Goal: Information Seeking & Learning: Learn about a topic

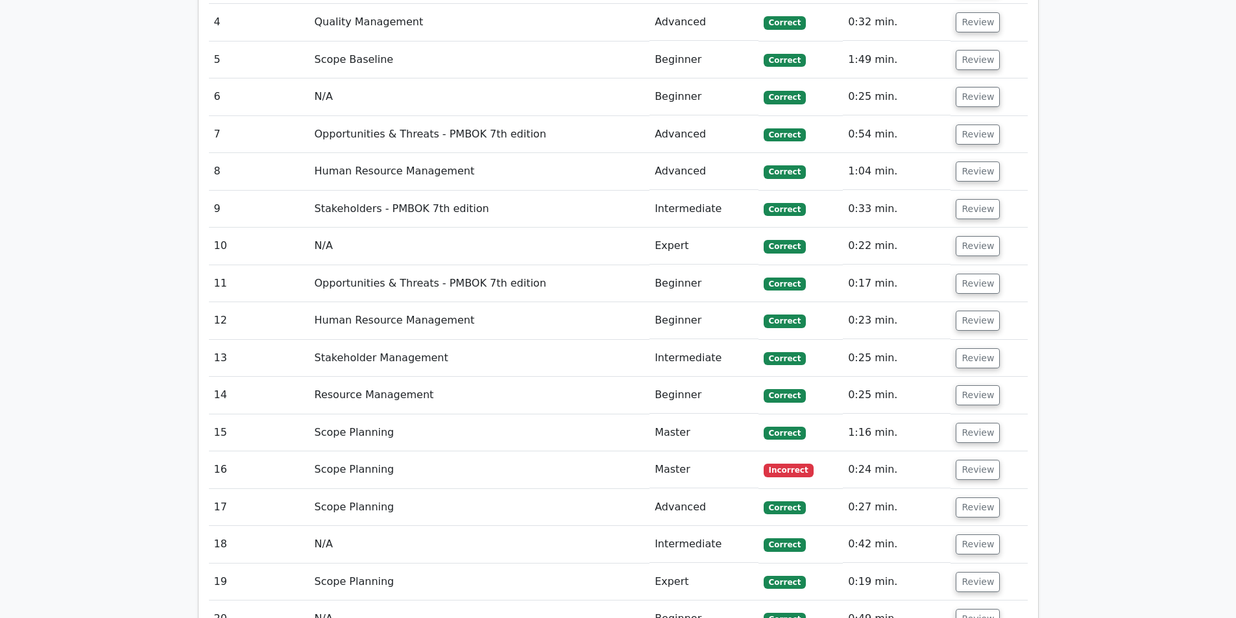
scroll to position [3050, 0]
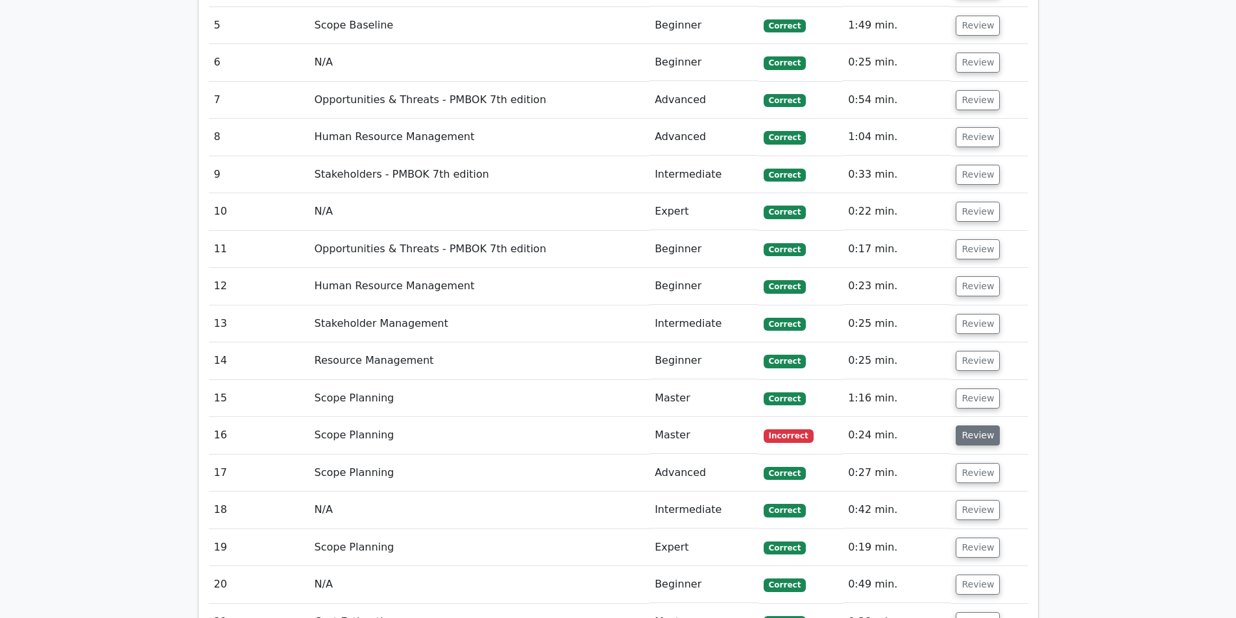
click at [971, 426] on button "Review" at bounding box center [978, 436] width 44 height 20
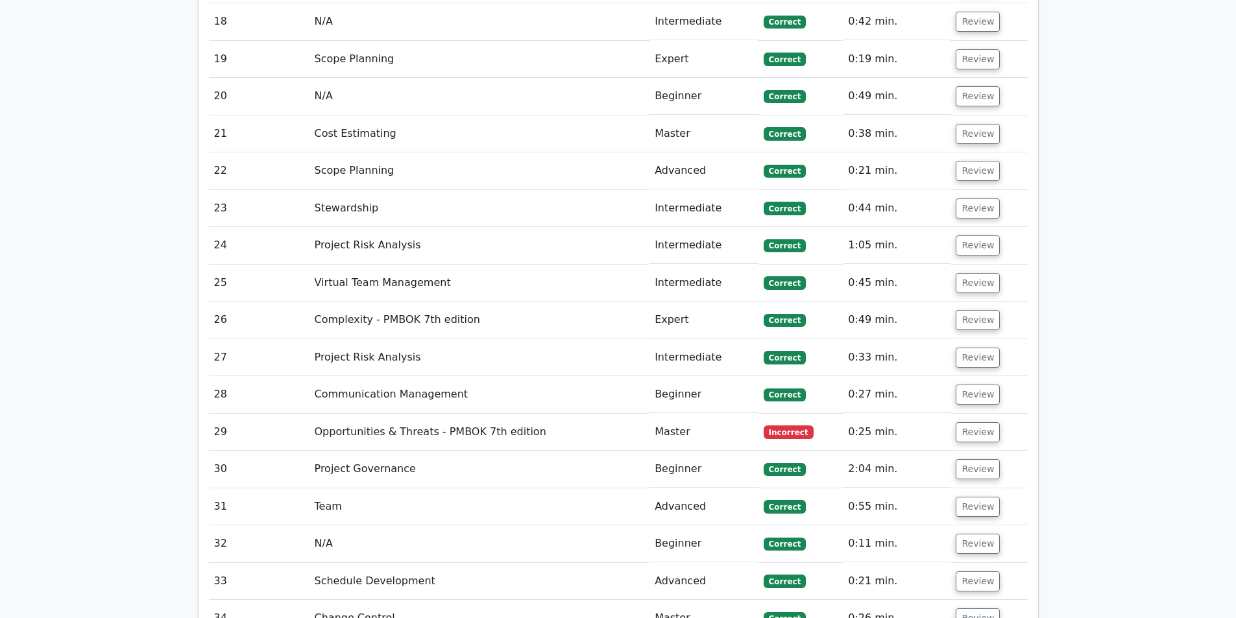
scroll to position [4282, 0]
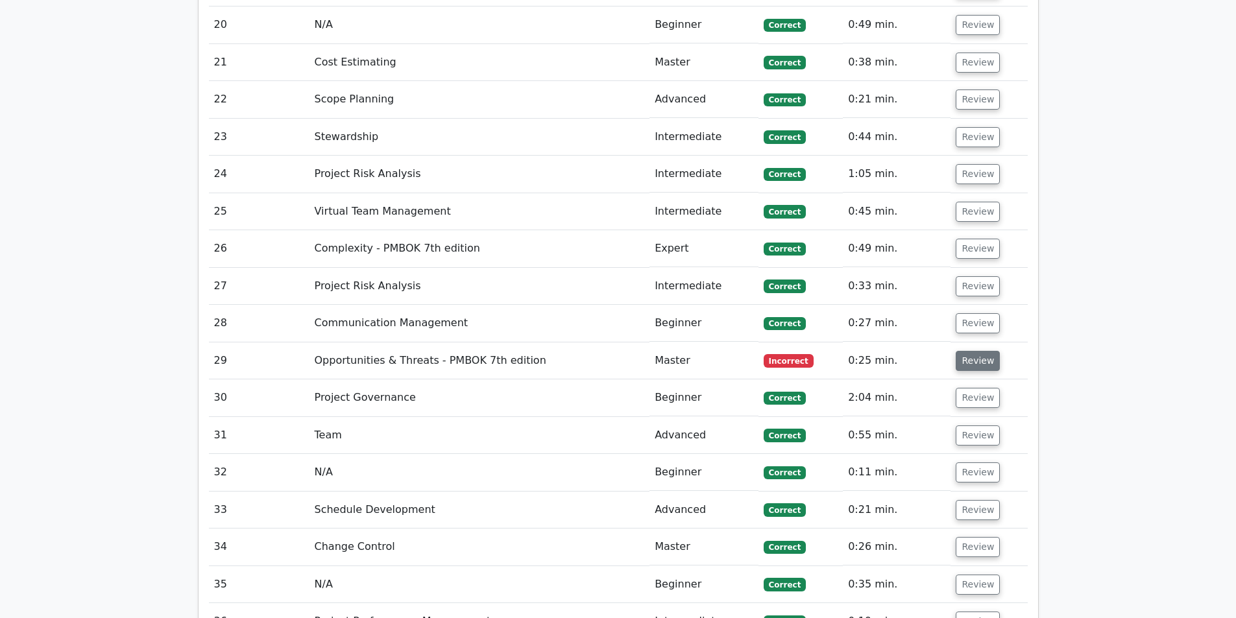
click at [960, 351] on button "Review" at bounding box center [978, 361] width 44 height 20
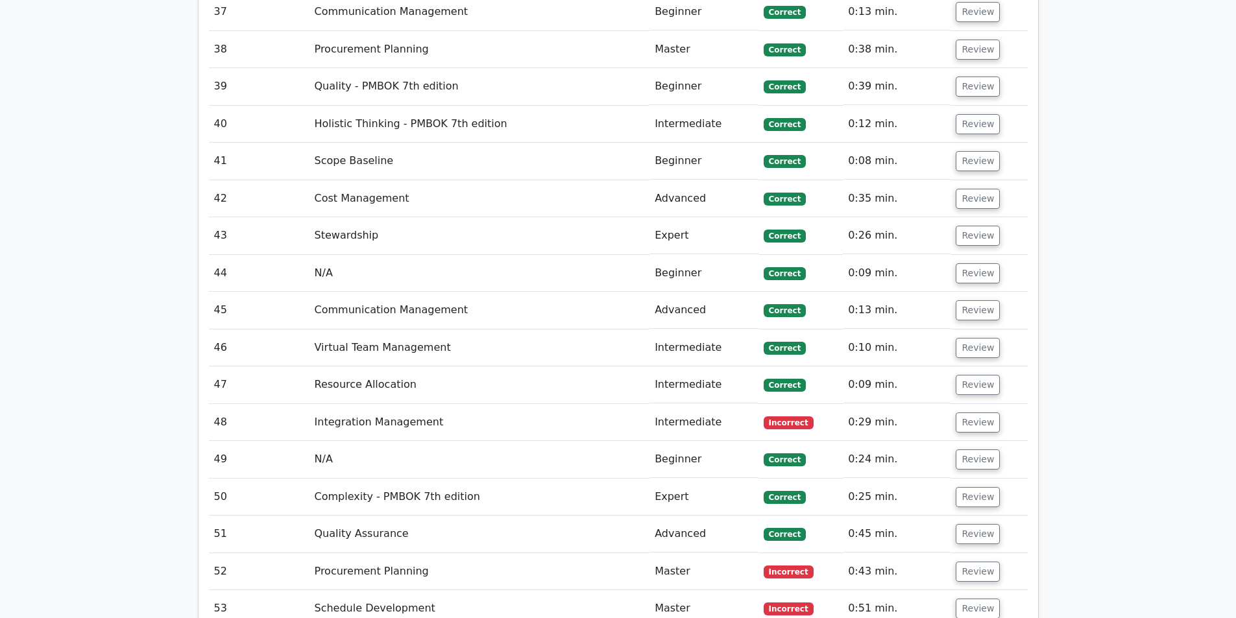
scroll to position [5580, 0]
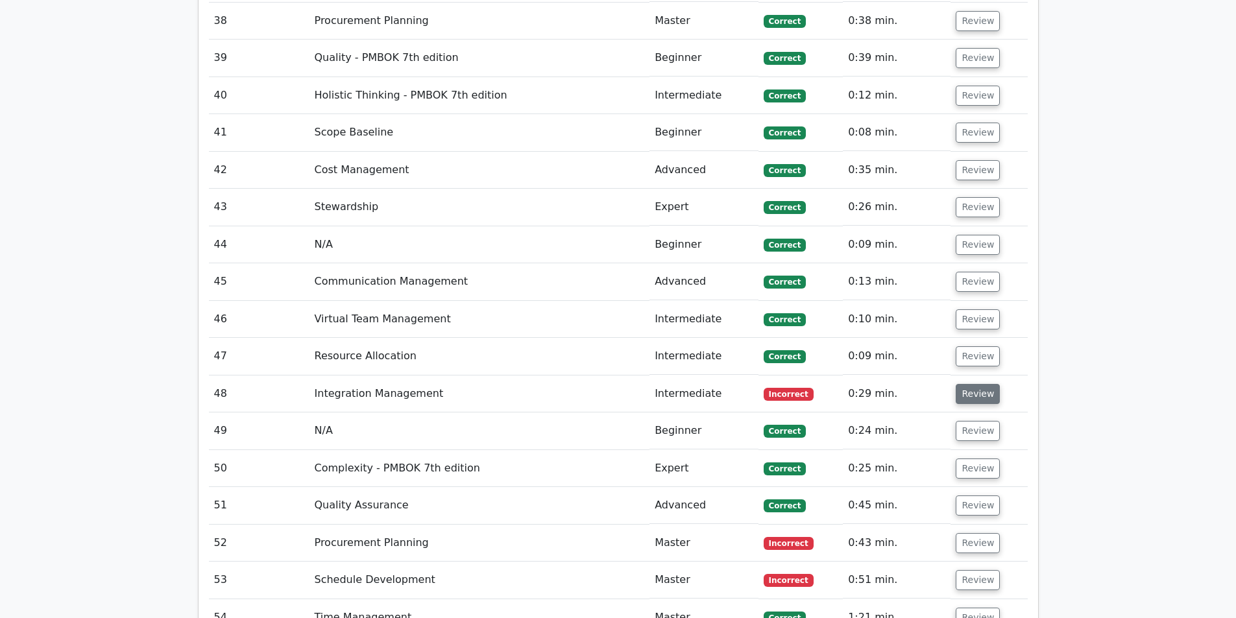
click at [980, 384] on button "Review" at bounding box center [978, 394] width 44 height 20
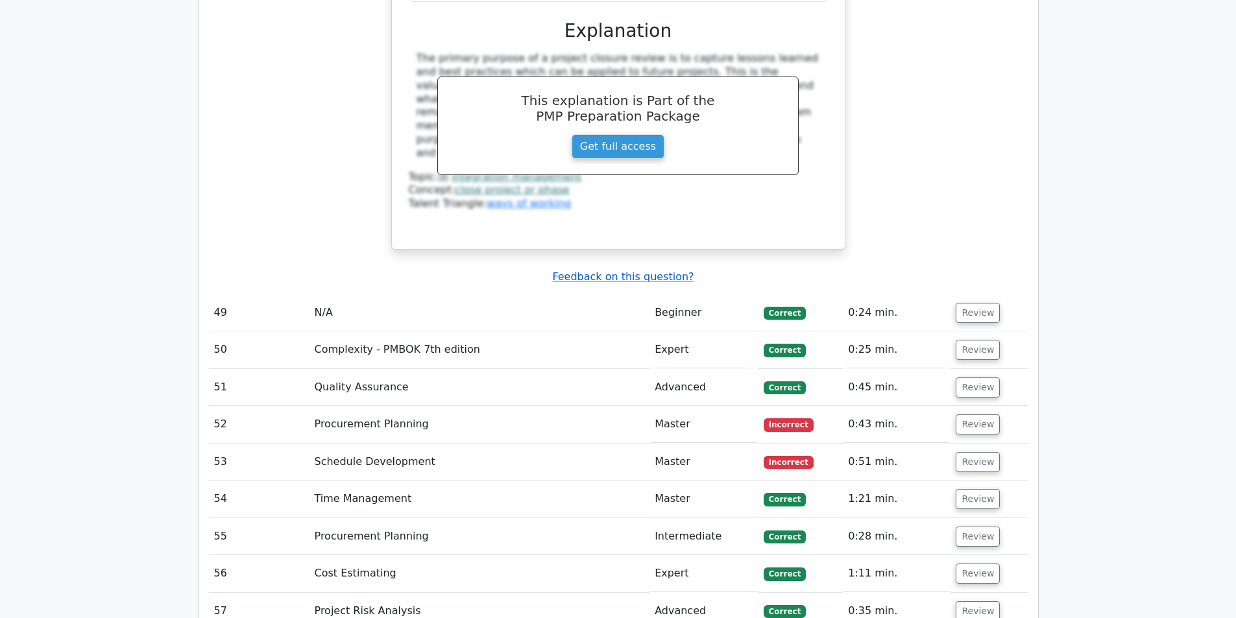
scroll to position [6294, 0]
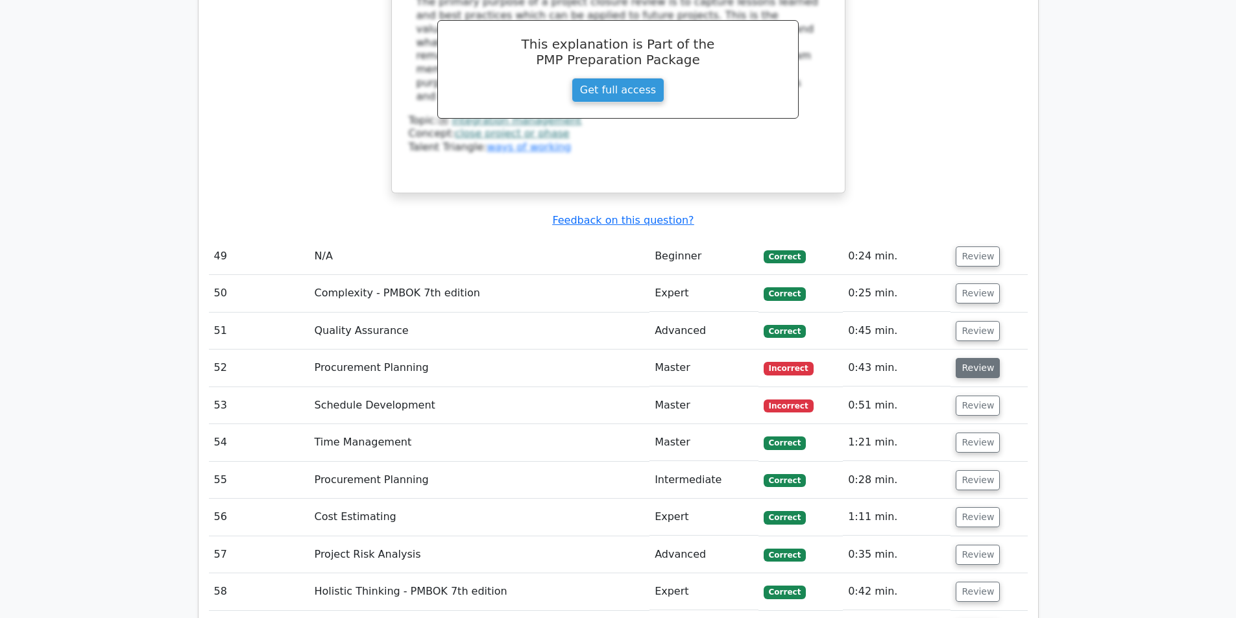
click at [960, 358] on button "Review" at bounding box center [978, 368] width 44 height 20
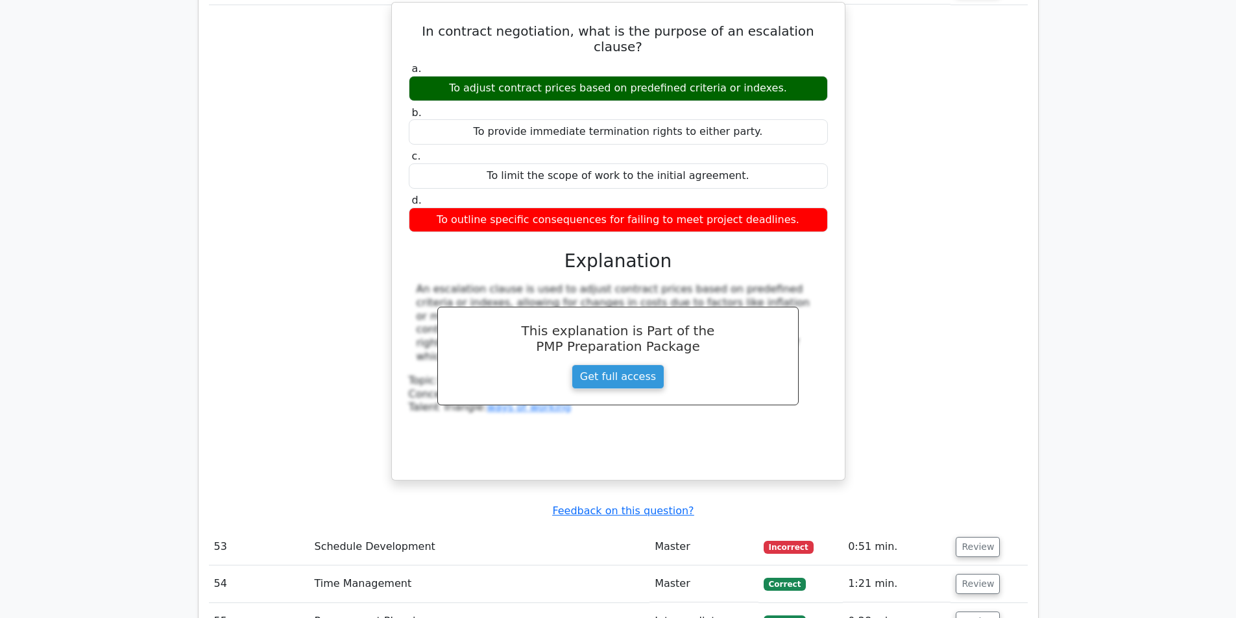
scroll to position [6683, 0]
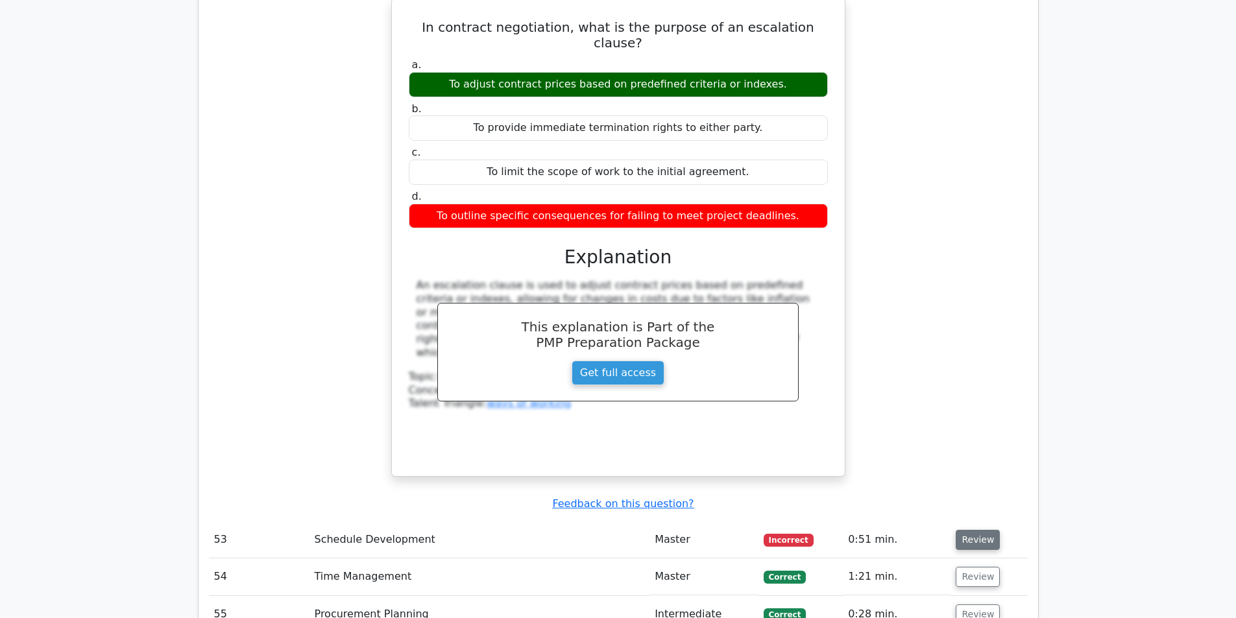
click at [969, 530] on button "Review" at bounding box center [978, 540] width 44 height 20
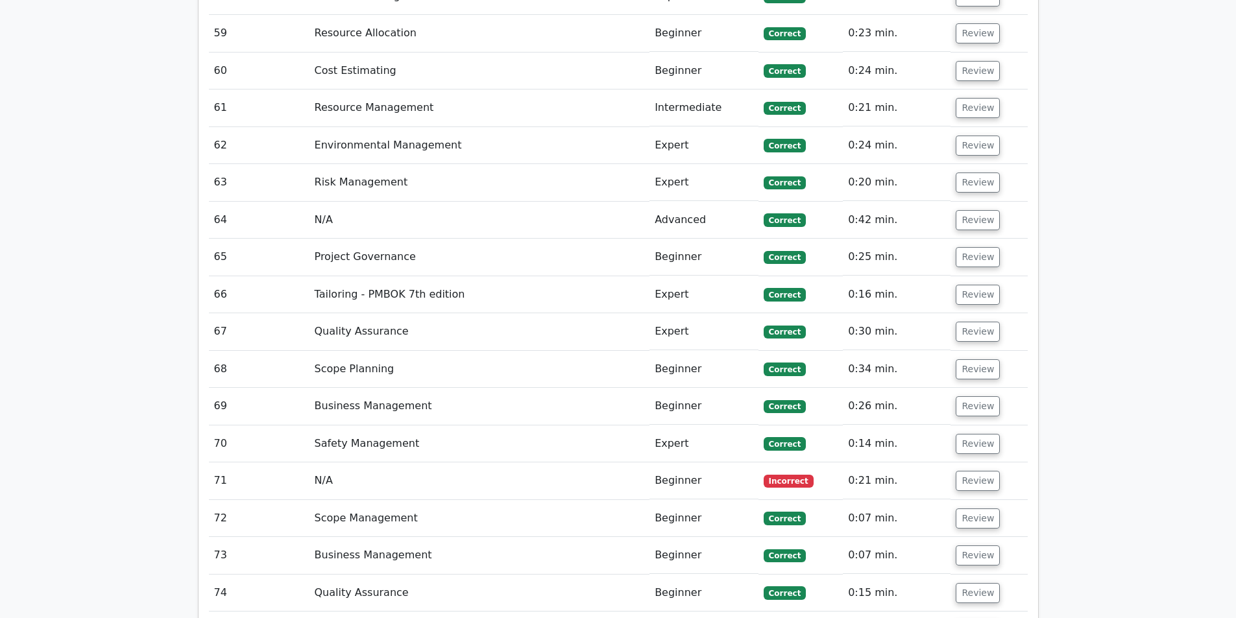
scroll to position [8111, 0]
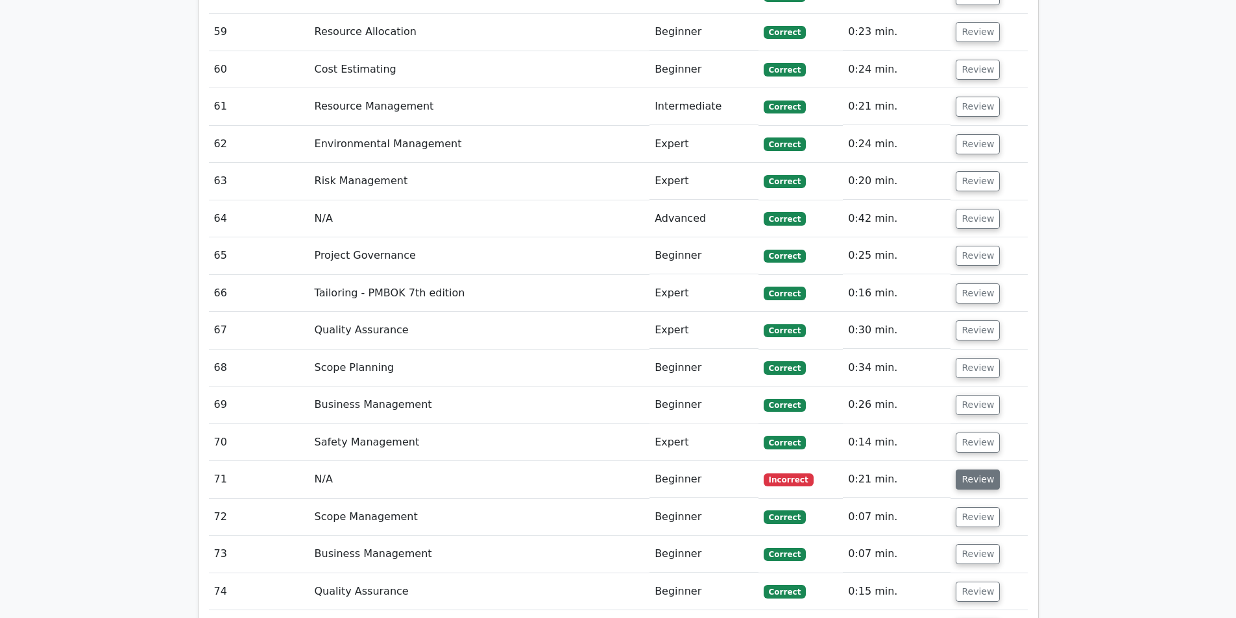
click at [982, 470] on button "Review" at bounding box center [978, 480] width 44 height 20
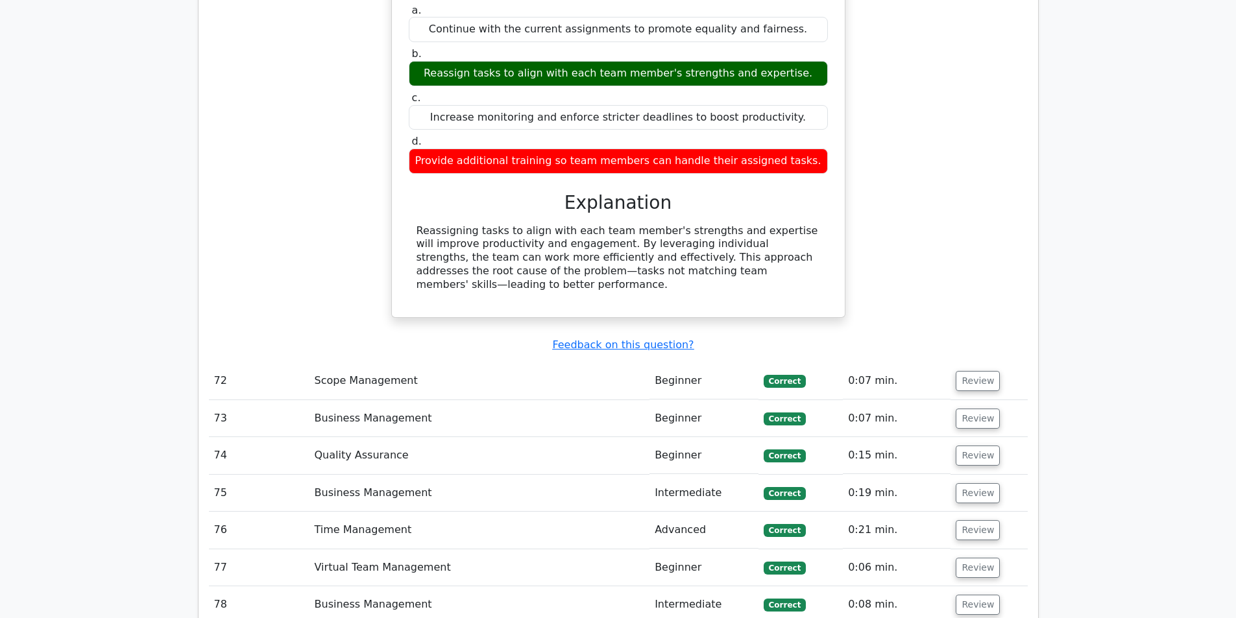
scroll to position [9019, 0]
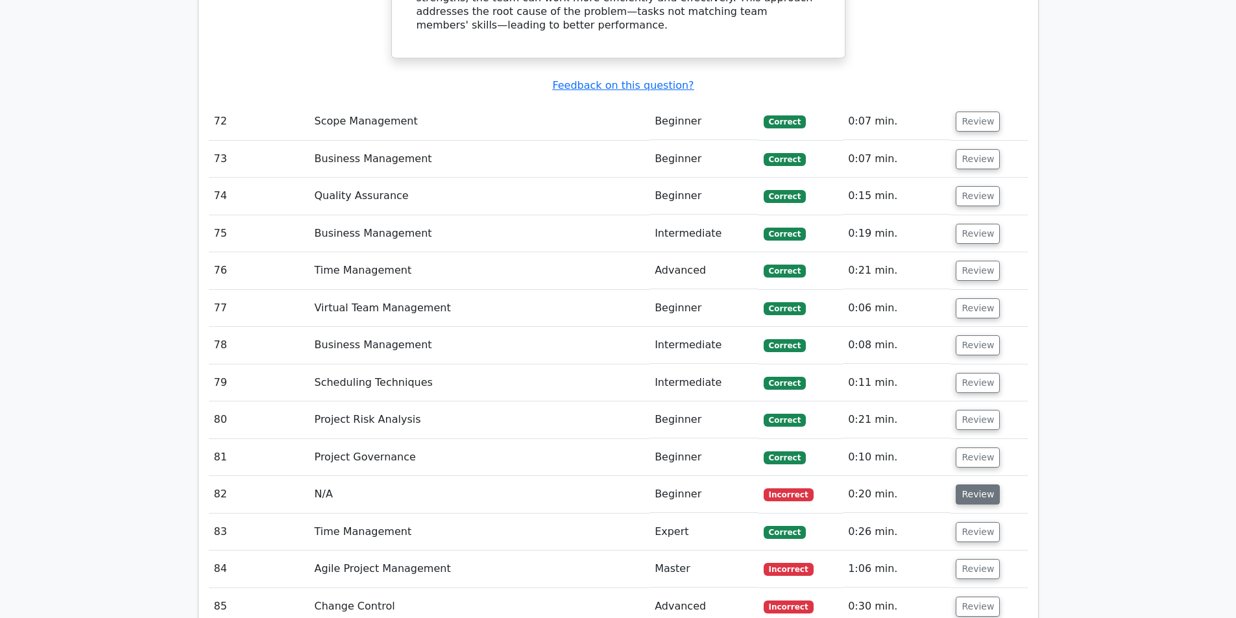
click at [972, 485] on button "Review" at bounding box center [978, 495] width 44 height 20
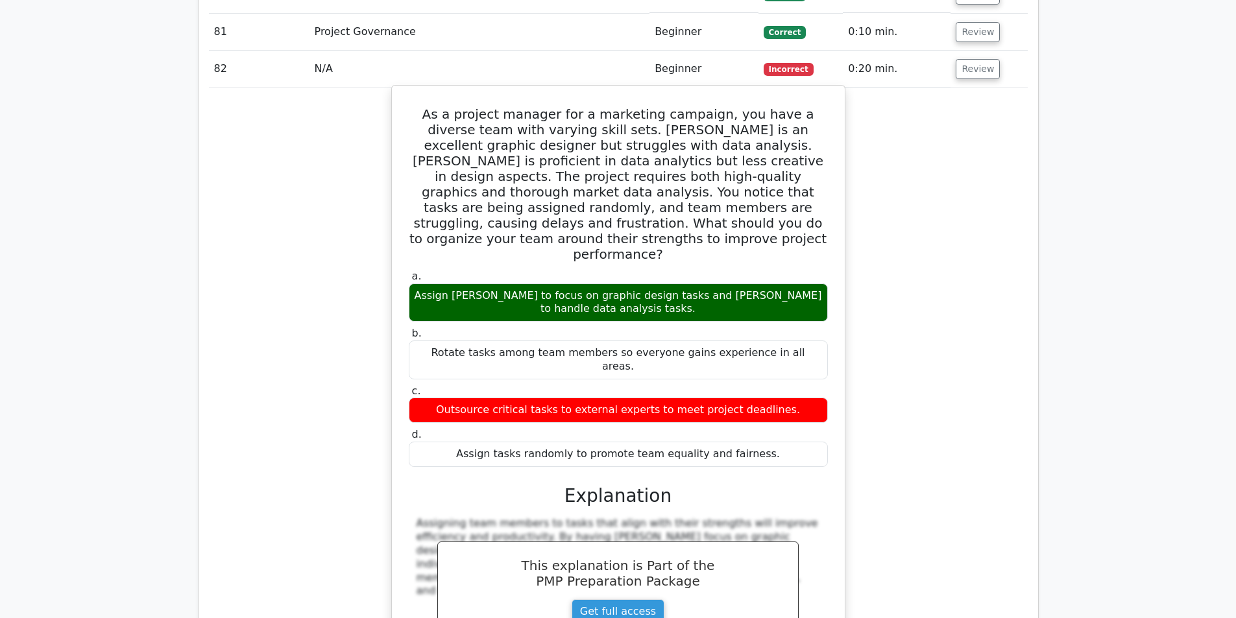
scroll to position [9603, 0]
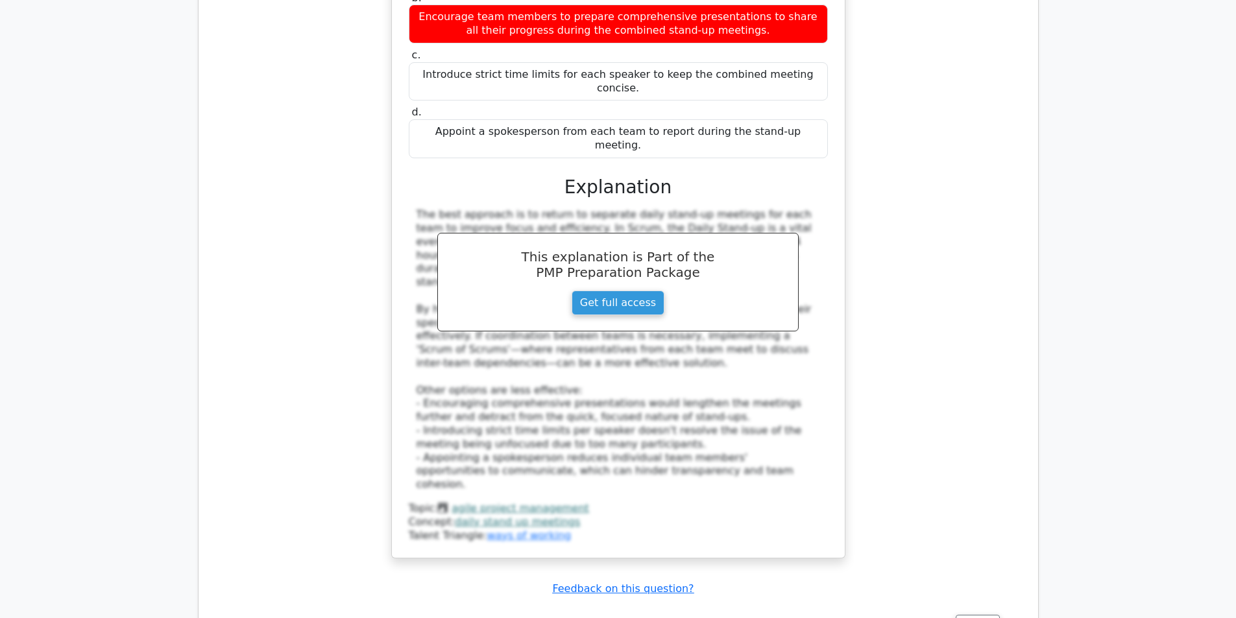
scroll to position [10511, 0]
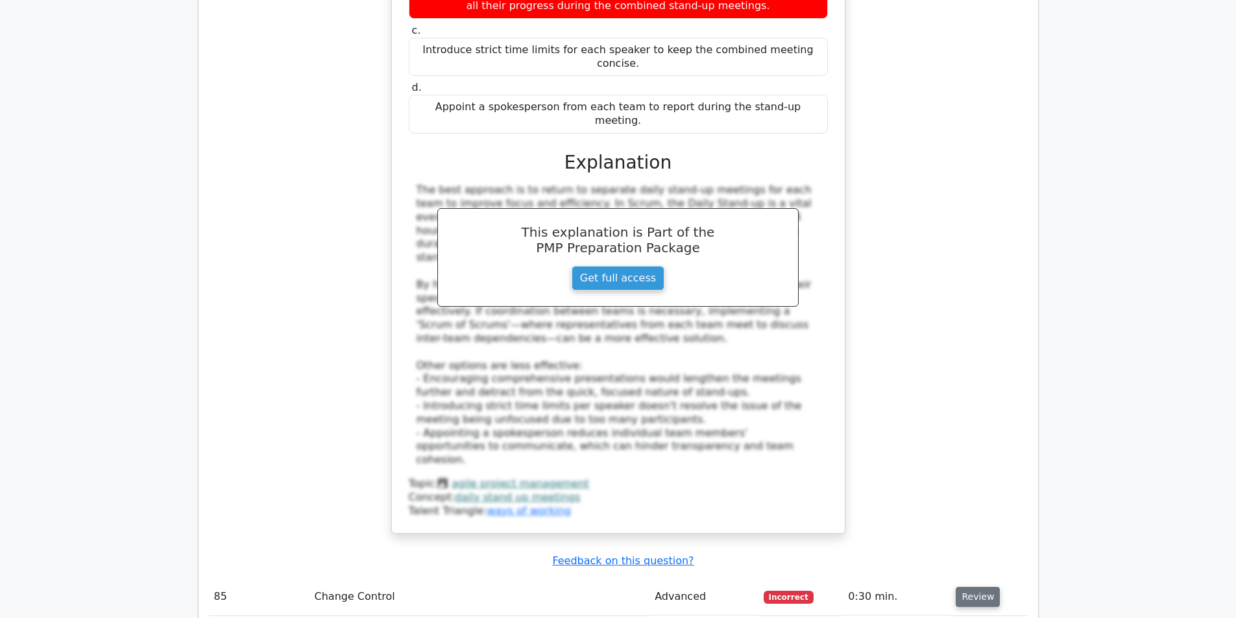
click at [971, 587] on button "Review" at bounding box center [978, 597] width 44 height 20
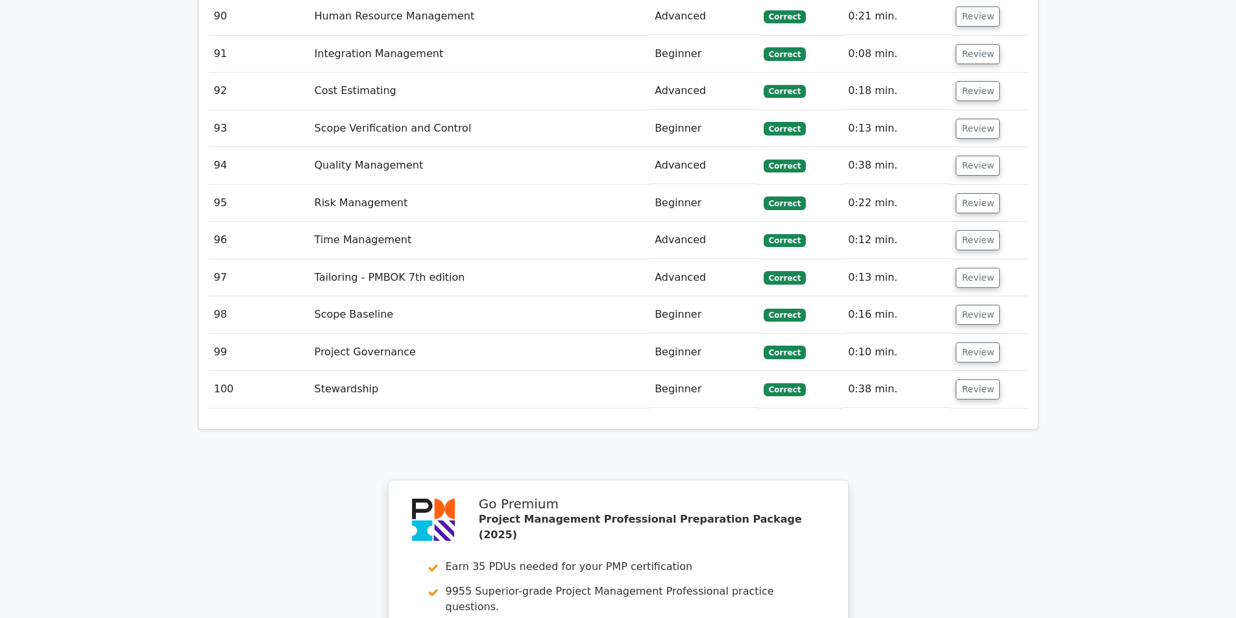
scroll to position [11876, 0]
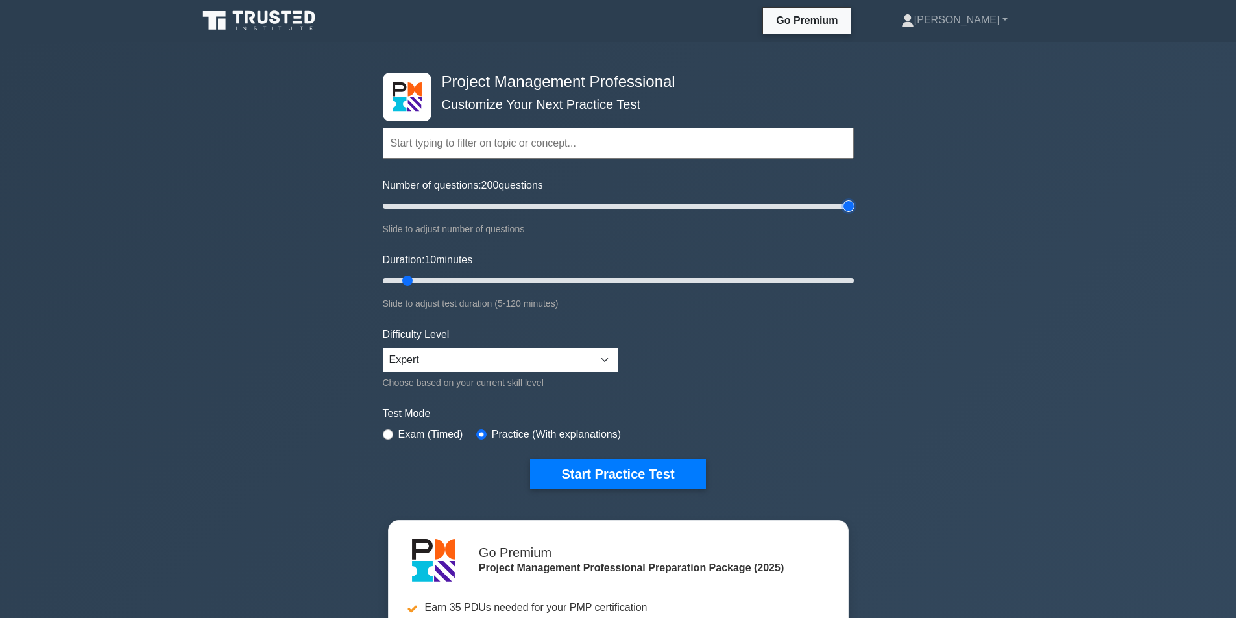
drag, startPoint x: 396, startPoint y: 204, endPoint x: 995, endPoint y: 189, distance: 598.4
type input "200"
click at [854, 199] on input "Number of questions: 200 questions" at bounding box center [618, 207] width 471 height 16
drag, startPoint x: 407, startPoint y: 276, endPoint x: 884, endPoint y: 276, distance: 477.5
type input "120"
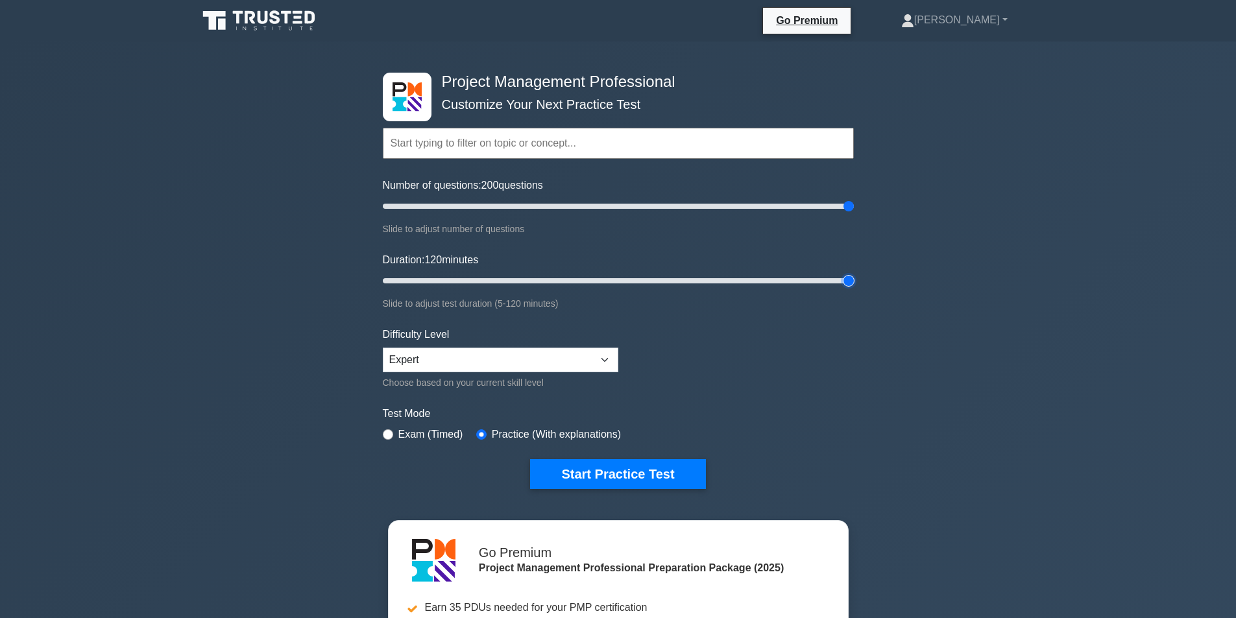
click at [854, 276] on input "Duration: 120 minutes" at bounding box center [618, 281] width 471 height 16
click at [602, 358] on select "Beginner Intermediate Expert" at bounding box center [501, 360] width 236 height 25
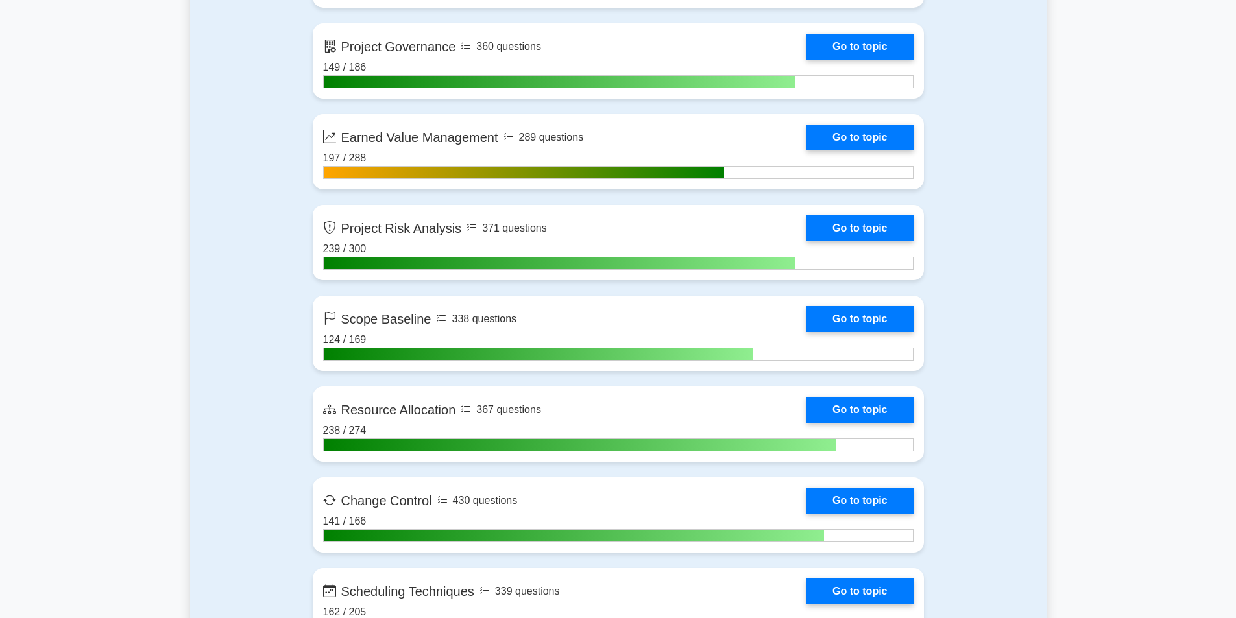
scroll to position [2466, 0]
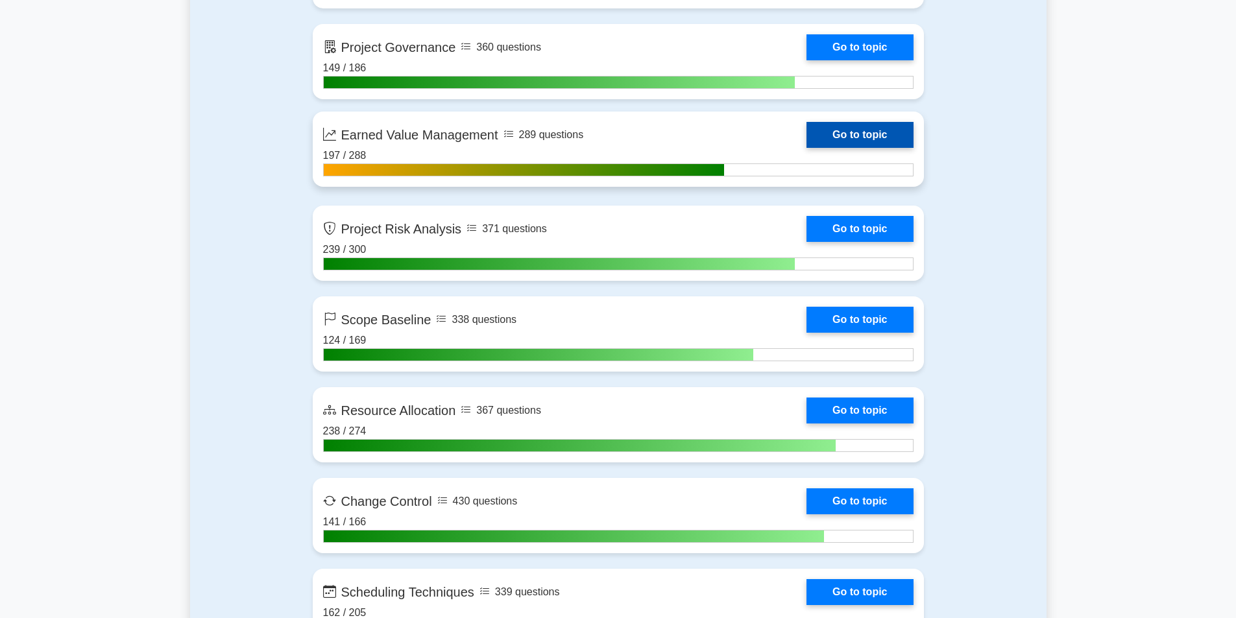
click at [850, 136] on link "Go to topic" at bounding box center [860, 135] width 106 height 26
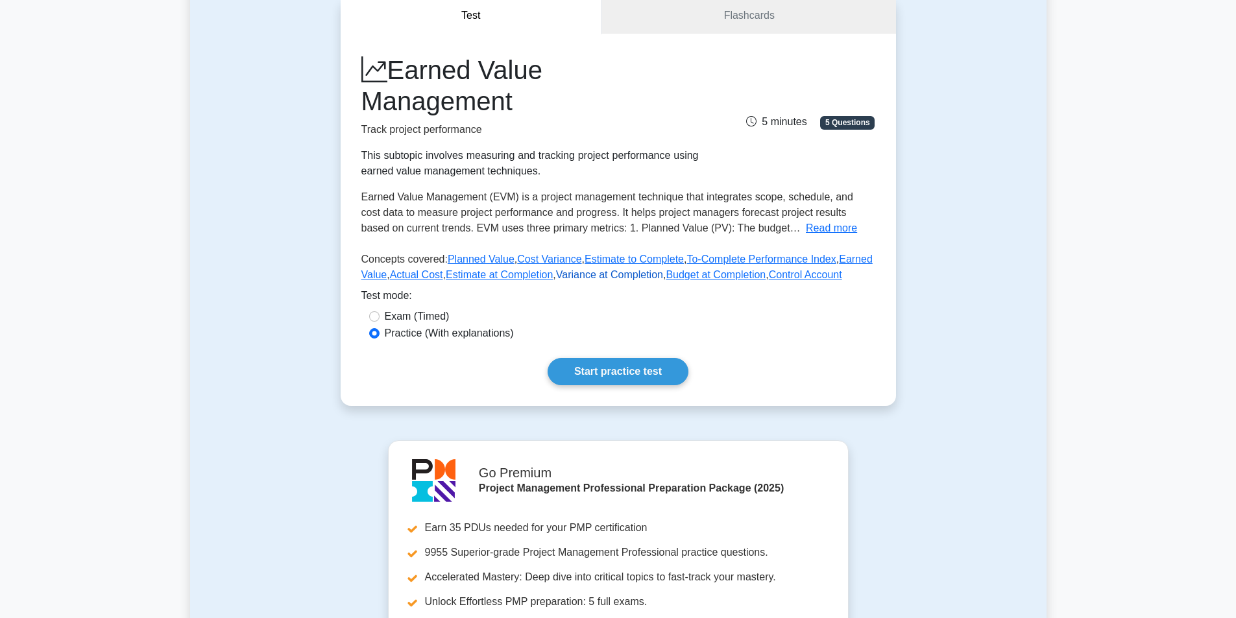
scroll to position [130, 0]
click at [806, 232] on button "Read more" at bounding box center [831, 228] width 51 height 16
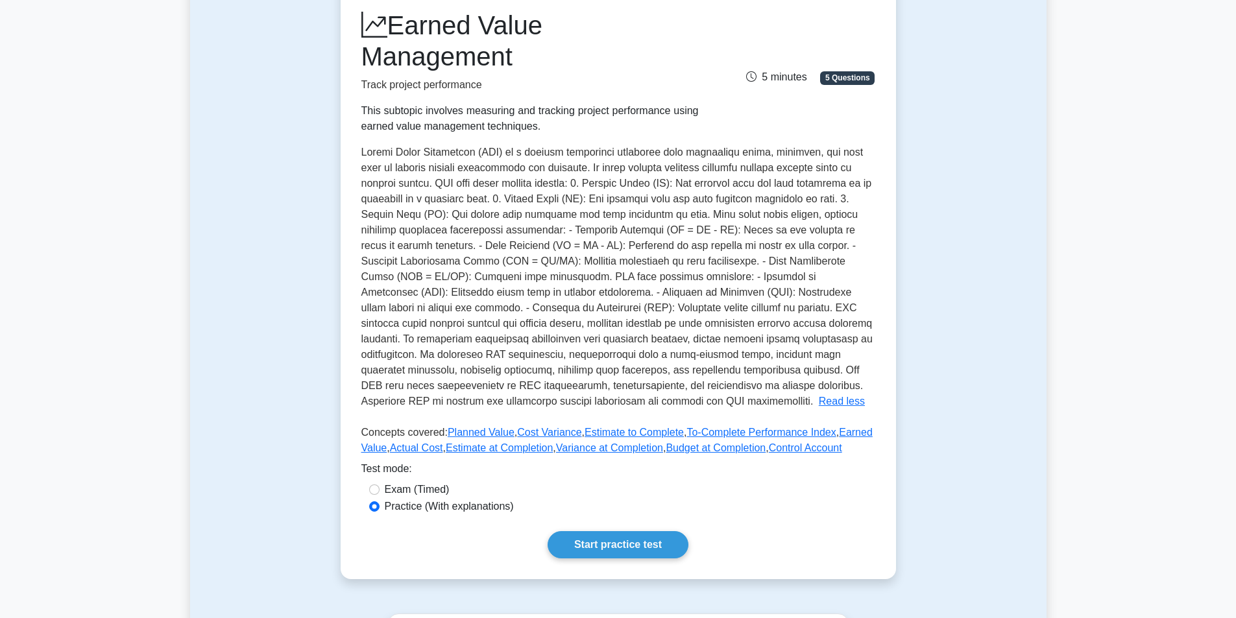
scroll to position [195, 0]
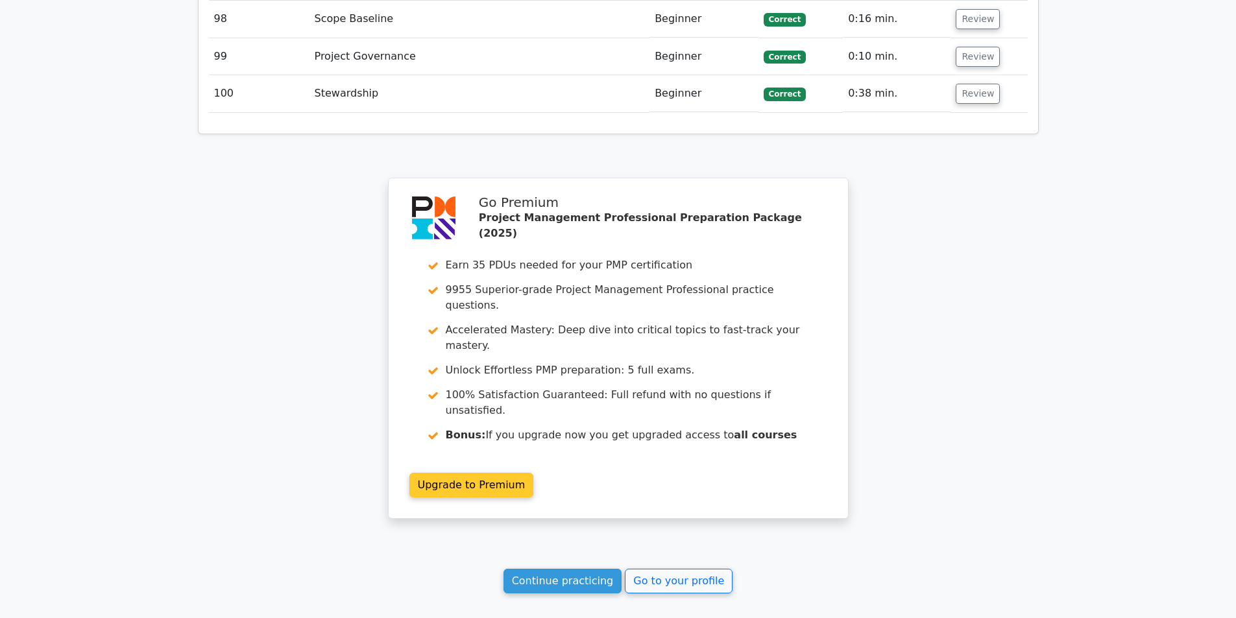
scroll to position [6551, 0]
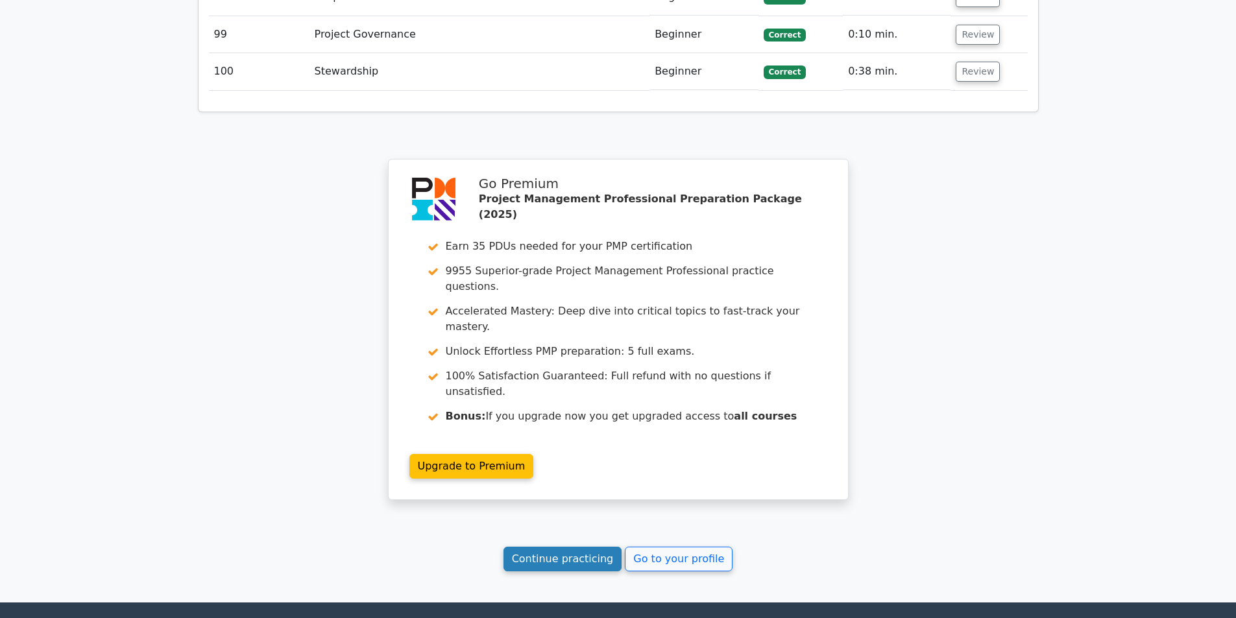
click at [558, 547] on link "Continue practicing" at bounding box center [563, 559] width 119 height 25
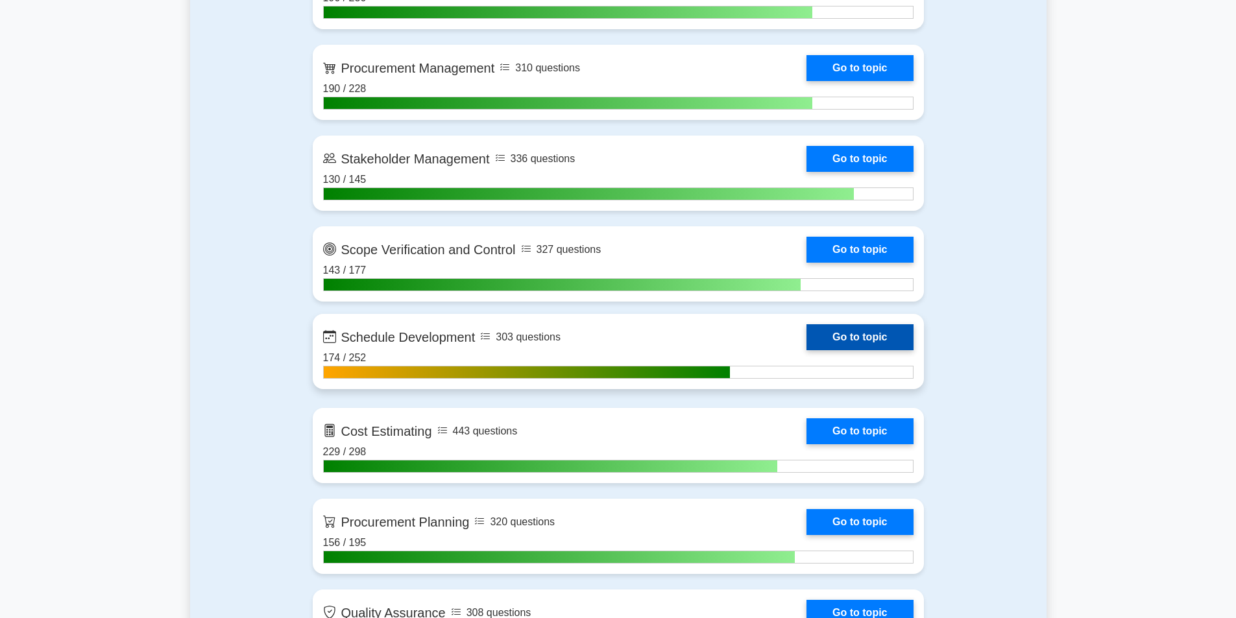
scroll to position [1687, 0]
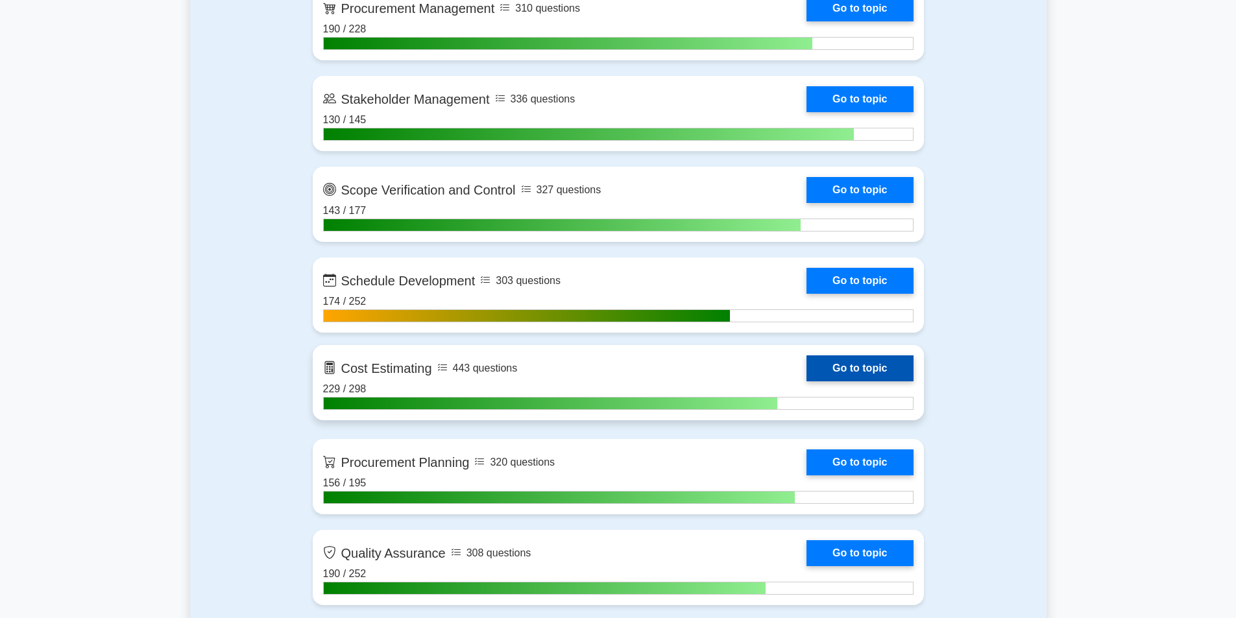
click at [843, 361] on link "Go to topic" at bounding box center [860, 369] width 106 height 26
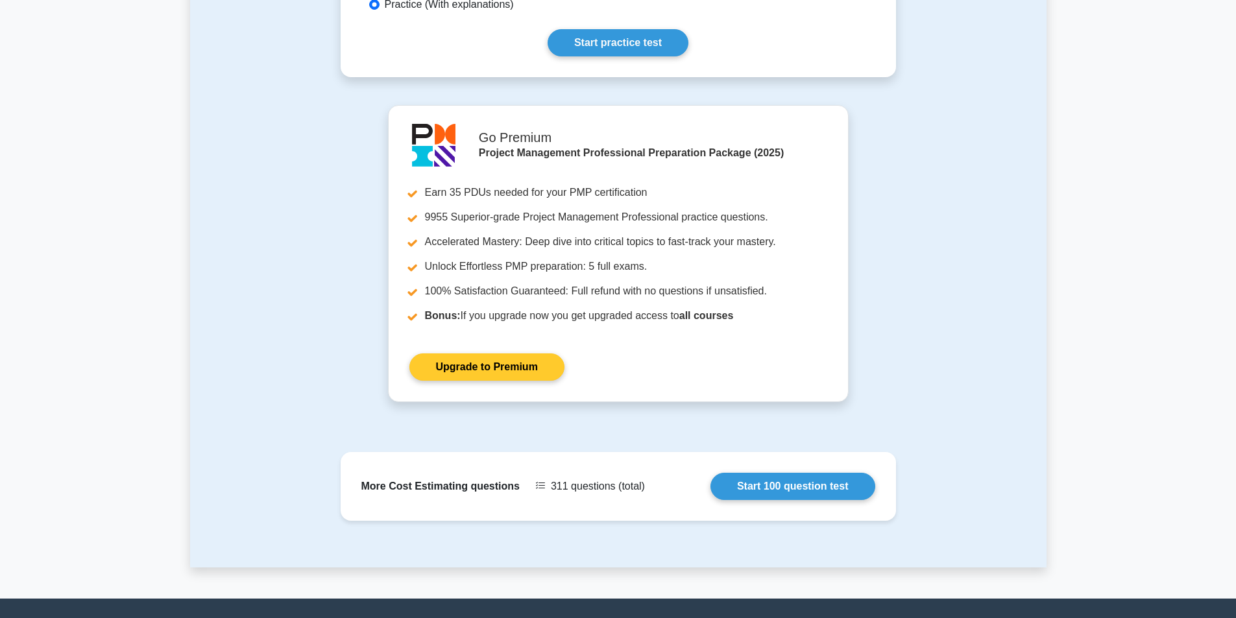
scroll to position [570, 0]
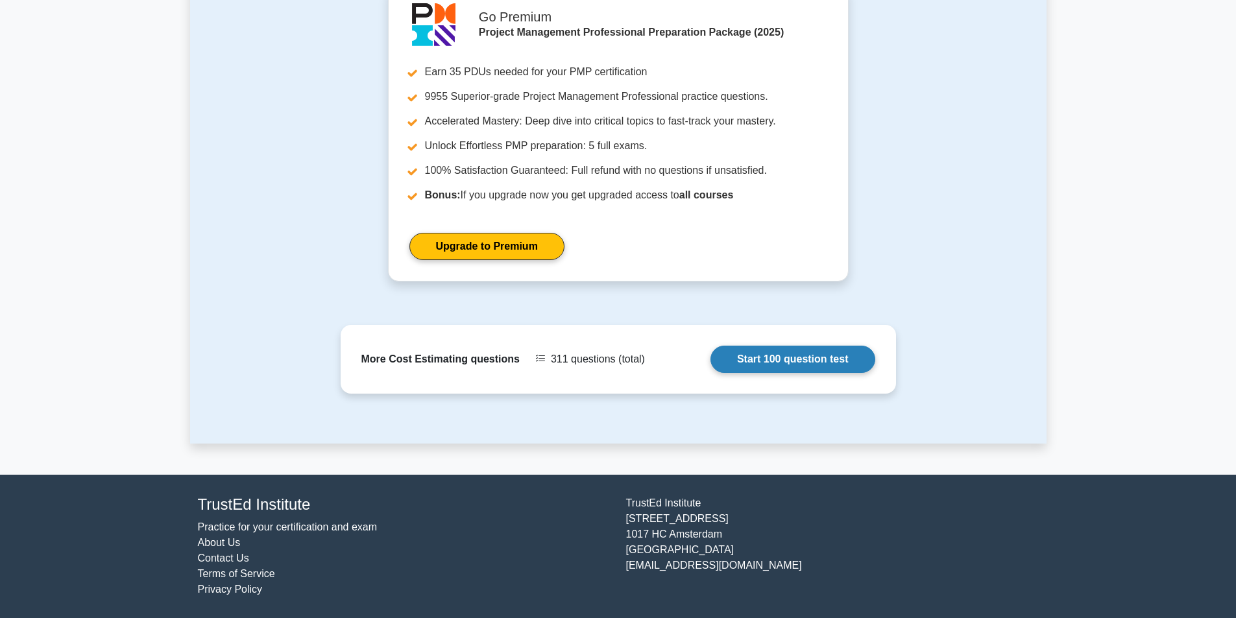
click at [805, 354] on link "Start 100 question test" at bounding box center [792, 359] width 165 height 27
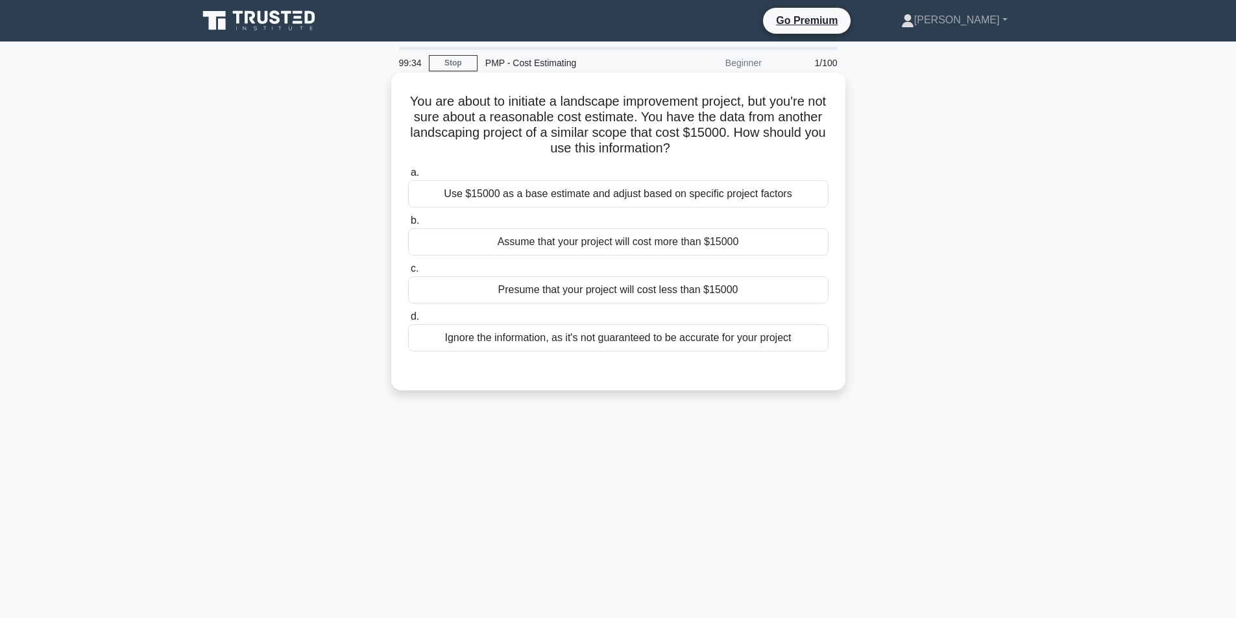
click at [632, 197] on div "Use $15000 as a base estimate and adjust based on specific project factors" at bounding box center [618, 193] width 420 height 27
click at [408, 177] on input "a. Use $15000 as a base estimate and adjust based on specific project factors" at bounding box center [408, 173] width 0 height 8
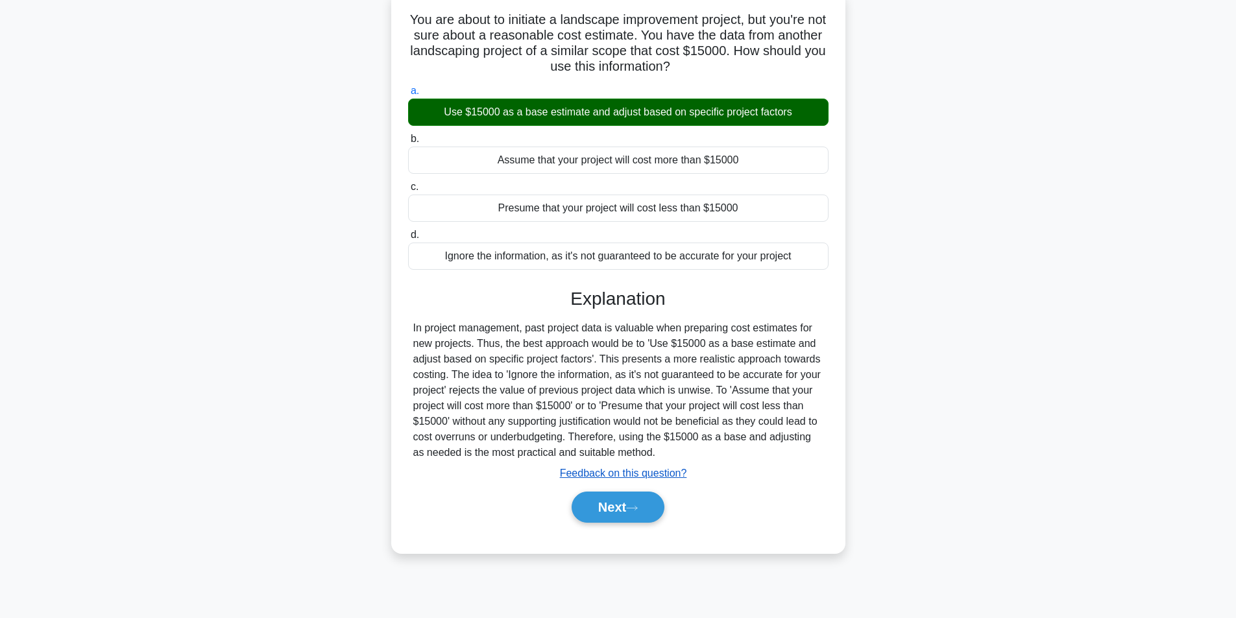
scroll to position [82, 0]
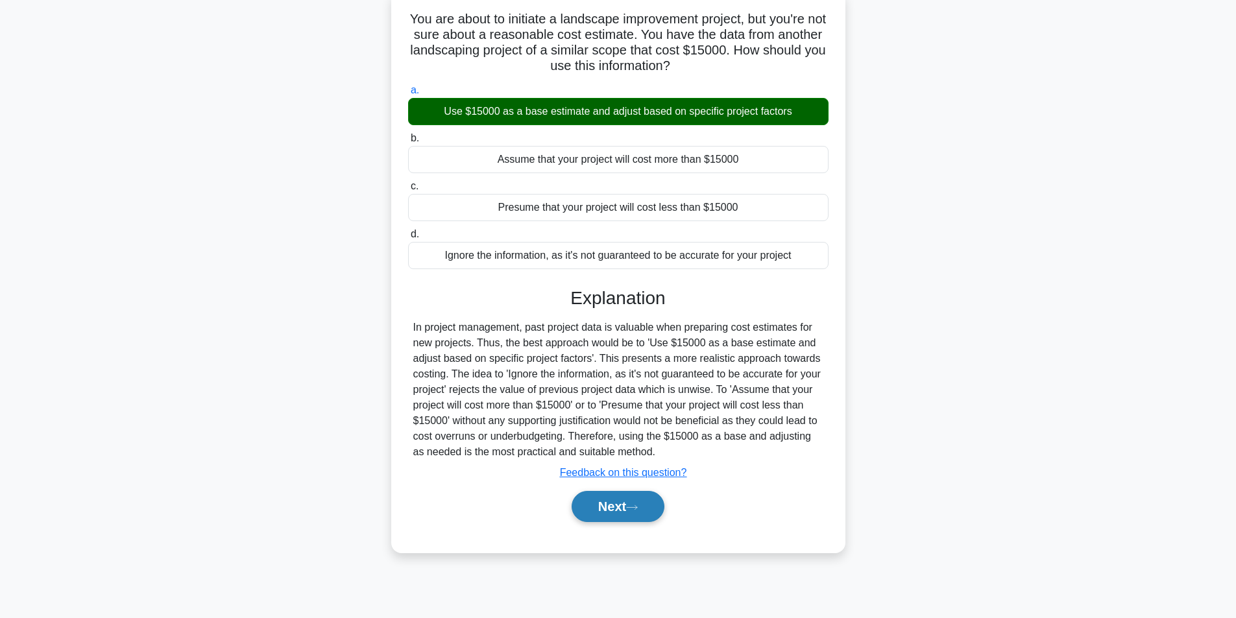
click at [575, 506] on button "Next" at bounding box center [618, 506] width 93 height 31
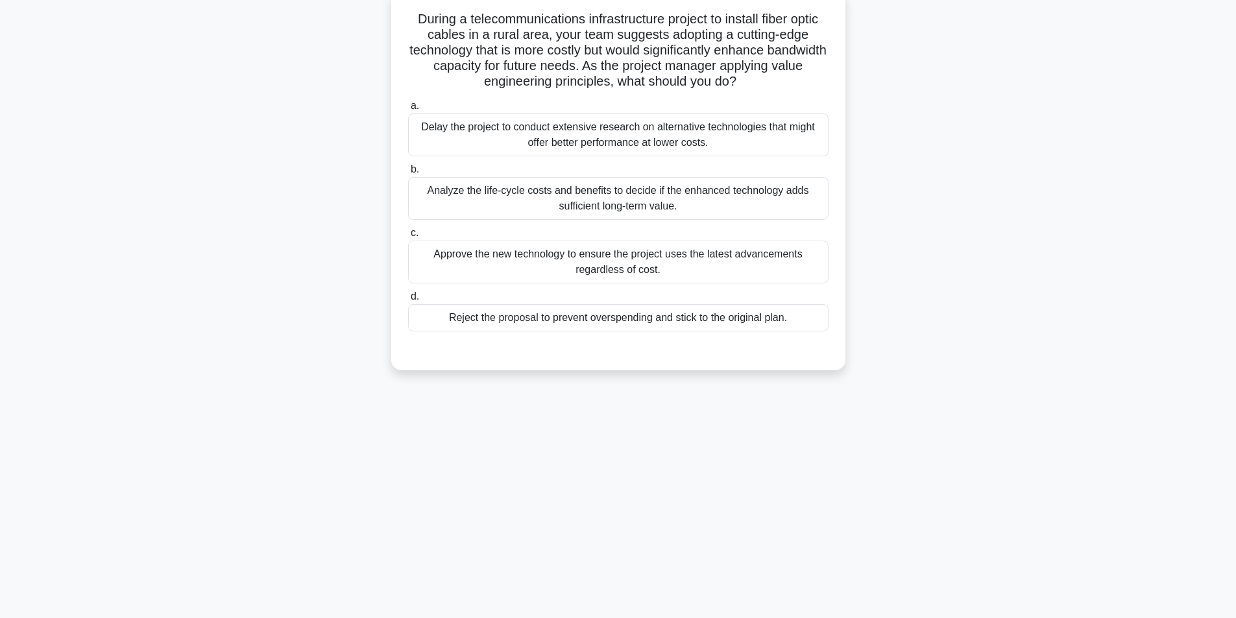
click at [587, 202] on div "Analyze the life-cycle costs and benefits to decide if the enhanced technology …" at bounding box center [618, 198] width 420 height 43
click at [408, 174] on input "b. Analyze the life-cycle costs and benefits to decide if the enhanced technolo…" at bounding box center [408, 169] width 0 height 8
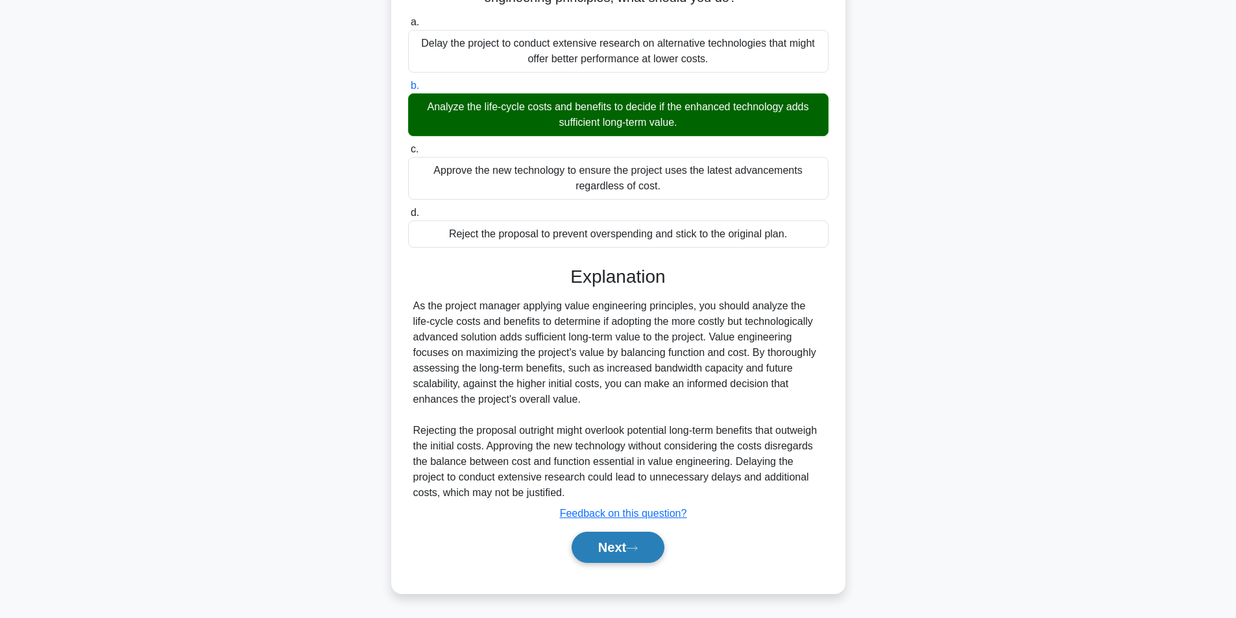
scroll to position [167, 0]
click at [635, 543] on button "Next" at bounding box center [618, 547] width 93 height 31
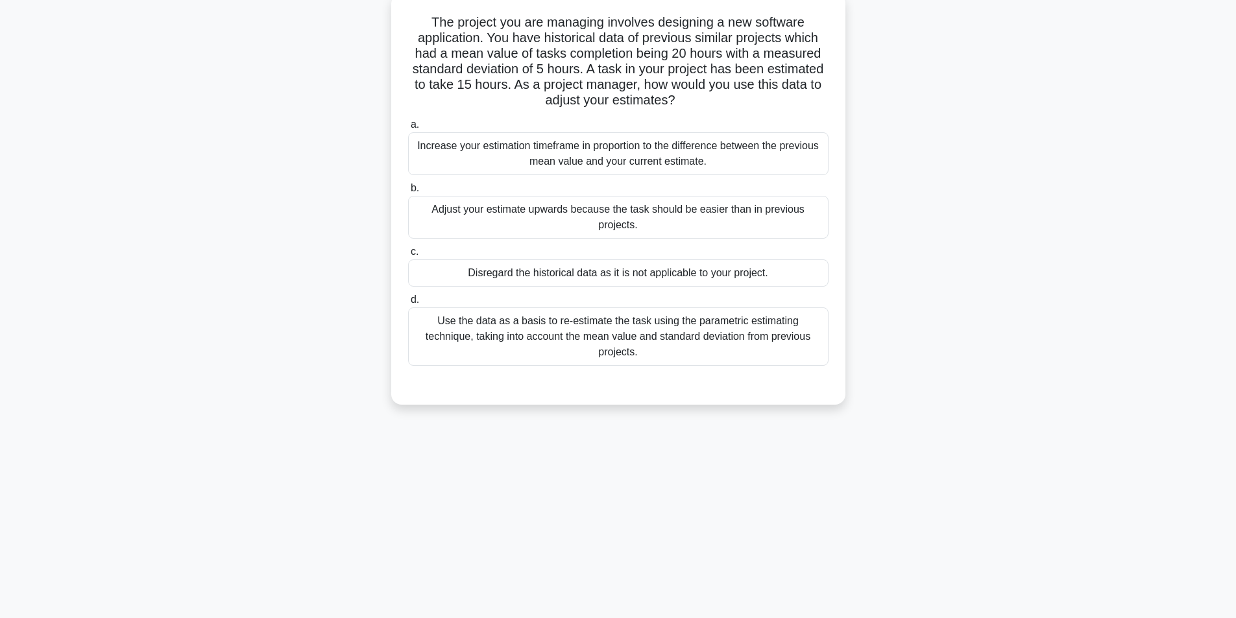
scroll to position [82, 0]
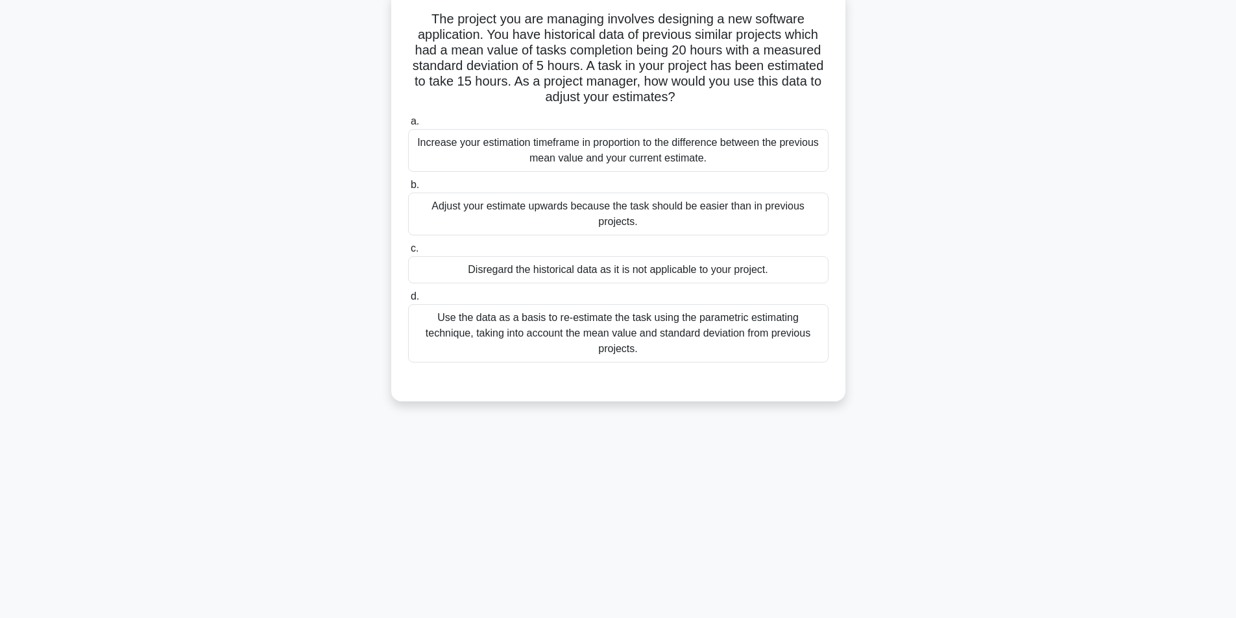
click at [557, 162] on div "Increase your estimation timeframe in proportion to the difference between the …" at bounding box center [618, 150] width 420 height 43
click at [408, 126] on input "a. Increase your estimation timeframe in proportion to the difference between t…" at bounding box center [408, 121] width 0 height 8
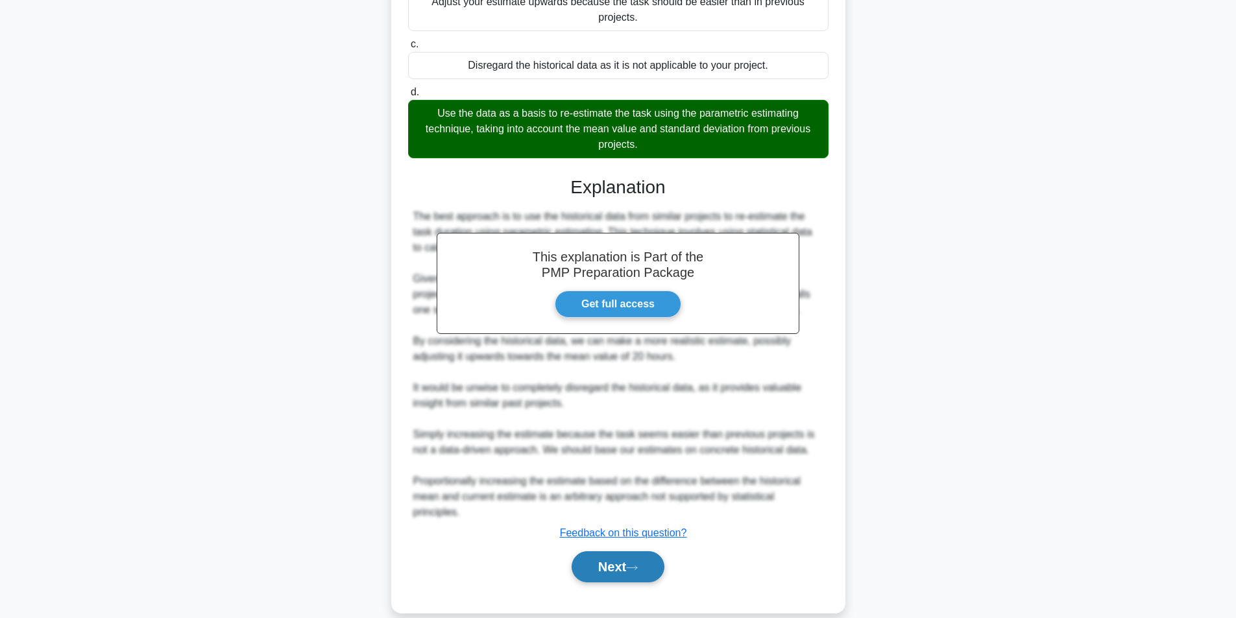
scroll to position [308, 0]
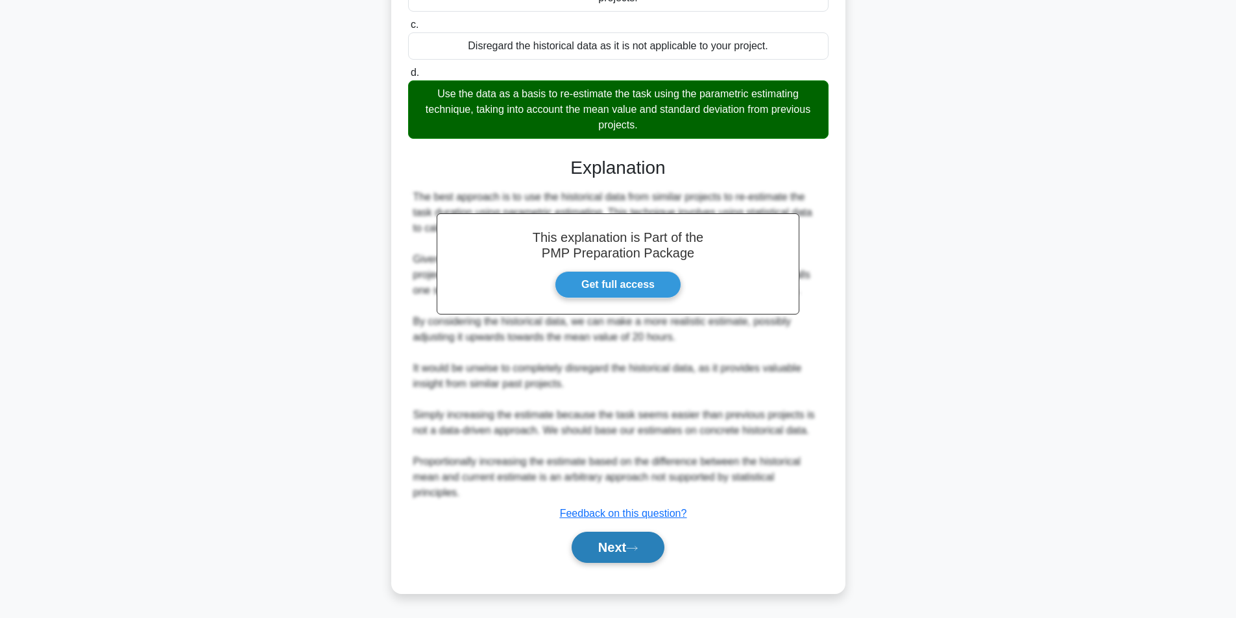
click at [638, 551] on icon at bounding box center [632, 548] width 12 height 7
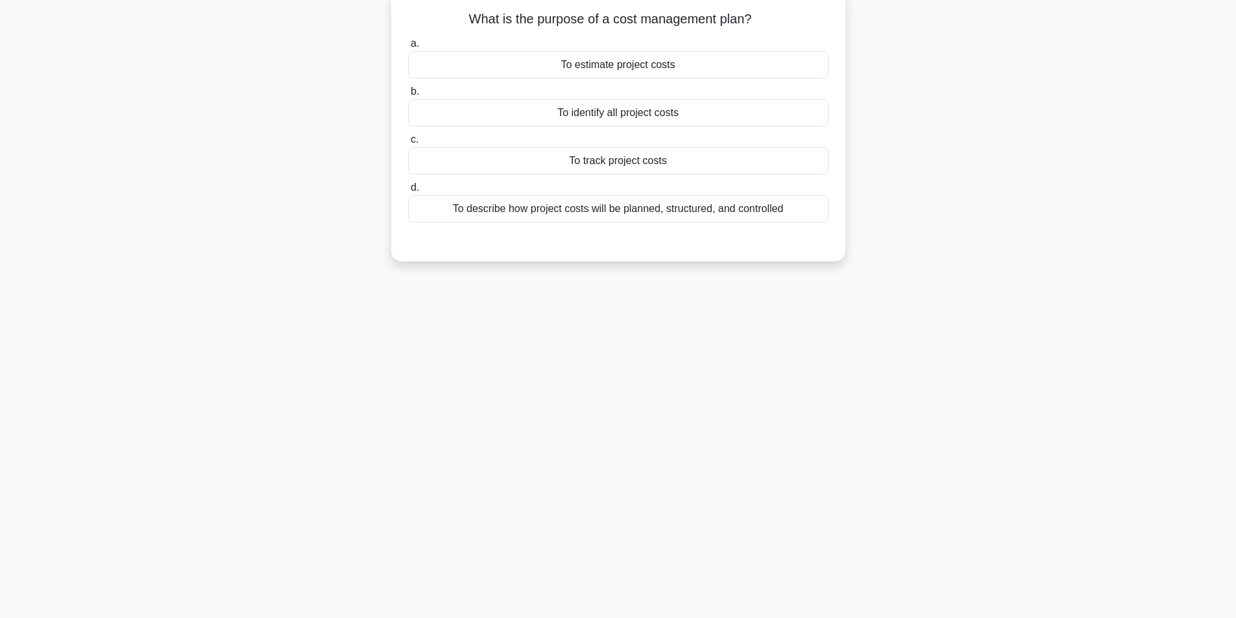
click at [622, 212] on div "To describe how project costs will be planned, structured, and controlled" at bounding box center [618, 208] width 420 height 27
click at [408, 192] on input "d. To describe how project costs will be planned, structured, and controlled" at bounding box center [408, 188] width 0 height 8
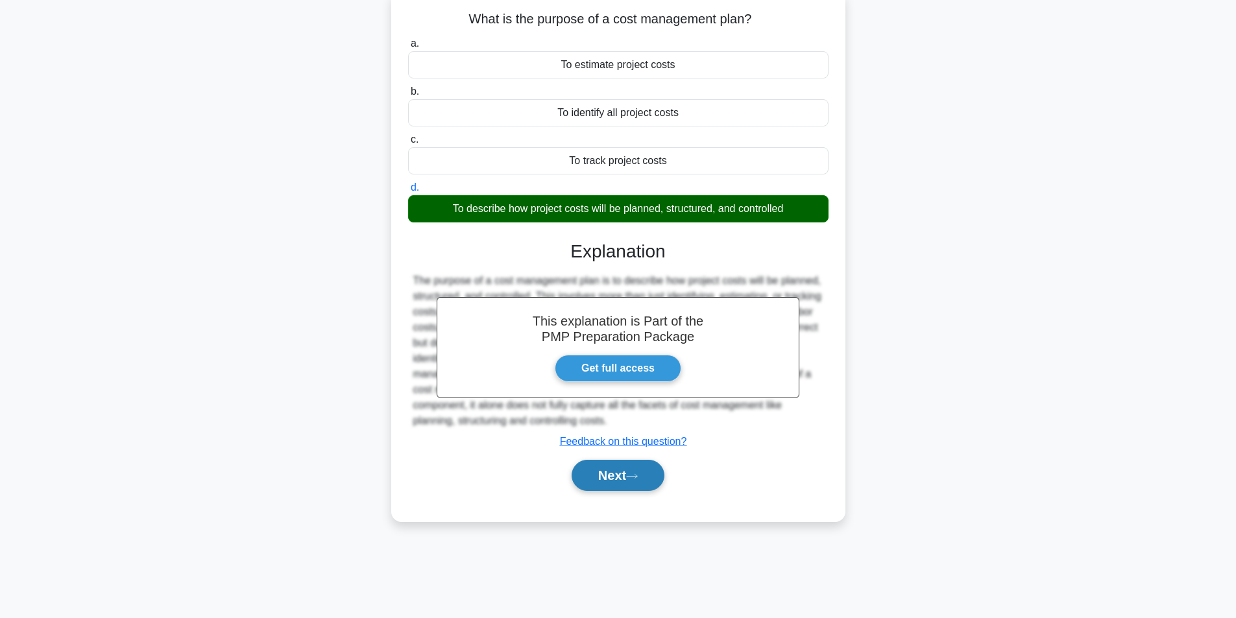
click at [601, 475] on button "Next" at bounding box center [618, 475] width 93 height 31
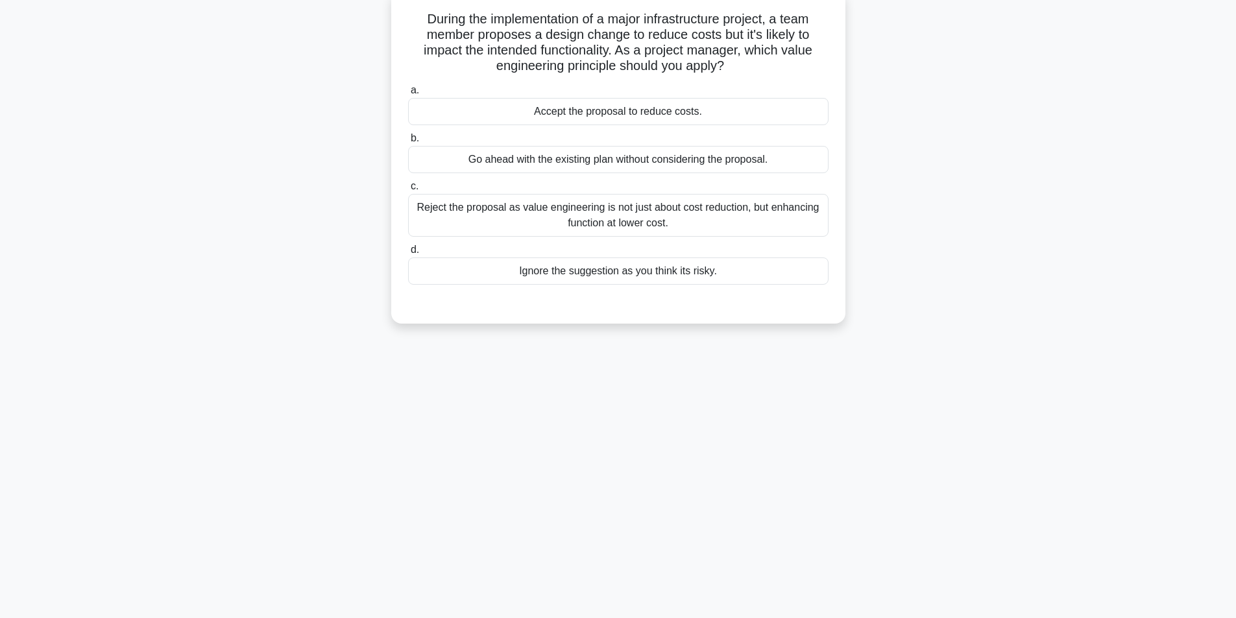
click at [612, 214] on div "Reject the proposal as value engineering is not just about cost reduction, but …" at bounding box center [618, 215] width 420 height 43
click at [408, 191] on input "c. Reject the proposal as value engineering is not just about cost reduction, b…" at bounding box center [408, 186] width 0 height 8
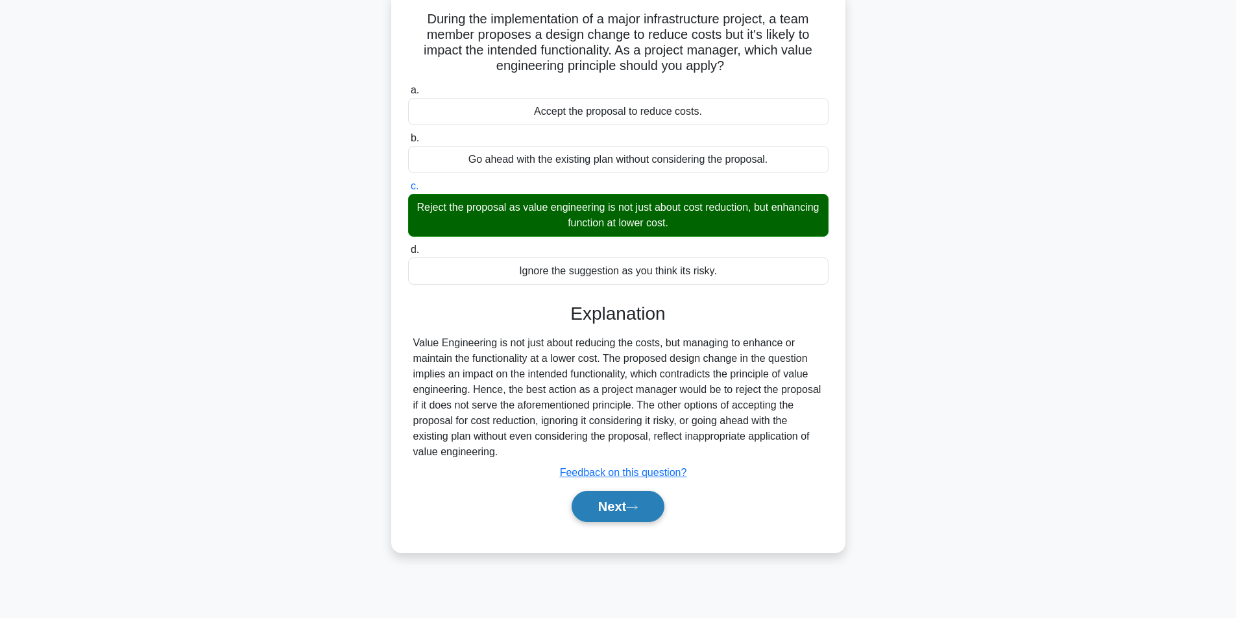
click at [609, 505] on button "Next" at bounding box center [618, 506] width 93 height 31
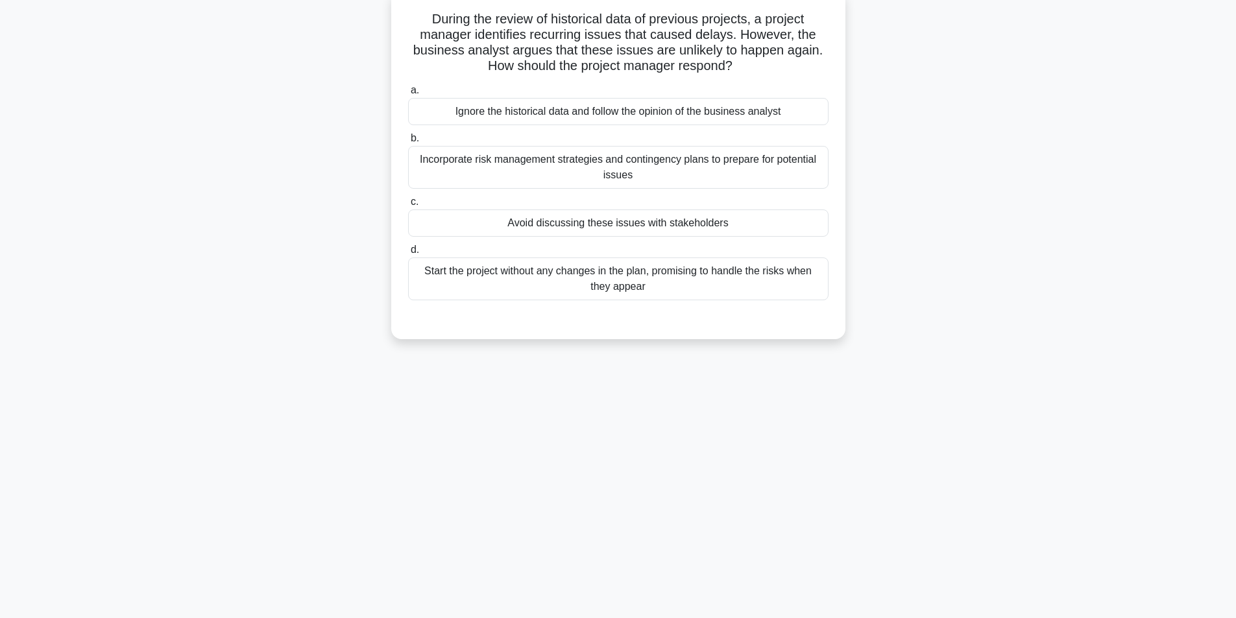
click at [610, 164] on div "Incorporate risk management strategies and contingency plans to prepare for pot…" at bounding box center [618, 167] width 420 height 43
click at [408, 143] on input "b. Incorporate risk management strategies and contingency plans to prepare for …" at bounding box center [408, 138] width 0 height 8
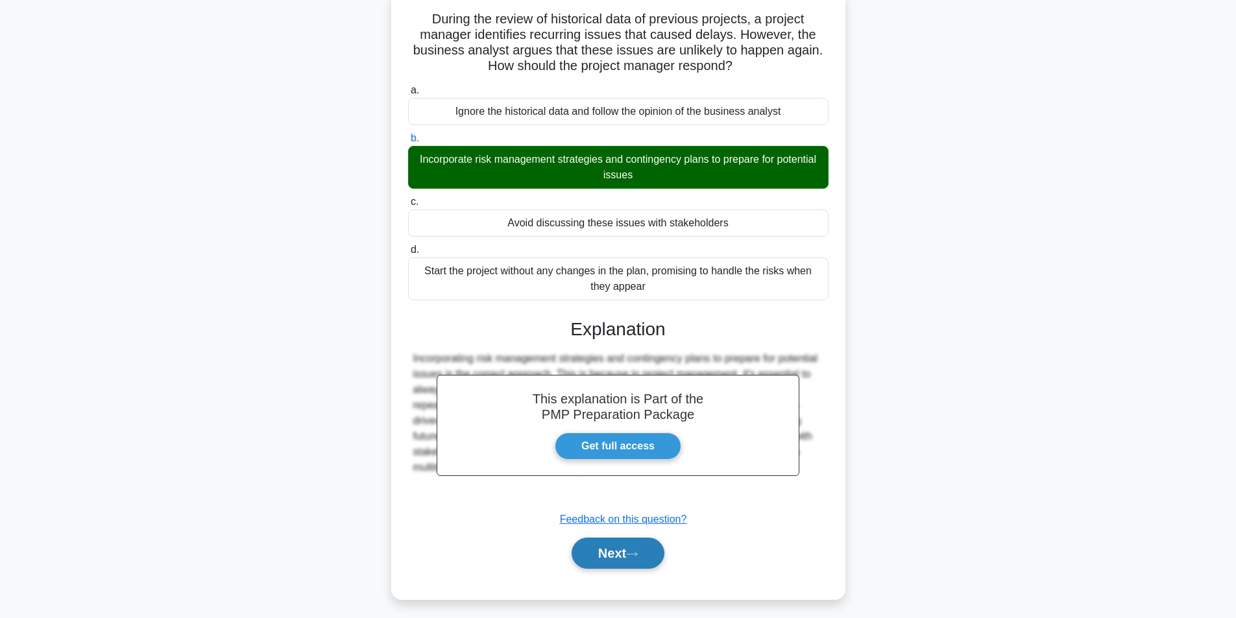
click at [635, 554] on icon at bounding box center [632, 554] width 12 height 7
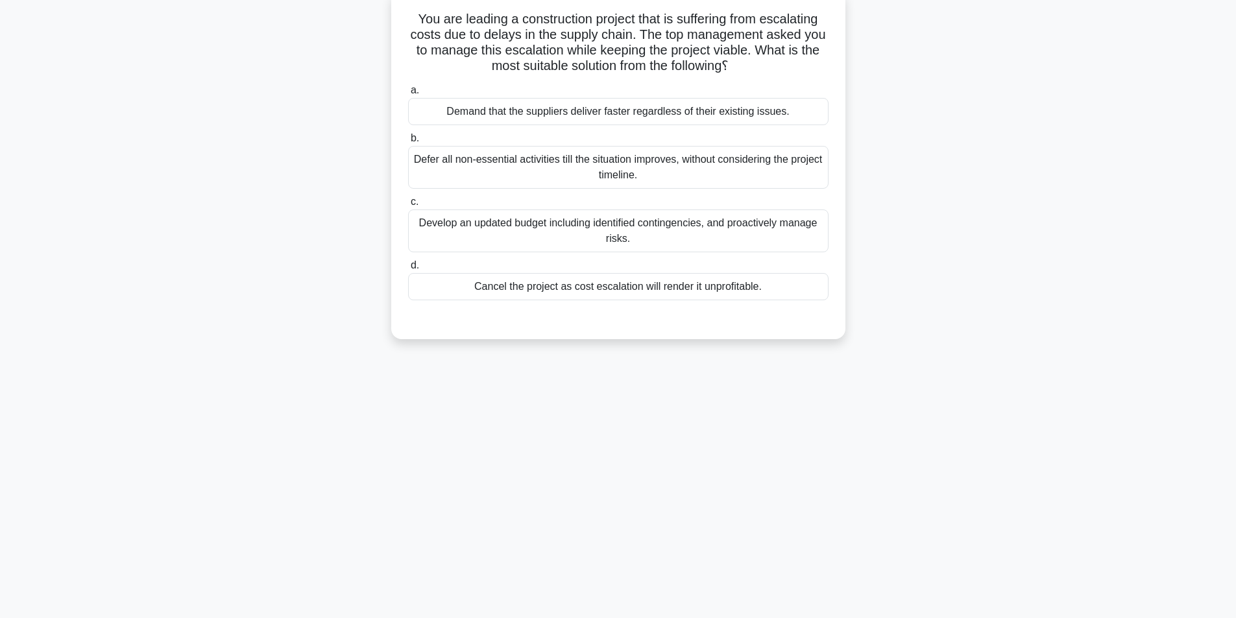
click at [566, 225] on div "Develop an updated budget including identified contingencies, and proactively m…" at bounding box center [618, 231] width 420 height 43
click at [408, 206] on input "c. Develop an updated budget including identified contingencies, and proactivel…" at bounding box center [408, 202] width 0 height 8
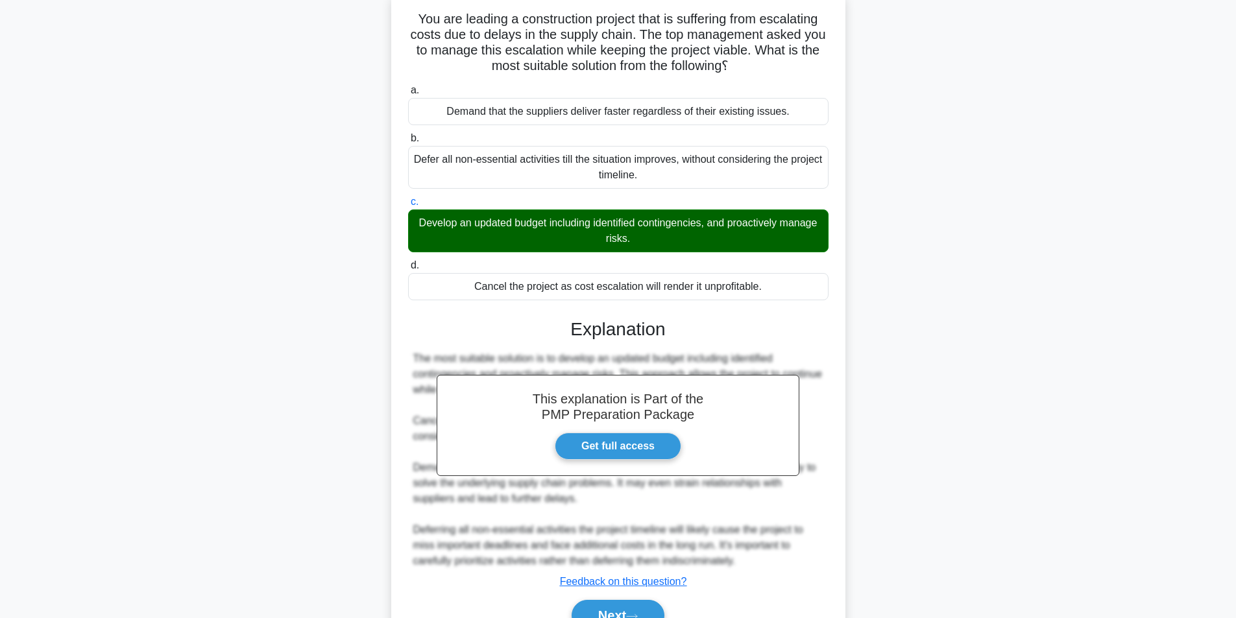
scroll to position [151, 0]
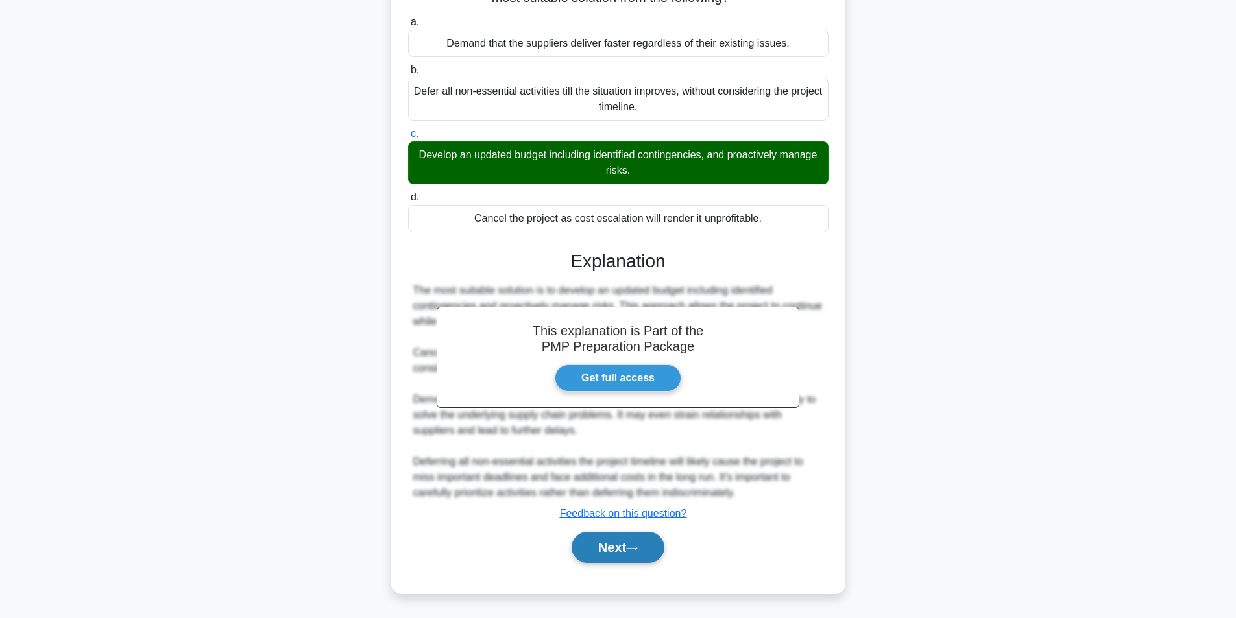
click at [604, 547] on button "Next" at bounding box center [618, 547] width 93 height 31
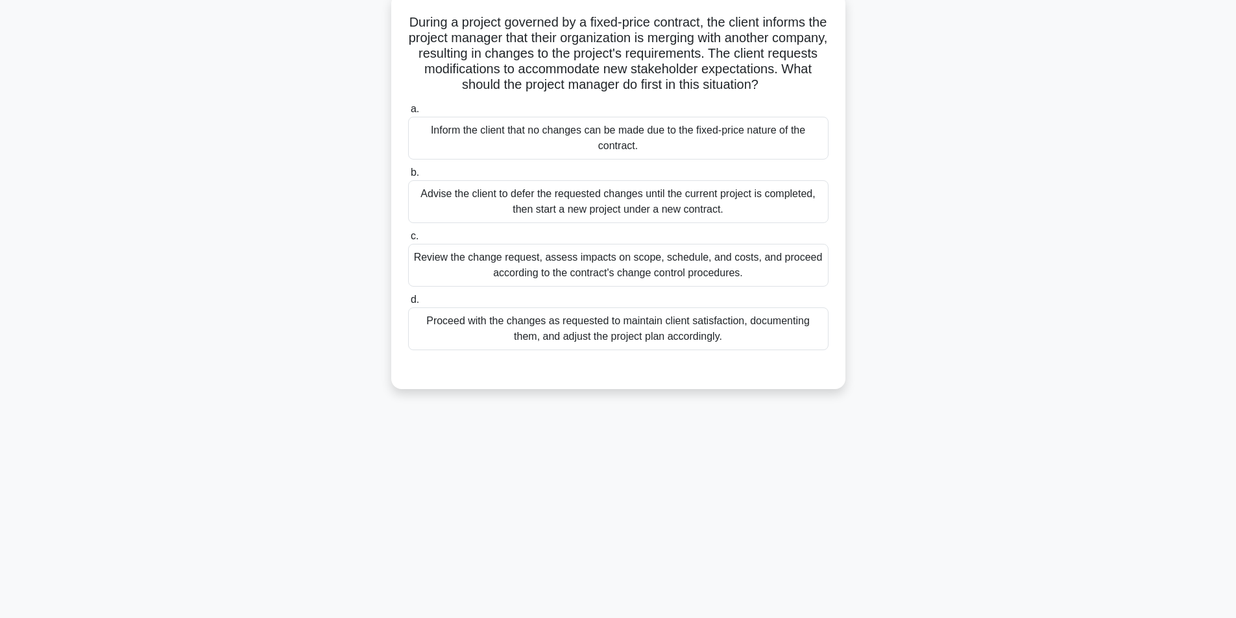
scroll to position [82, 0]
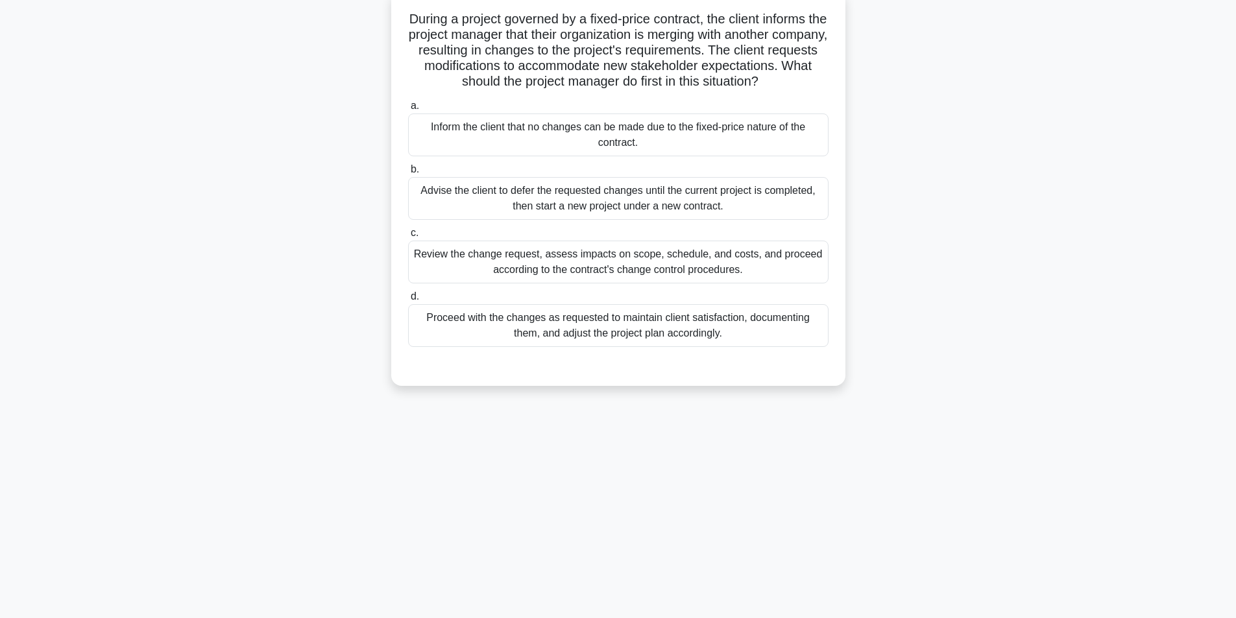
click at [631, 267] on div "Review the change request, assess impacts on scope, schedule, and costs, and pr…" at bounding box center [618, 262] width 420 height 43
click at [408, 237] on input "c. Review the change request, assess impacts on scope, schedule, and costs, and…" at bounding box center [408, 233] width 0 height 8
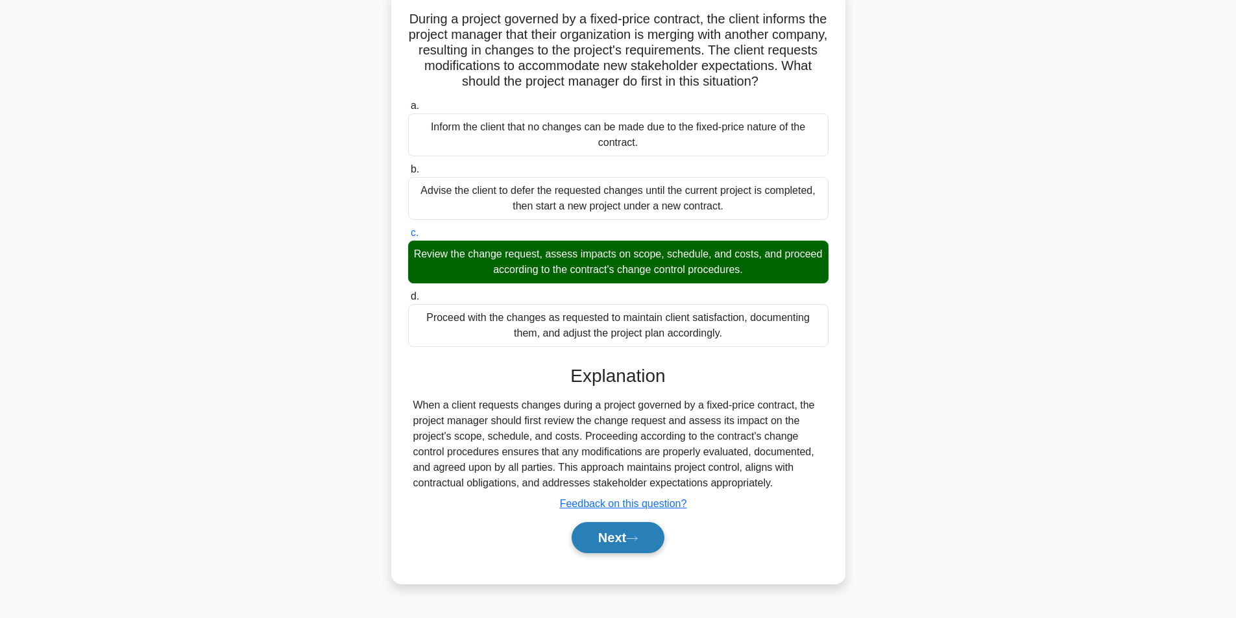
click at [614, 526] on button "Next" at bounding box center [618, 537] width 93 height 31
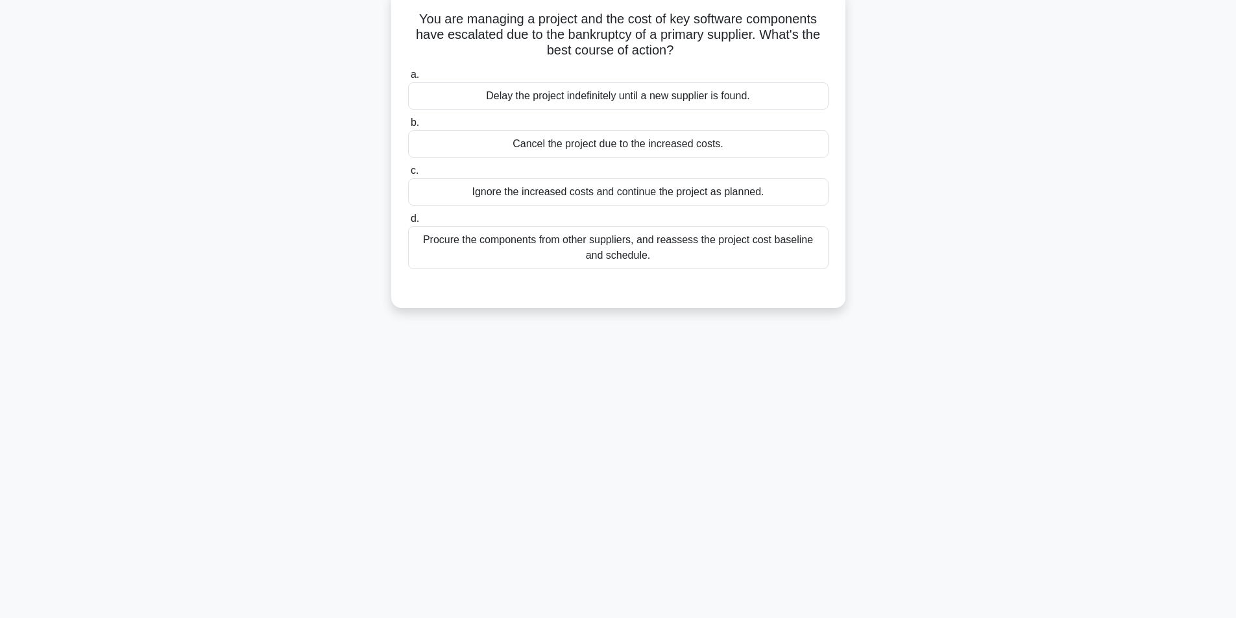
click at [653, 248] on div "Procure the components from other suppliers, and reassess the project cost base…" at bounding box center [618, 247] width 420 height 43
click at [408, 223] on input "d. Procure the components from other suppliers, and reassess the project cost b…" at bounding box center [408, 219] width 0 height 8
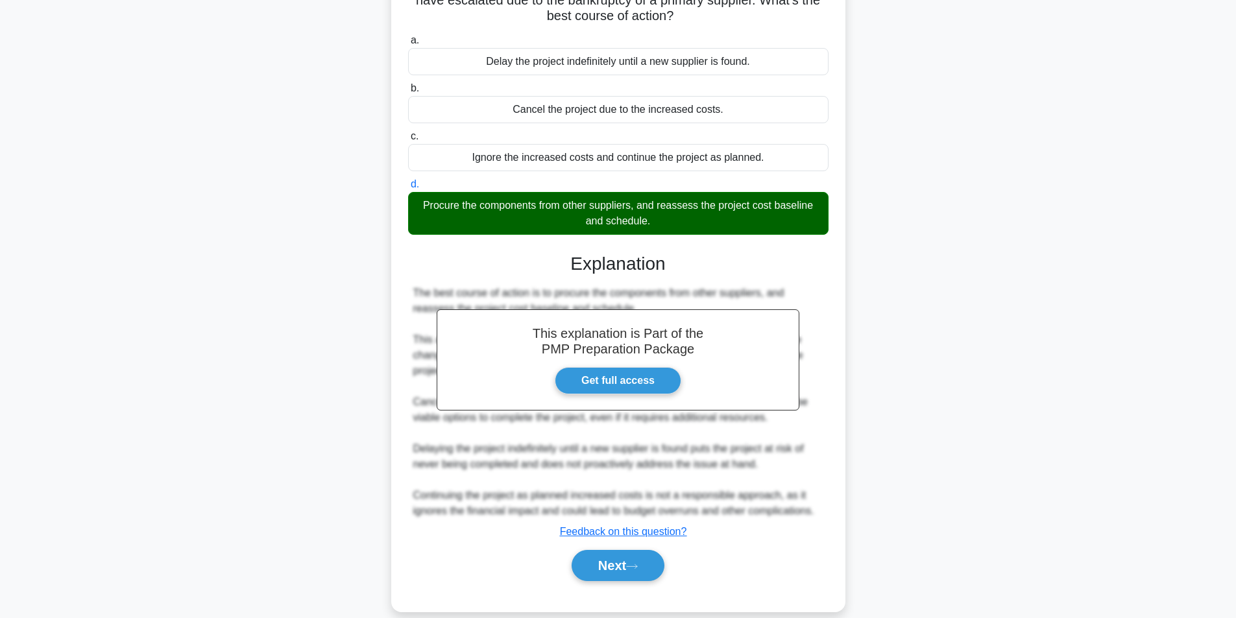
scroll to position [136, 0]
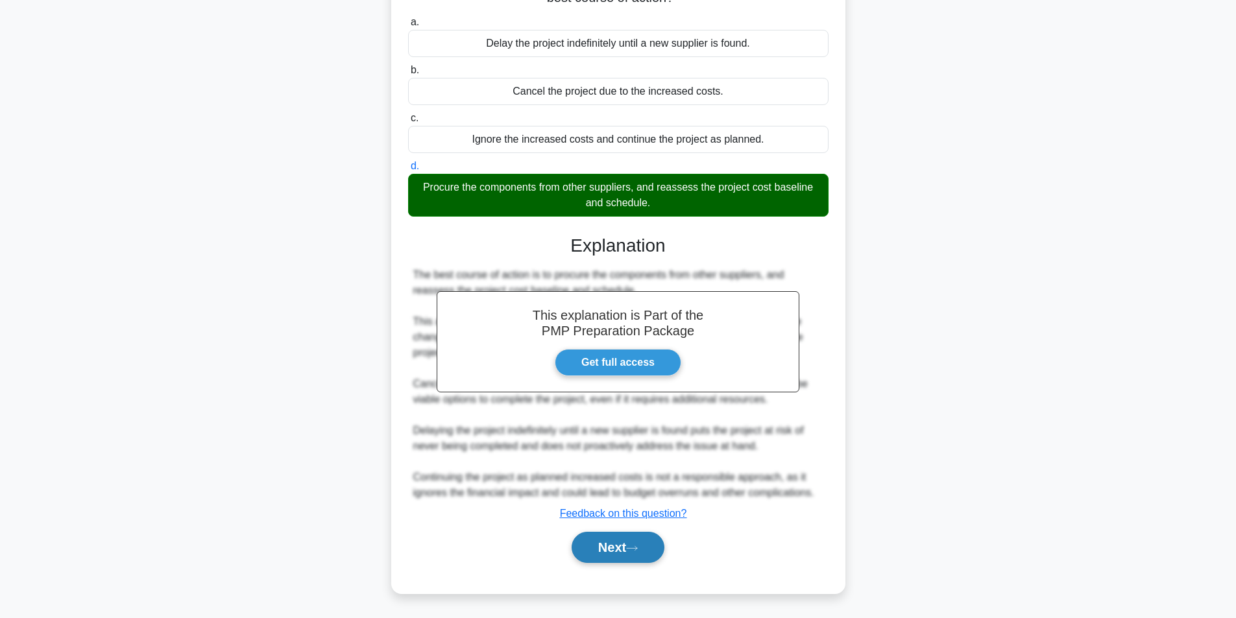
click at [633, 540] on button "Next" at bounding box center [618, 547] width 93 height 31
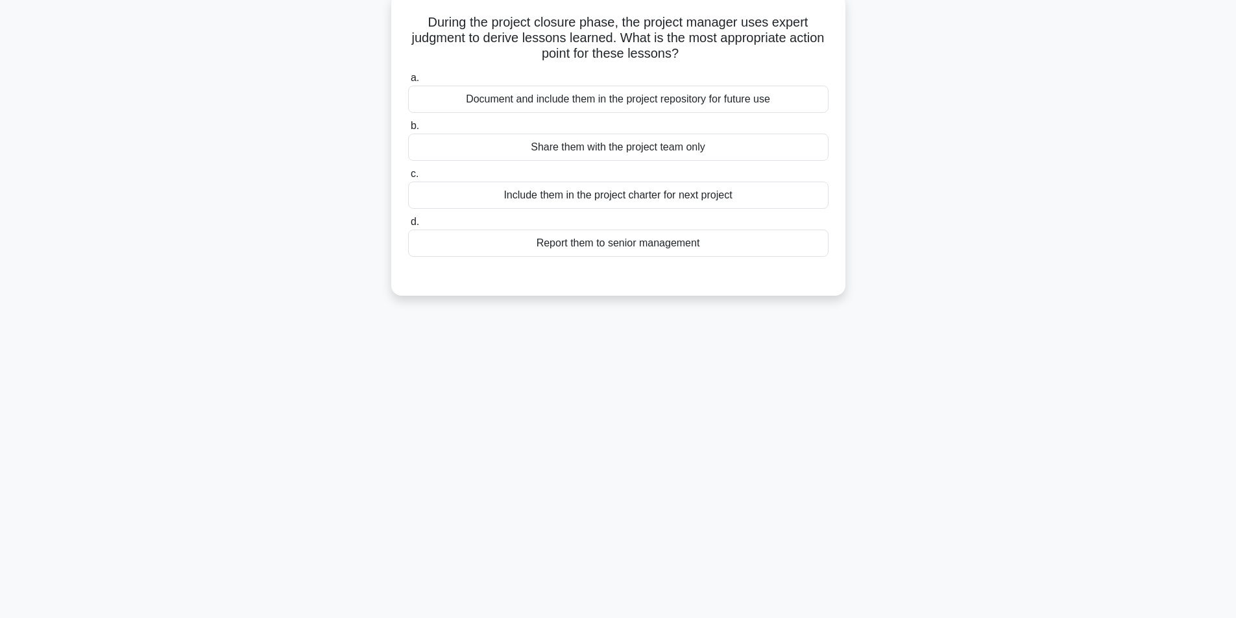
scroll to position [82, 0]
click at [660, 104] on div "Document and include them in the project repository for future use" at bounding box center [618, 95] width 420 height 27
click at [408, 79] on input "a. Document and include them in the project repository for future use" at bounding box center [408, 75] width 0 height 8
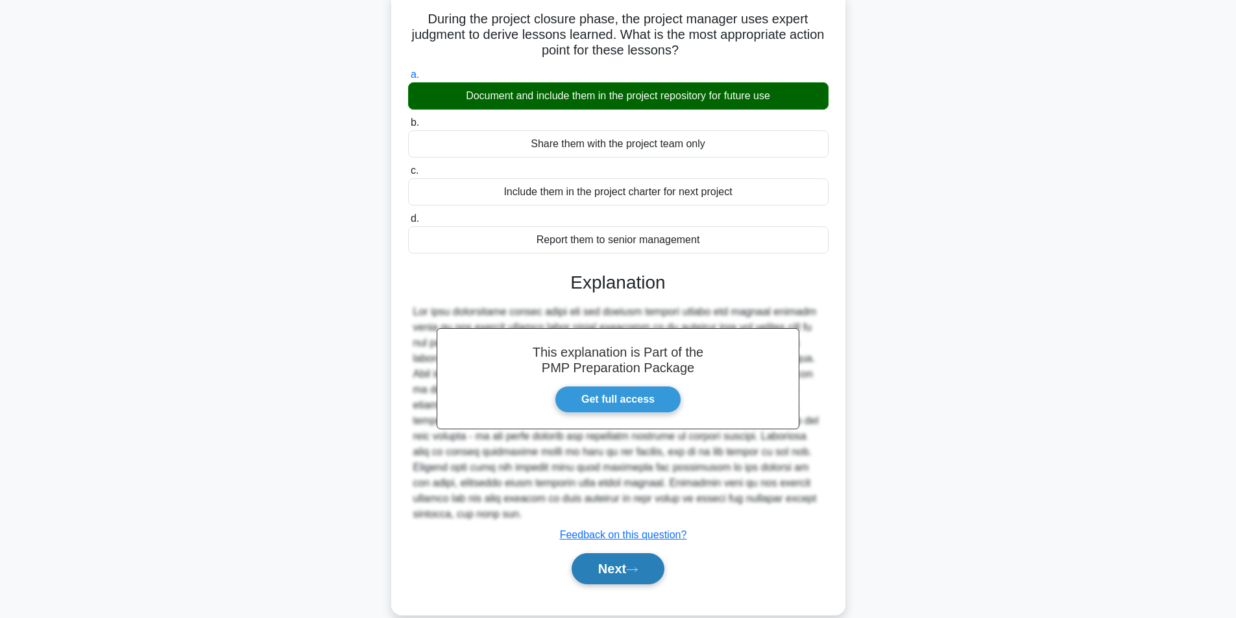
click at [618, 575] on button "Next" at bounding box center [618, 568] width 93 height 31
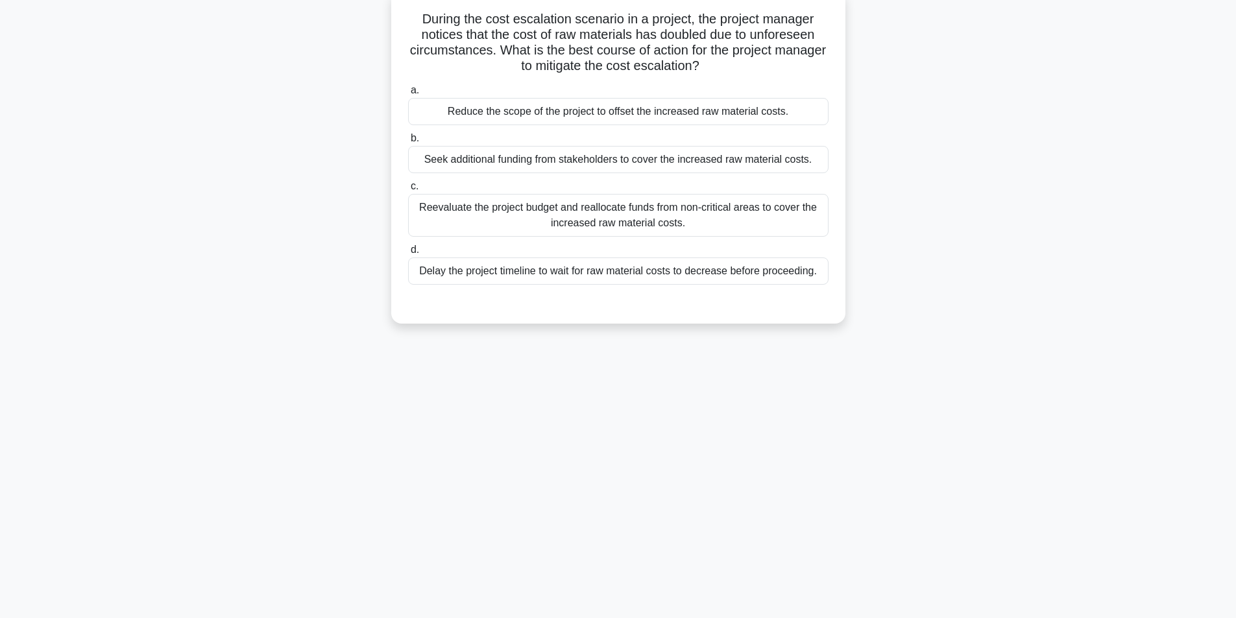
click at [596, 217] on div "Reevaluate the project budget and reallocate funds from non-critical areas to c…" at bounding box center [618, 215] width 420 height 43
click at [408, 191] on input "c. Reevaluate the project budget and reallocate funds from non-critical areas t…" at bounding box center [408, 186] width 0 height 8
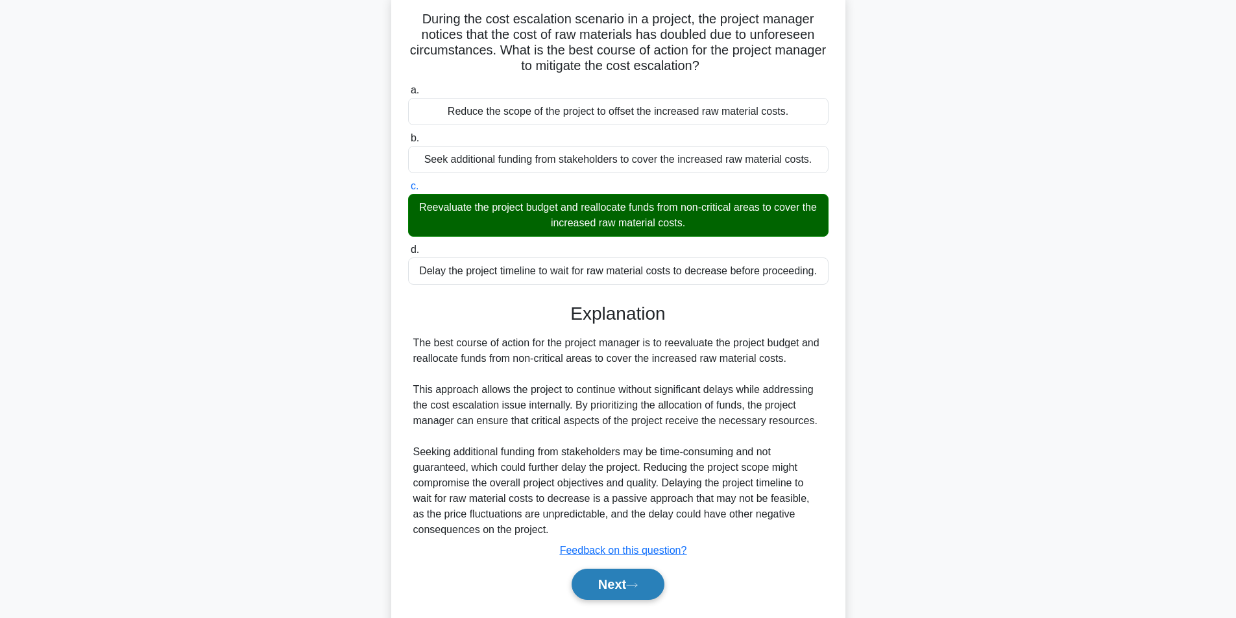
click at [640, 576] on button "Next" at bounding box center [618, 584] width 93 height 31
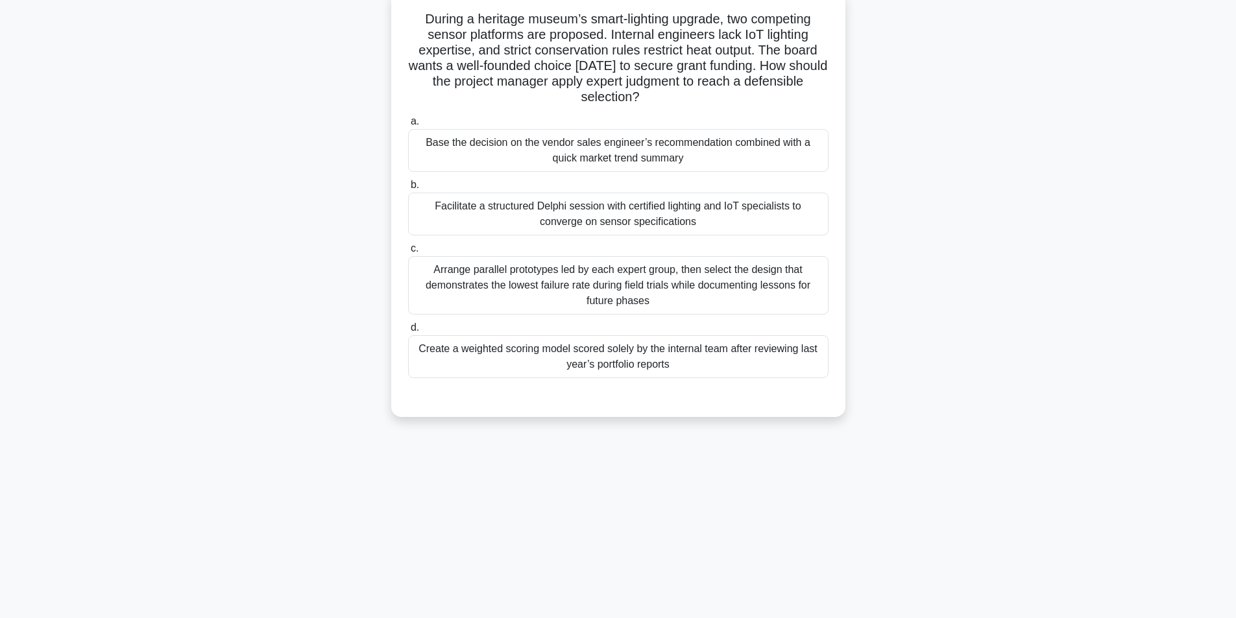
click at [633, 223] on div "Facilitate a structured Delphi session with certified lighting and IoT speciali…" at bounding box center [618, 214] width 420 height 43
click at [408, 189] on input "b. Facilitate a structured Delphi session with certified lighting and IoT speci…" at bounding box center [408, 185] width 0 height 8
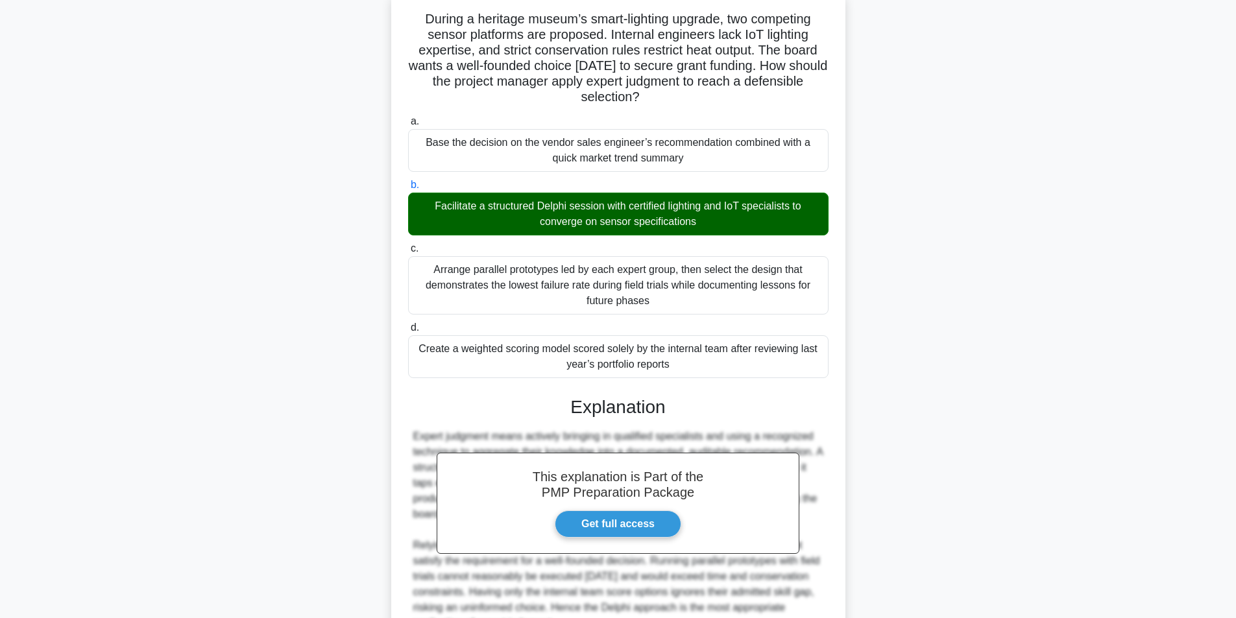
scroll to position [213, 0]
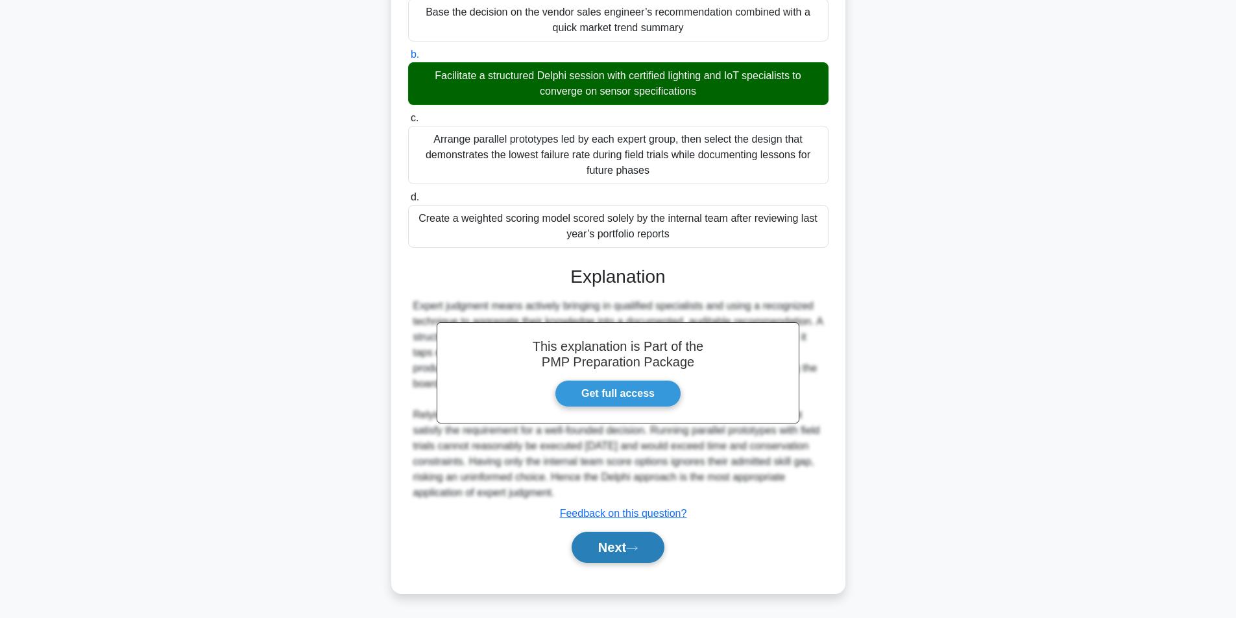
click at [633, 543] on button "Next" at bounding box center [618, 547] width 93 height 31
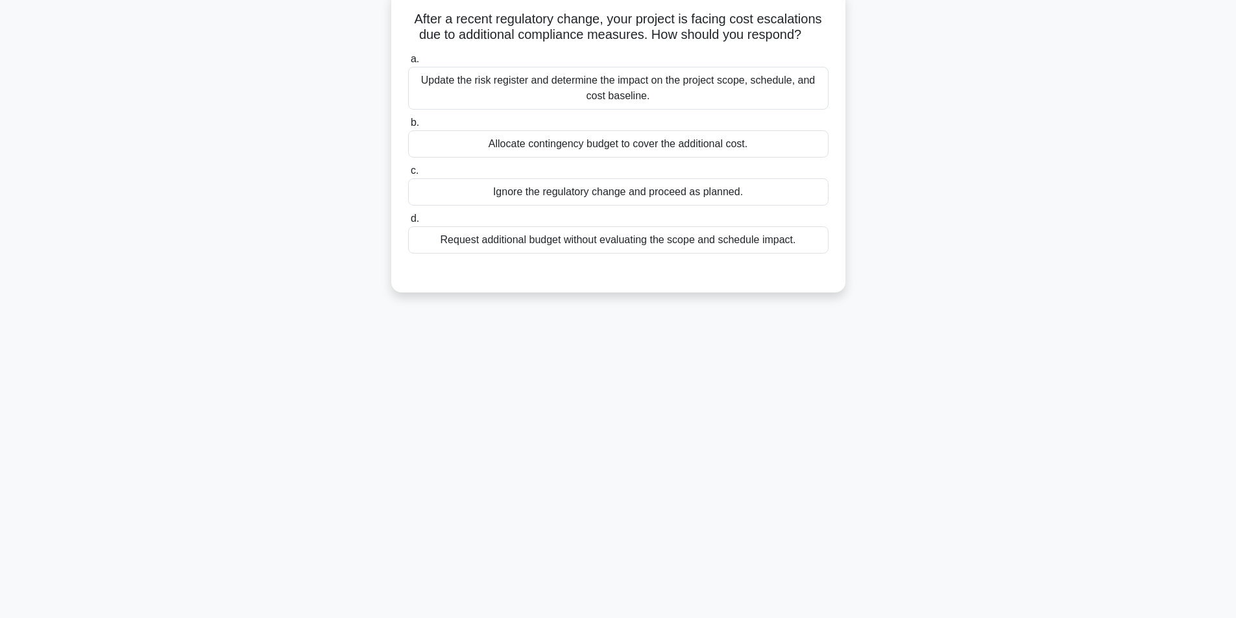
click at [635, 89] on div "Update the risk register and determine the impact on the project scope, schedul…" at bounding box center [618, 88] width 420 height 43
click at [408, 64] on input "a. Update the risk register and determine the impact on the project scope, sche…" at bounding box center [408, 59] width 0 height 8
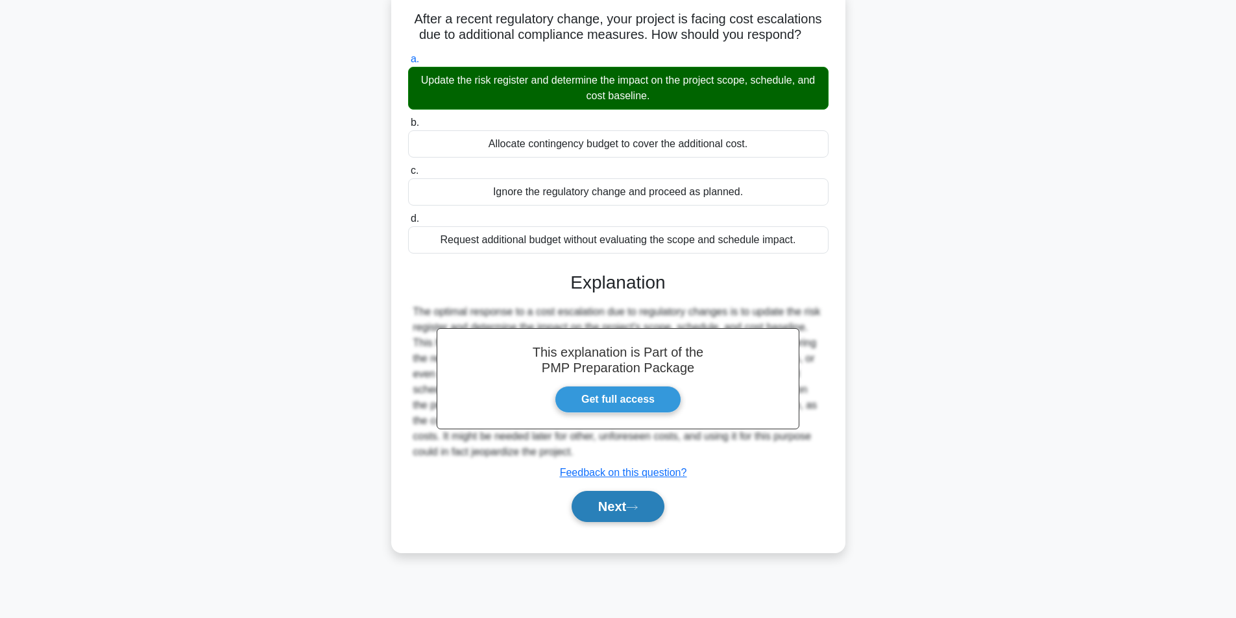
click at [629, 513] on button "Next" at bounding box center [618, 506] width 93 height 31
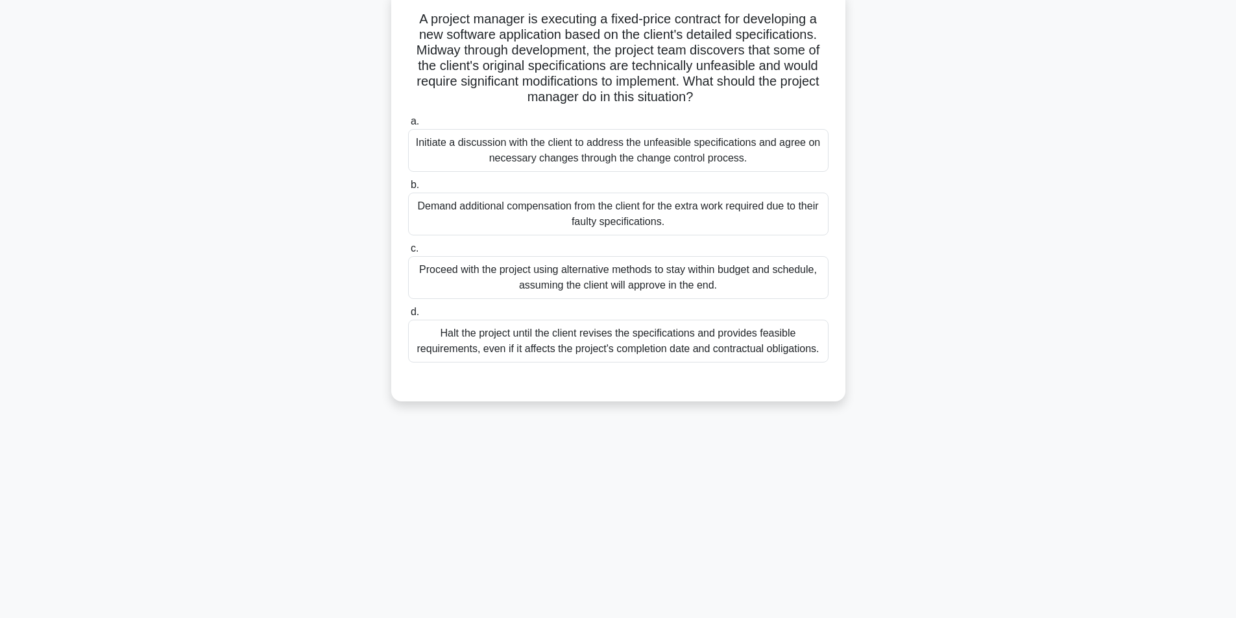
click at [703, 160] on div "Initiate a discussion with the client to address the unfeasible specifications …" at bounding box center [618, 150] width 420 height 43
click at [408, 126] on input "a. Initiate a discussion with the client to address the unfeasible specificatio…" at bounding box center [408, 121] width 0 height 8
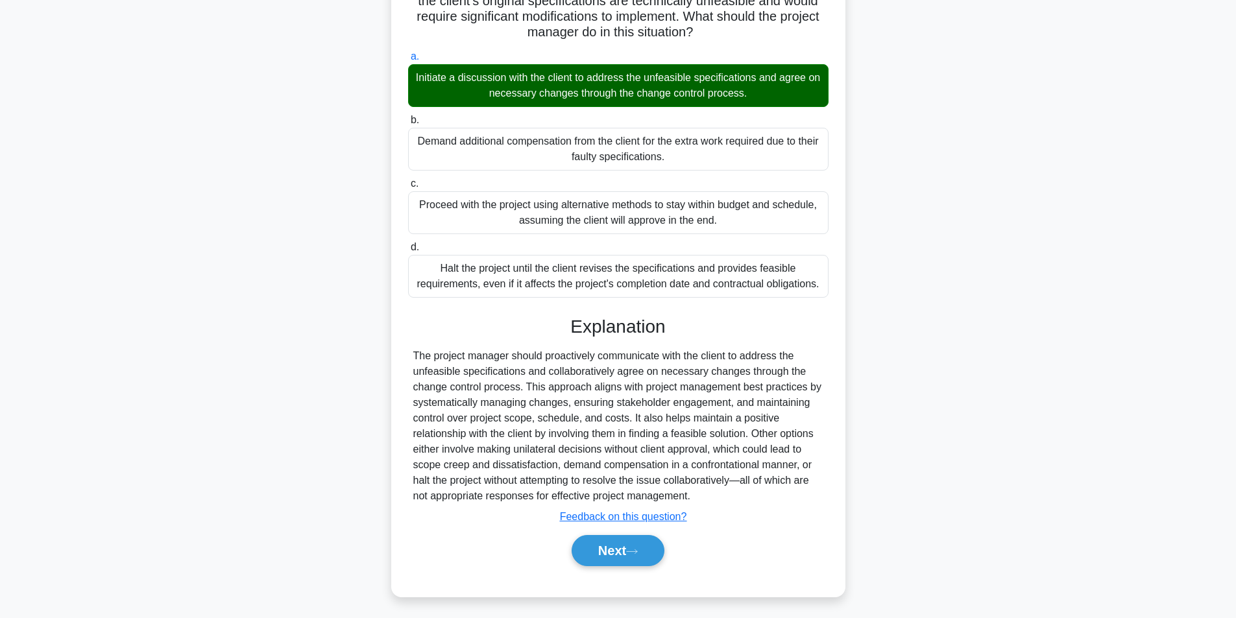
scroll to position [151, 0]
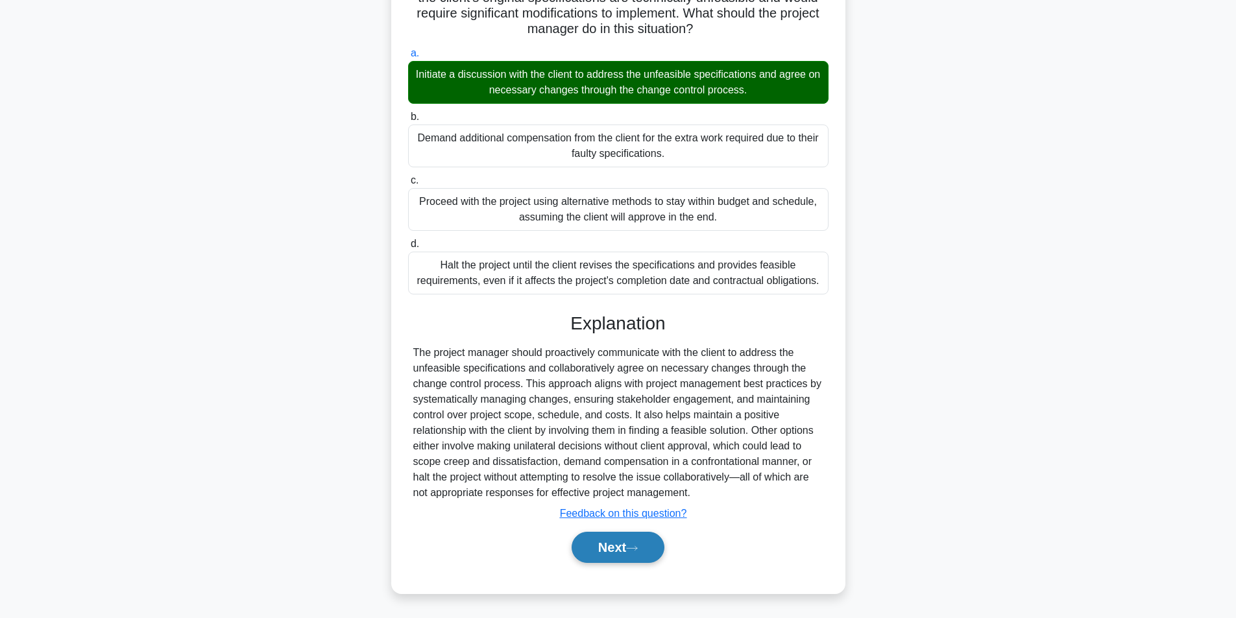
click at [595, 546] on button "Next" at bounding box center [618, 547] width 93 height 31
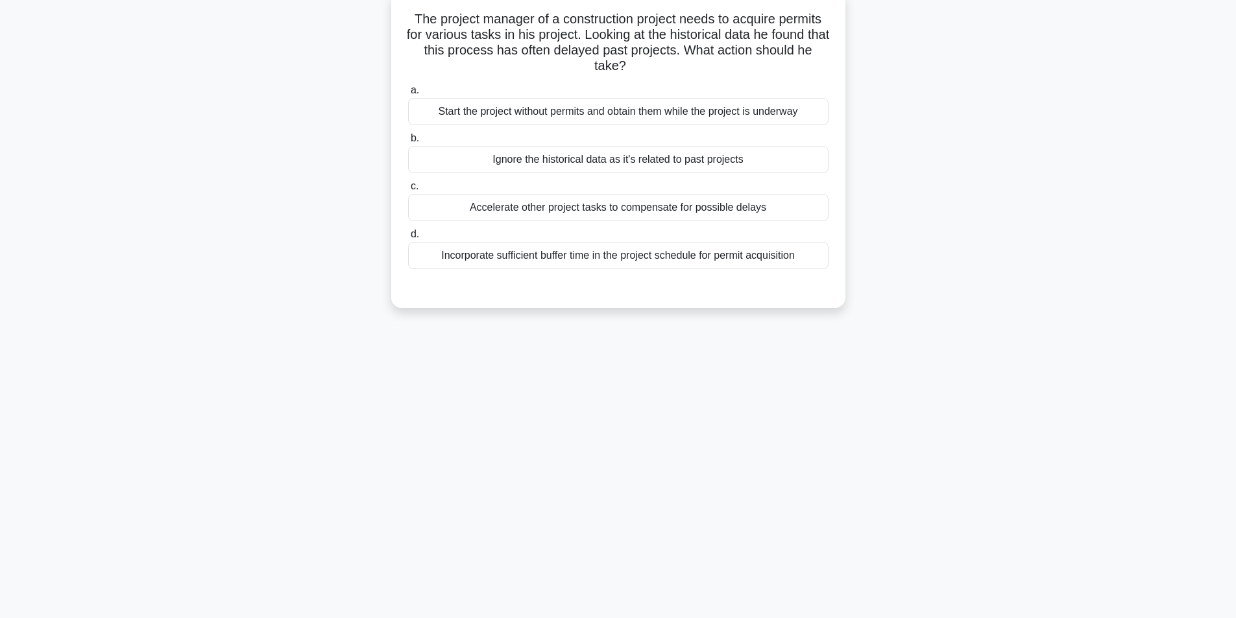
click at [572, 256] on div "Incorporate sufficient buffer time in the project schedule for permit acquisiti…" at bounding box center [618, 255] width 420 height 27
click at [408, 239] on input "d. Incorporate sufficient buffer time in the project schedule for permit acquis…" at bounding box center [408, 234] width 0 height 8
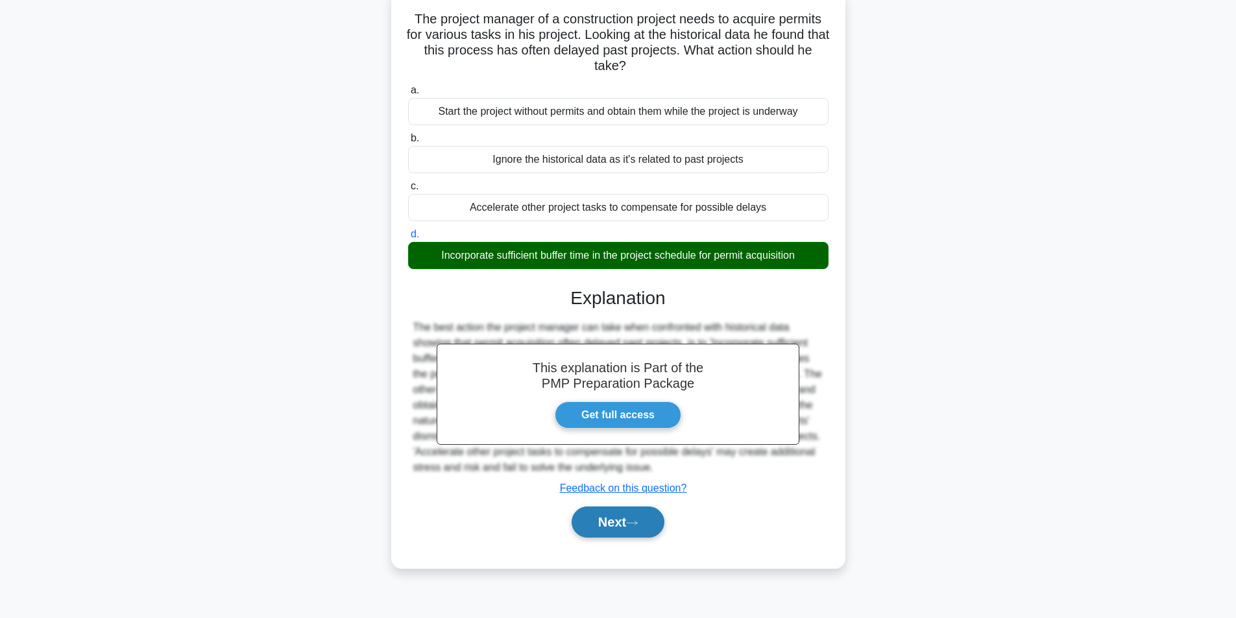
click at [618, 528] on button "Next" at bounding box center [618, 522] width 93 height 31
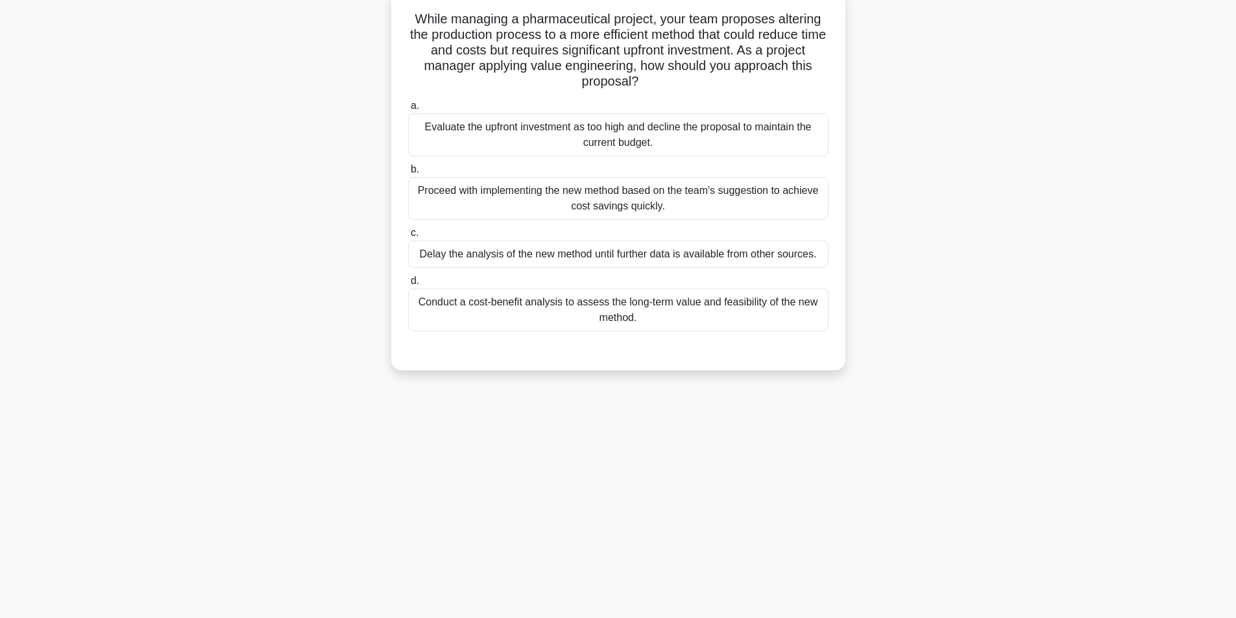
click at [559, 302] on div "Conduct a cost-benefit analysis to assess the long-term value and feasibility o…" at bounding box center [618, 310] width 420 height 43
click at [408, 285] on input "d. Conduct a cost-benefit analysis to assess the long-term value and feasibilit…" at bounding box center [408, 281] width 0 height 8
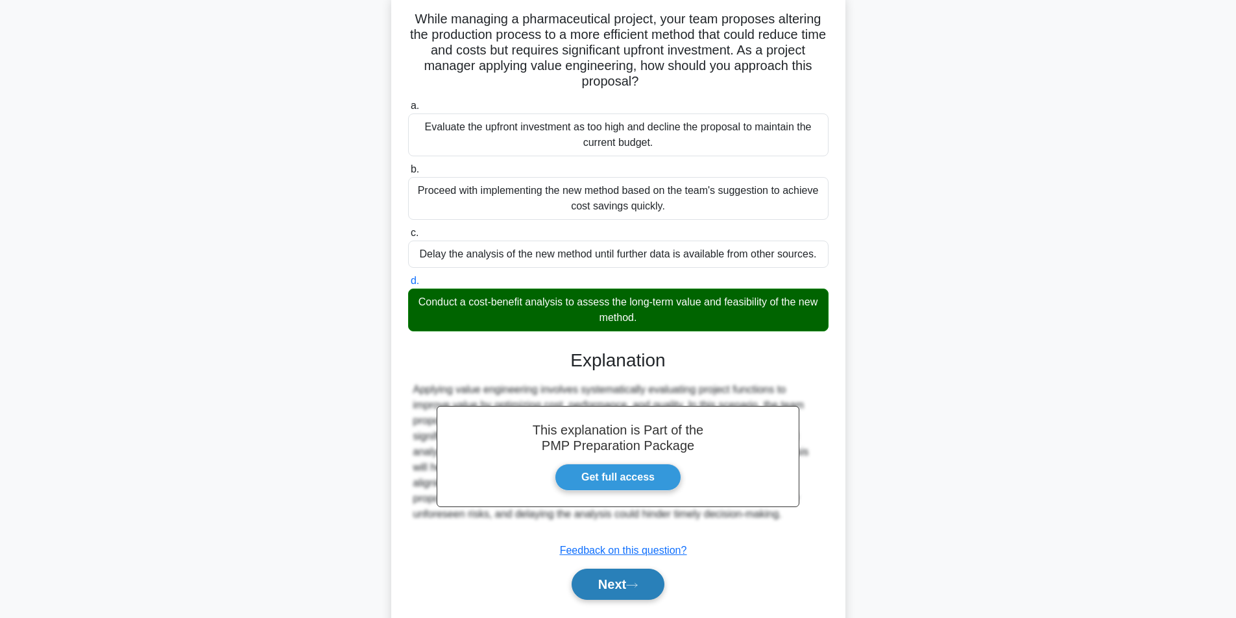
click at [618, 582] on button "Next" at bounding box center [618, 584] width 93 height 31
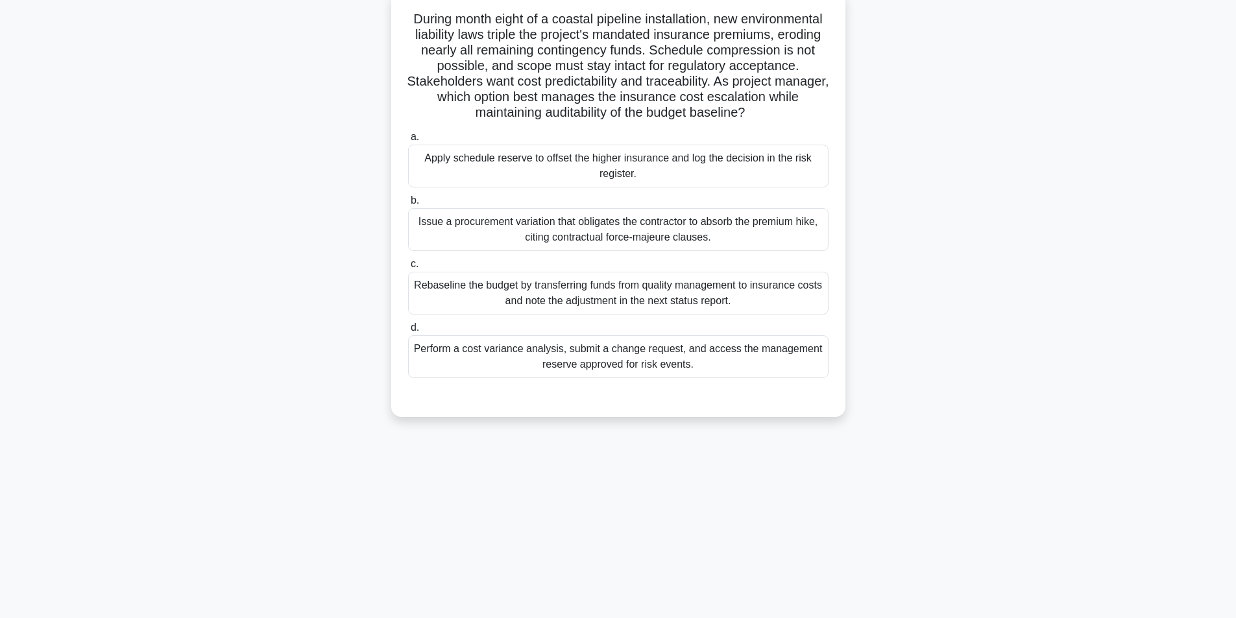
click at [611, 359] on div "Perform a cost variance analysis, submit a change request, and access the manag…" at bounding box center [618, 356] width 420 height 43
click at [408, 332] on input "d. Perform a cost variance analysis, submit a change request, and access the ma…" at bounding box center [408, 328] width 0 height 8
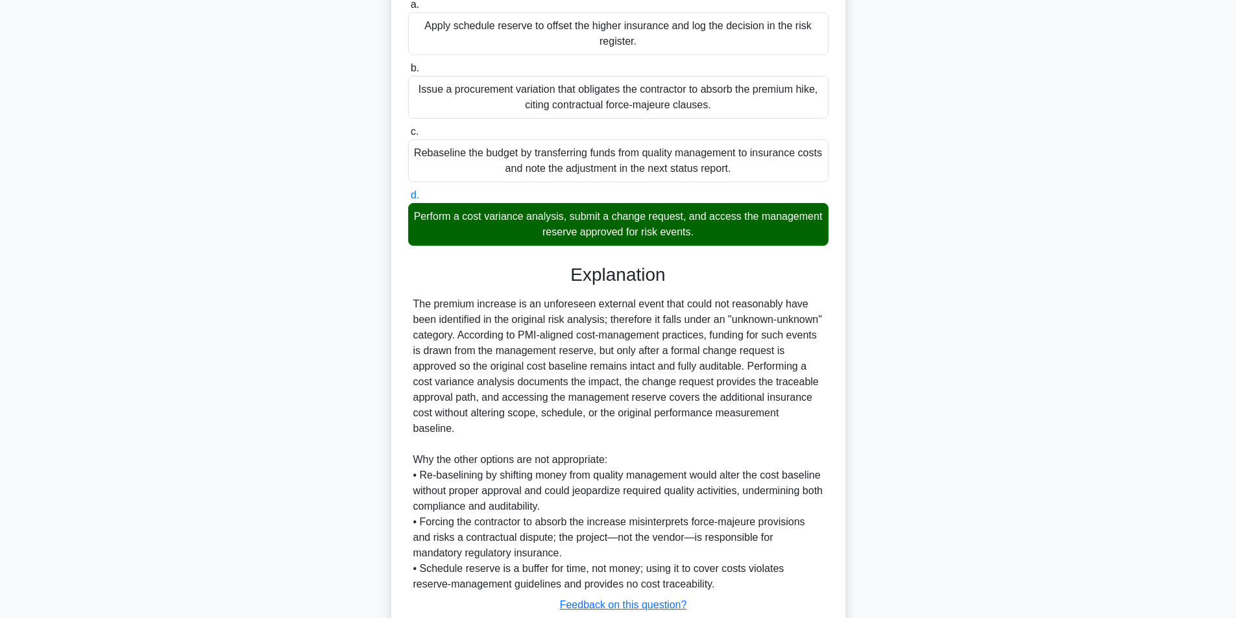
scroll to position [307, 0]
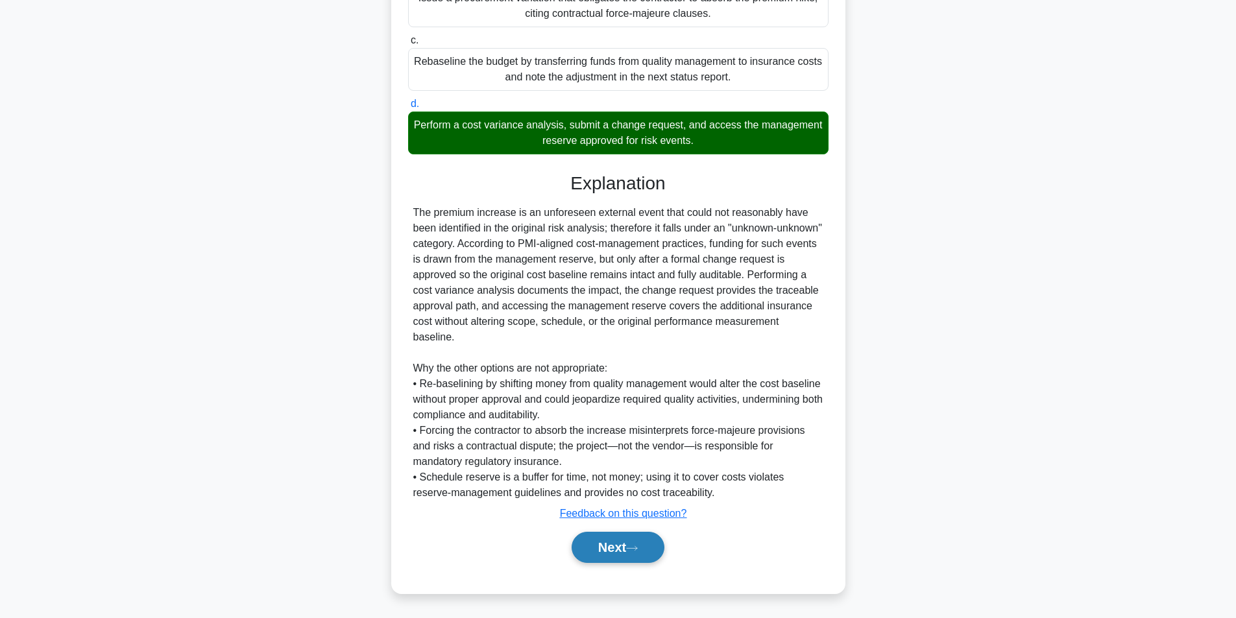
click at [607, 538] on button "Next" at bounding box center [618, 547] width 93 height 31
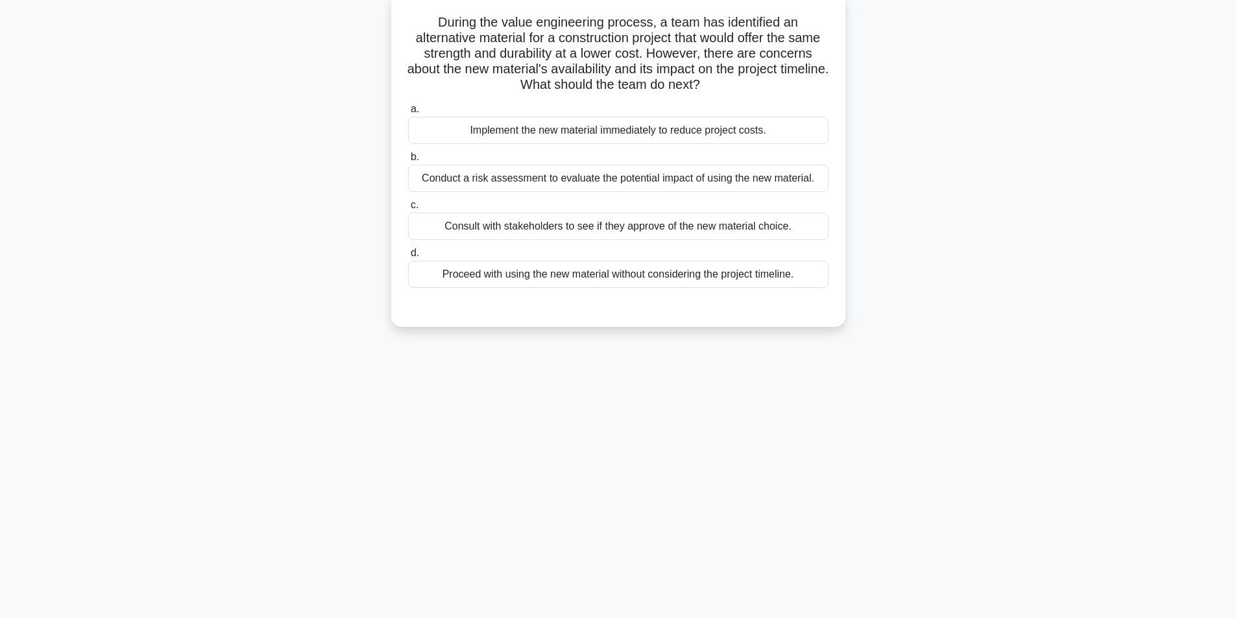
scroll to position [82, 0]
click at [577, 179] on div "Conduct a risk assessment to evaluate the potential impact of using the new mat…" at bounding box center [618, 175] width 420 height 27
click at [408, 158] on input "b. Conduct a risk assessment to evaluate the potential impact of using the new …" at bounding box center [408, 154] width 0 height 8
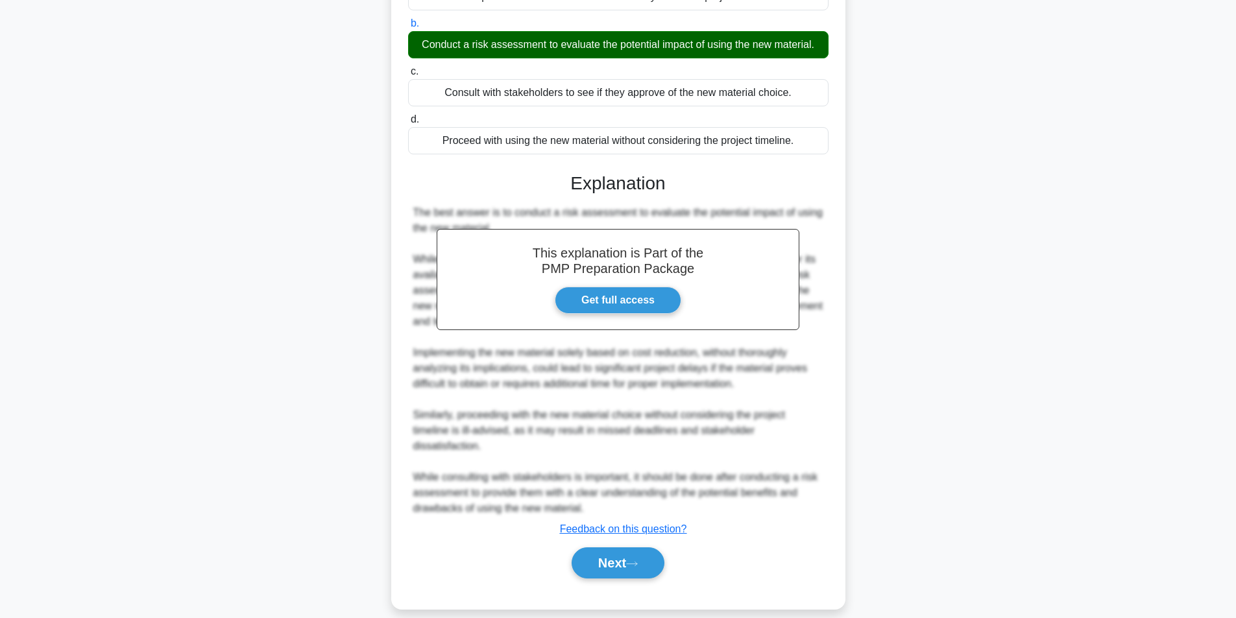
scroll to position [213, 0]
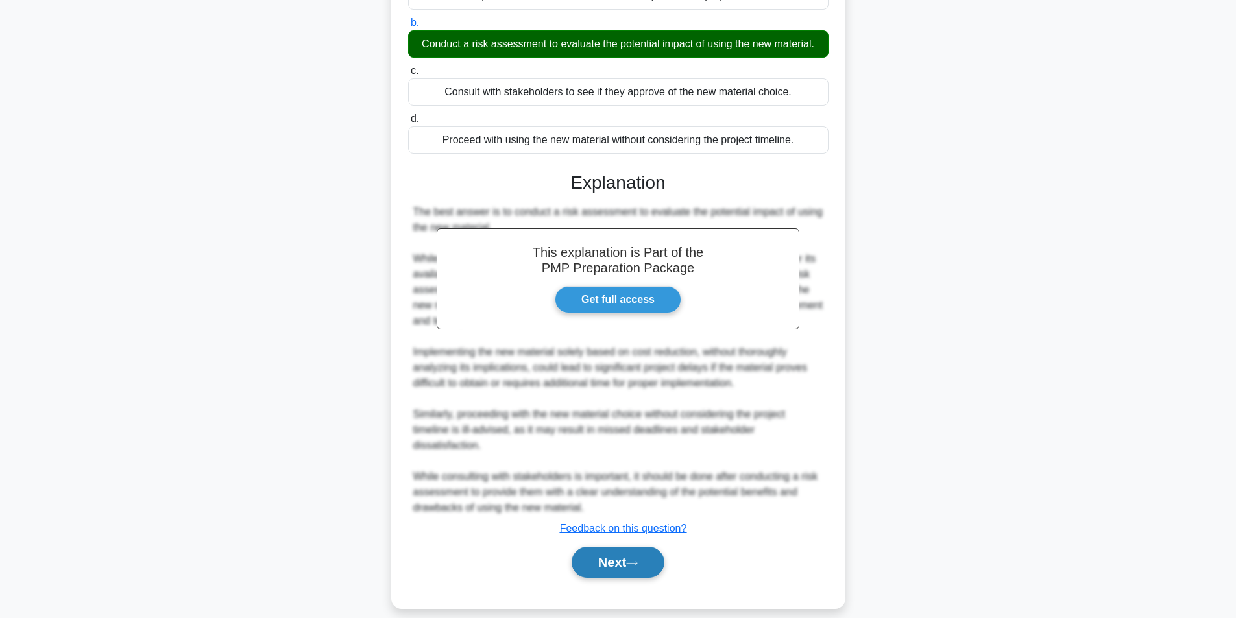
click at [616, 547] on button "Next" at bounding box center [618, 562] width 93 height 31
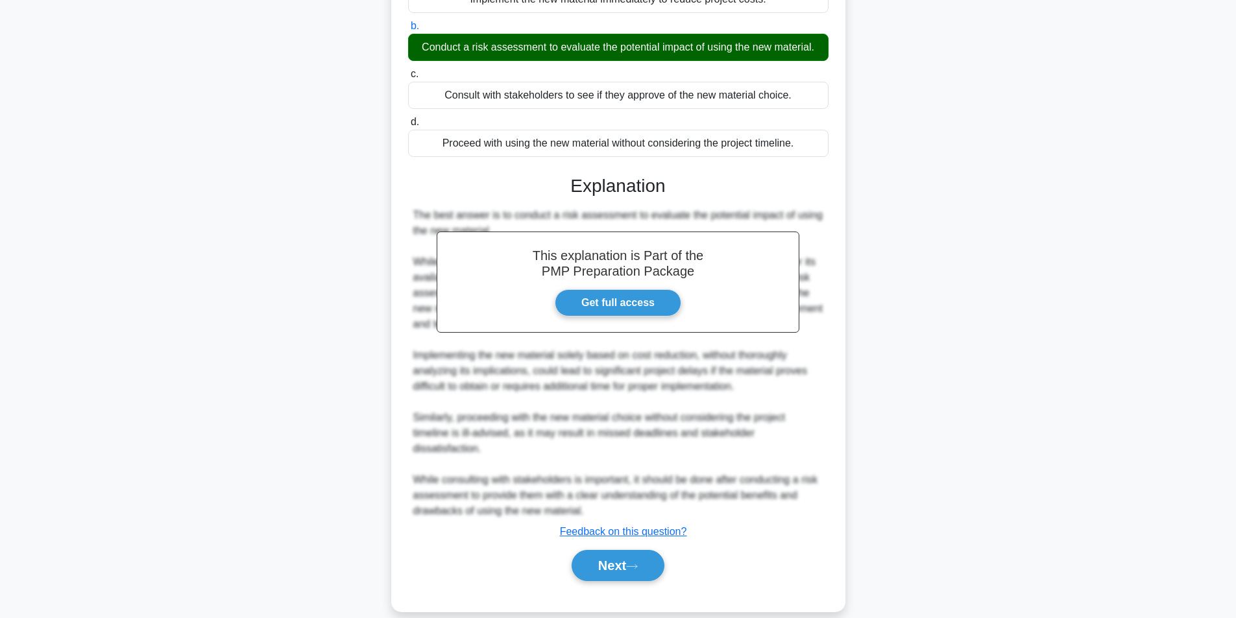
scroll to position [82, 0]
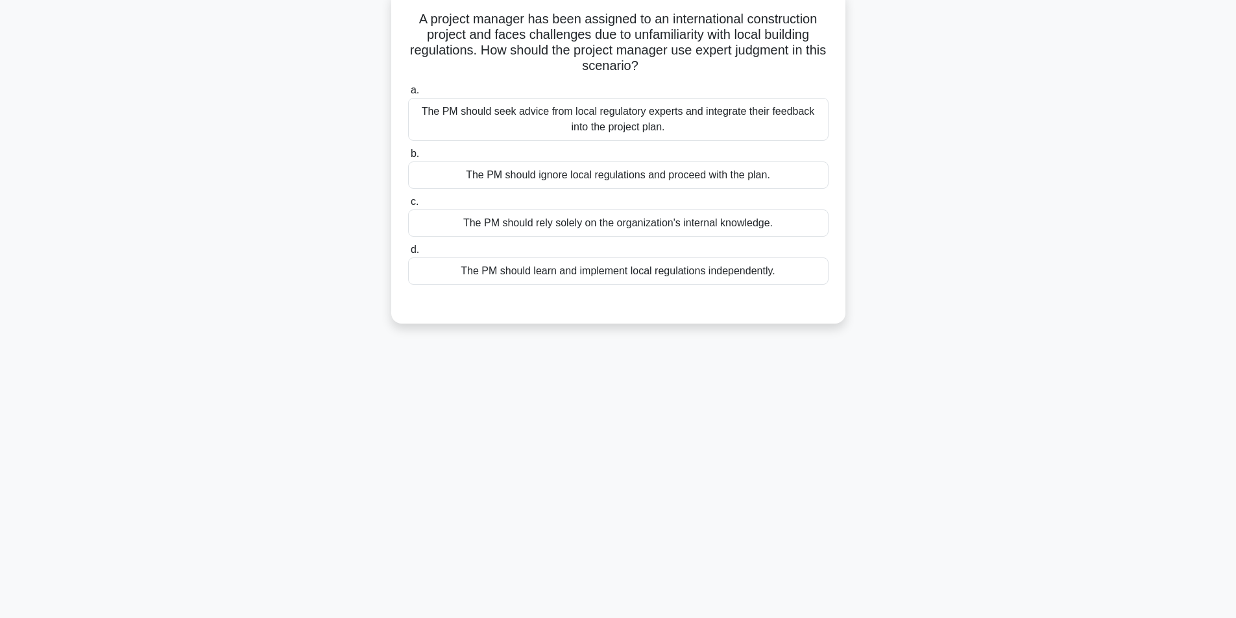
click at [672, 125] on div "The PM should seek advice from local regulatory experts and integrate their fee…" at bounding box center [618, 119] width 420 height 43
click at [408, 95] on input "a. The PM should seek advice from local regulatory experts and integrate their …" at bounding box center [408, 90] width 0 height 8
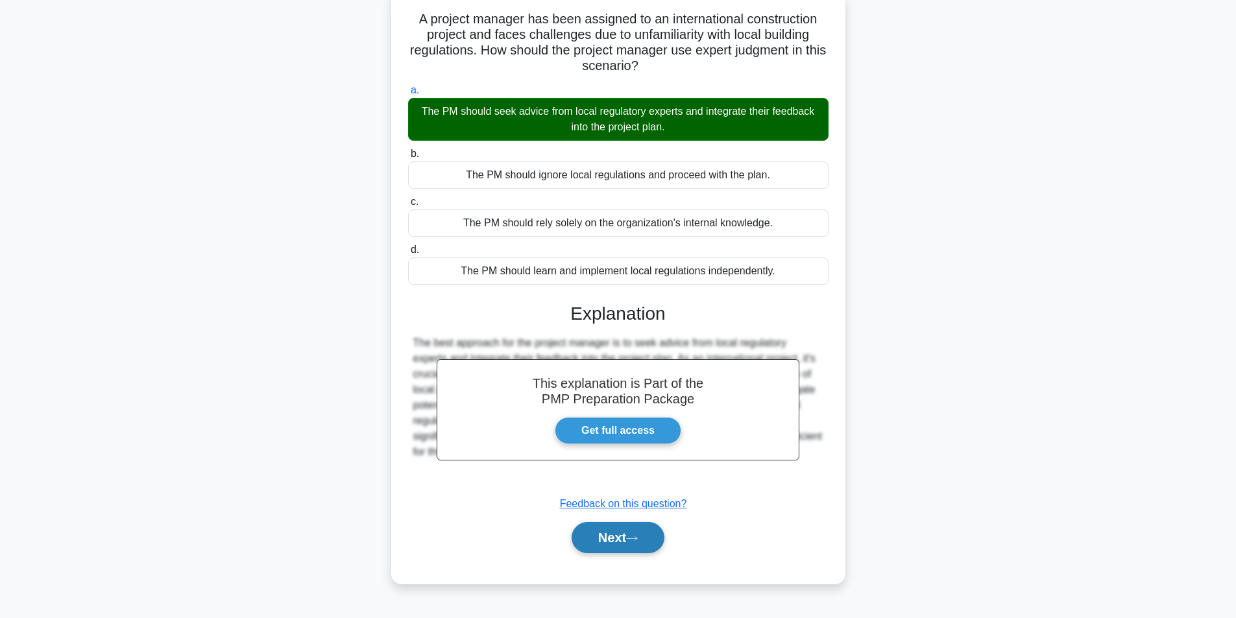
click at [639, 547] on button "Next" at bounding box center [618, 537] width 93 height 31
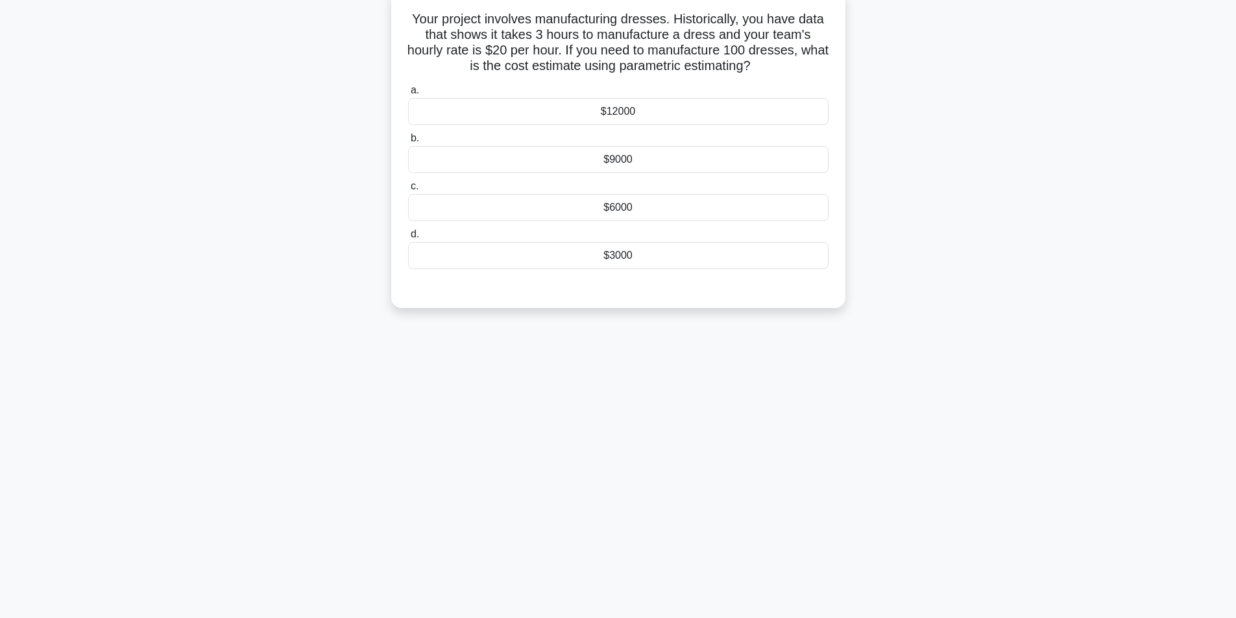
click at [633, 213] on div "$6000" at bounding box center [618, 207] width 420 height 27
click at [408, 191] on input "c. $6000" at bounding box center [408, 186] width 0 height 8
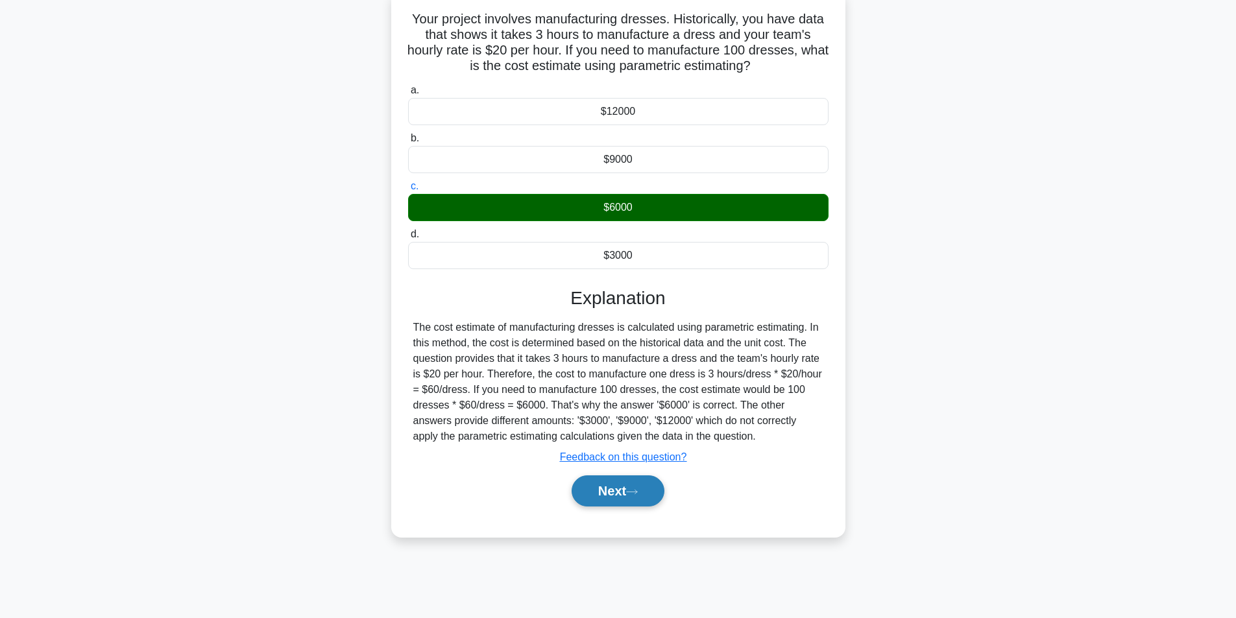
click at [613, 495] on button "Next" at bounding box center [618, 491] width 93 height 31
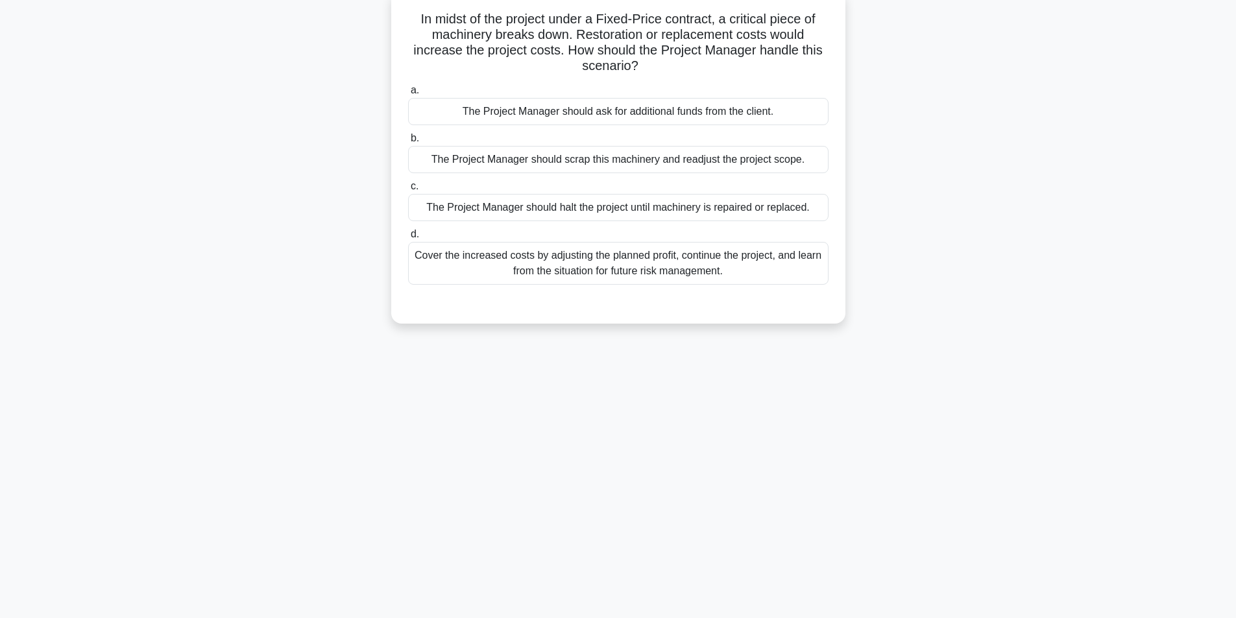
click at [642, 267] on div "Cover the increased costs by adjusting the planned profit, continue the project…" at bounding box center [618, 263] width 420 height 43
click at [408, 239] on input "d. Cover the increased costs by adjusting the planned profit, continue the proj…" at bounding box center [408, 234] width 0 height 8
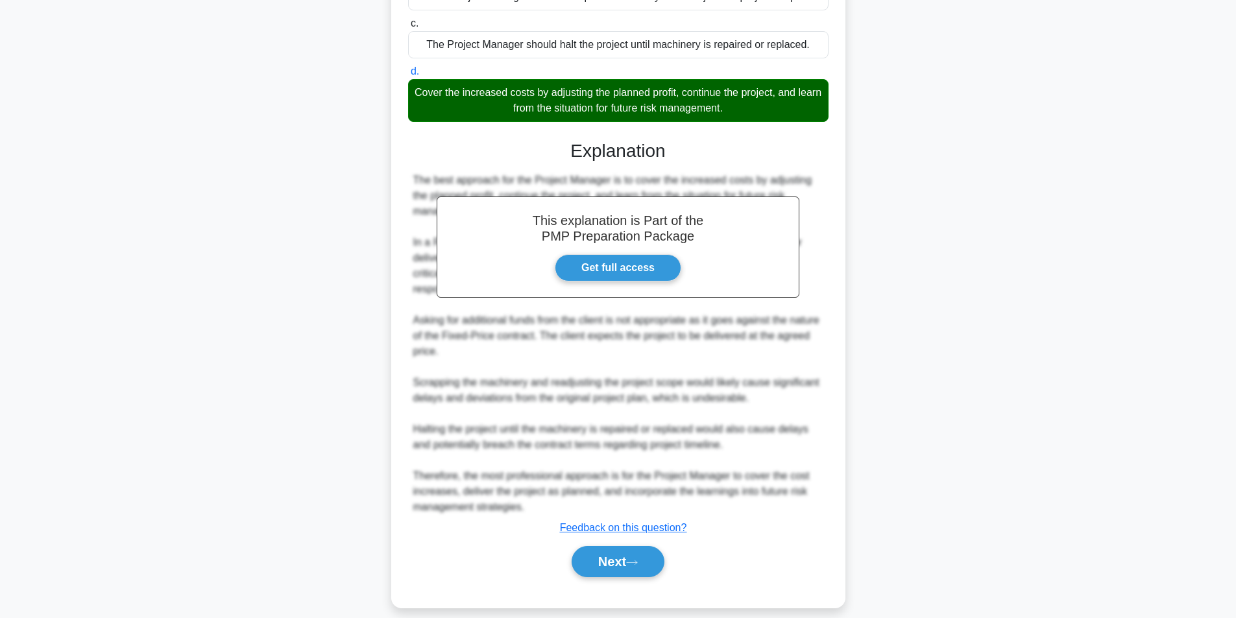
scroll to position [260, 0]
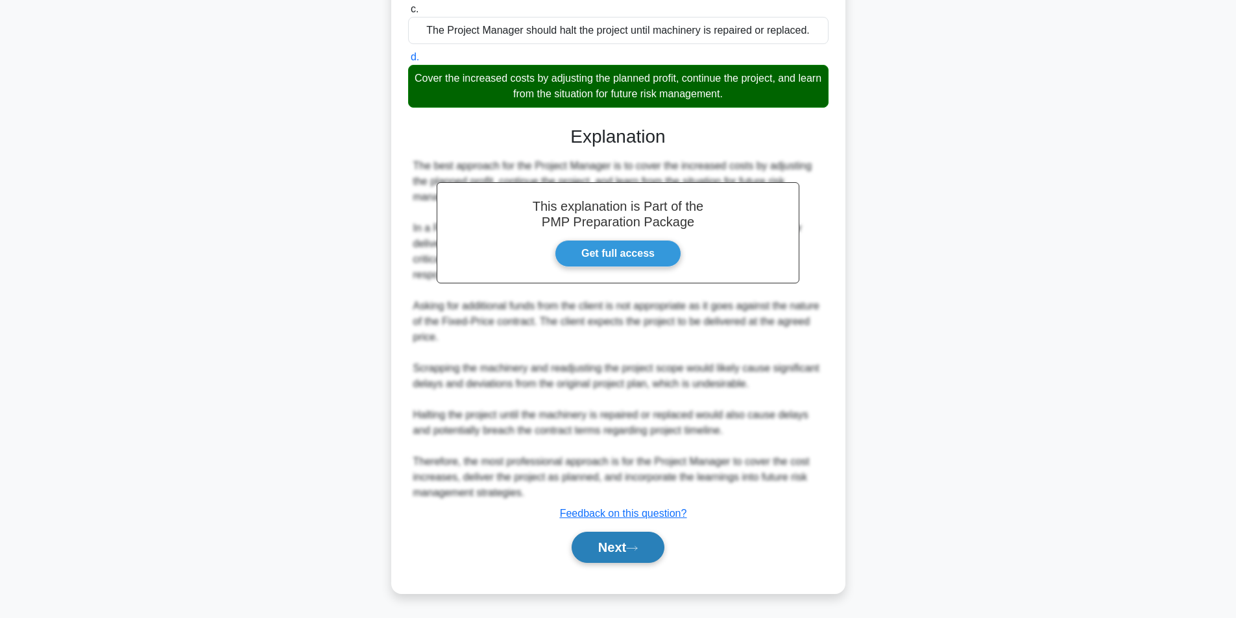
click at [625, 542] on button "Next" at bounding box center [618, 547] width 93 height 31
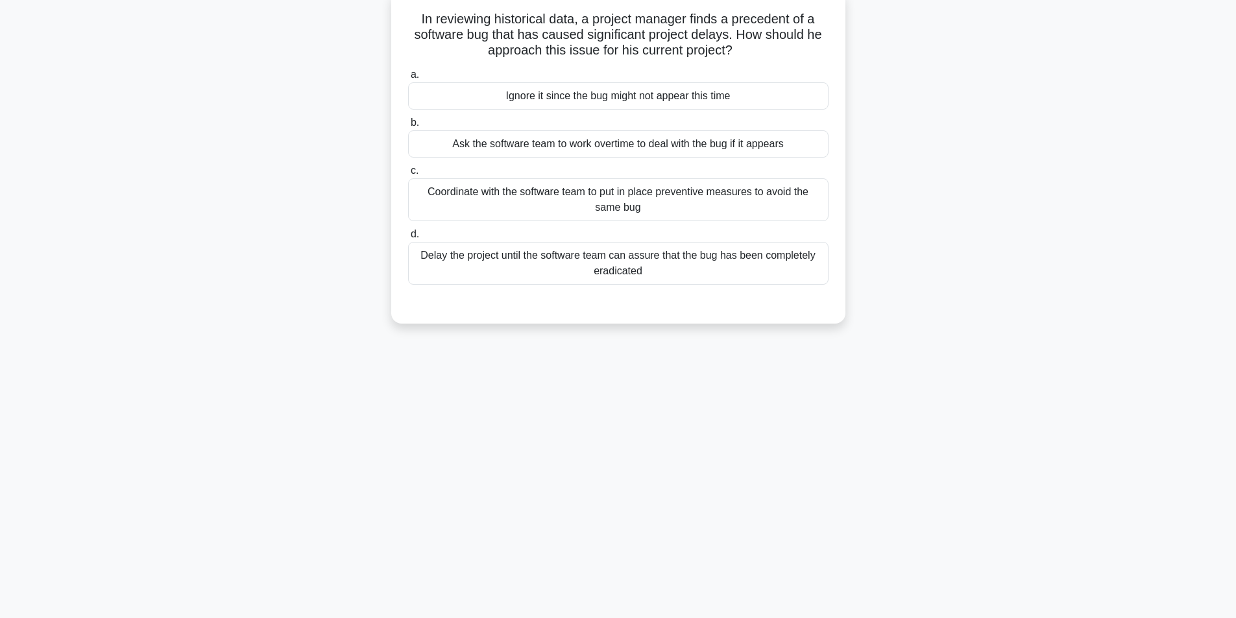
click at [568, 194] on div "Coordinate with the software team to put in place preventive measures to avoid …" at bounding box center [618, 199] width 420 height 43
click at [408, 175] on input "c. Coordinate with the software team to put in place preventive measures to avo…" at bounding box center [408, 171] width 0 height 8
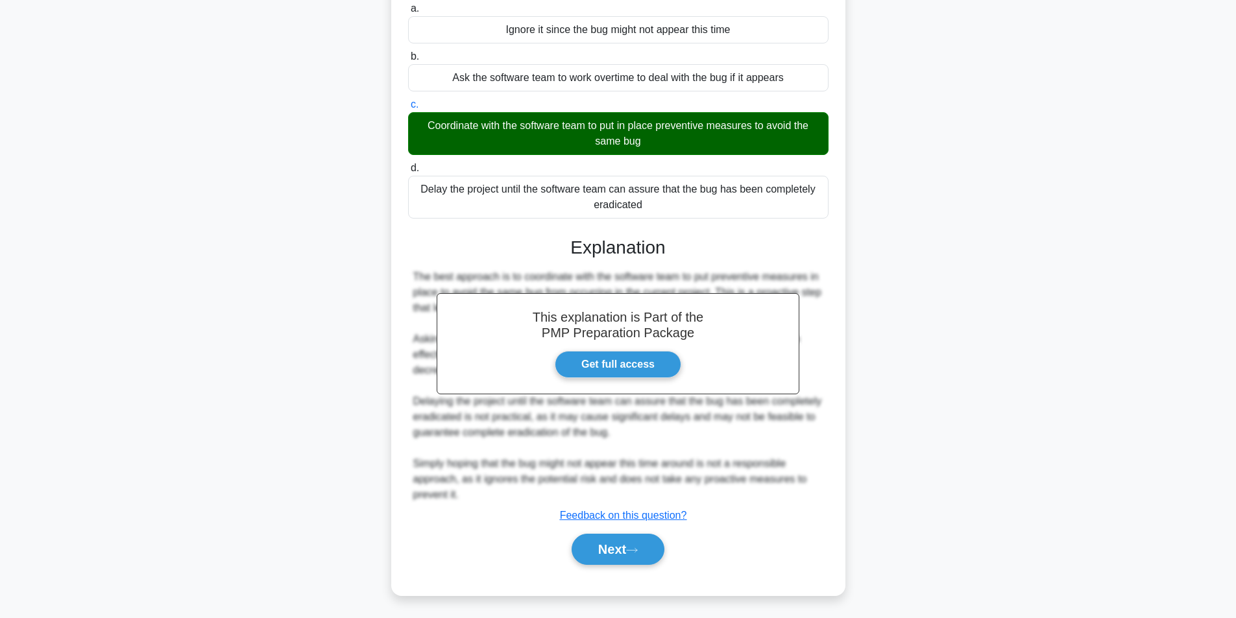
scroll to position [151, 0]
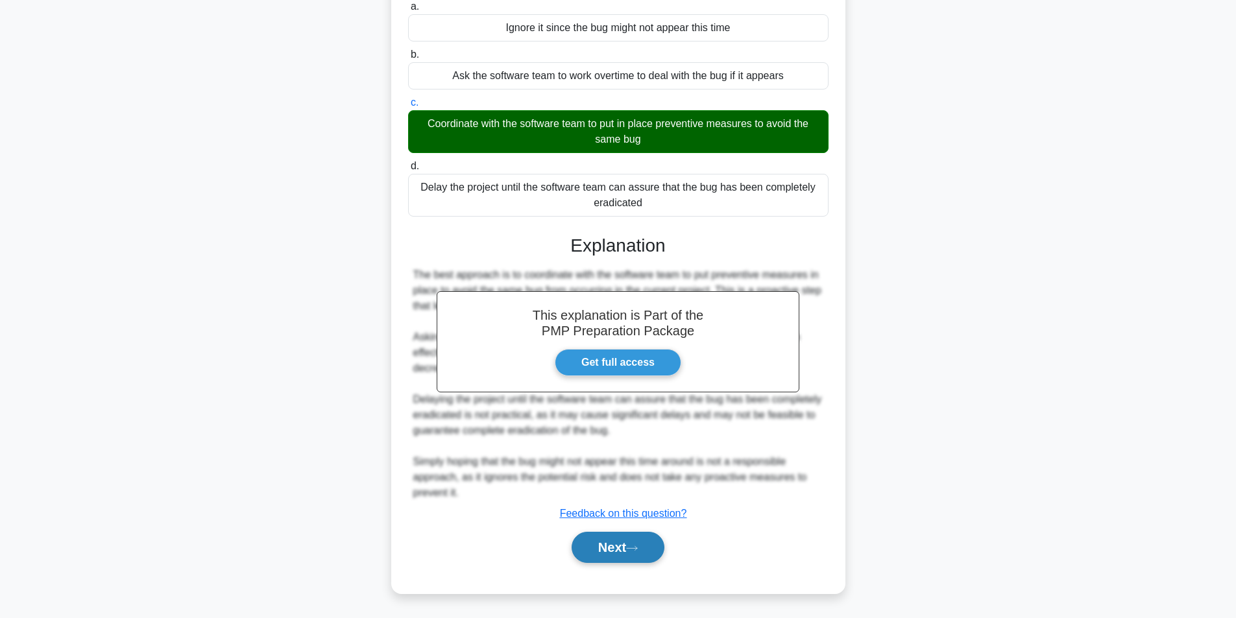
click at [624, 533] on button "Next" at bounding box center [618, 547] width 93 height 31
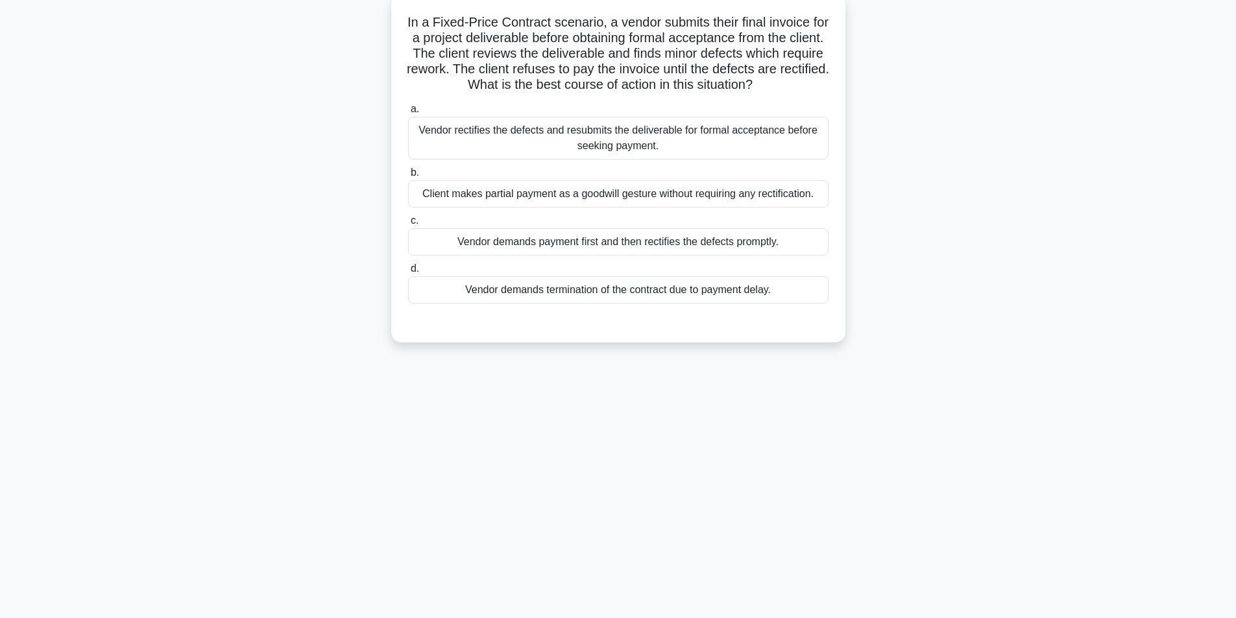
scroll to position [82, 0]
click at [668, 138] on div "Vendor rectifies the defects and resubmits the deliverable for formal acceptanc…" at bounding box center [618, 135] width 420 height 43
click at [408, 110] on input "a. Vendor rectifies the defects and resubmits the deliverable for formal accept…" at bounding box center [408, 106] width 0 height 8
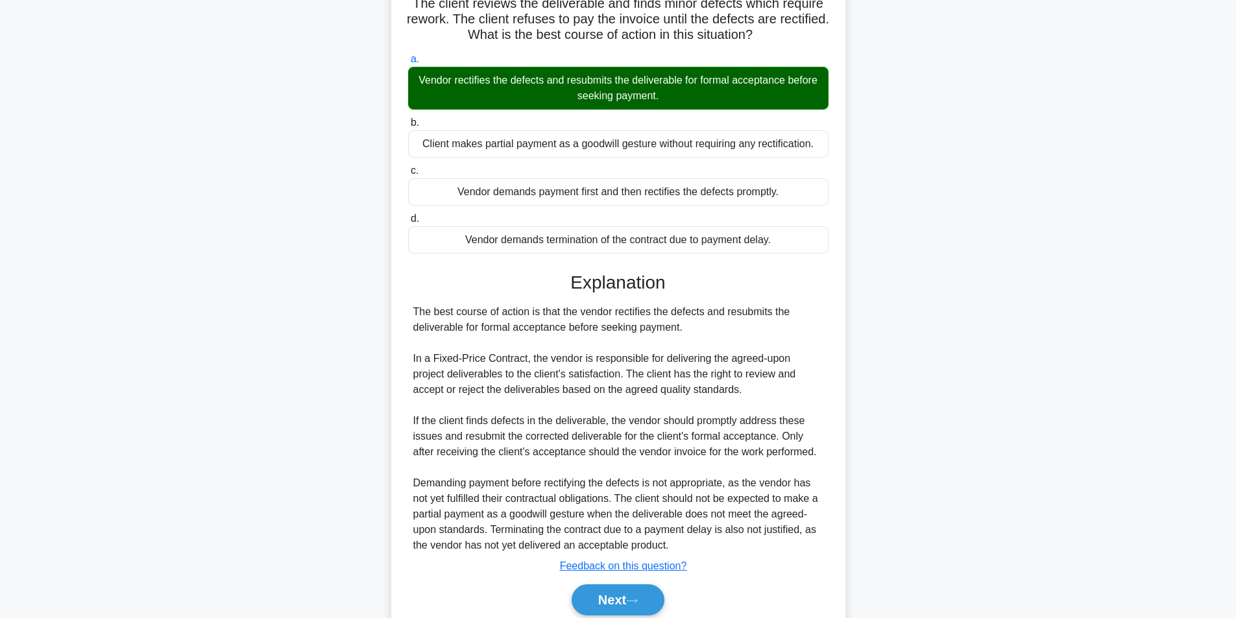
scroll to position [182, 0]
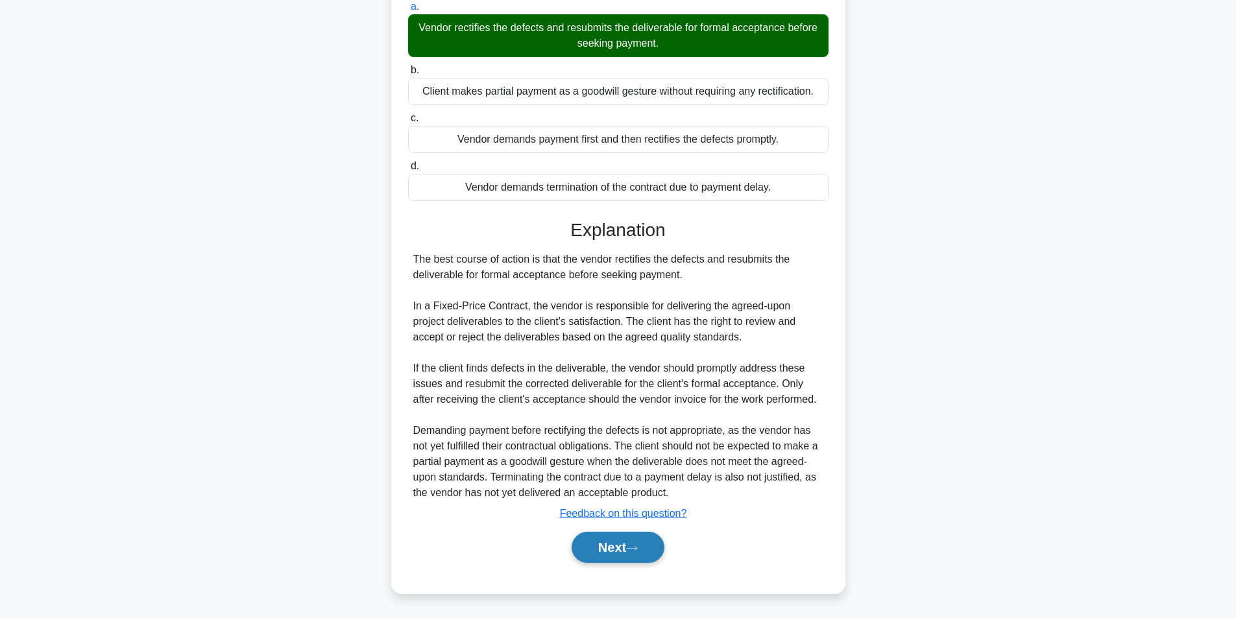
click at [595, 535] on button "Next" at bounding box center [618, 547] width 93 height 31
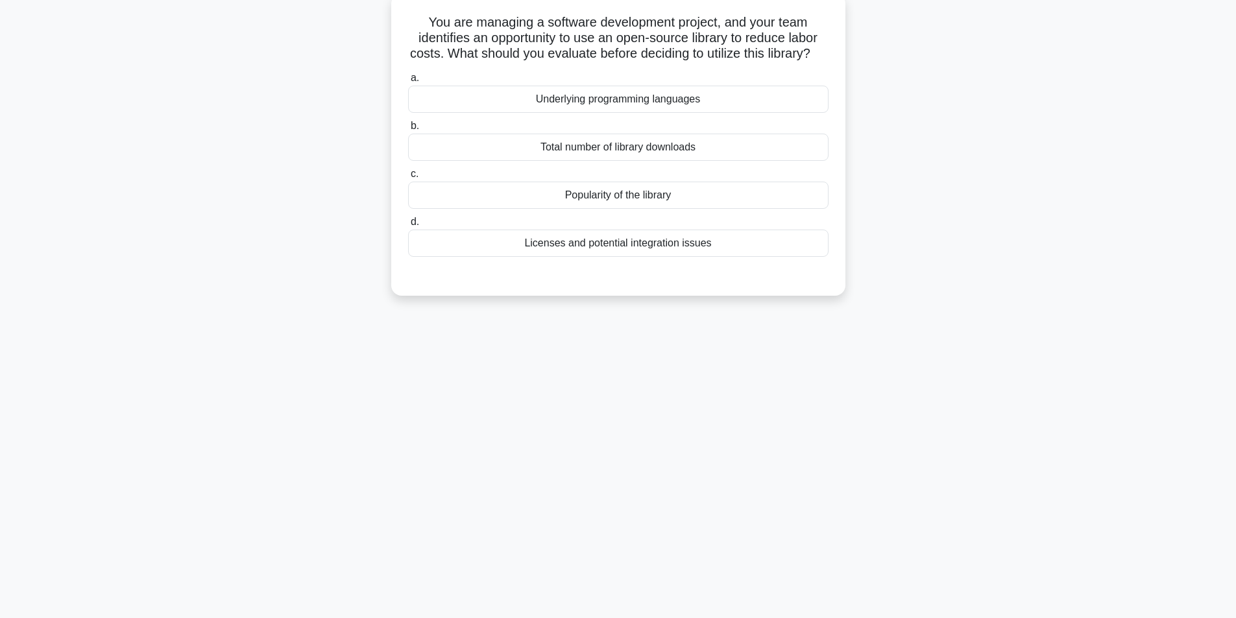
scroll to position [82, 0]
click at [646, 254] on div "Licenses and potential integration issues" at bounding box center [618, 239] width 420 height 27
click at [408, 223] on input "d. Licenses and potential integration issues" at bounding box center [408, 219] width 0 height 8
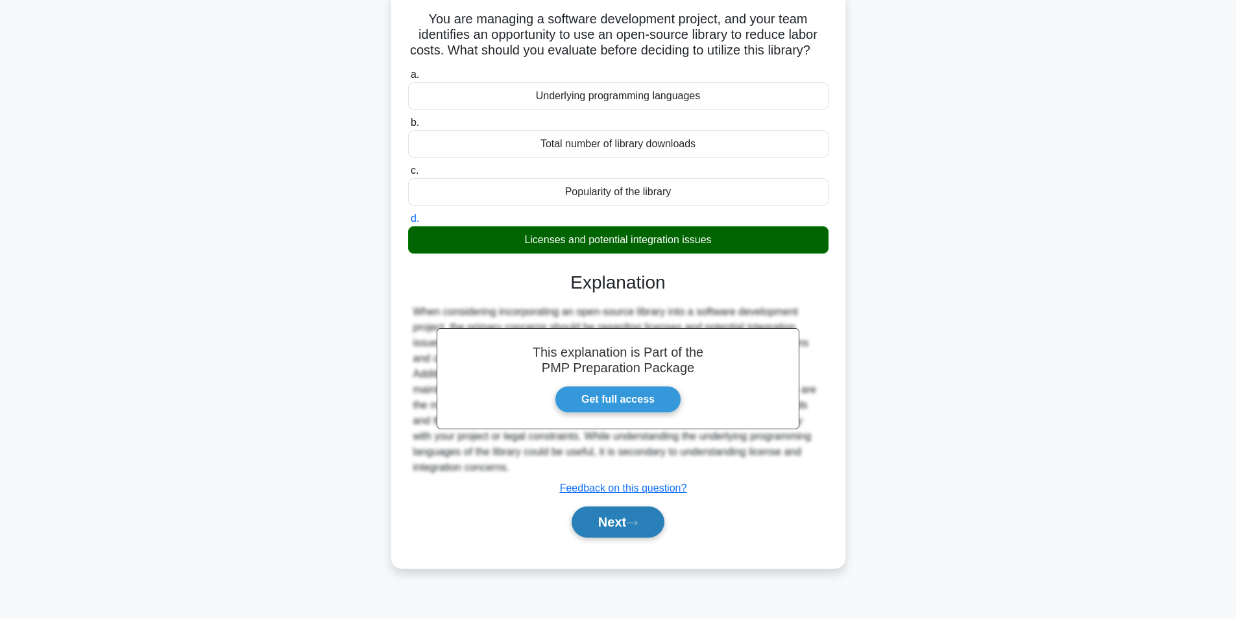
click at [616, 538] on button "Next" at bounding box center [618, 522] width 93 height 31
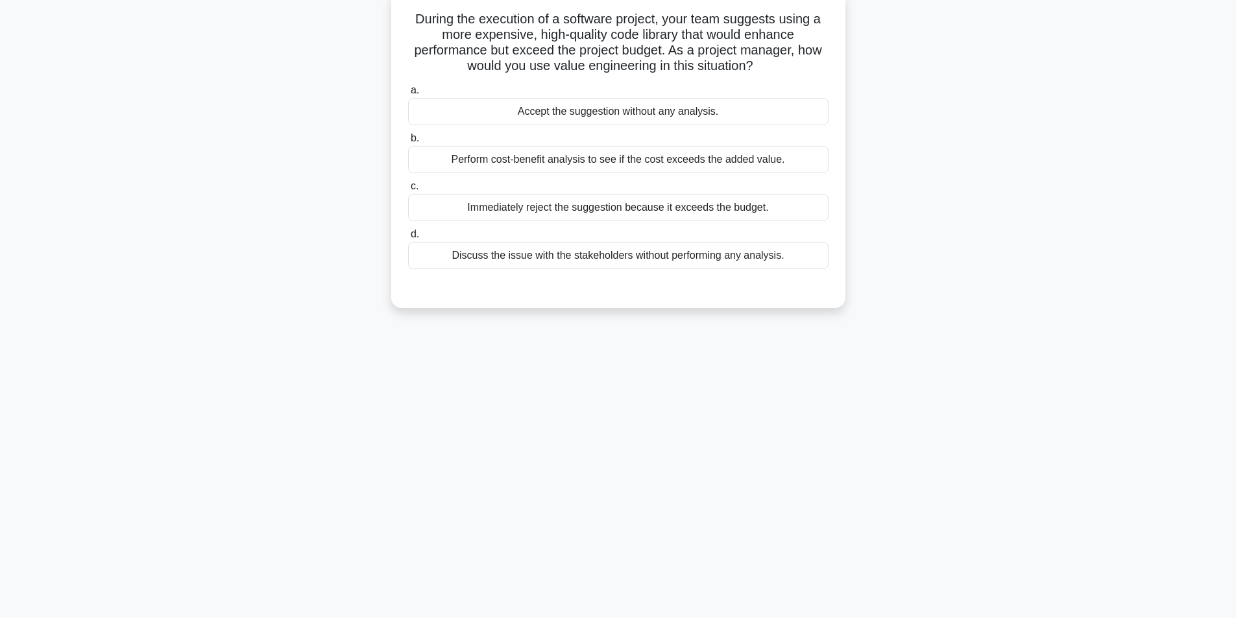
click at [588, 158] on div "Perform cost-benefit analysis to see if the cost exceeds the added value." at bounding box center [618, 159] width 420 height 27
click at [408, 143] on input "b. Perform cost-benefit analysis to see if the cost exceeds the added value." at bounding box center [408, 138] width 0 height 8
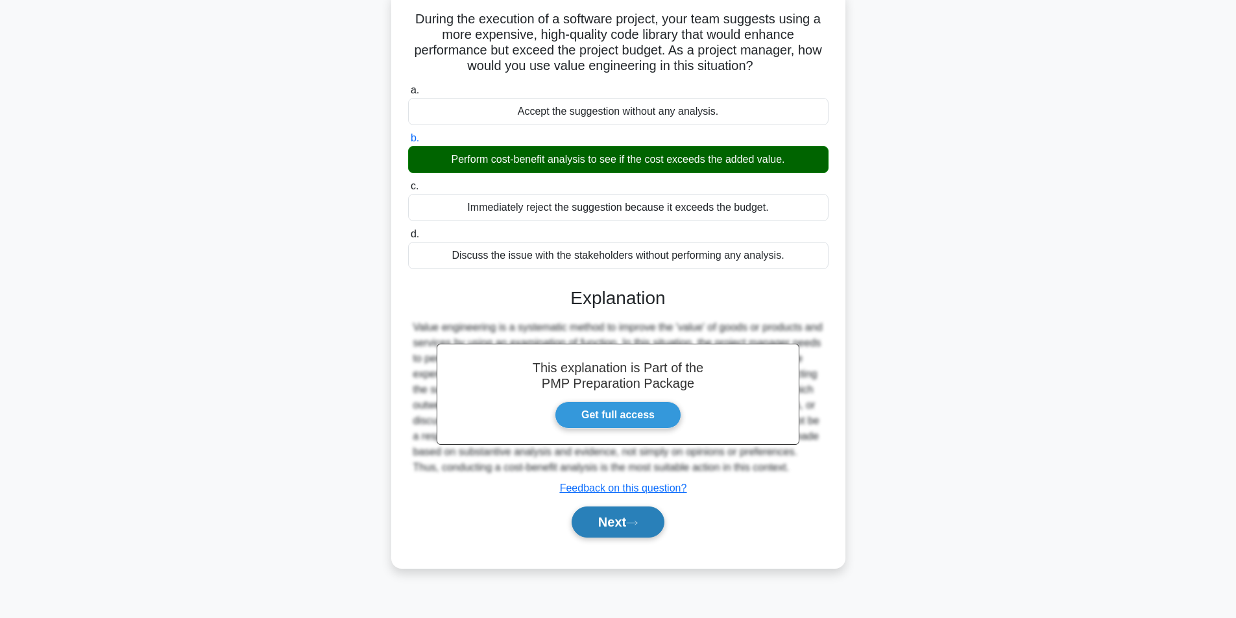
click at [615, 537] on button "Next" at bounding box center [618, 522] width 93 height 31
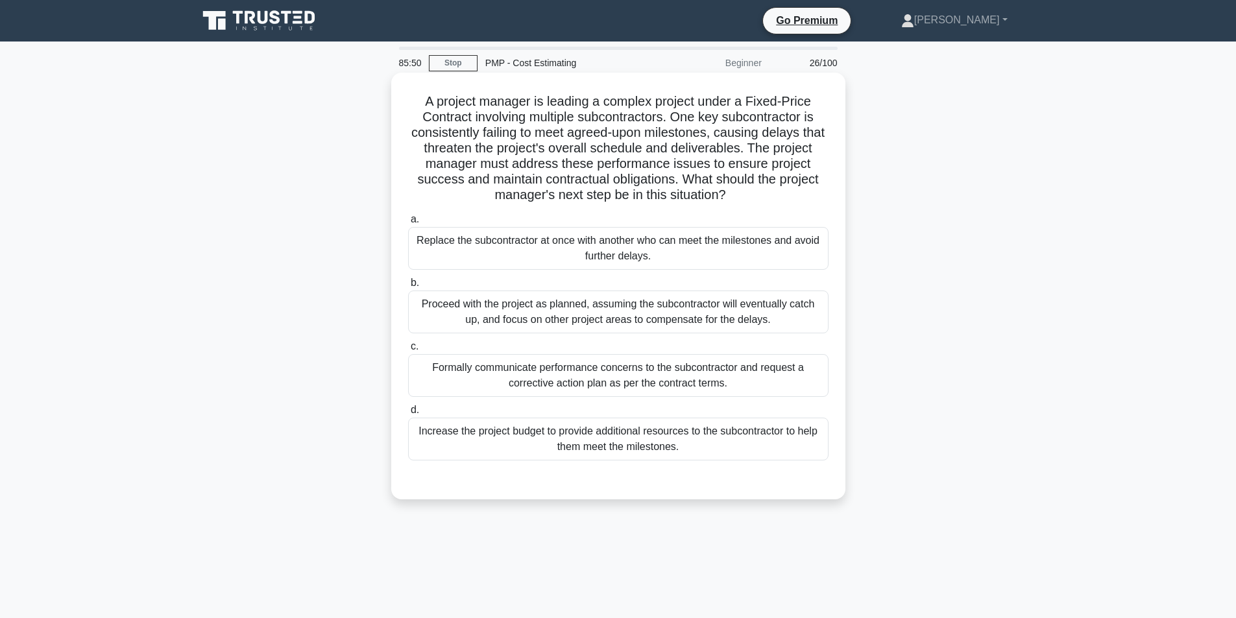
scroll to position [65, 0]
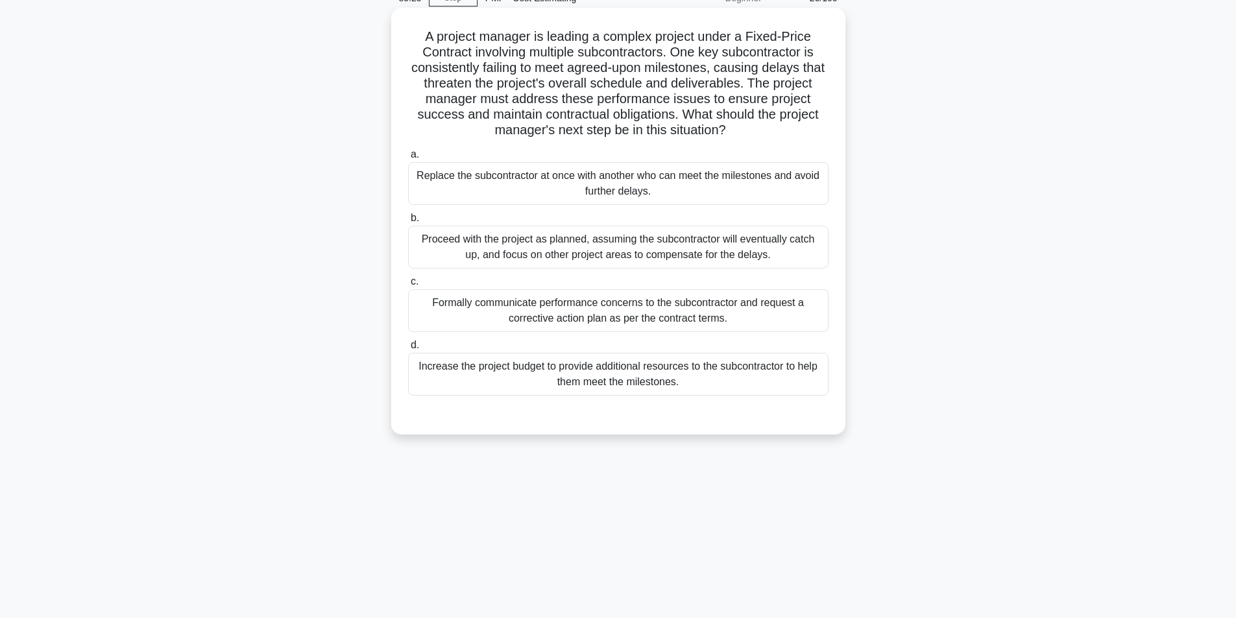
click at [611, 322] on div "Formally communicate performance concerns to the subcontractor and request a co…" at bounding box center [618, 310] width 420 height 43
click at [408, 286] on input "c. Formally communicate performance concerns to the subcontractor and request a…" at bounding box center [408, 282] width 0 height 8
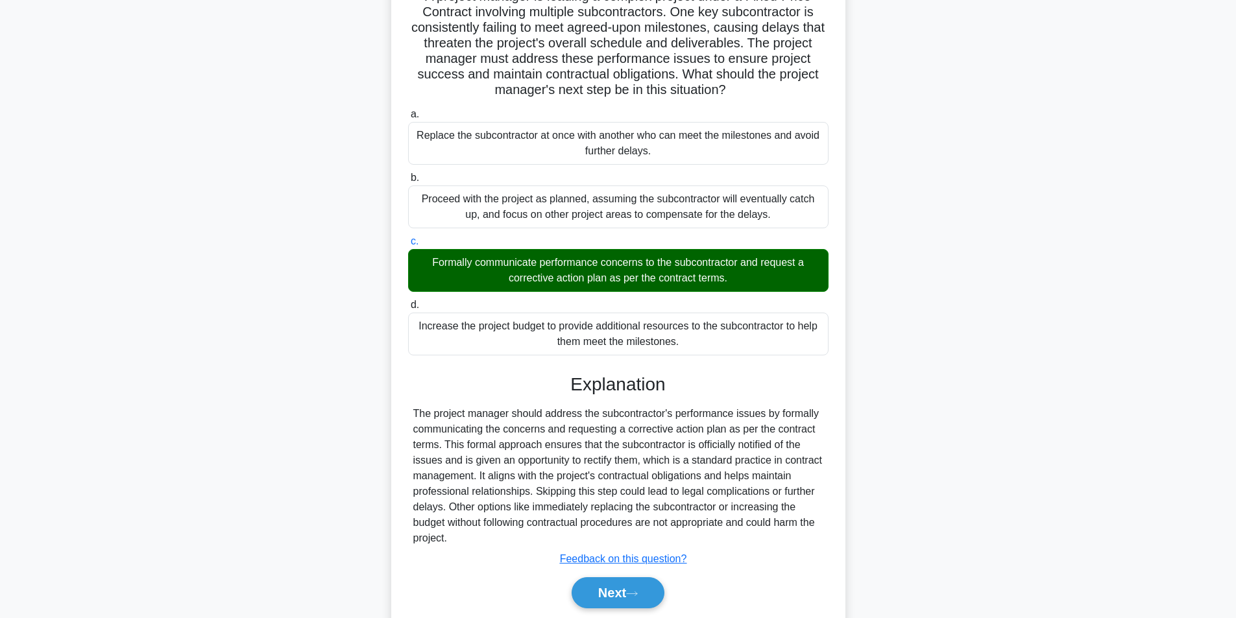
scroll to position [151, 0]
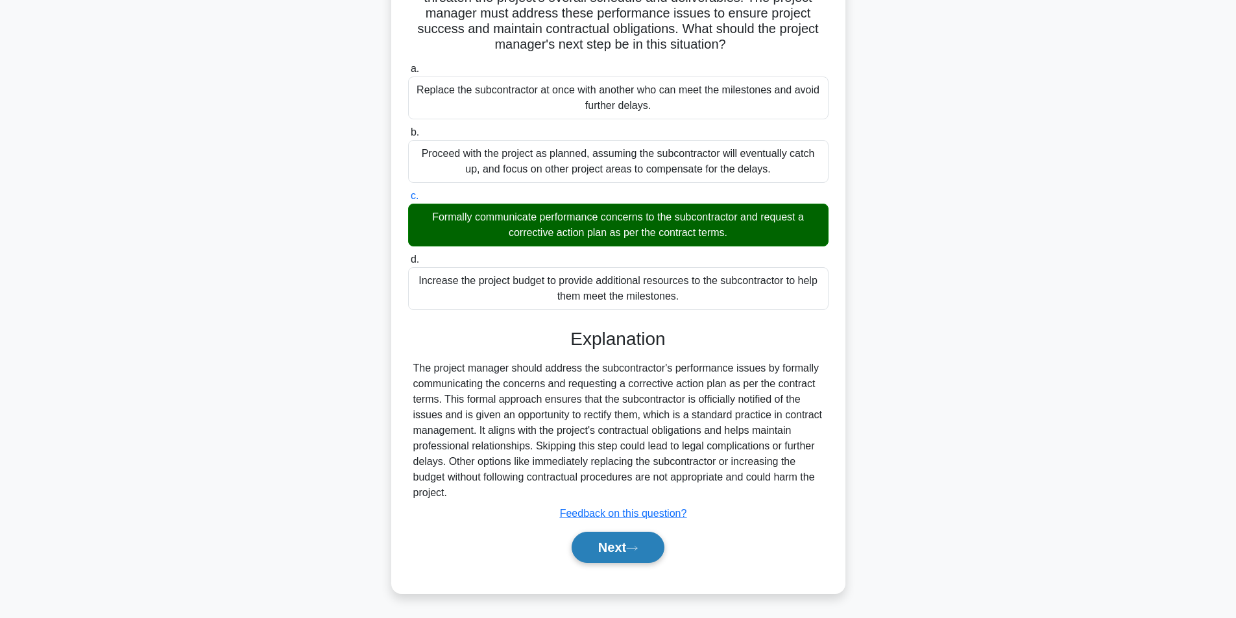
click at [627, 551] on button "Next" at bounding box center [618, 547] width 93 height 31
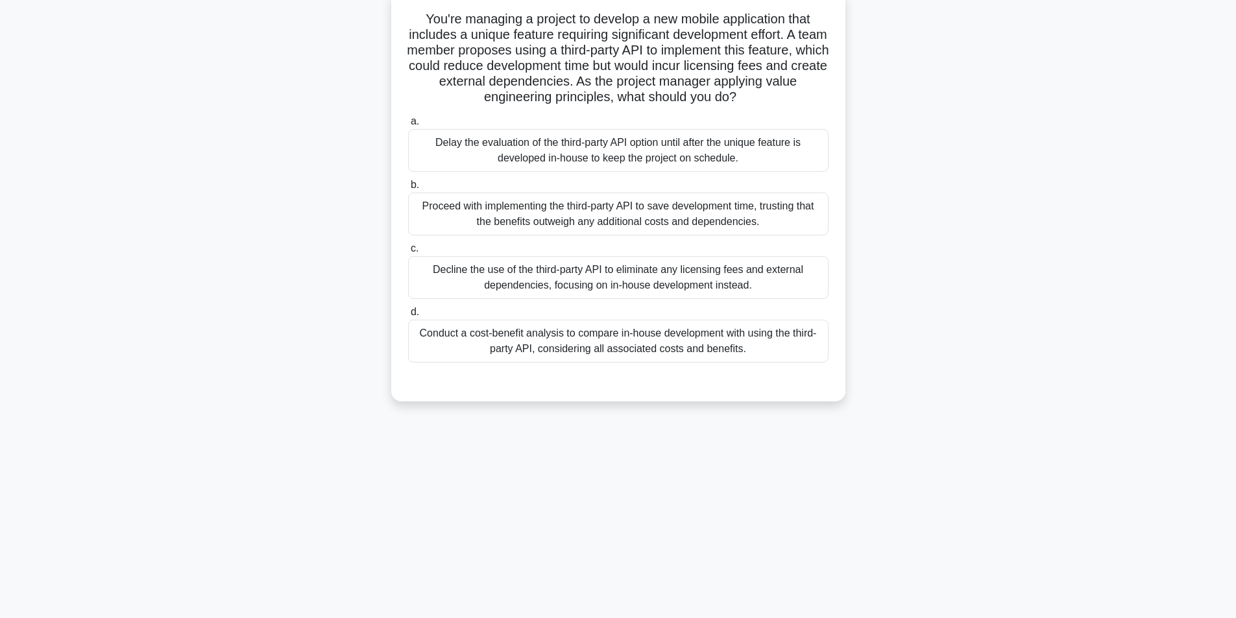
click at [568, 351] on div "Conduct a cost-benefit analysis to compare in-house development with using the …" at bounding box center [618, 341] width 420 height 43
click at [408, 317] on input "d. Conduct a cost-benefit analysis to compare in-house development with using t…" at bounding box center [408, 312] width 0 height 8
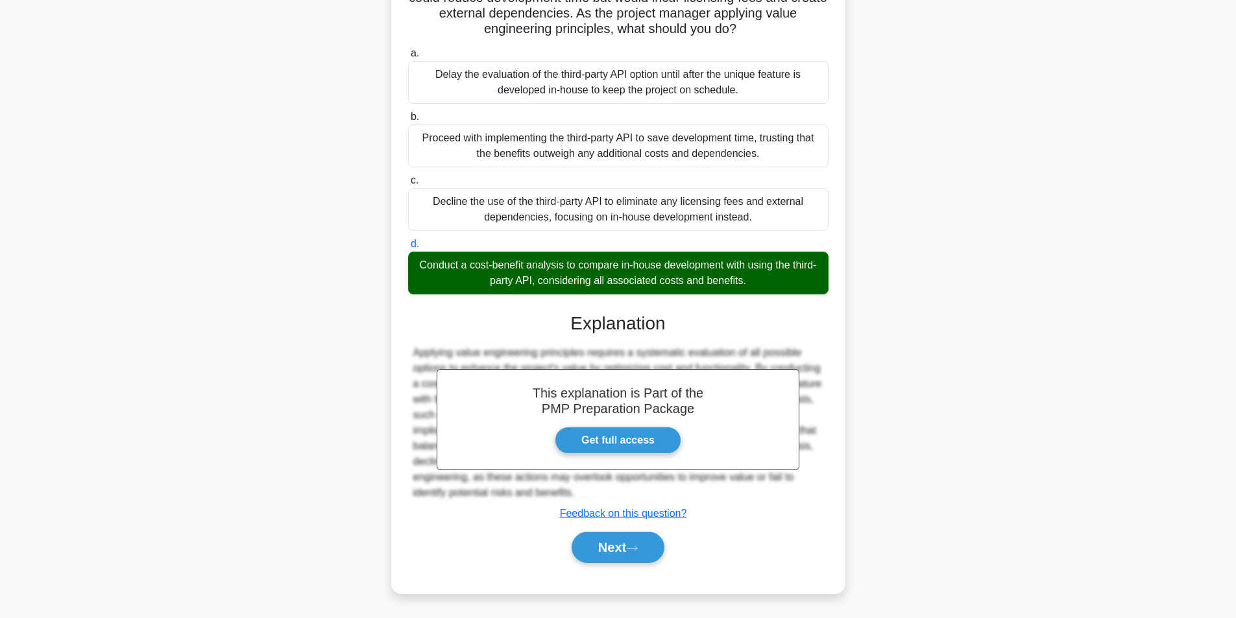
scroll to position [167, 0]
click at [597, 556] on button "Next" at bounding box center [618, 547] width 93 height 31
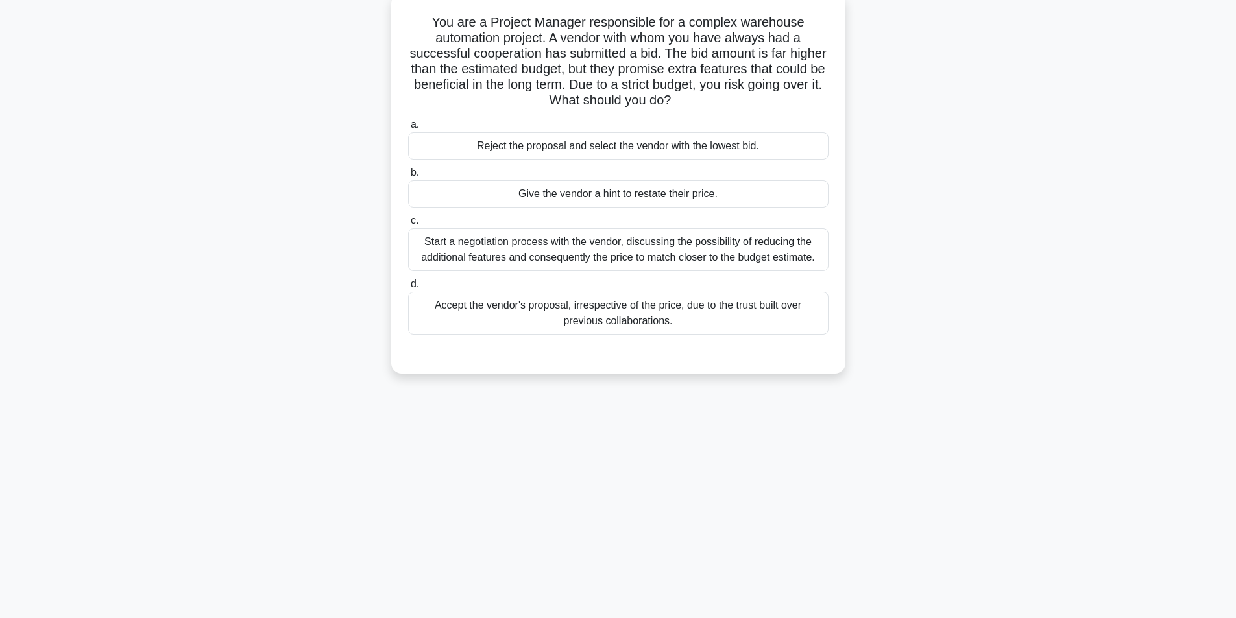
scroll to position [82, 0]
click at [599, 243] on div "Start a negotiation process with the vendor, discussing the possibility of redu…" at bounding box center [618, 246] width 420 height 43
click at [408, 222] on input "c. Start a negotiation process with the vendor, discussing the possibility of r…" at bounding box center [408, 217] width 0 height 8
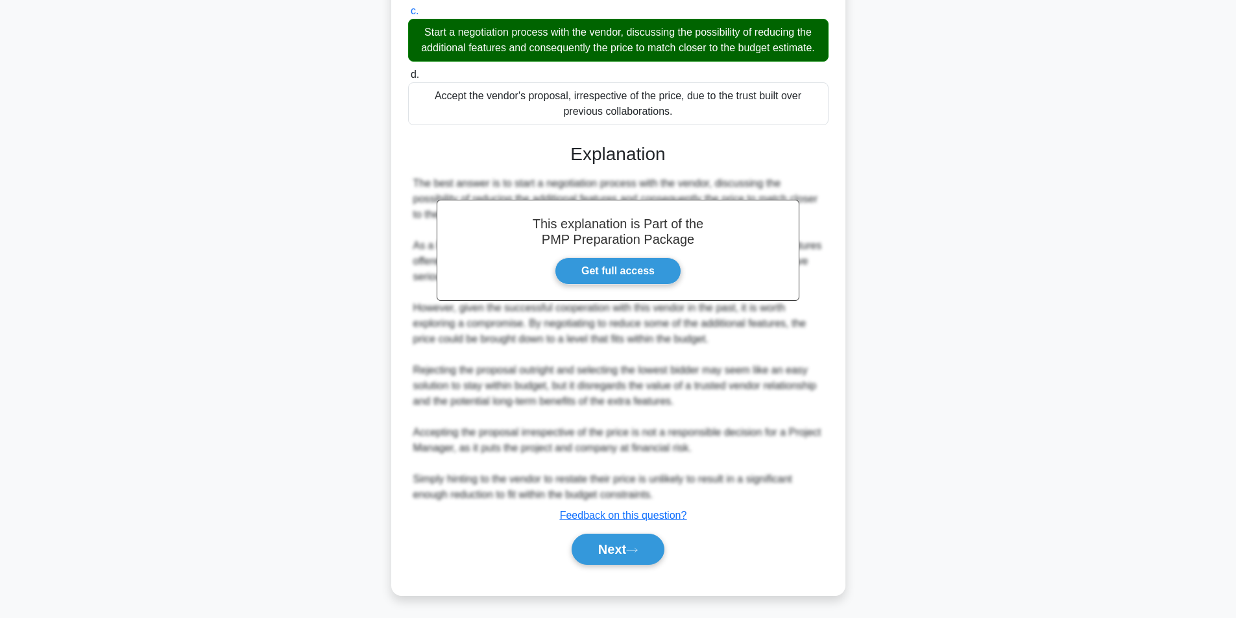
scroll to position [291, 0]
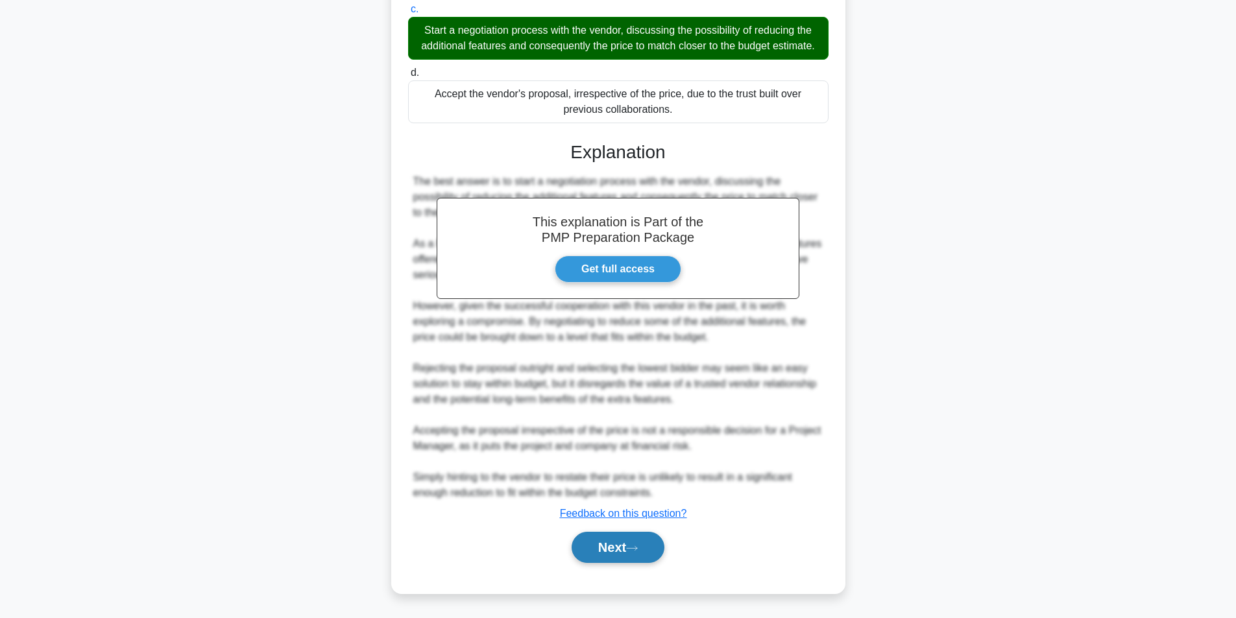
click at [635, 555] on button "Next" at bounding box center [618, 547] width 93 height 31
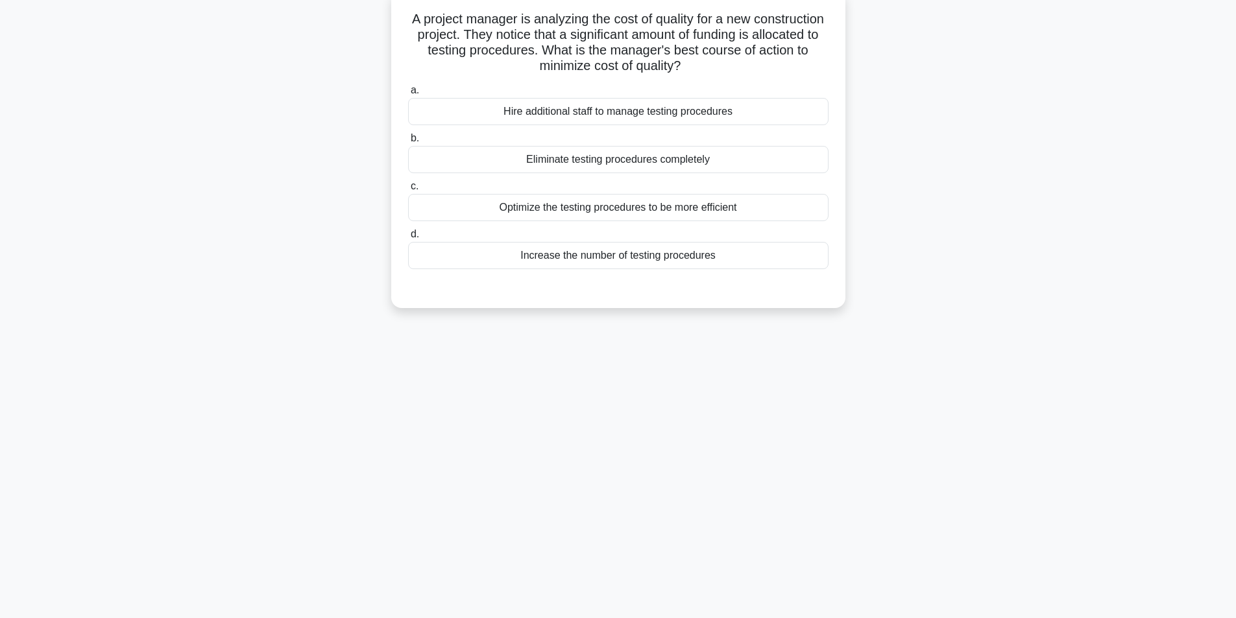
click at [625, 212] on div "Optimize the testing procedures to be more efficient" at bounding box center [618, 207] width 420 height 27
click at [408, 191] on input "c. Optimize the testing procedures to be more efficient" at bounding box center [408, 186] width 0 height 8
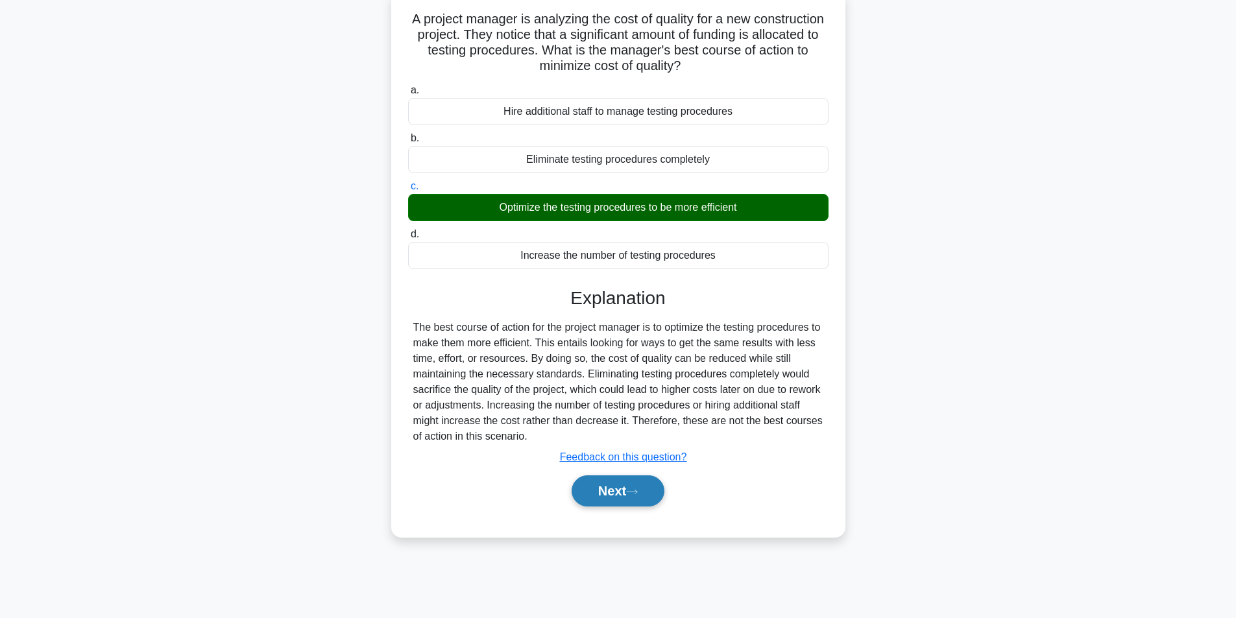
click at [600, 493] on button "Next" at bounding box center [618, 491] width 93 height 31
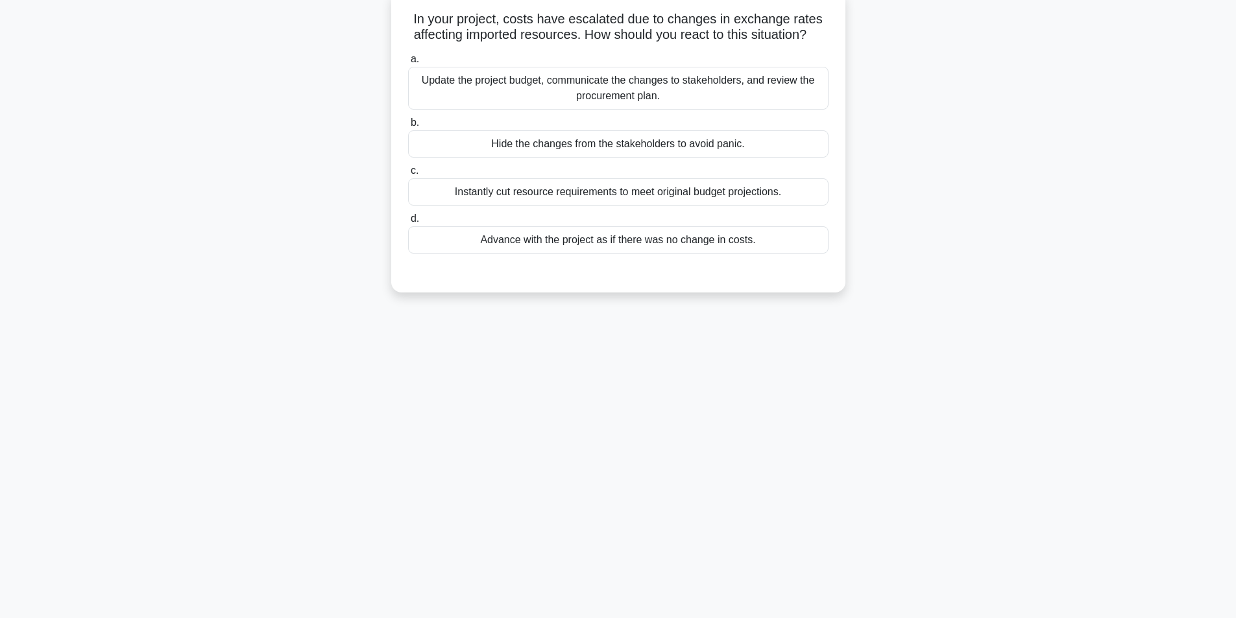
click at [622, 109] on div "Update the project budget, communicate the changes to stakeholders, and review …" at bounding box center [618, 88] width 420 height 43
click at [408, 64] on input "a. Update the project budget, communicate the changes to stakeholders, and revi…" at bounding box center [408, 59] width 0 height 8
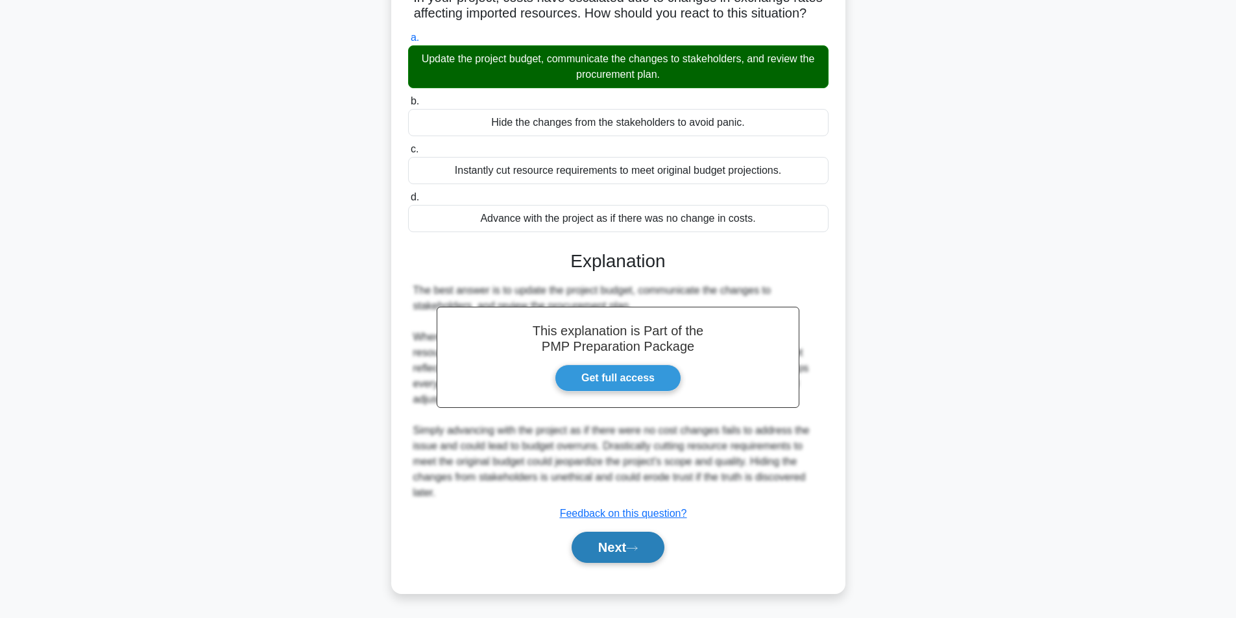
scroll to position [120, 0]
click at [596, 544] on button "Next" at bounding box center [618, 547] width 93 height 31
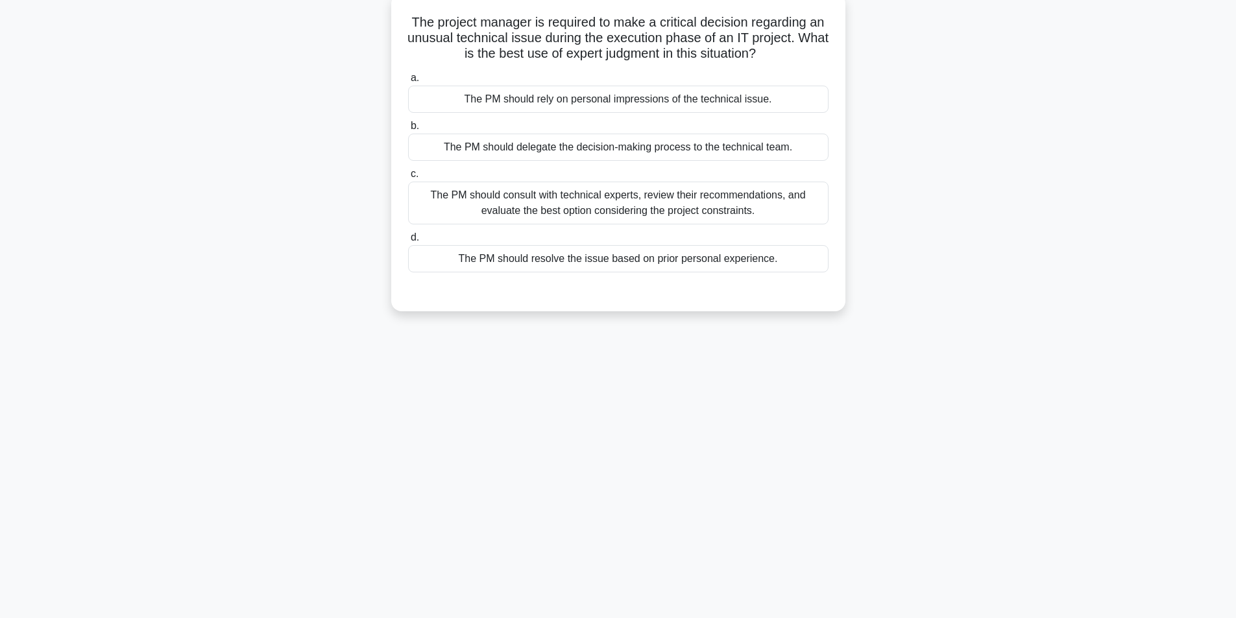
scroll to position [82, 0]
click at [596, 205] on div "The PM should consult with technical experts, review their recommendations, and…" at bounding box center [618, 199] width 420 height 43
click at [408, 175] on input "c. The PM should consult with technical experts, review their recommendations, …" at bounding box center [408, 171] width 0 height 8
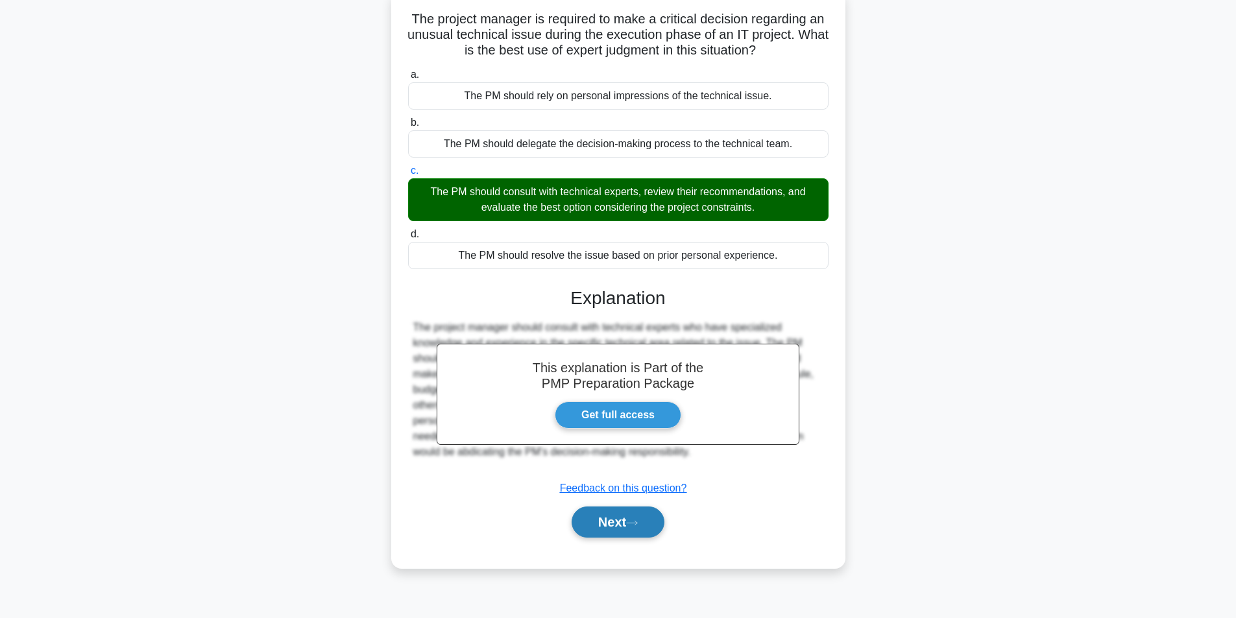
click at [609, 524] on button "Next" at bounding box center [618, 522] width 93 height 31
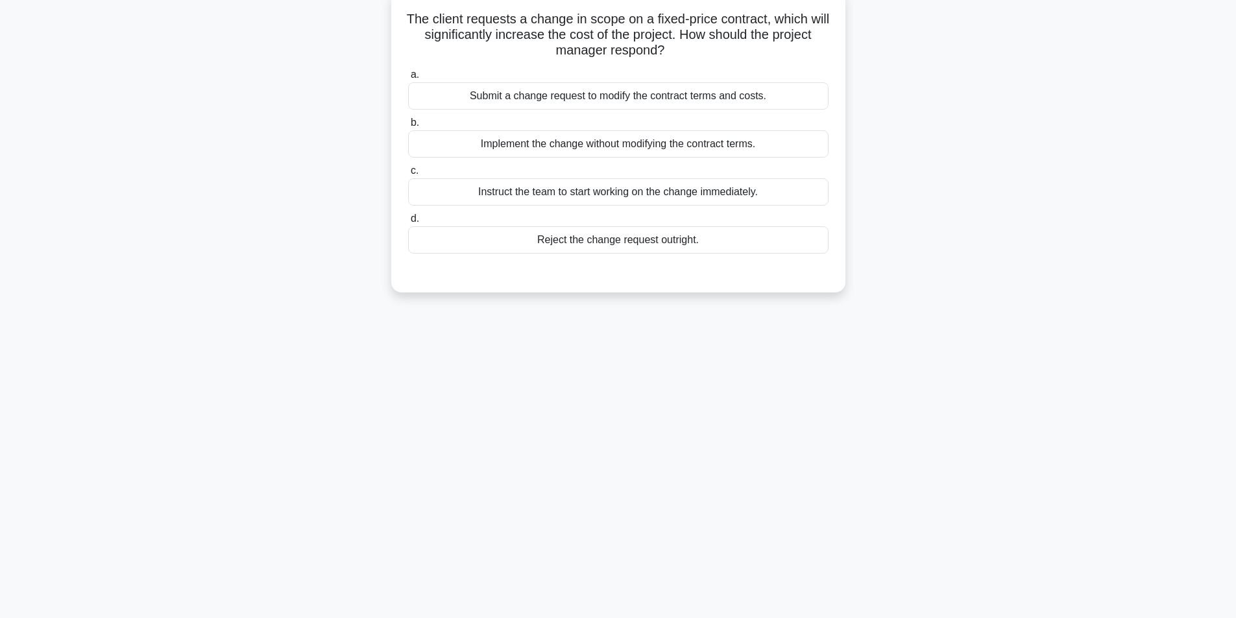
click at [572, 97] on div "Submit a change request to modify the contract terms and costs." at bounding box center [618, 95] width 420 height 27
click at [408, 79] on input "a. Submit a change request to modify the contract terms and costs." at bounding box center [408, 75] width 0 height 8
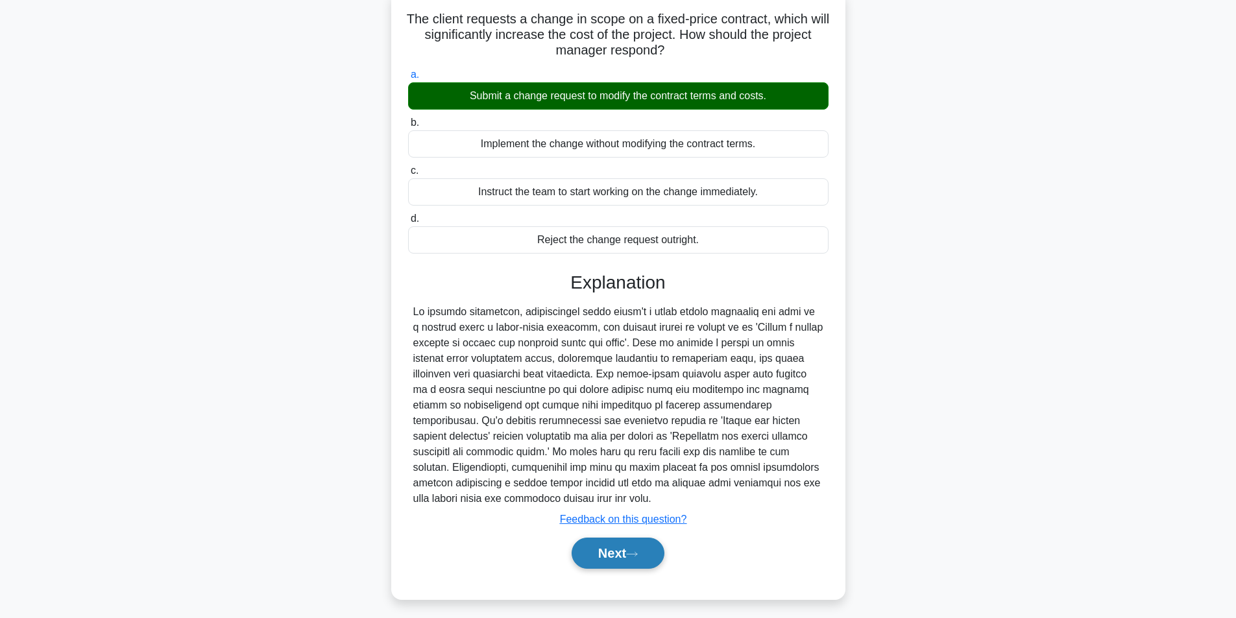
click at [651, 538] on button "Next" at bounding box center [618, 553] width 93 height 31
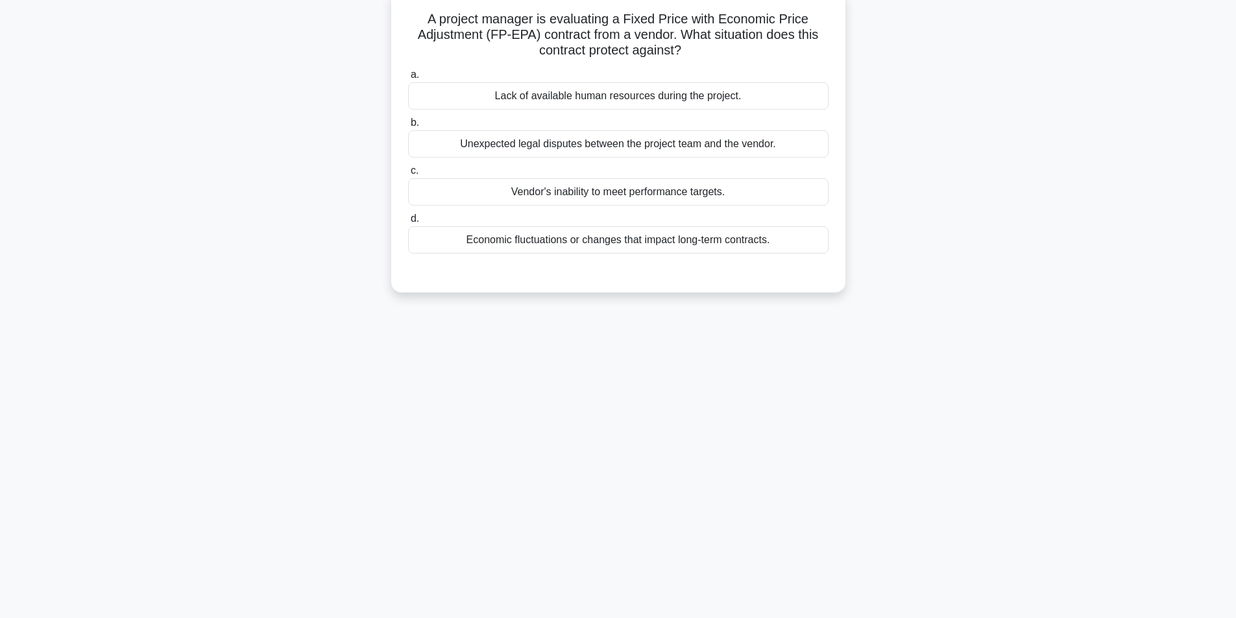
click at [597, 250] on div "Economic fluctuations or changes that impact long-term contracts." at bounding box center [618, 239] width 420 height 27
click at [408, 223] on input "d. Economic fluctuations or changes that impact long-term contracts." at bounding box center [408, 219] width 0 height 8
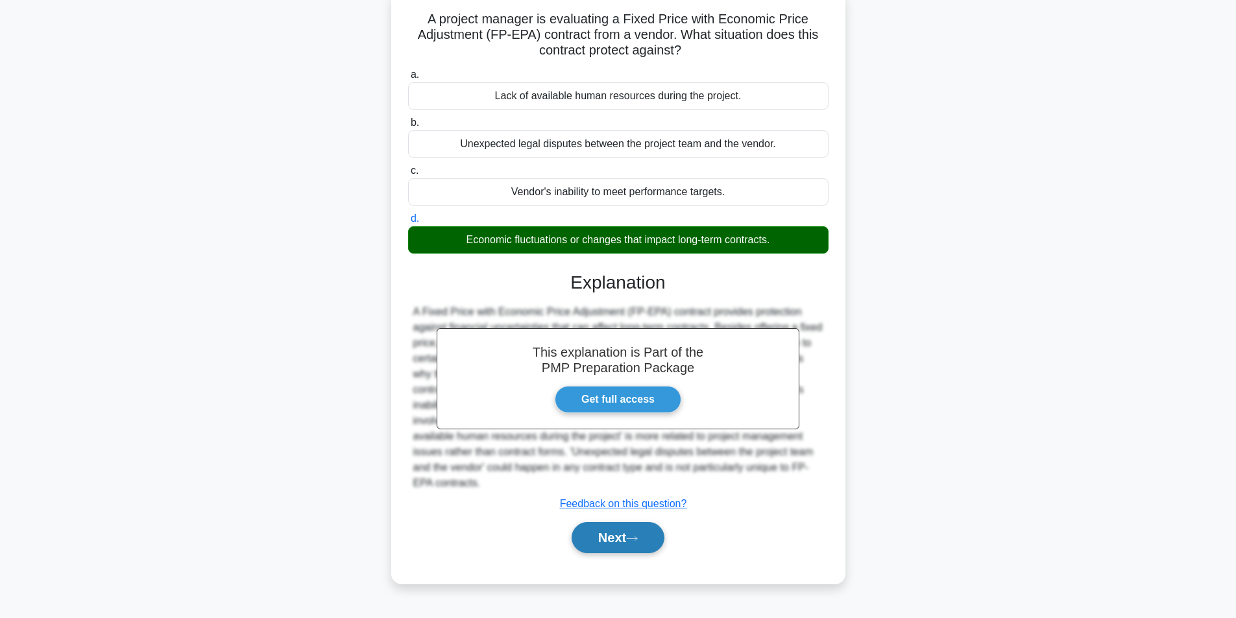
click at [645, 526] on button "Next" at bounding box center [618, 537] width 93 height 31
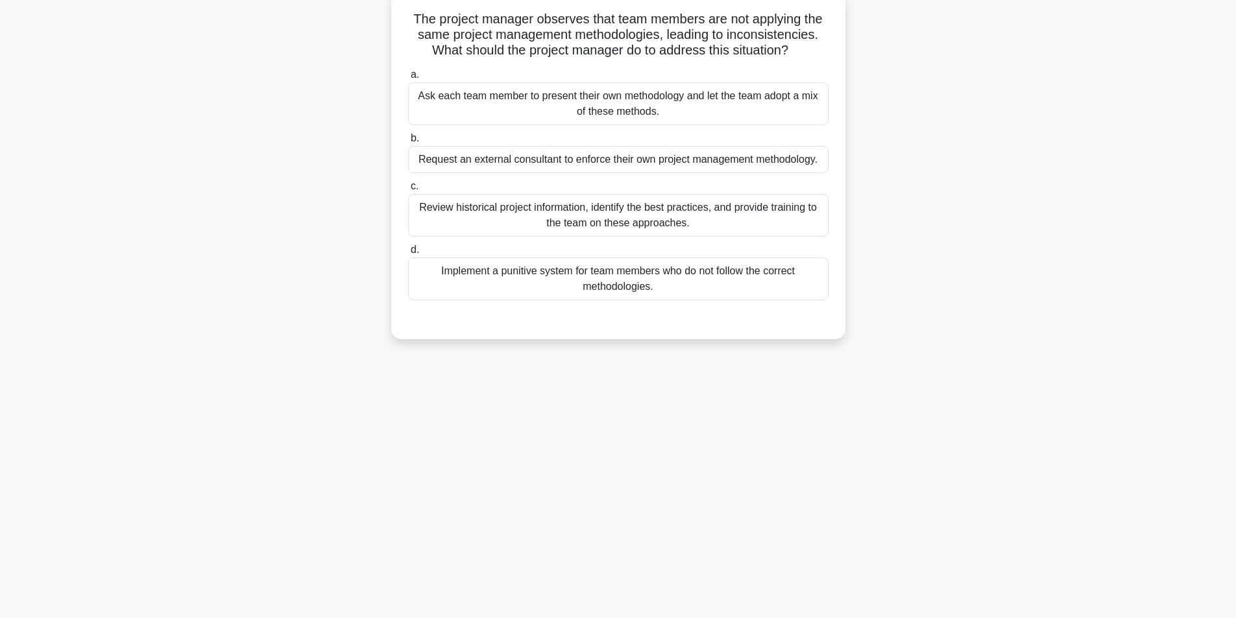
click at [651, 224] on div "Review historical project information, identify the best practices, and provide…" at bounding box center [618, 215] width 420 height 43
click at [408, 191] on input "c. Review historical project information, identify the best practices, and prov…" at bounding box center [408, 186] width 0 height 8
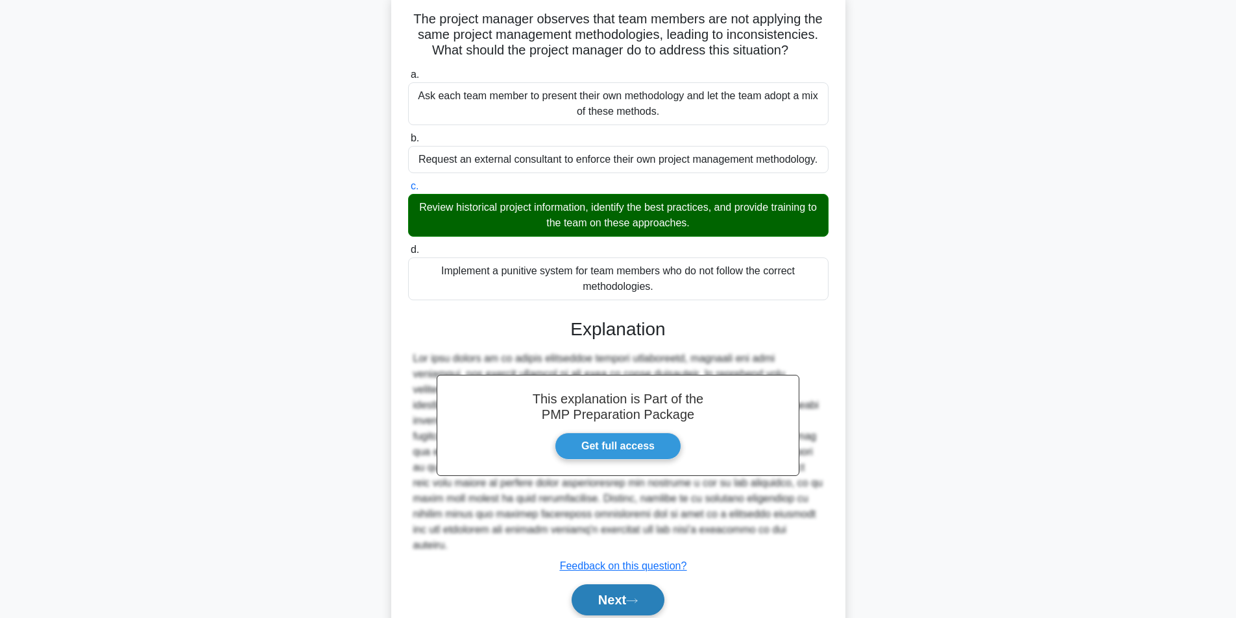
click at [633, 594] on button "Next" at bounding box center [618, 600] width 93 height 31
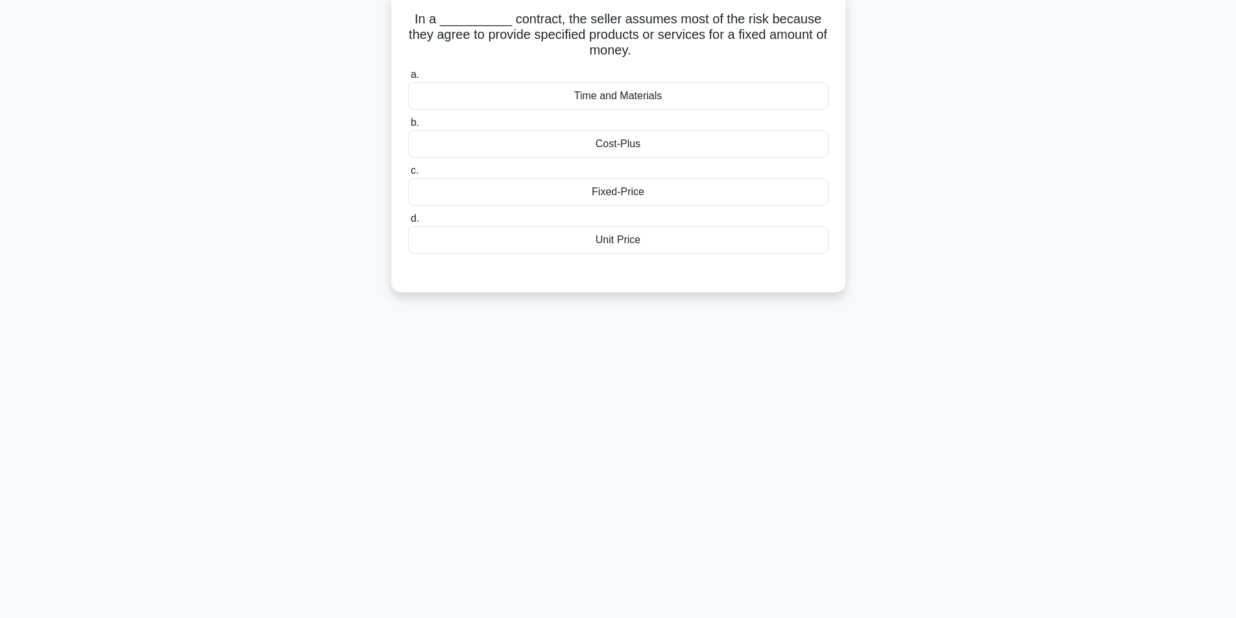
click at [650, 198] on div "Fixed-Price" at bounding box center [618, 191] width 420 height 27
click at [408, 175] on input "c. Fixed-Price" at bounding box center [408, 171] width 0 height 8
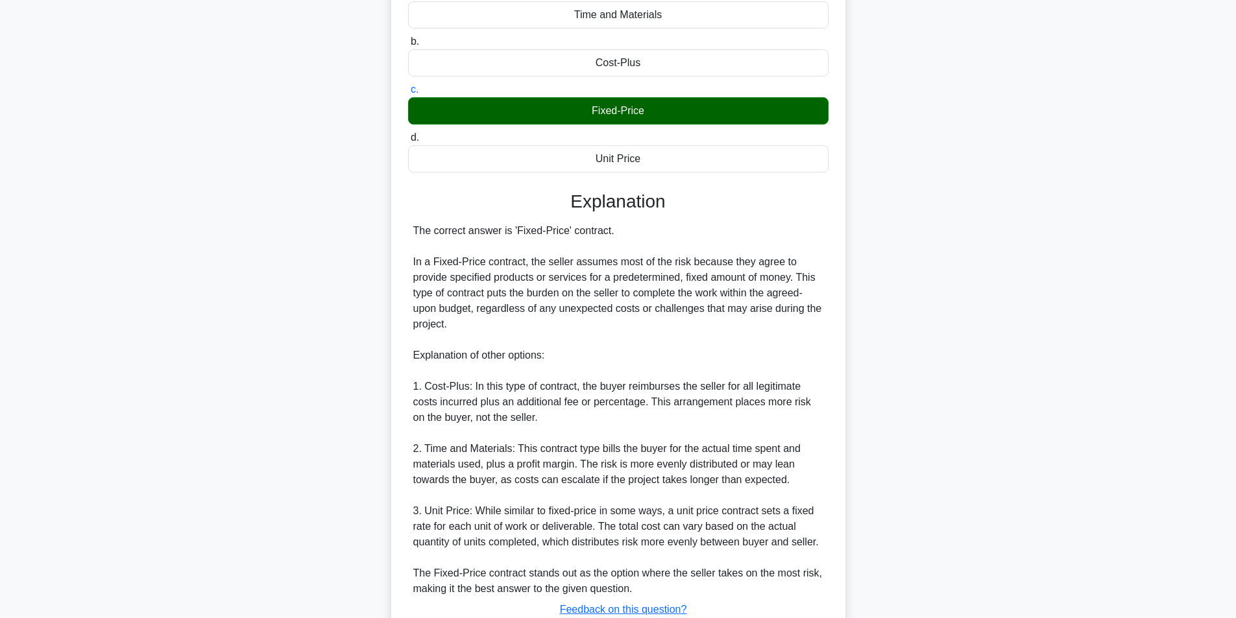
scroll to position [260, 0]
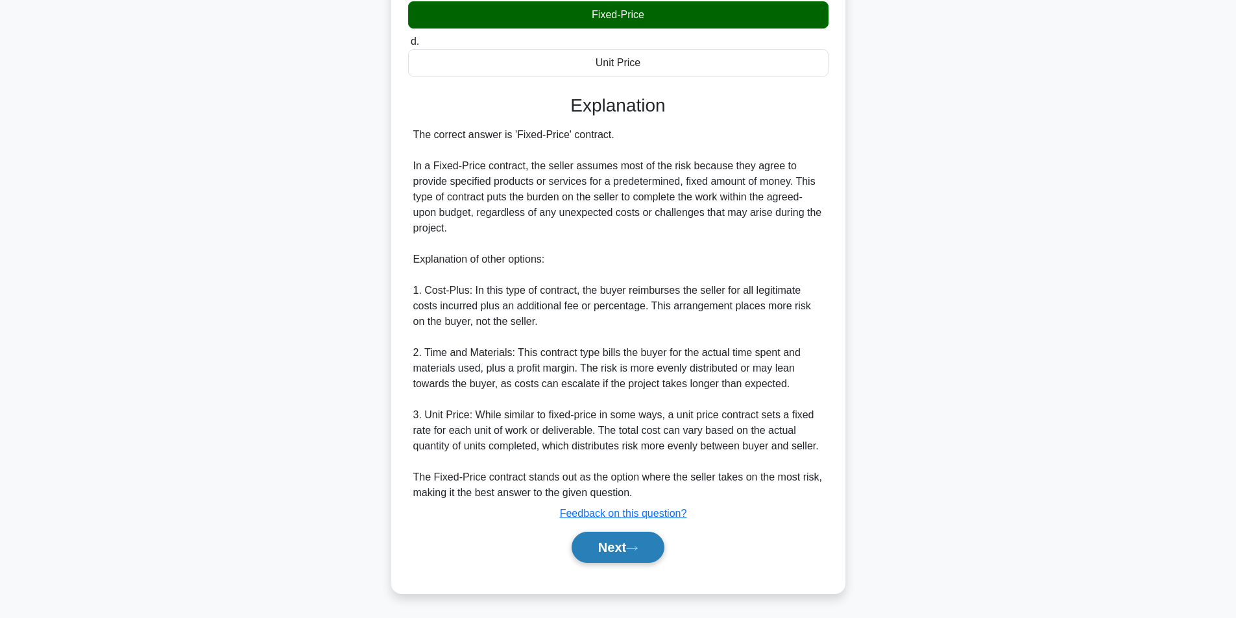
click at [605, 547] on button "Next" at bounding box center [618, 547] width 93 height 31
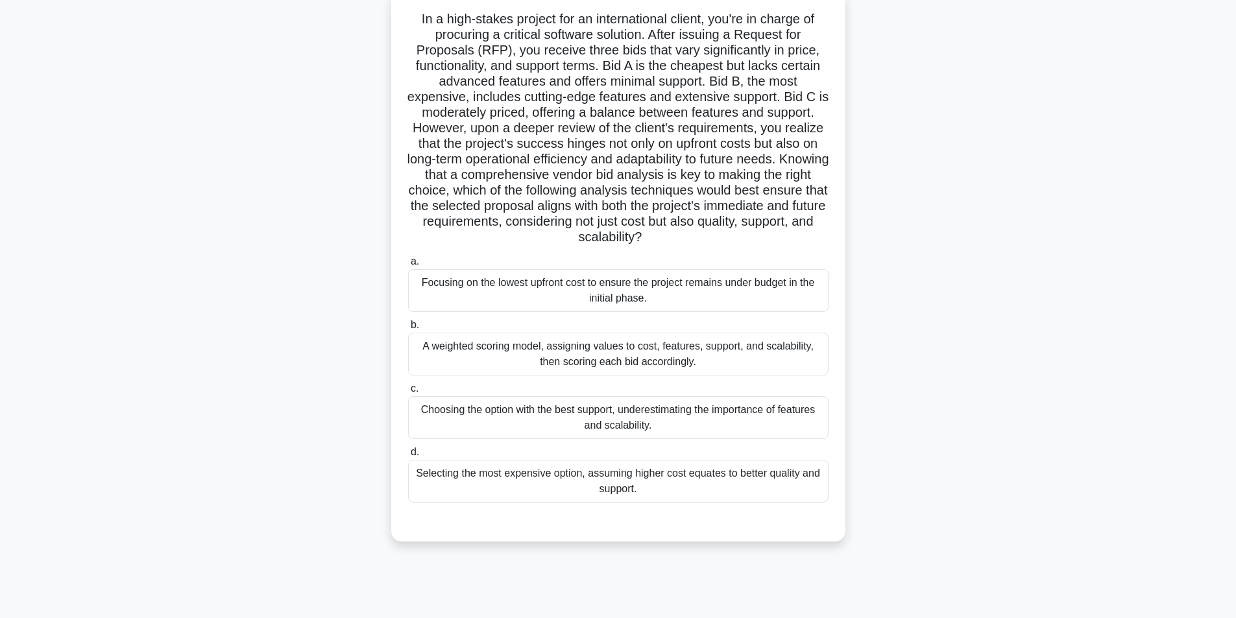
click at [563, 359] on div "A weighted scoring model, assigning values to cost, features, support, and scal…" at bounding box center [618, 354] width 420 height 43
click at [408, 330] on input "b. A weighted scoring model, assigning values to cost, features, support, and s…" at bounding box center [408, 325] width 0 height 8
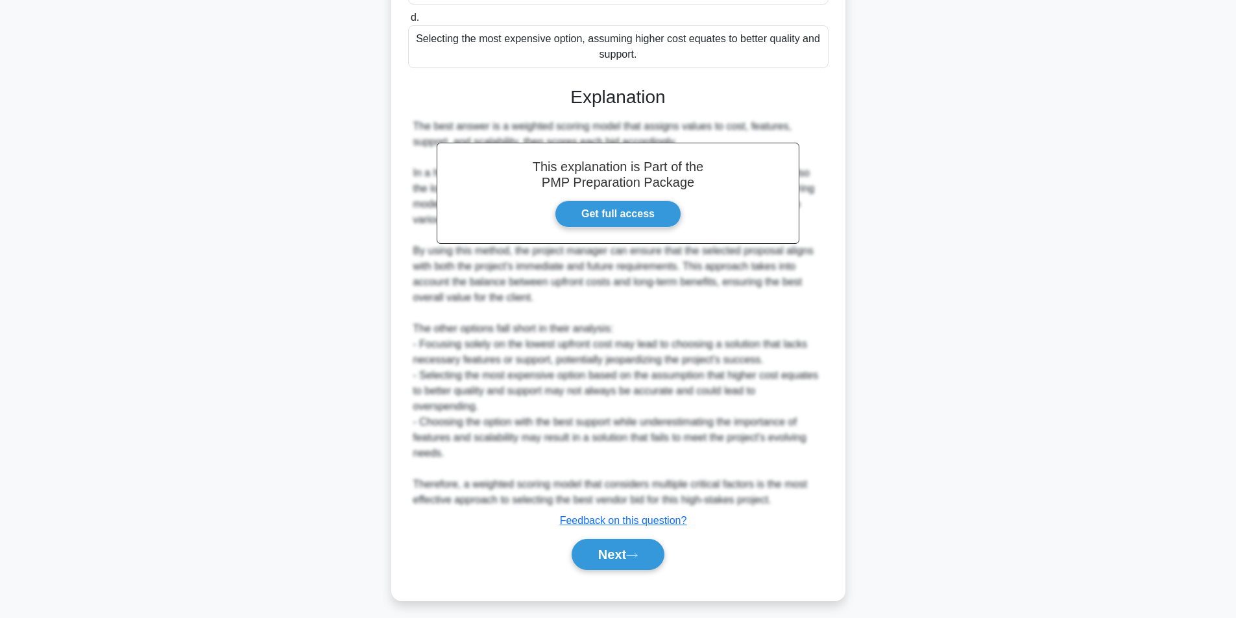
scroll to position [525, 0]
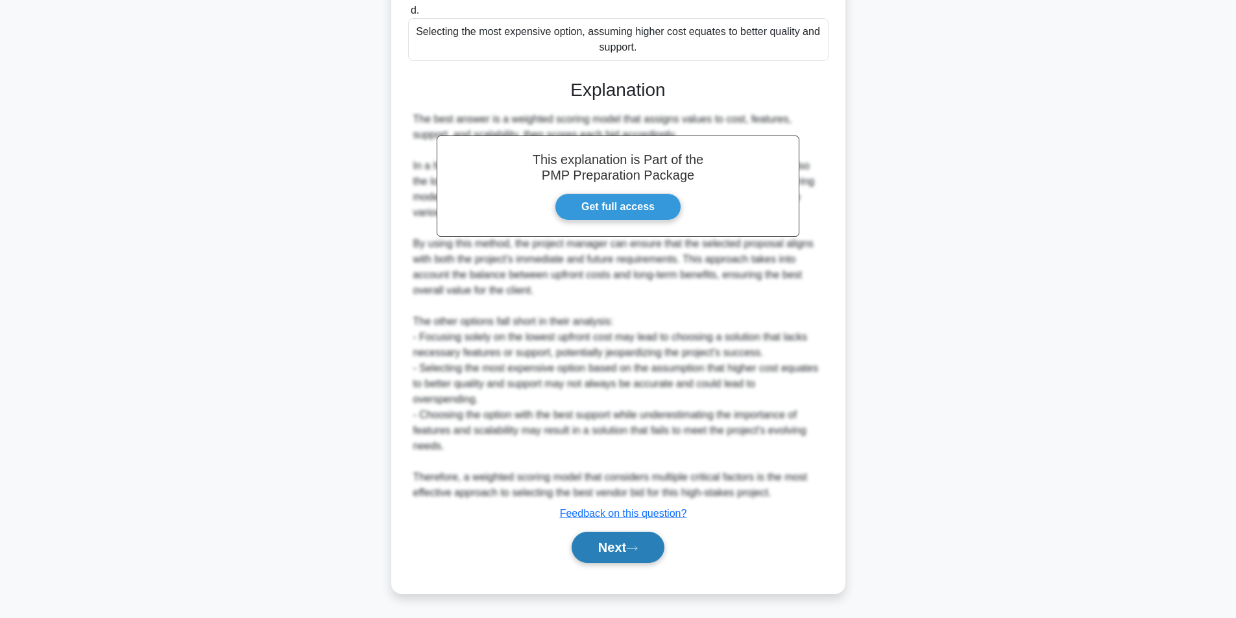
click at [613, 542] on button "Next" at bounding box center [618, 547] width 93 height 31
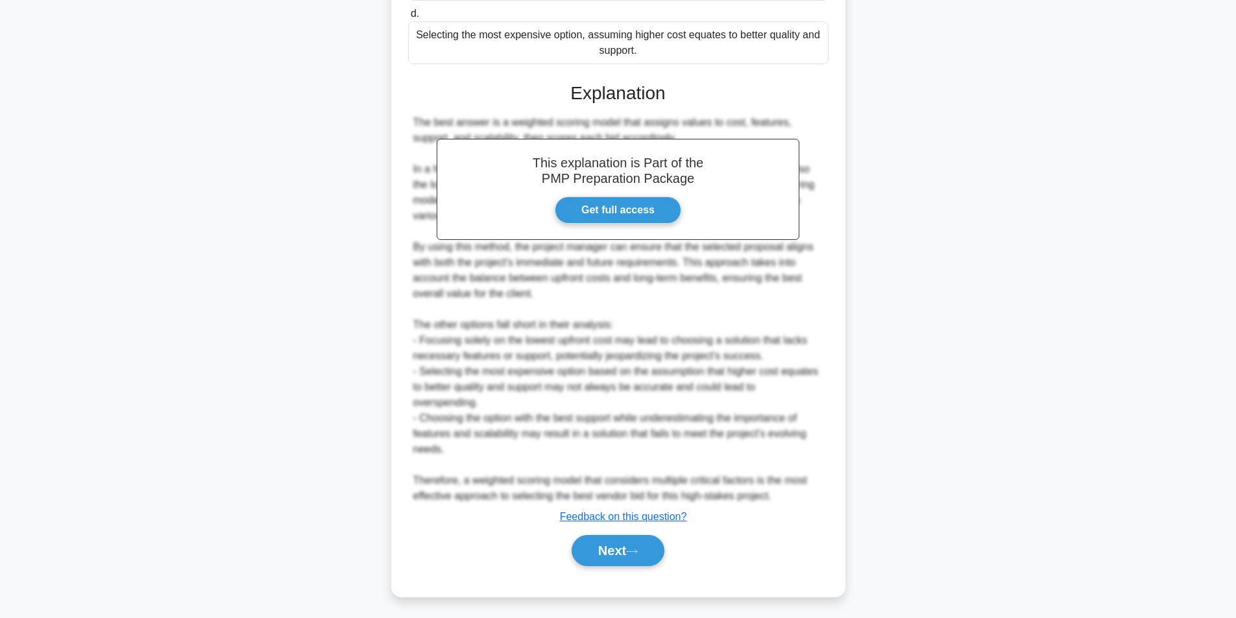
scroll to position [82, 0]
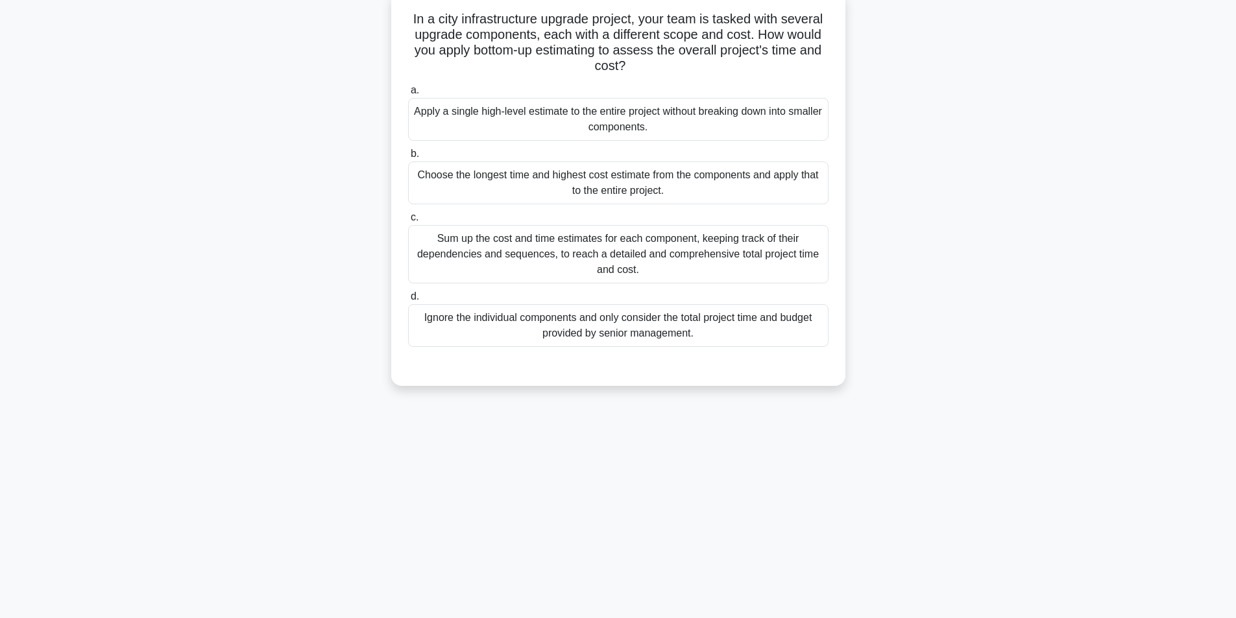
click at [577, 247] on div "Sum up the cost and time estimates for each component, keeping track of their d…" at bounding box center [618, 254] width 420 height 58
click at [408, 222] on input "c. Sum up the cost and time estimates for each component, keeping track of thei…" at bounding box center [408, 217] width 0 height 8
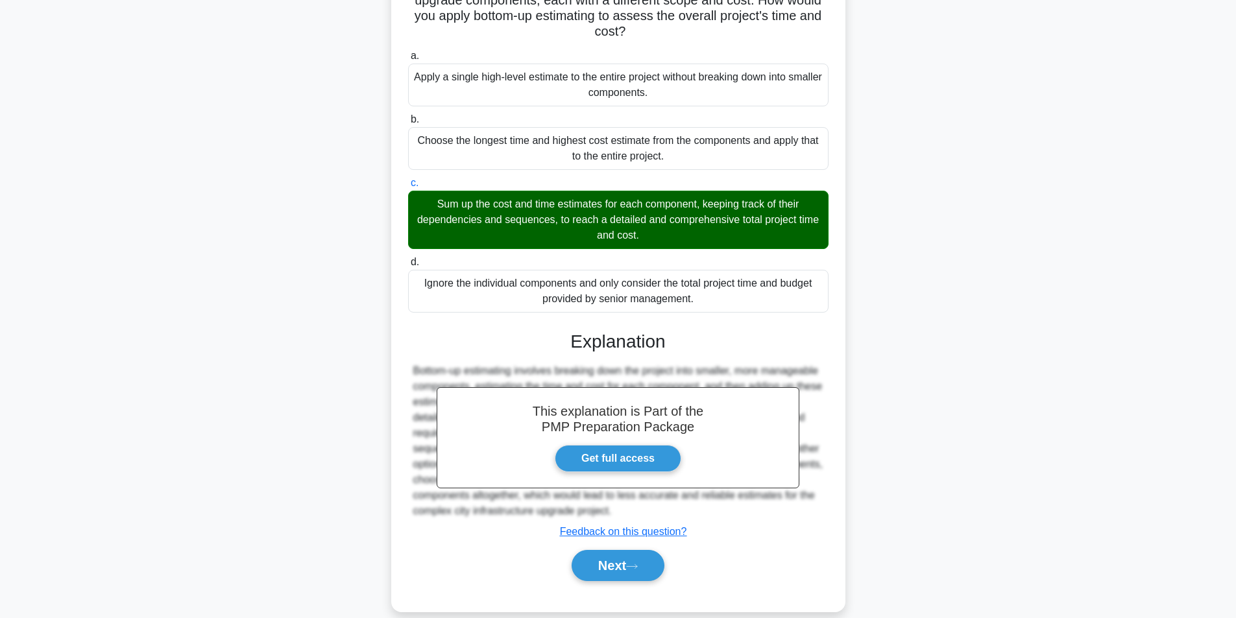
scroll to position [136, 0]
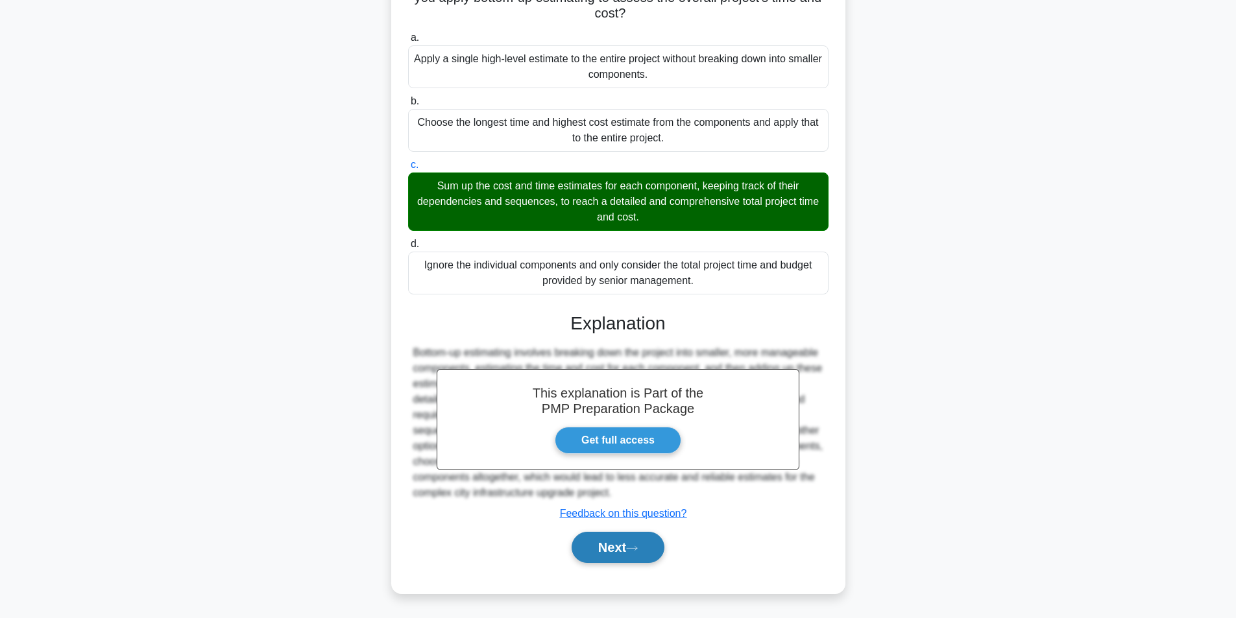
click at [634, 553] on button "Next" at bounding box center [618, 547] width 93 height 31
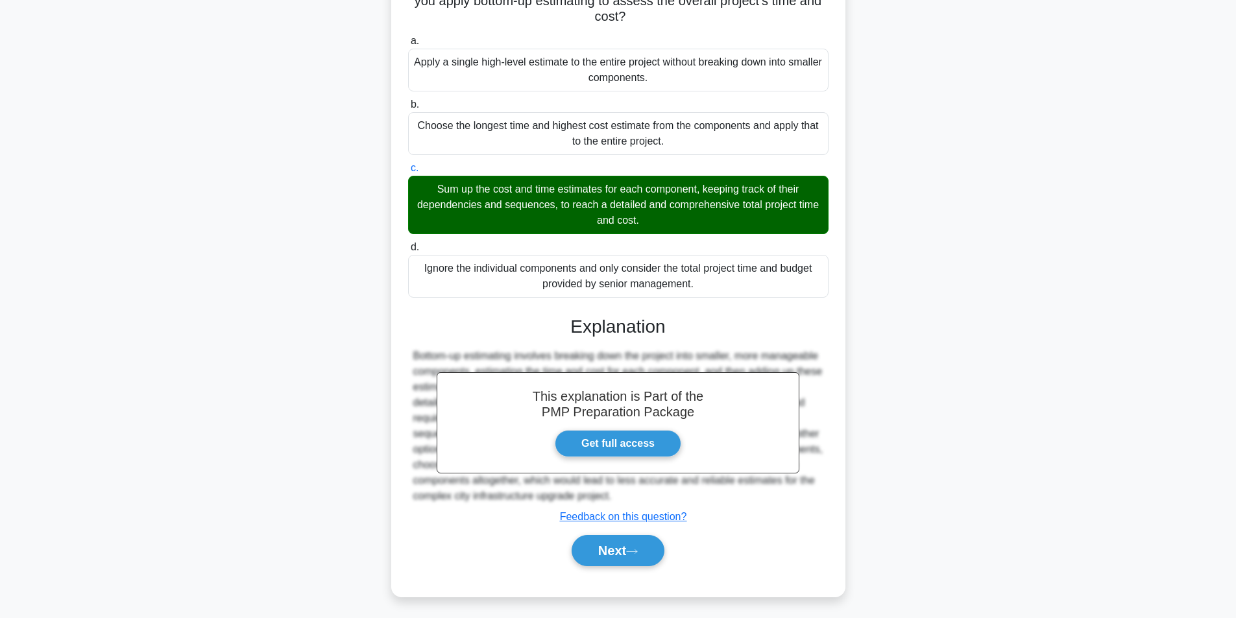
scroll to position [82, 0]
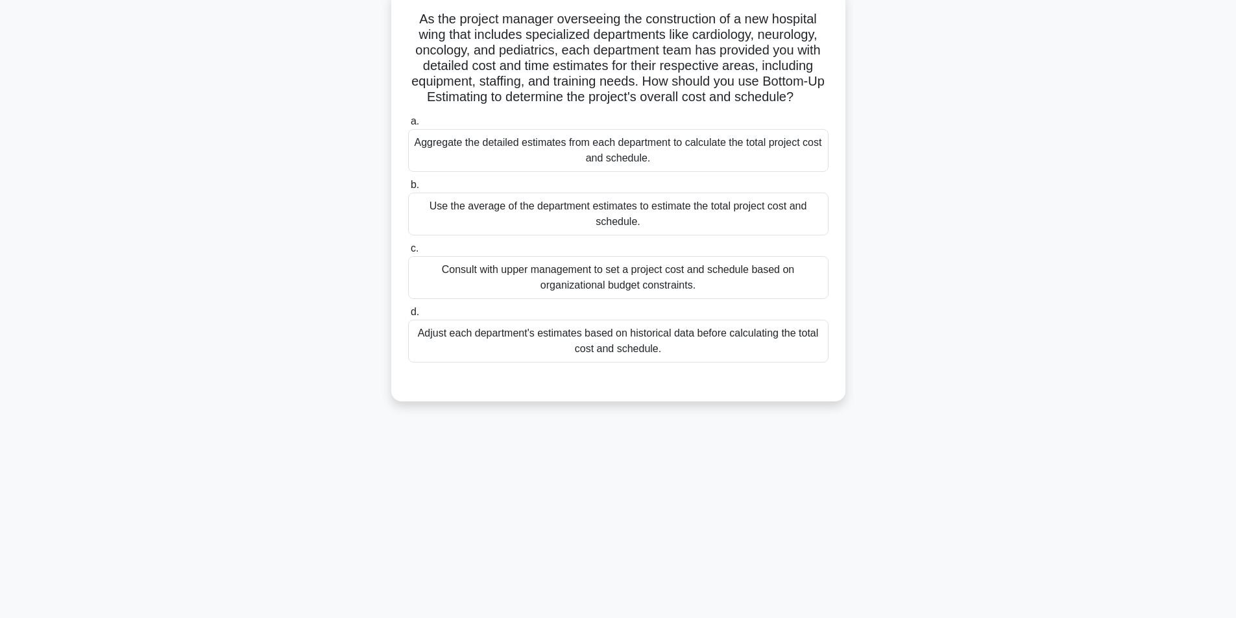
click at [531, 161] on div "Aggregate the detailed estimates from each department to calculate the total pr…" at bounding box center [618, 150] width 420 height 43
click at [408, 126] on input "a. Aggregate the detailed estimates from each department to calculate the total…" at bounding box center [408, 121] width 0 height 8
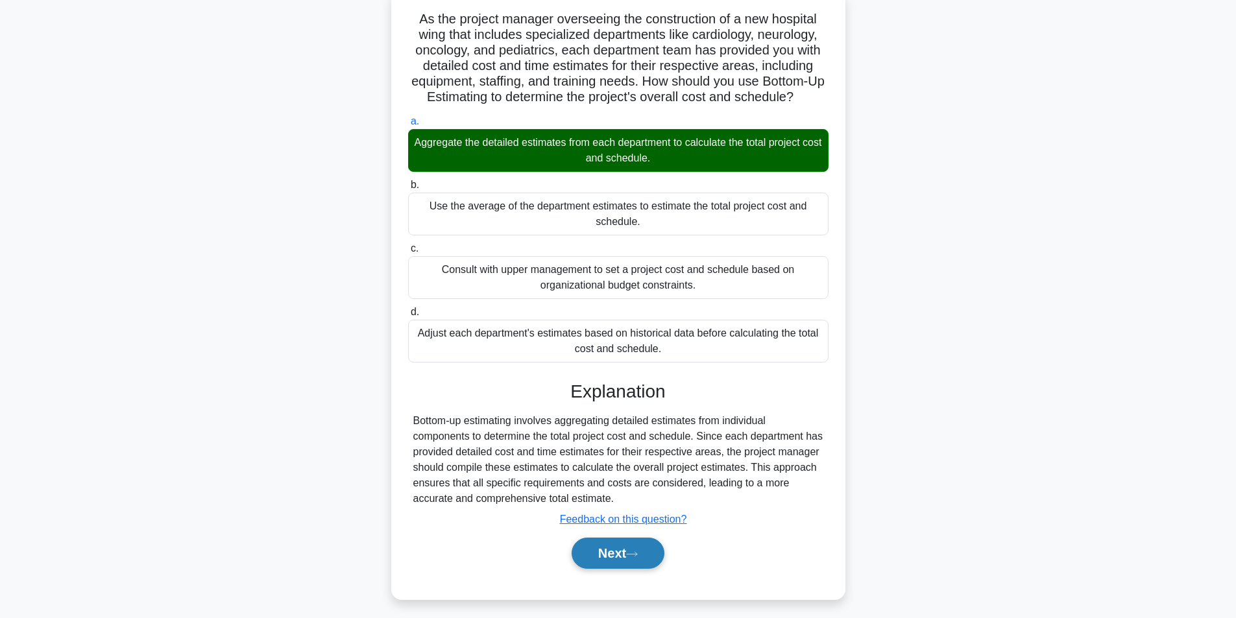
click at [628, 555] on button "Next" at bounding box center [618, 553] width 93 height 31
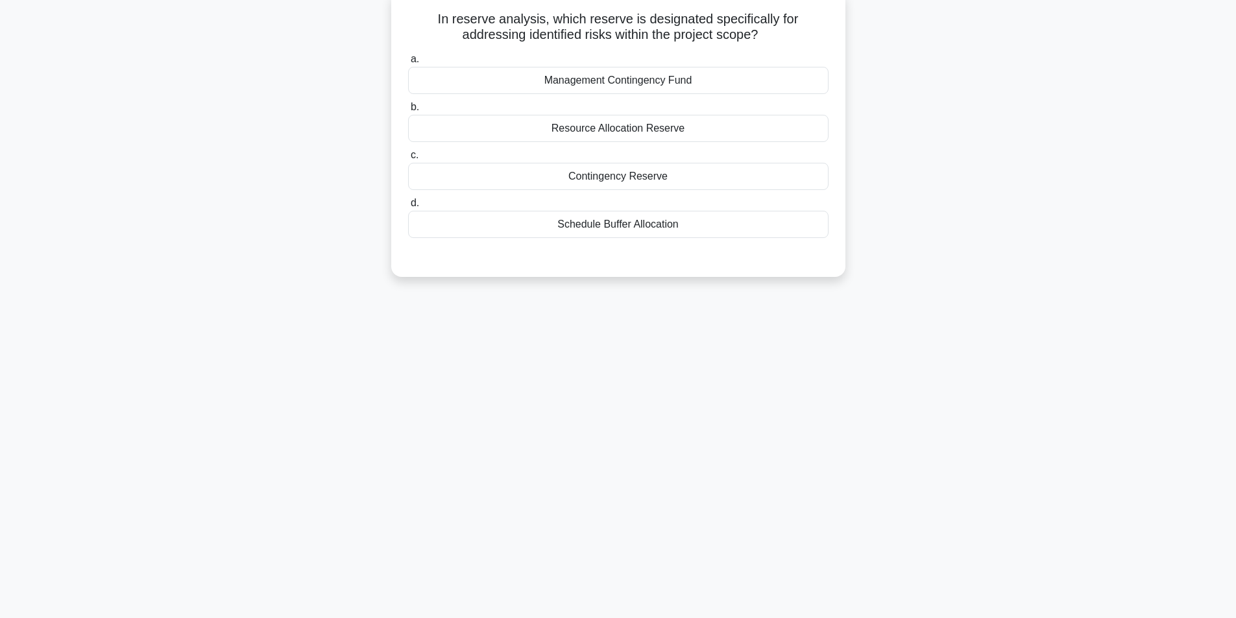
click at [636, 177] on div "Contingency Reserve" at bounding box center [618, 176] width 420 height 27
click at [408, 160] on input "c. Contingency Reserve" at bounding box center [408, 155] width 0 height 8
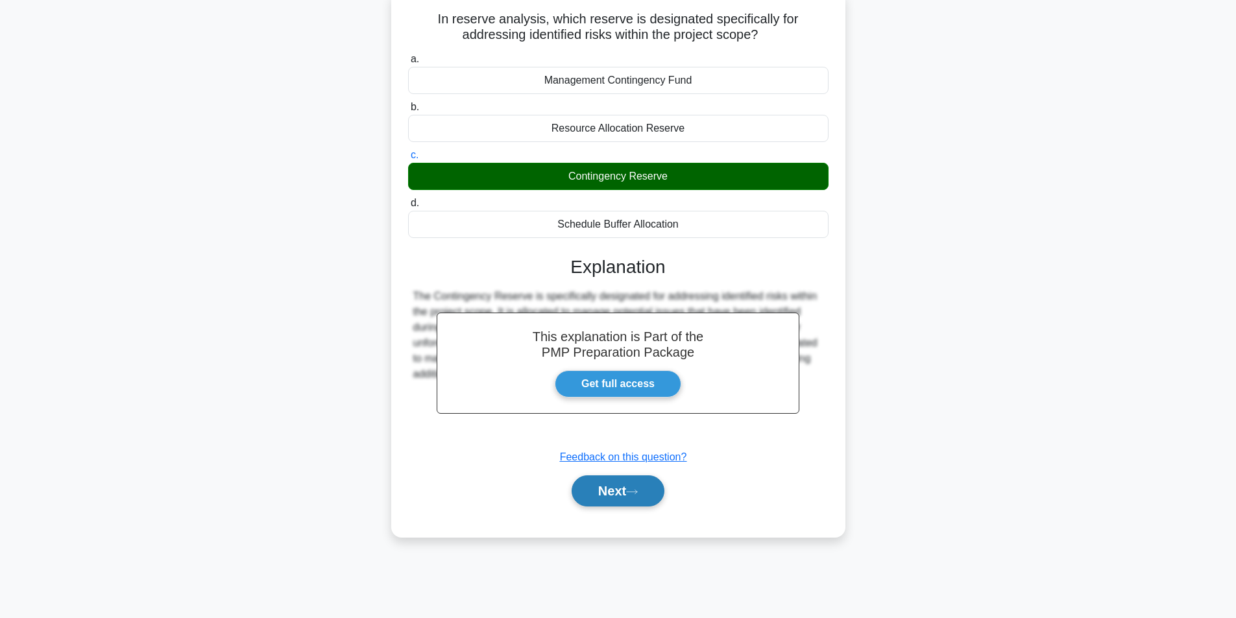
click at [611, 492] on button "Next" at bounding box center [618, 491] width 93 height 31
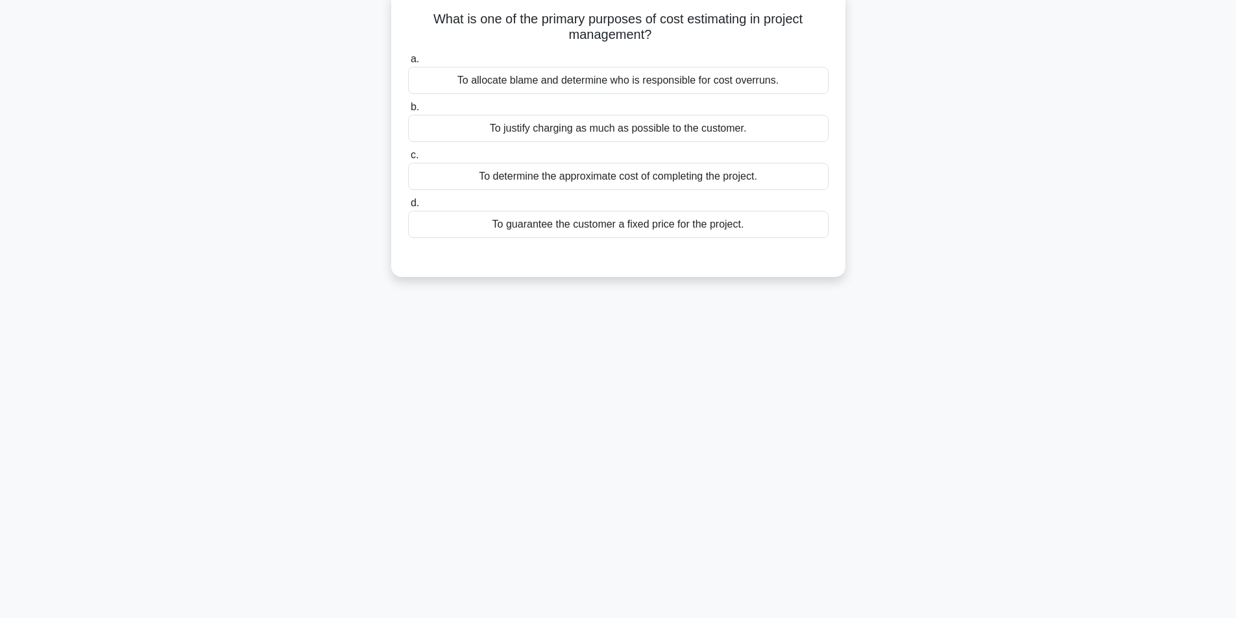
click at [601, 181] on div "To determine the approximate cost of completing the project." at bounding box center [618, 176] width 420 height 27
click at [408, 160] on input "c. To determine the approximate cost of completing the project." at bounding box center [408, 155] width 0 height 8
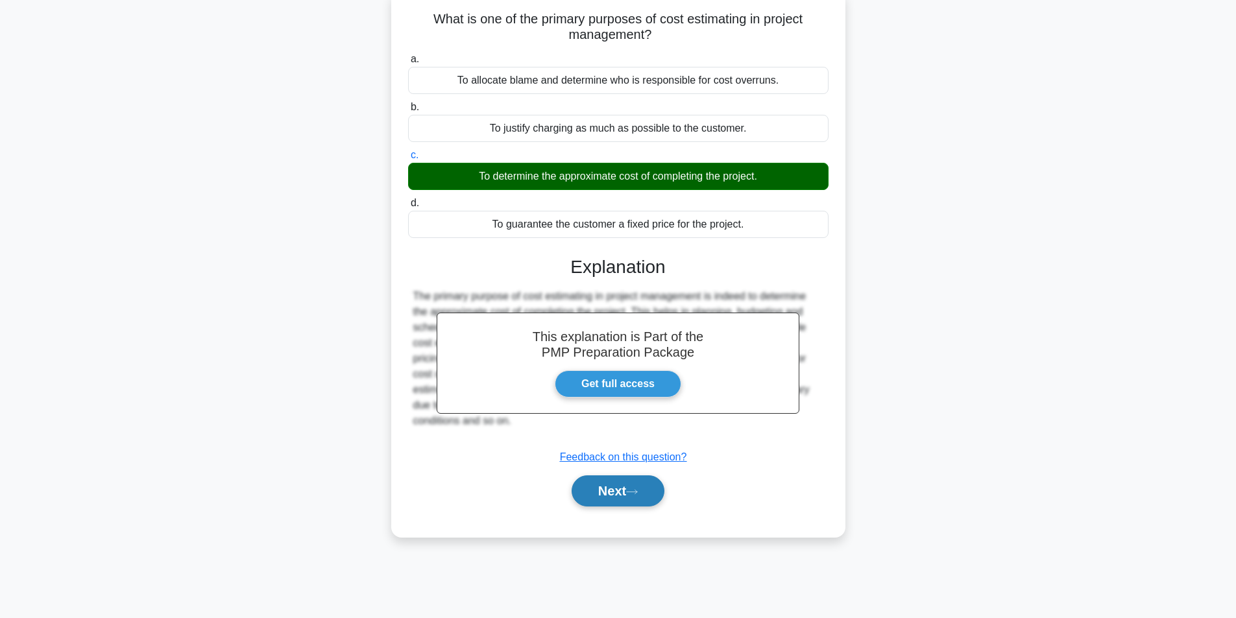
click at [614, 488] on button "Next" at bounding box center [618, 491] width 93 height 31
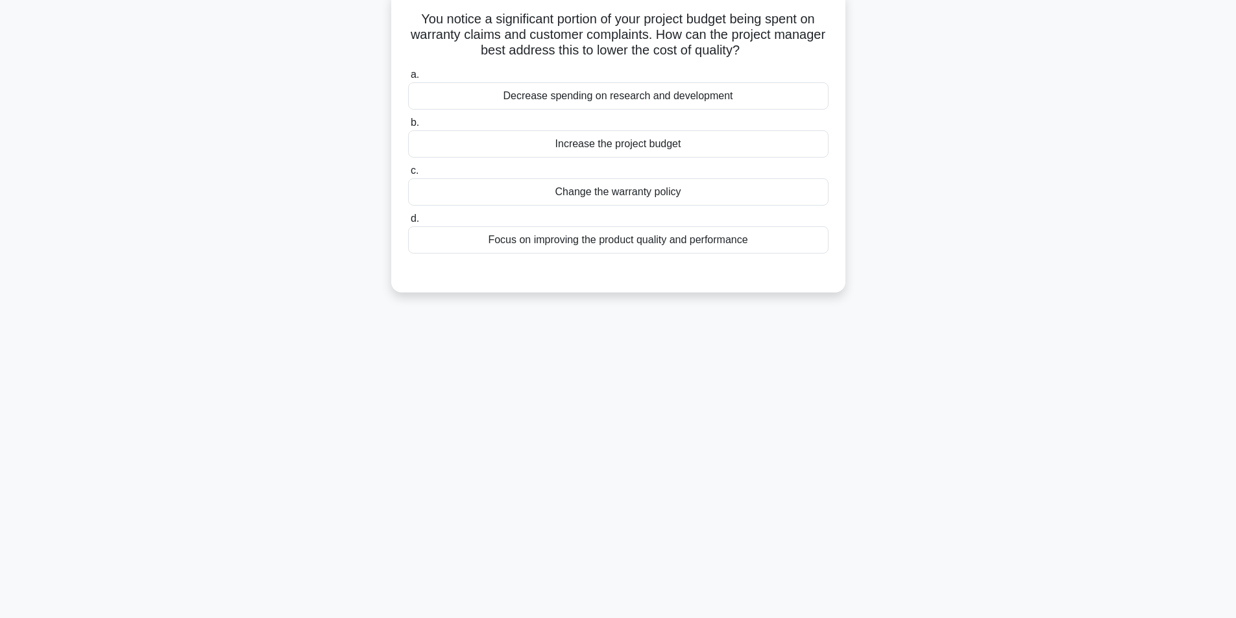
click at [649, 246] on div "Focus on improving the product quality and performance" at bounding box center [618, 239] width 420 height 27
click at [408, 223] on input "d. Focus on improving the product quality and performance" at bounding box center [408, 219] width 0 height 8
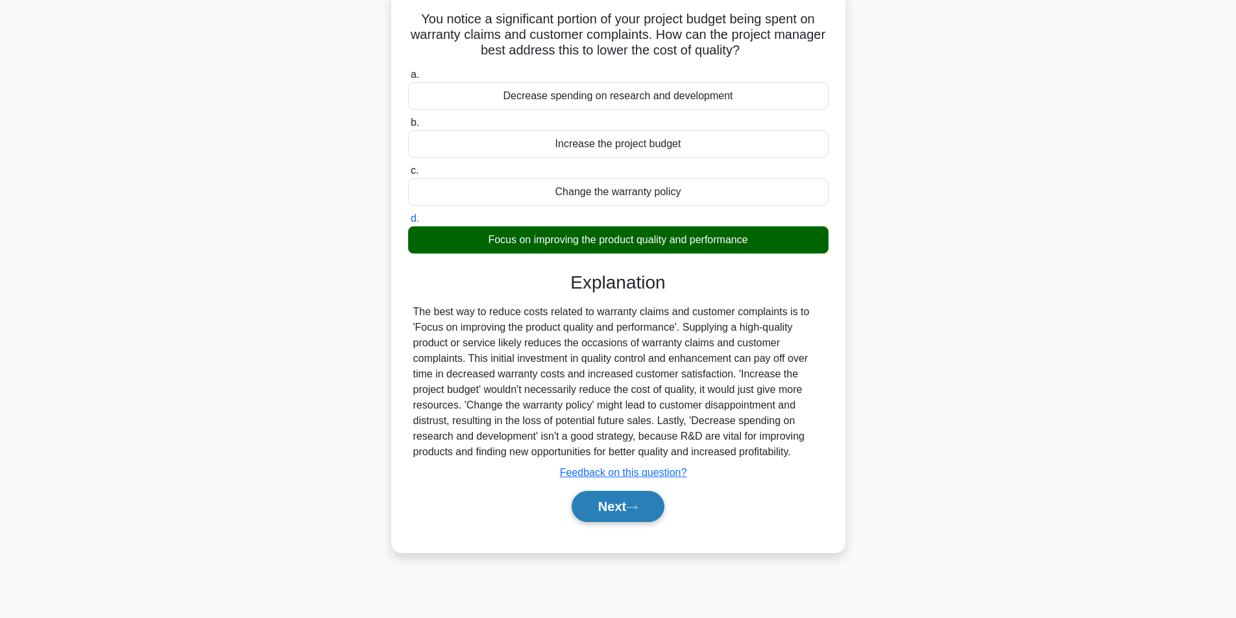
click at [617, 513] on button "Next" at bounding box center [618, 506] width 93 height 31
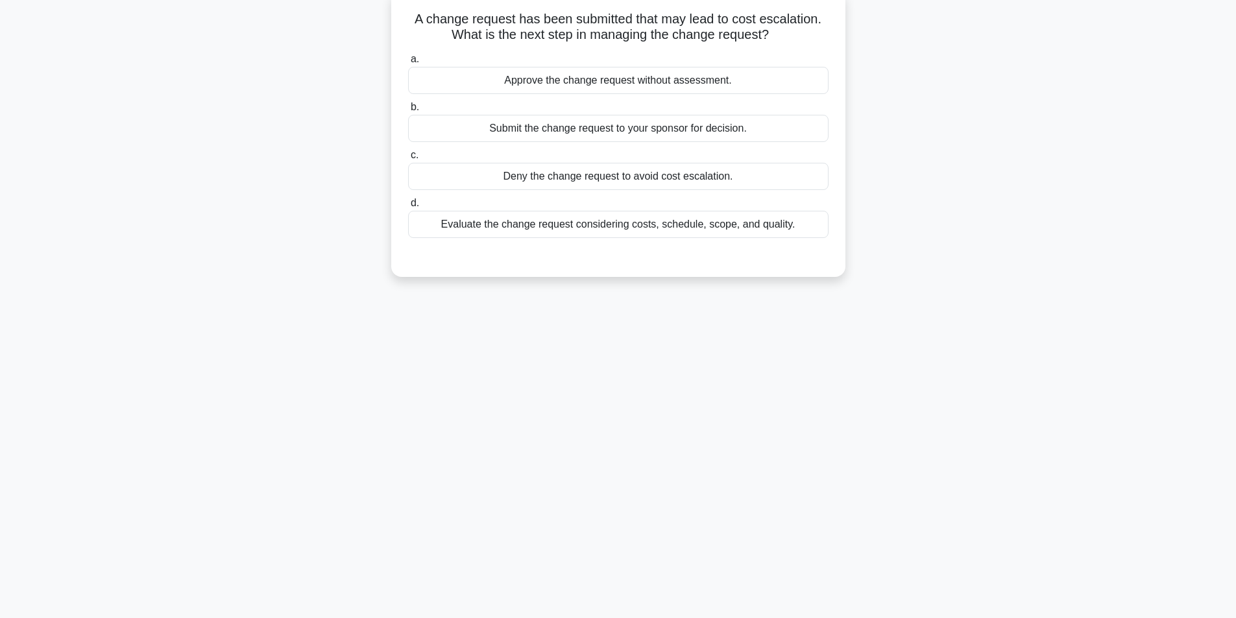
click at [618, 226] on div "Evaluate the change request considering costs, schedule, scope, and quality." at bounding box center [618, 224] width 420 height 27
click at [408, 208] on input "d. Evaluate the change request considering costs, schedule, scope, and quality." at bounding box center [408, 203] width 0 height 8
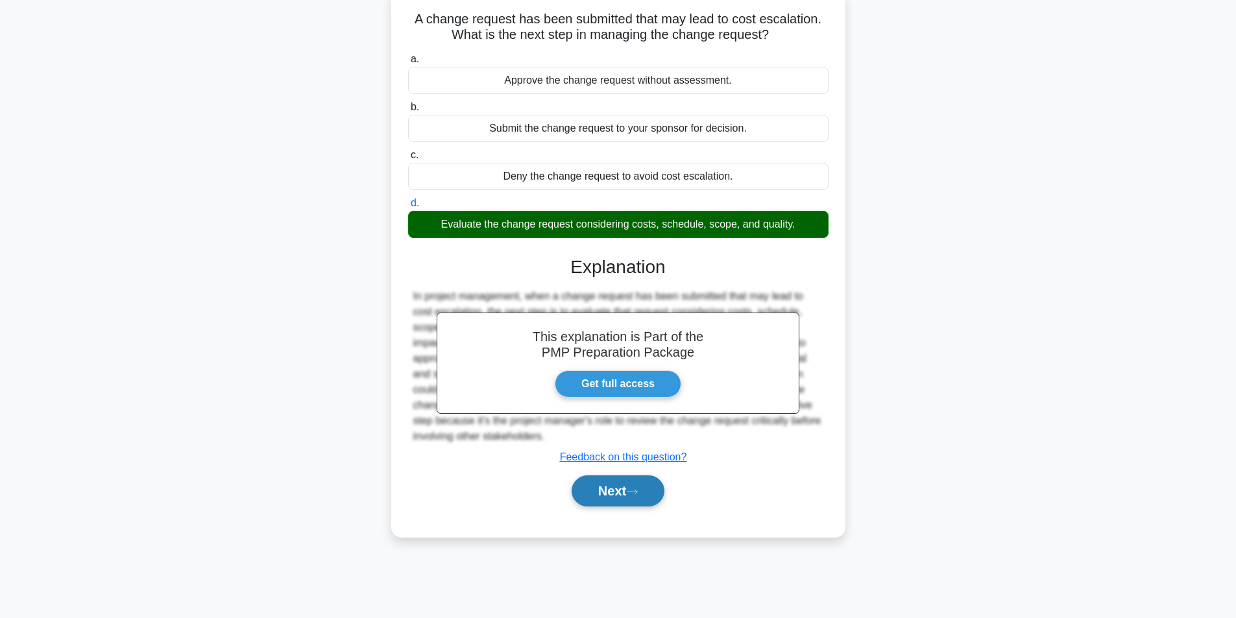
click at [604, 496] on button "Next" at bounding box center [618, 491] width 93 height 31
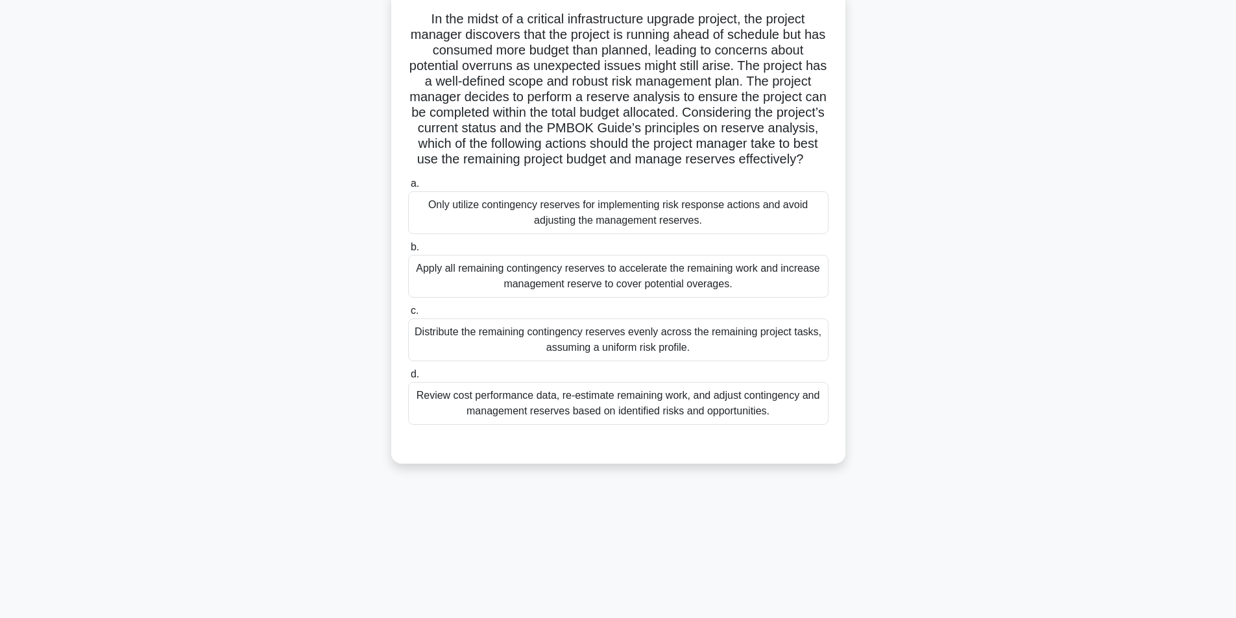
click at [583, 421] on div "Review cost performance data, re-estimate remaining work, and adjust contingenc…" at bounding box center [618, 403] width 420 height 43
click at [408, 379] on input "d. Review cost performance data, re-estimate remaining work, and adjust conting…" at bounding box center [408, 374] width 0 height 8
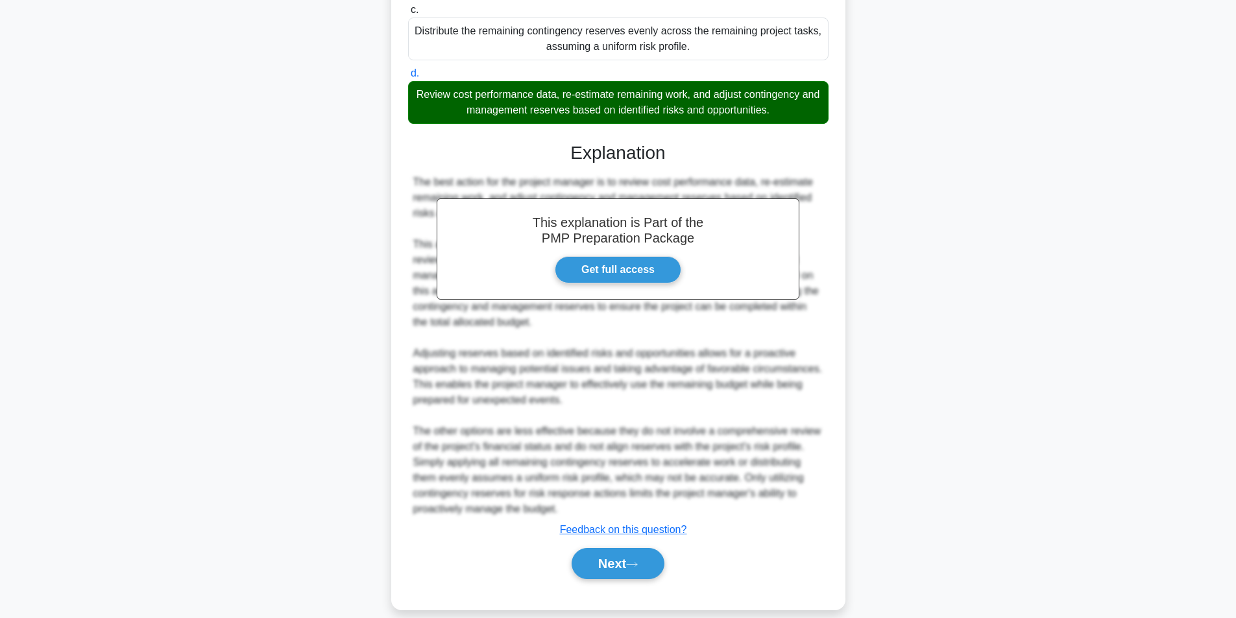
scroll to position [416, 0]
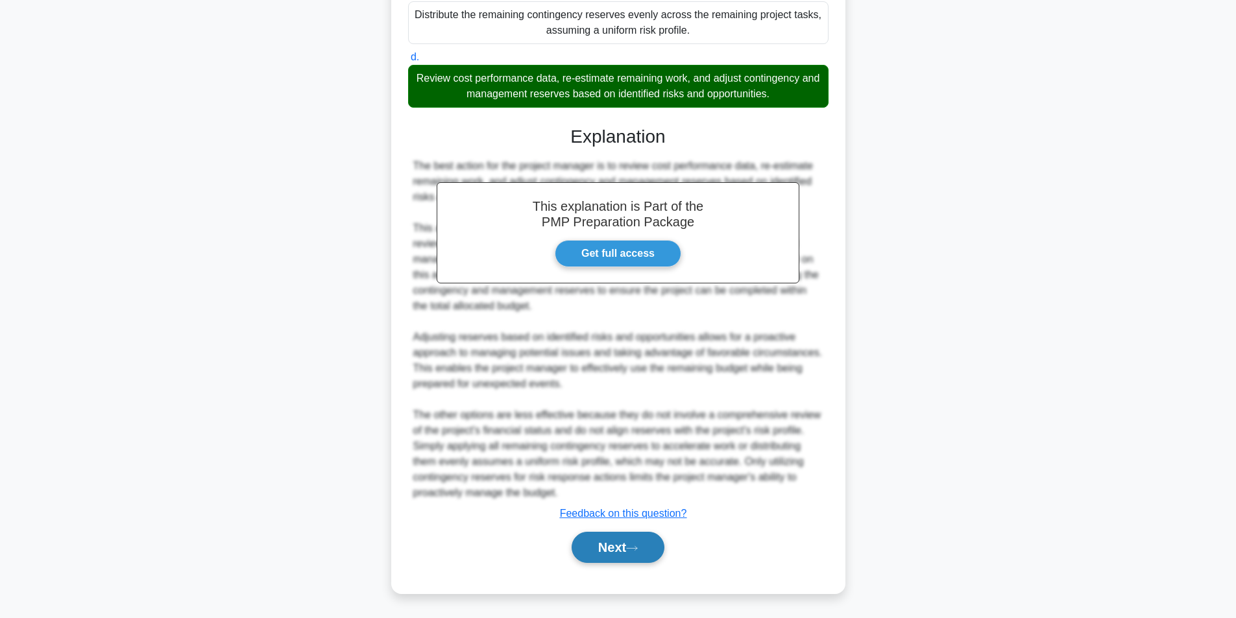
click at [605, 555] on button "Next" at bounding box center [618, 547] width 93 height 31
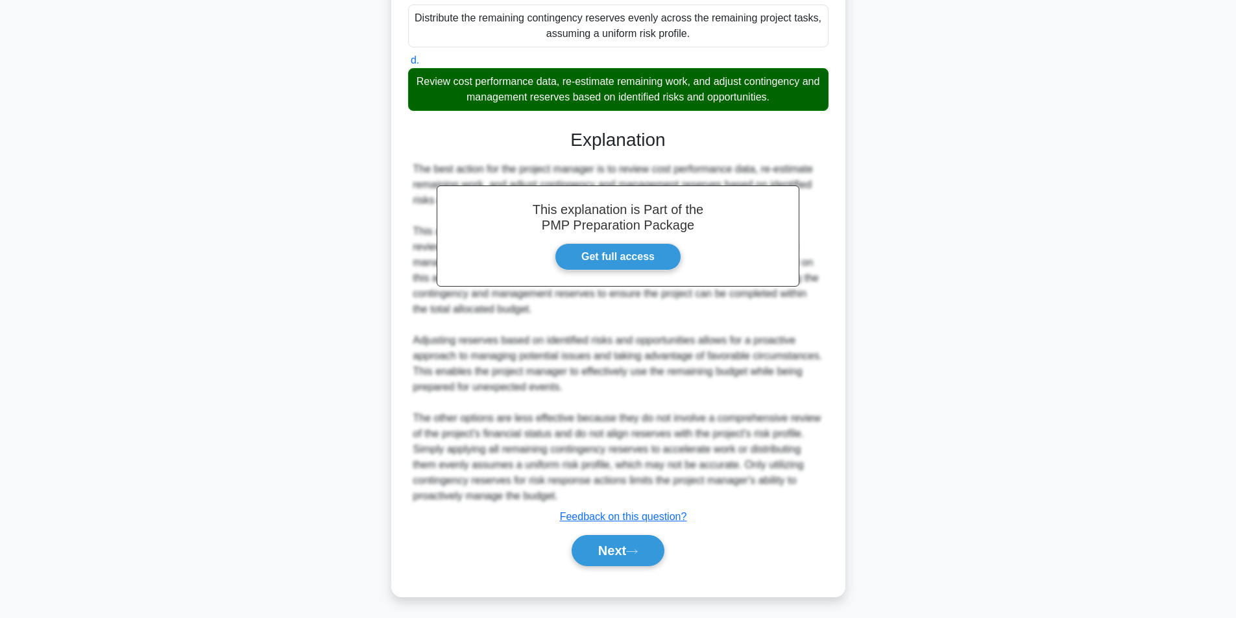
scroll to position [82, 0]
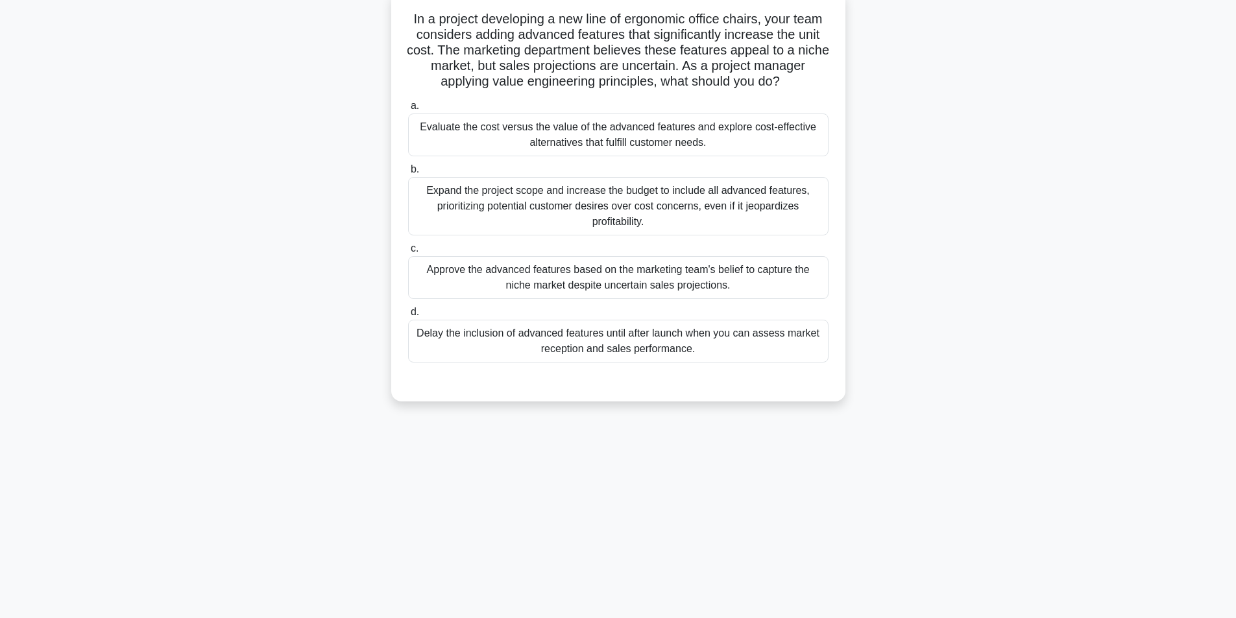
click at [681, 144] on div "Evaluate the cost versus the value of the advanced features and explore cost-ef…" at bounding box center [618, 135] width 420 height 43
click at [408, 110] on input "a. Evaluate the cost versus the value of the advanced features and explore cost…" at bounding box center [408, 106] width 0 height 8
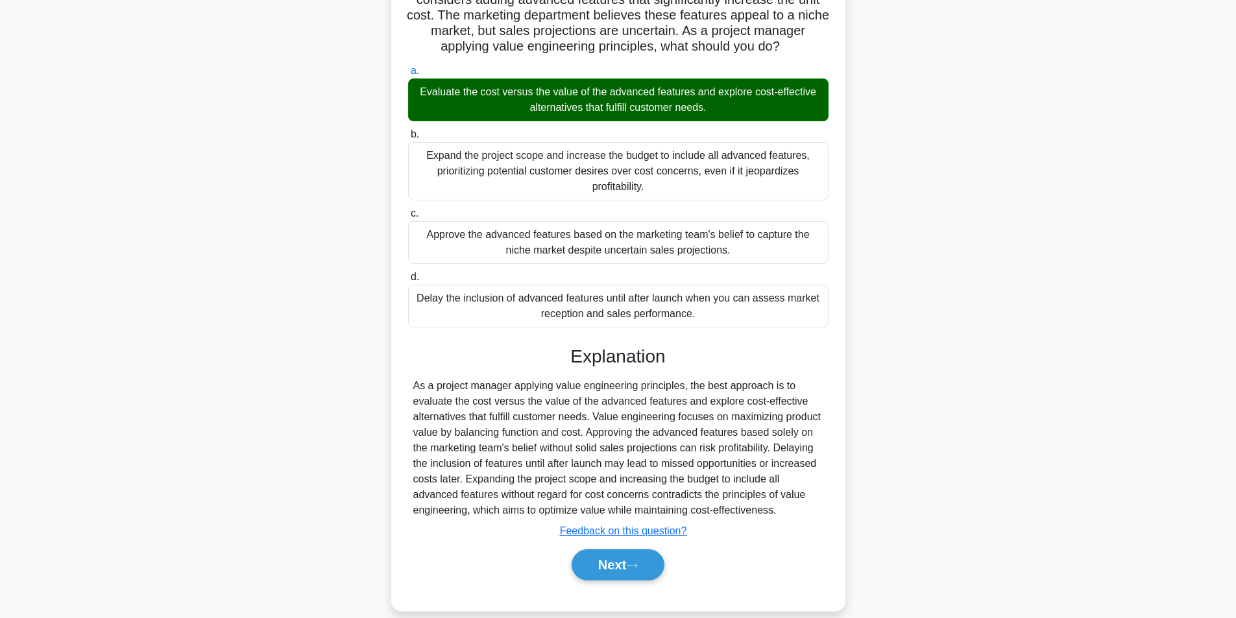
scroll to position [136, 0]
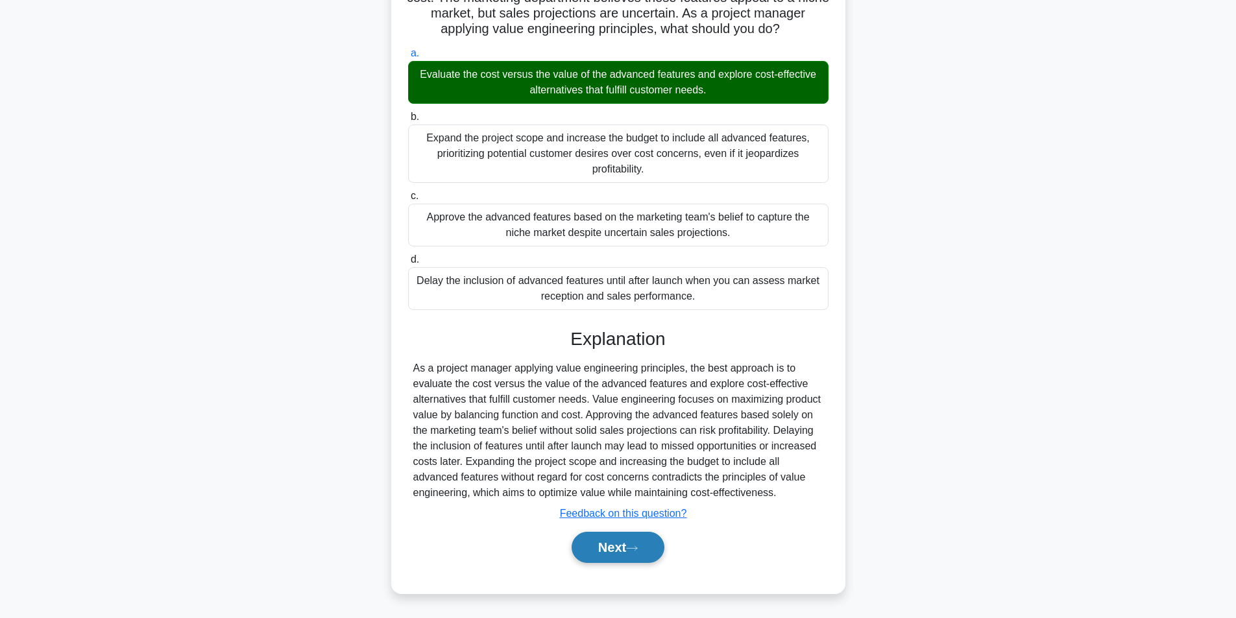
click at [622, 555] on button "Next" at bounding box center [618, 547] width 93 height 31
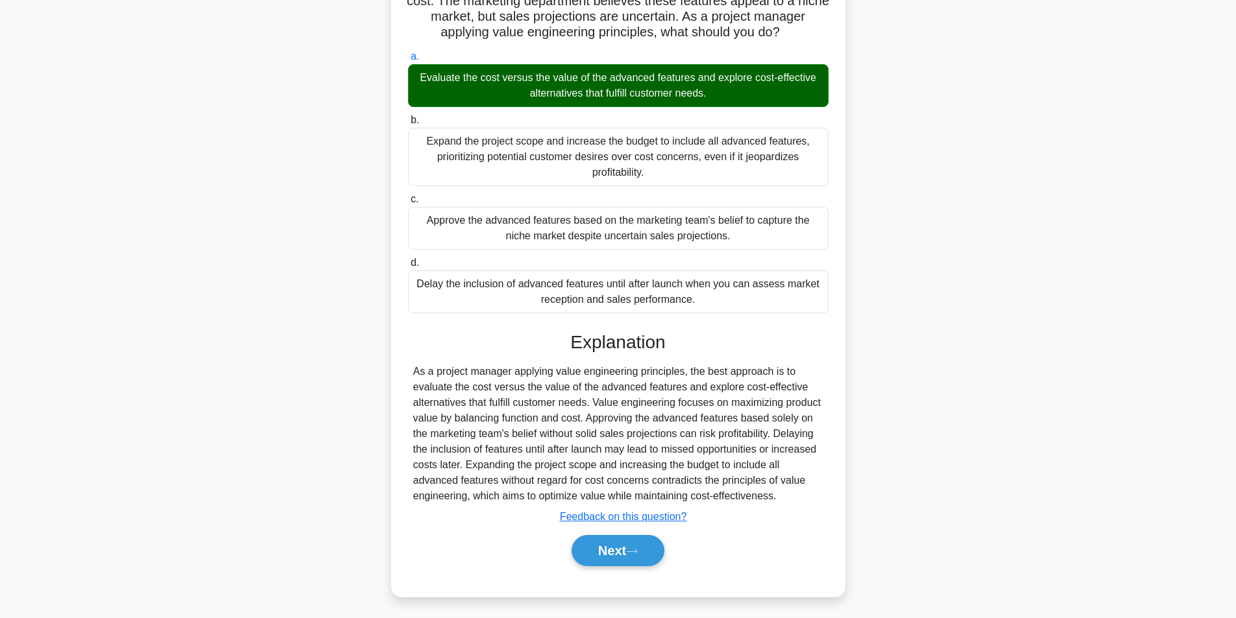
scroll to position [82, 0]
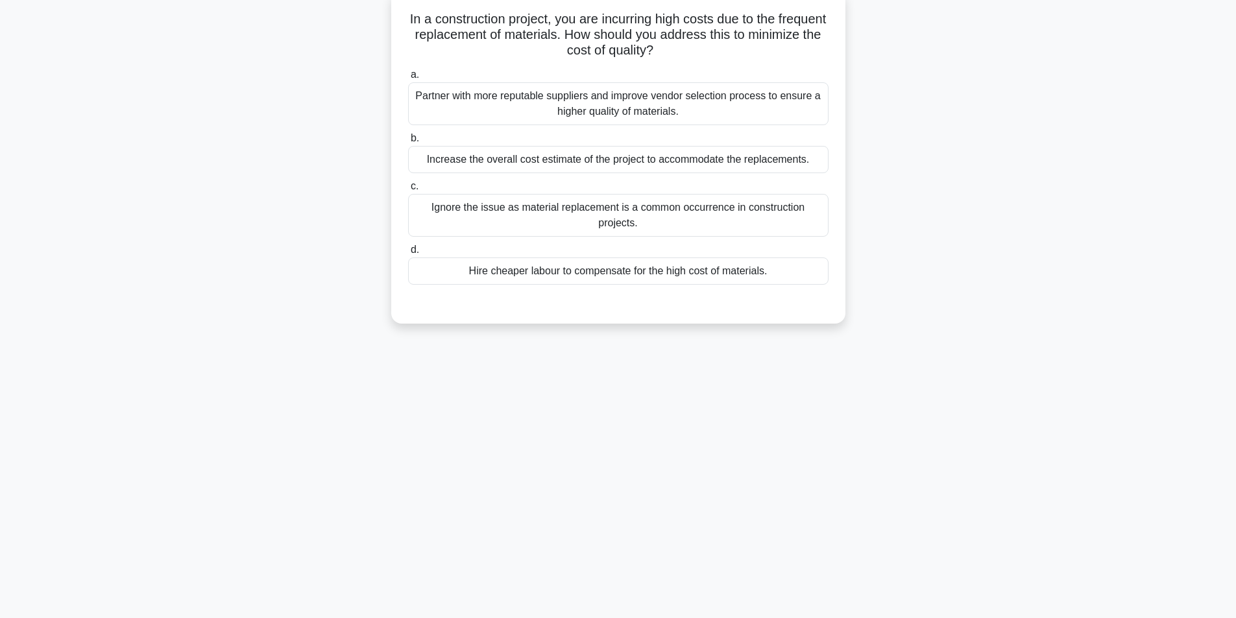
click at [672, 117] on div "Partner with more reputable suppliers and improve vendor selection process to e…" at bounding box center [618, 103] width 420 height 43
click at [408, 79] on input "a. Partner with more reputable suppliers and improve vendor selection process t…" at bounding box center [408, 75] width 0 height 8
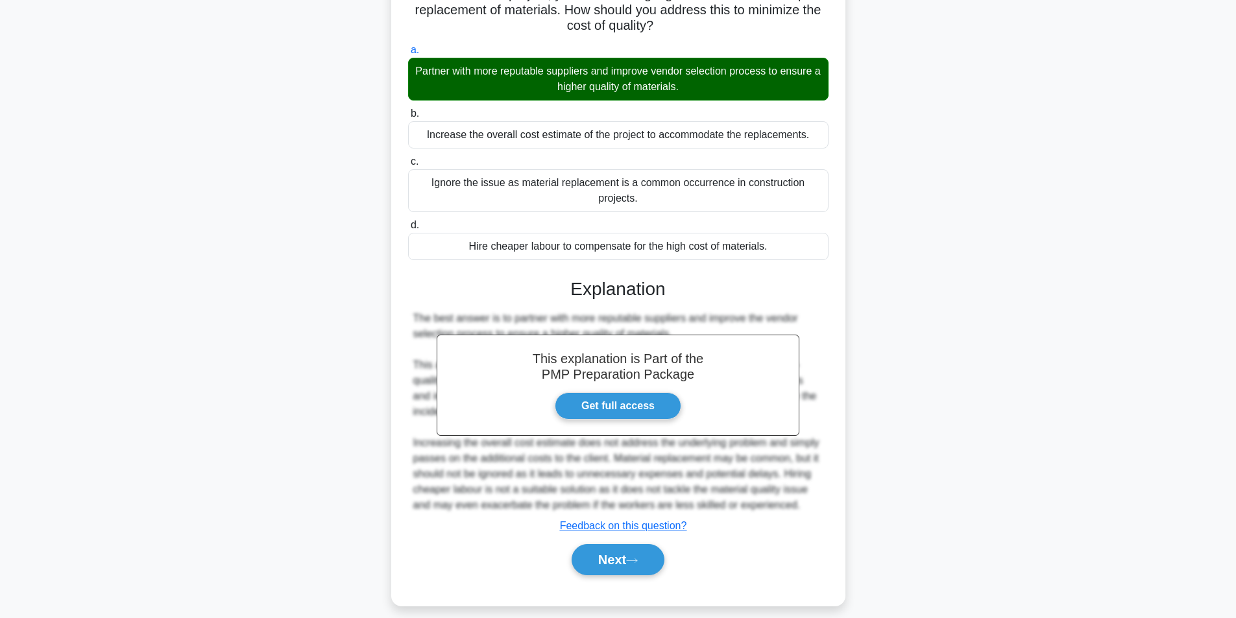
scroll to position [120, 0]
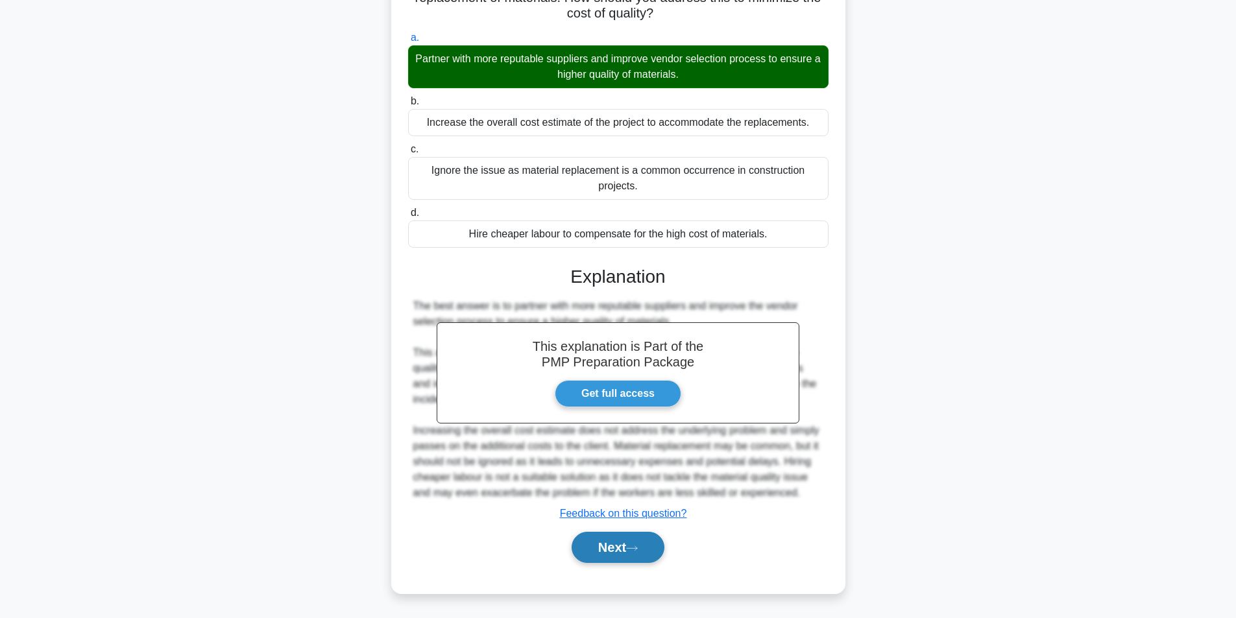
click at [633, 560] on button "Next" at bounding box center [618, 547] width 93 height 31
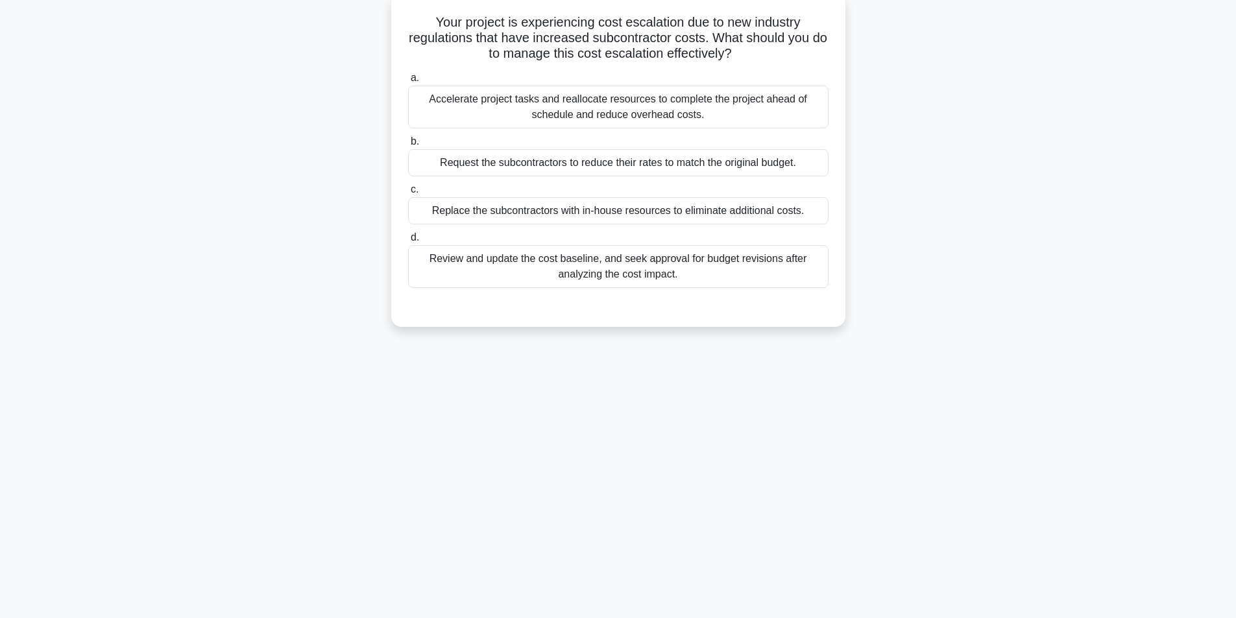
scroll to position [82, 0]
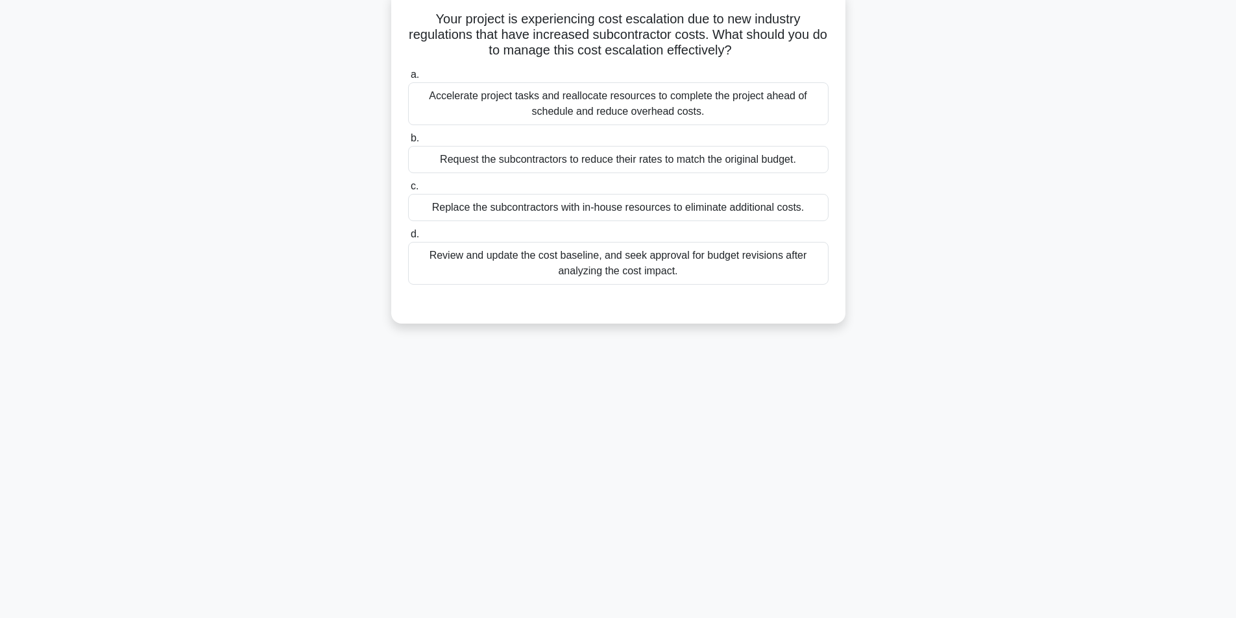
click at [596, 284] on div "Review and update the cost baseline, and seek approval for budget revisions aft…" at bounding box center [618, 263] width 420 height 43
click at [408, 239] on input "d. Review and update the cost baseline, and seek approval for budget revisions …" at bounding box center [408, 234] width 0 height 8
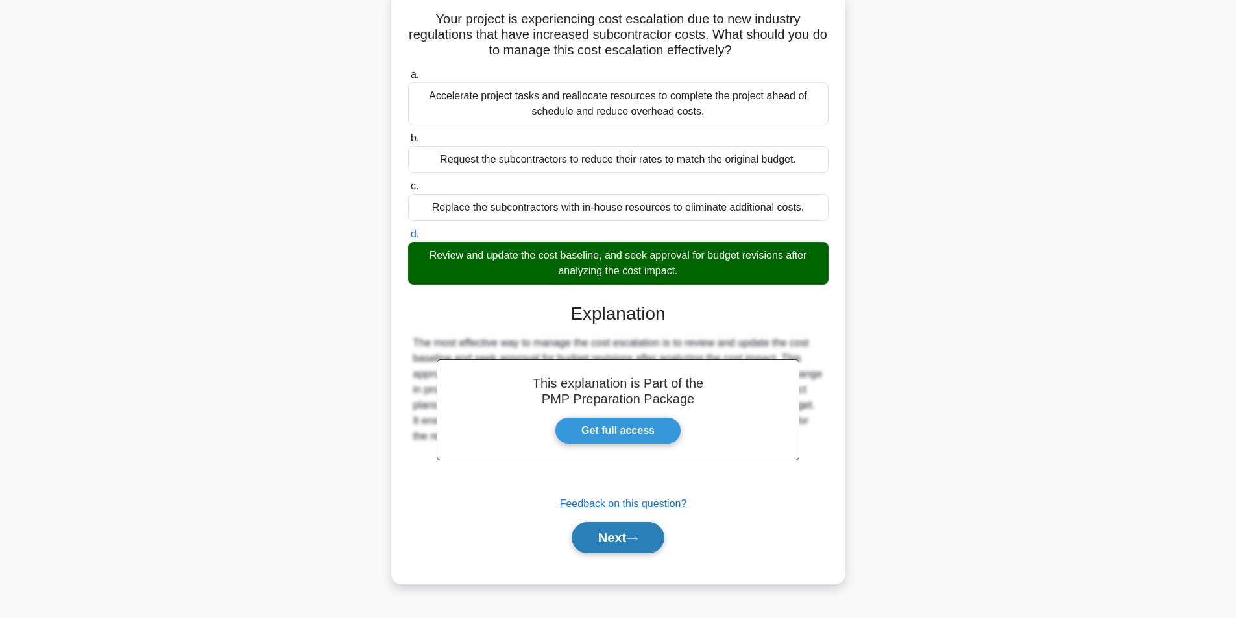
click at [634, 555] on div "Next" at bounding box center [618, 538] width 420 height 42
click at [601, 536] on button "Next" at bounding box center [618, 537] width 93 height 31
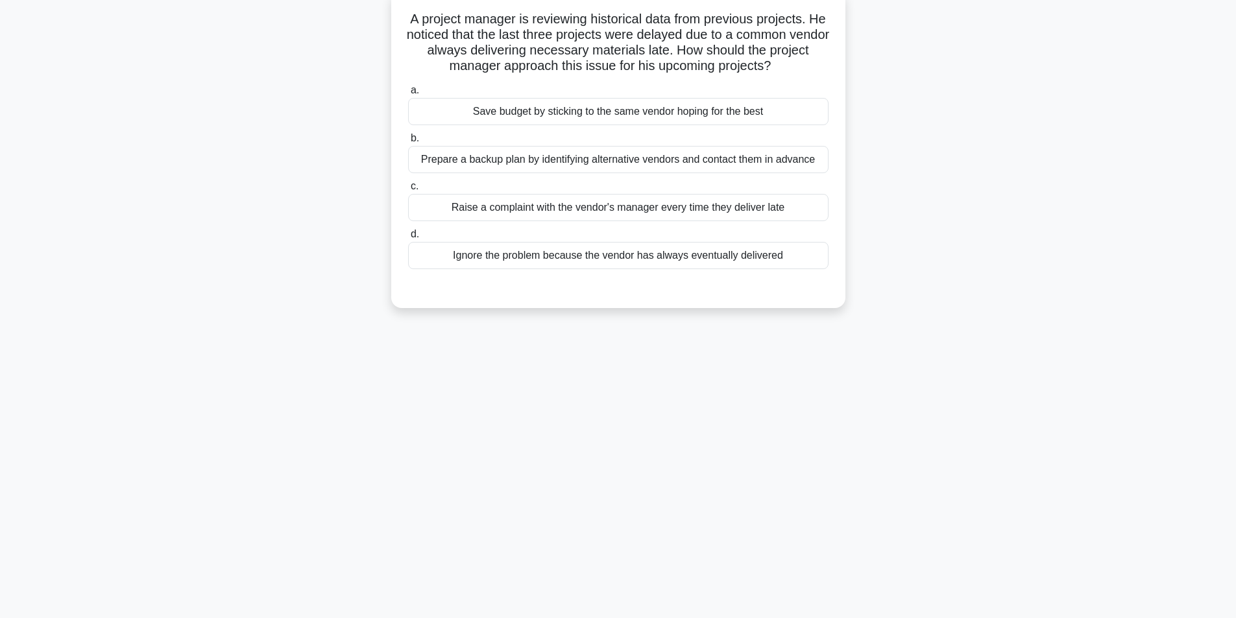
click at [589, 162] on div "Prepare a backup plan by identifying alternative vendors and contact them in ad…" at bounding box center [618, 159] width 420 height 27
click at [408, 143] on input "b. Prepare a backup plan by identifying alternative vendors and contact them in…" at bounding box center [408, 138] width 0 height 8
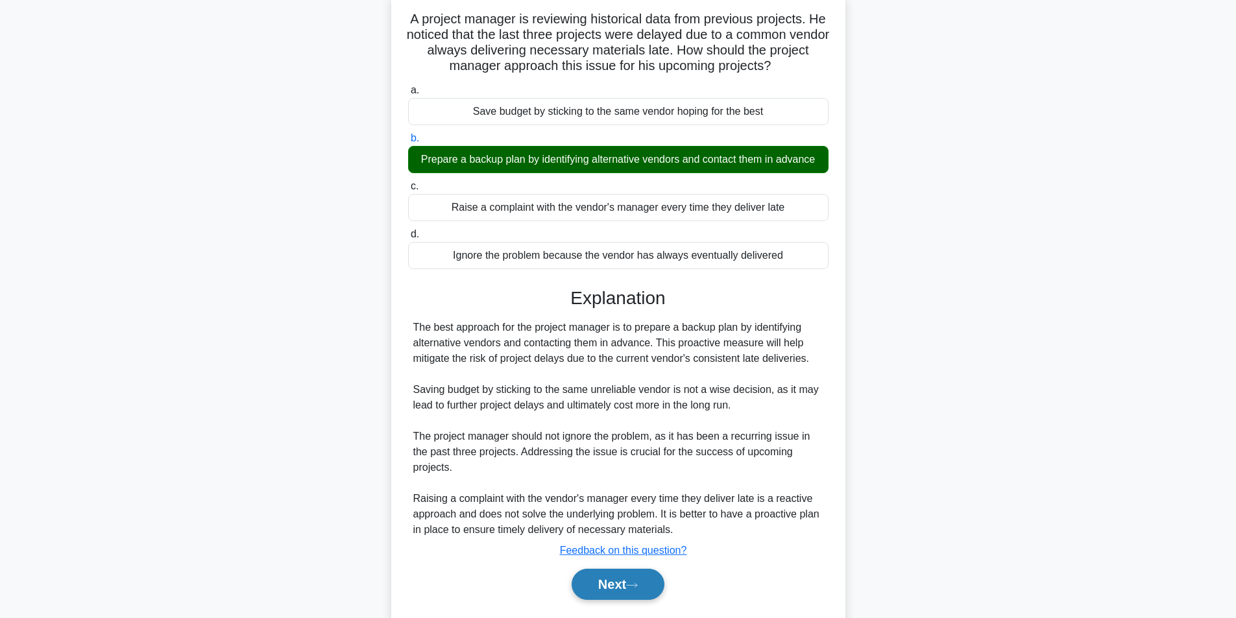
click at [630, 579] on button "Next" at bounding box center [618, 584] width 93 height 31
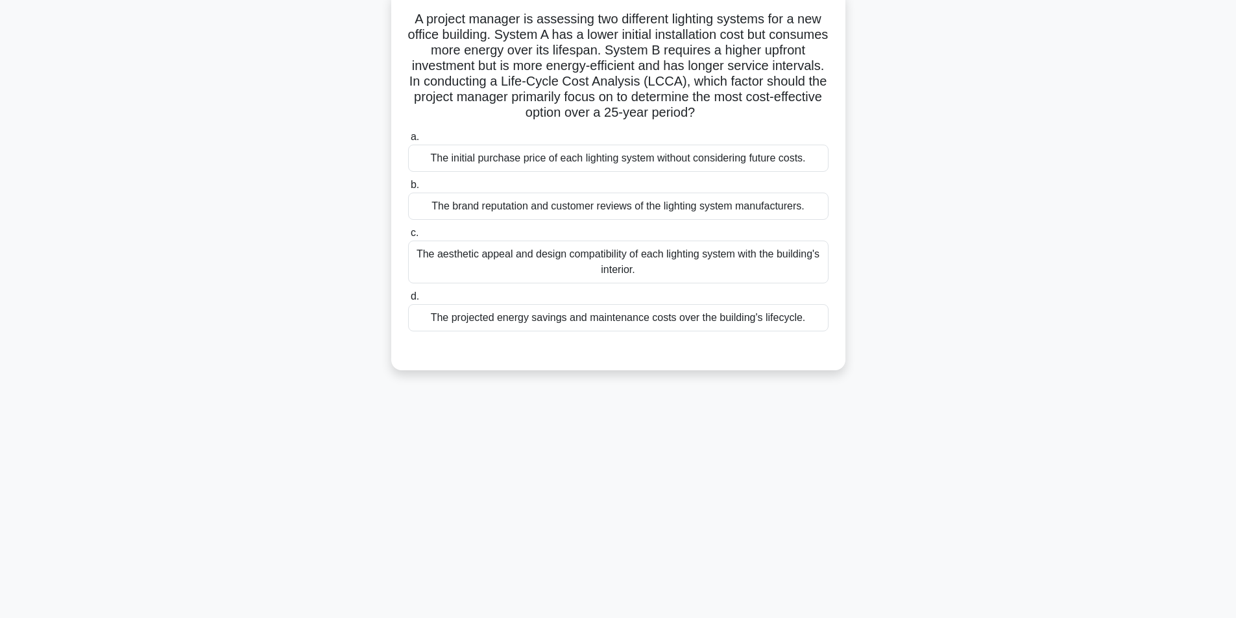
click at [740, 321] on div "The projected energy savings and maintenance costs over the building's lifecycl…" at bounding box center [618, 317] width 420 height 27
click at [408, 301] on input "d. The projected energy savings and maintenance costs over the building's lifec…" at bounding box center [408, 297] width 0 height 8
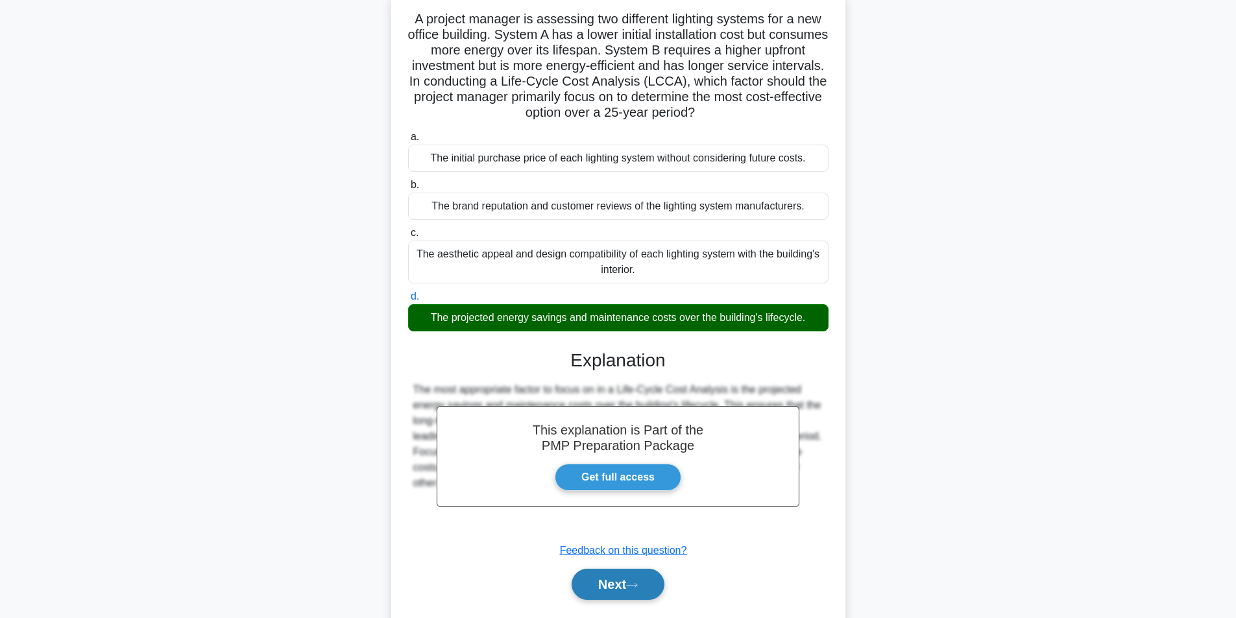
click at [611, 592] on button "Next" at bounding box center [618, 584] width 93 height 31
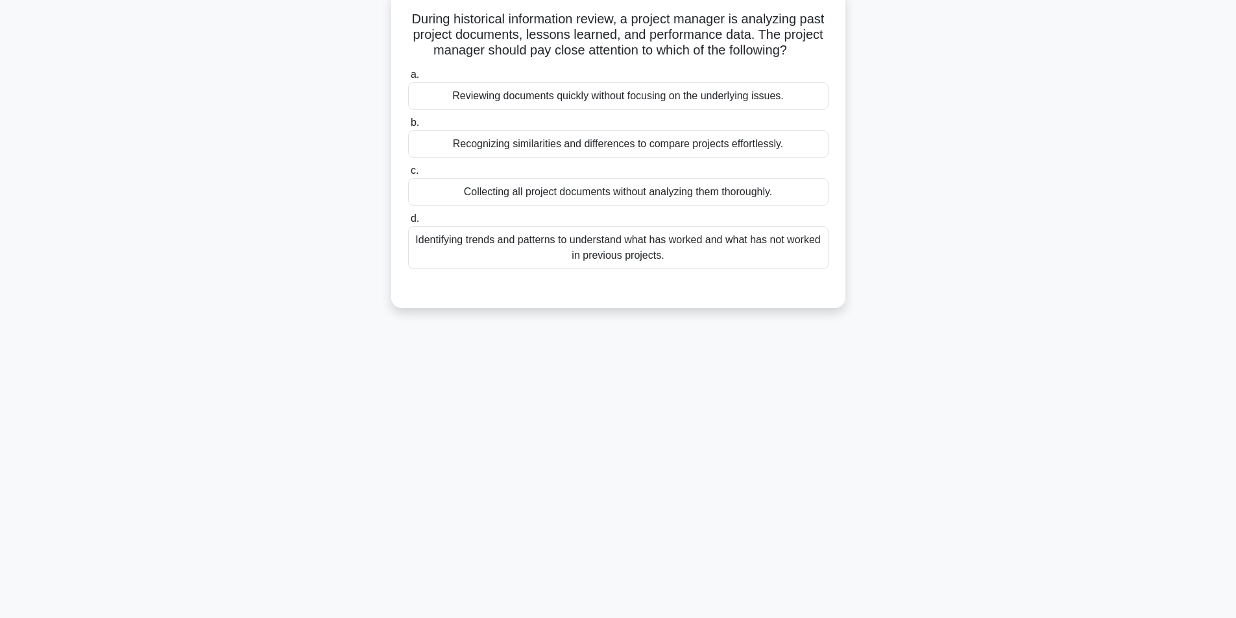
click at [540, 261] on div "Identifying trends and patterns to understand what has worked and what has not …" at bounding box center [618, 247] width 420 height 43
click at [408, 223] on input "d. Identifying trends and patterns to understand what has worked and what has n…" at bounding box center [408, 219] width 0 height 8
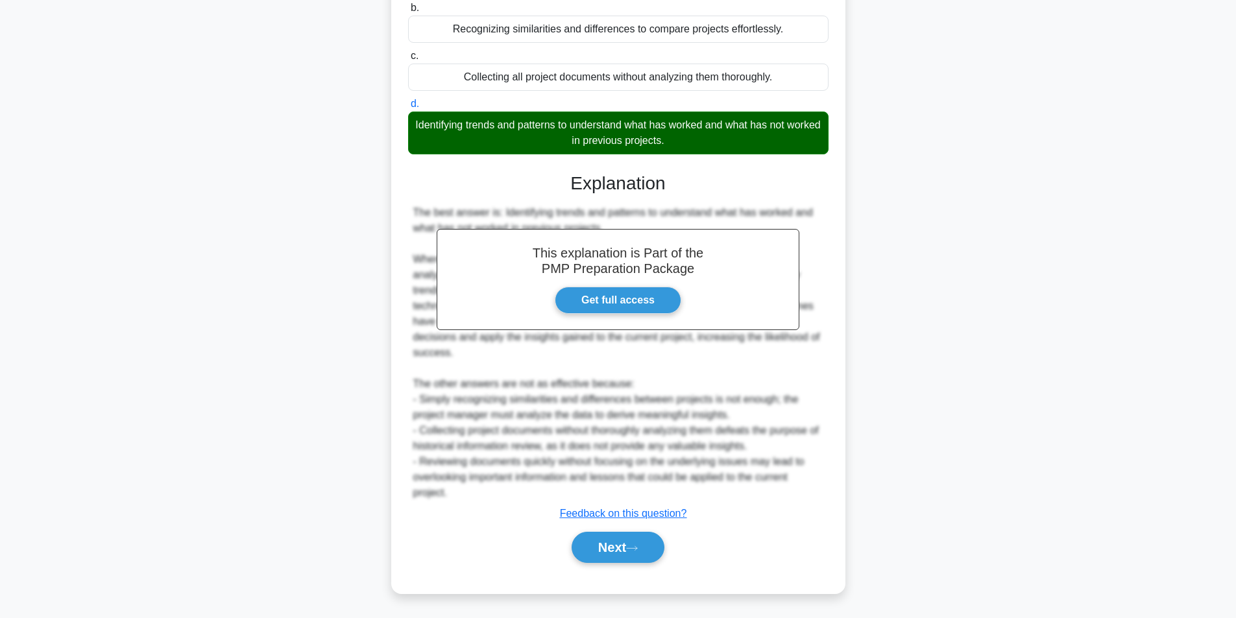
scroll to position [213, 0]
click at [651, 544] on button "Next" at bounding box center [618, 547] width 93 height 31
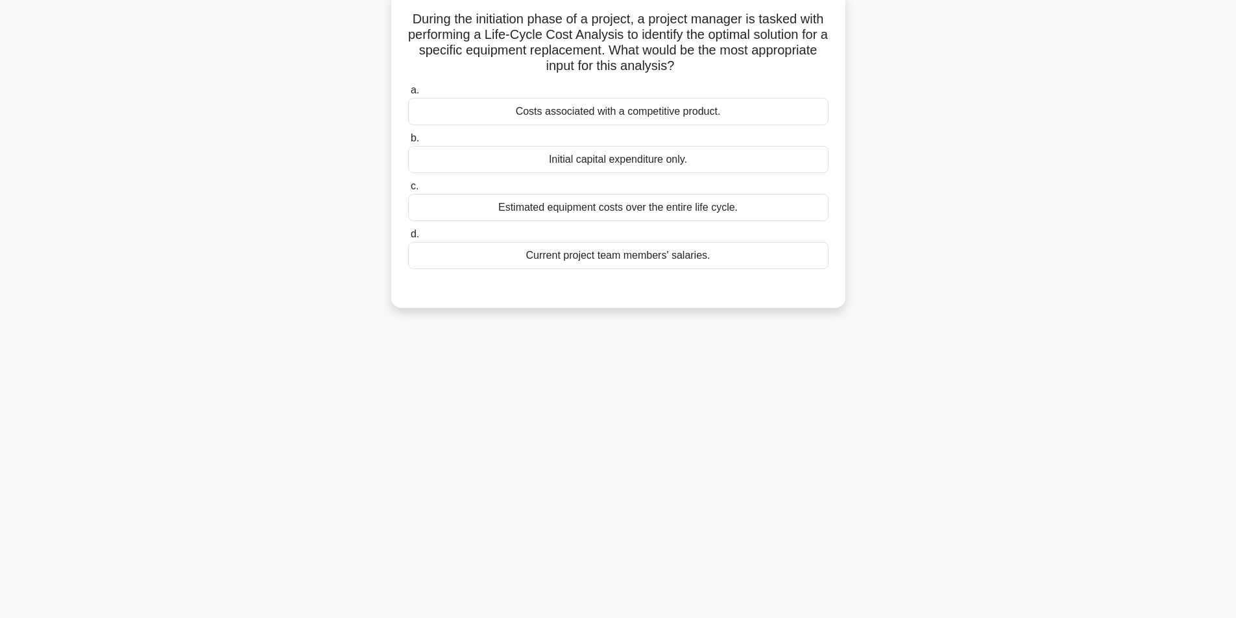
click at [687, 204] on div "Estimated equipment costs over the entire life cycle." at bounding box center [618, 207] width 420 height 27
click at [408, 191] on input "c. Estimated equipment costs over the entire life cycle." at bounding box center [408, 186] width 0 height 8
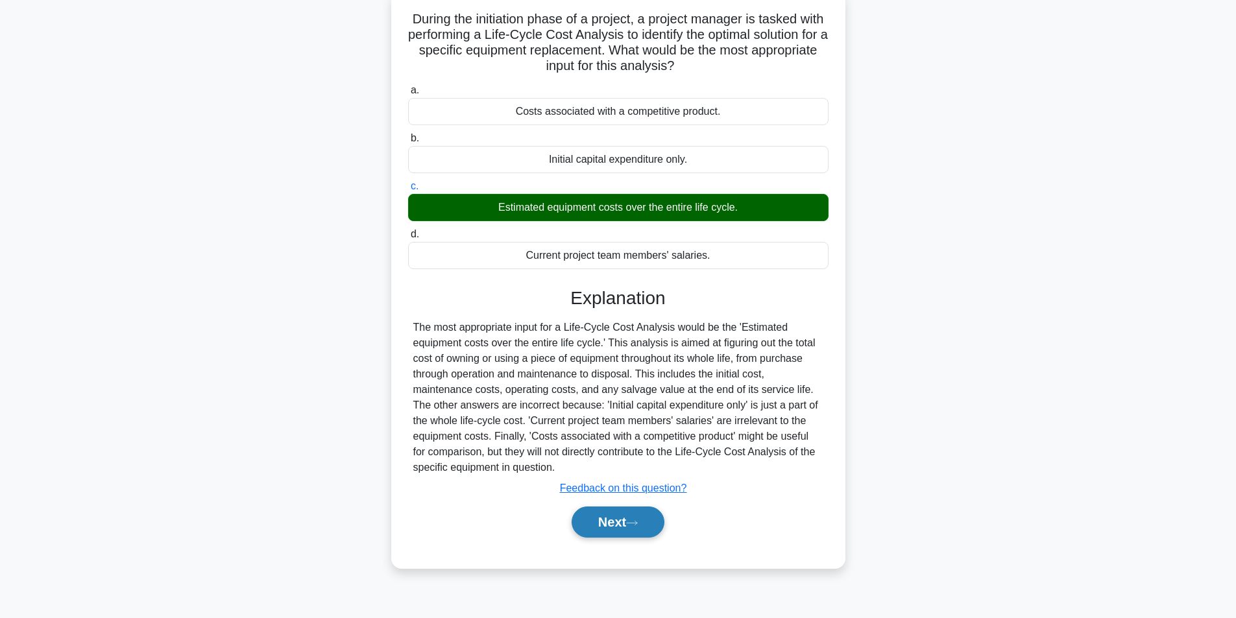
click at [619, 533] on button "Next" at bounding box center [618, 522] width 93 height 31
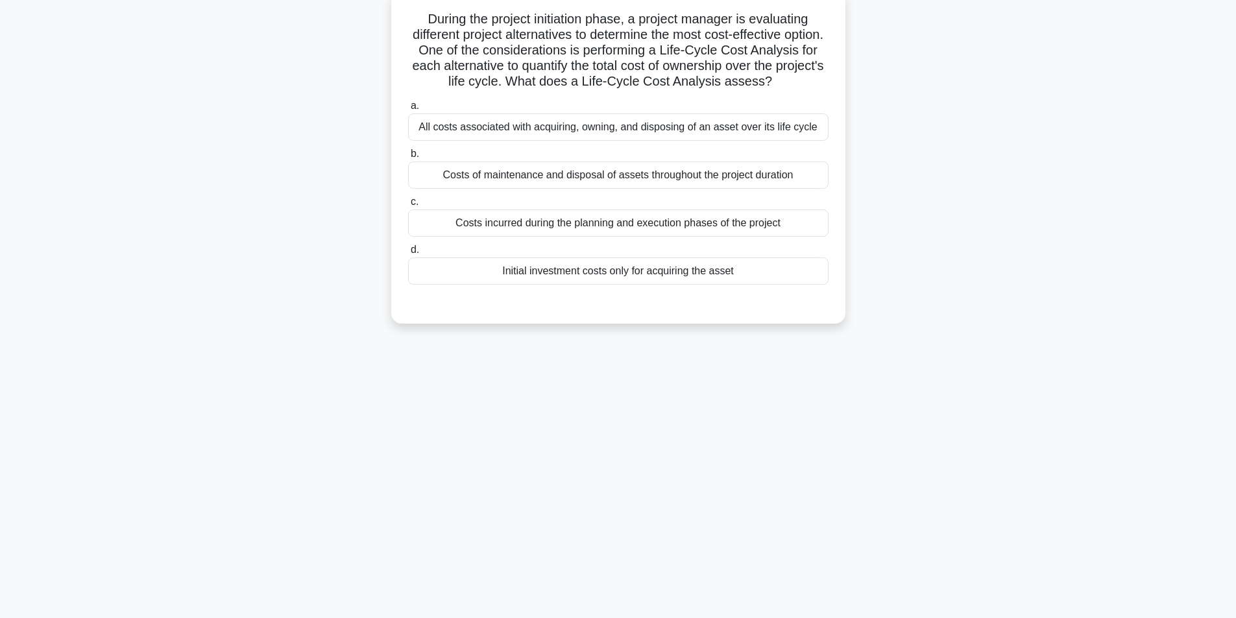
click at [617, 141] on div "All costs associated with acquiring, owning, and disposing of an asset over its…" at bounding box center [618, 127] width 420 height 27
click at [408, 110] on input "a. All costs associated with acquiring, owning, and disposing of an asset over …" at bounding box center [408, 106] width 0 height 8
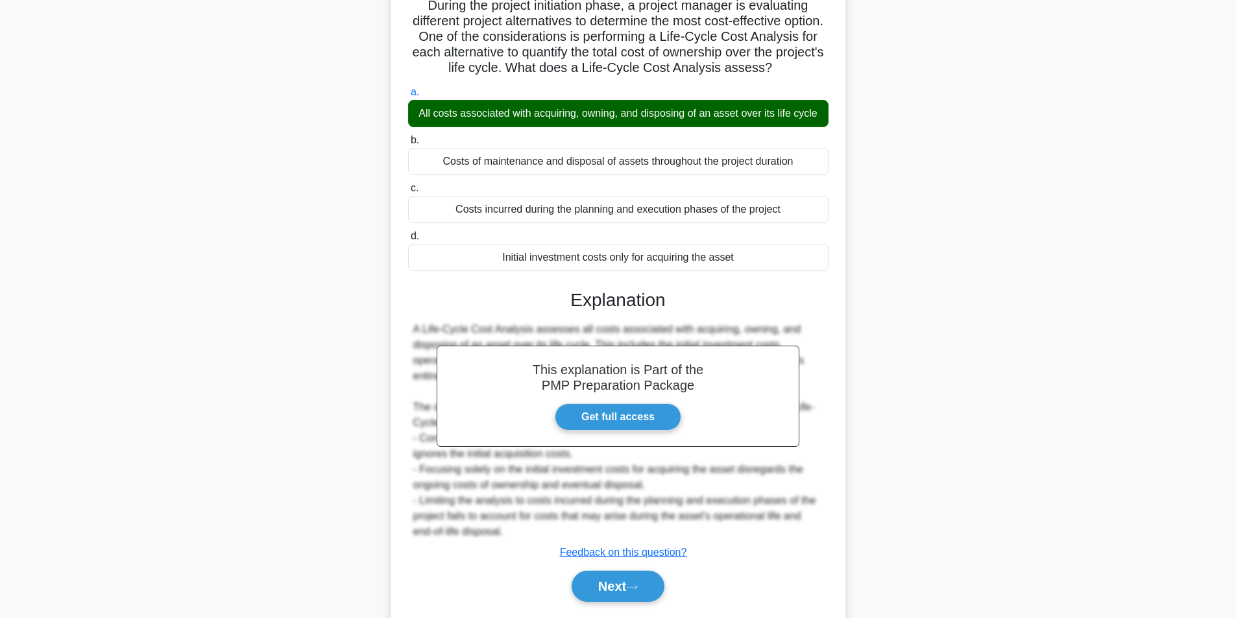
scroll to position [151, 0]
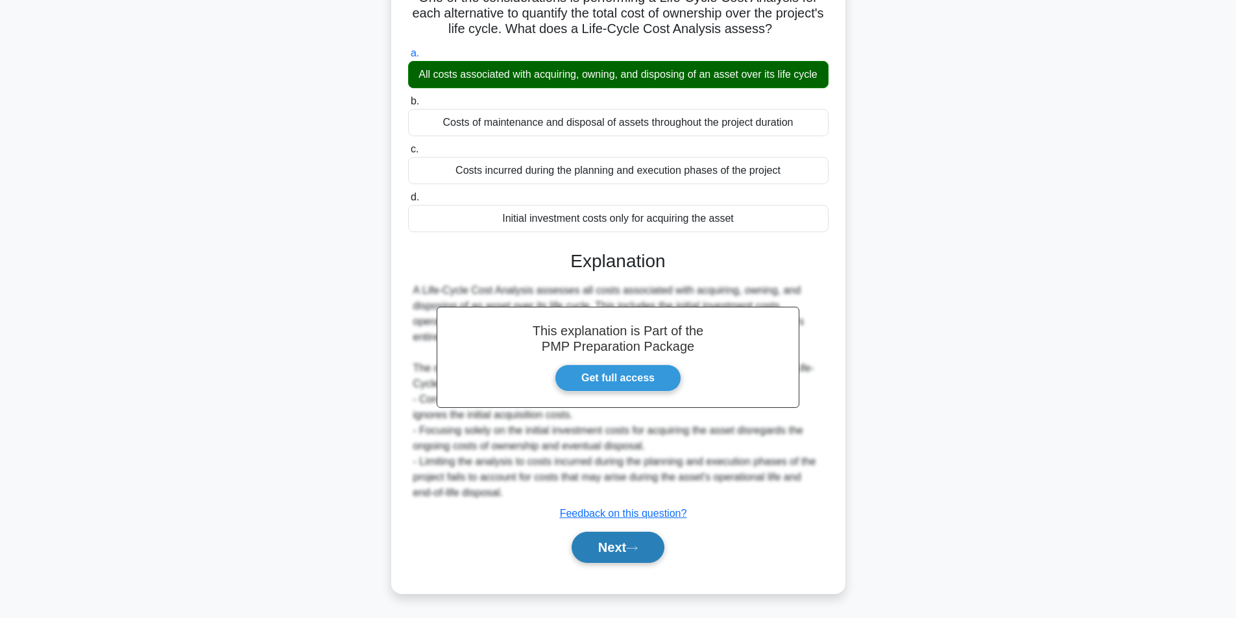
click at [613, 543] on button "Next" at bounding box center [618, 547] width 93 height 31
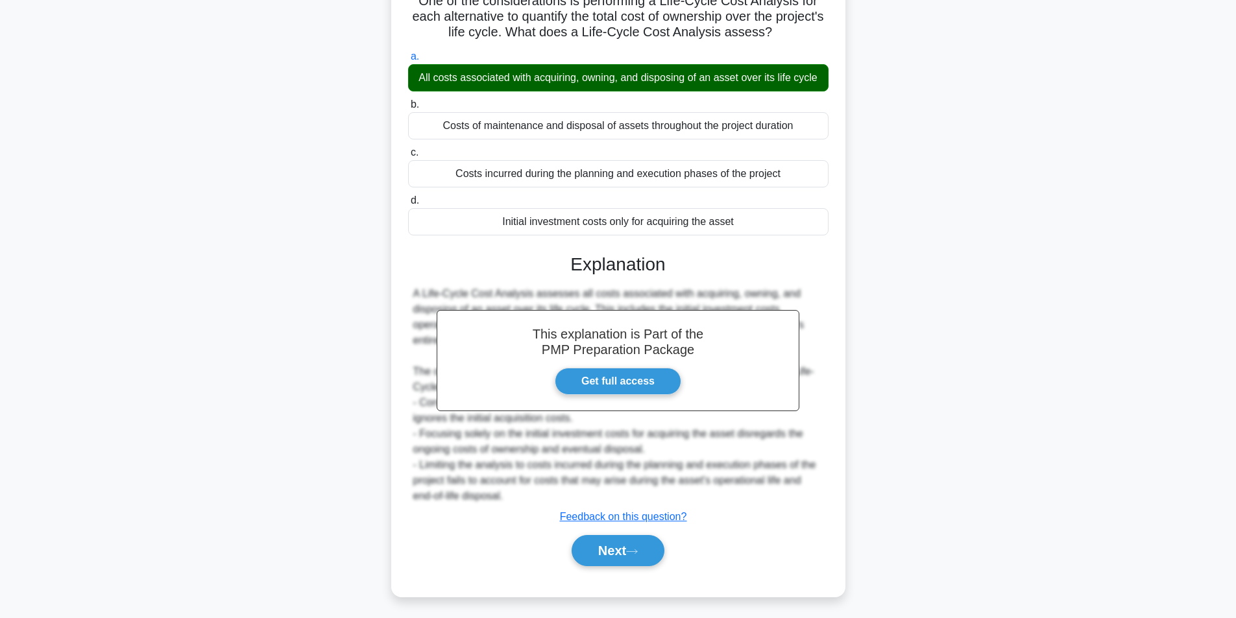
scroll to position [82, 0]
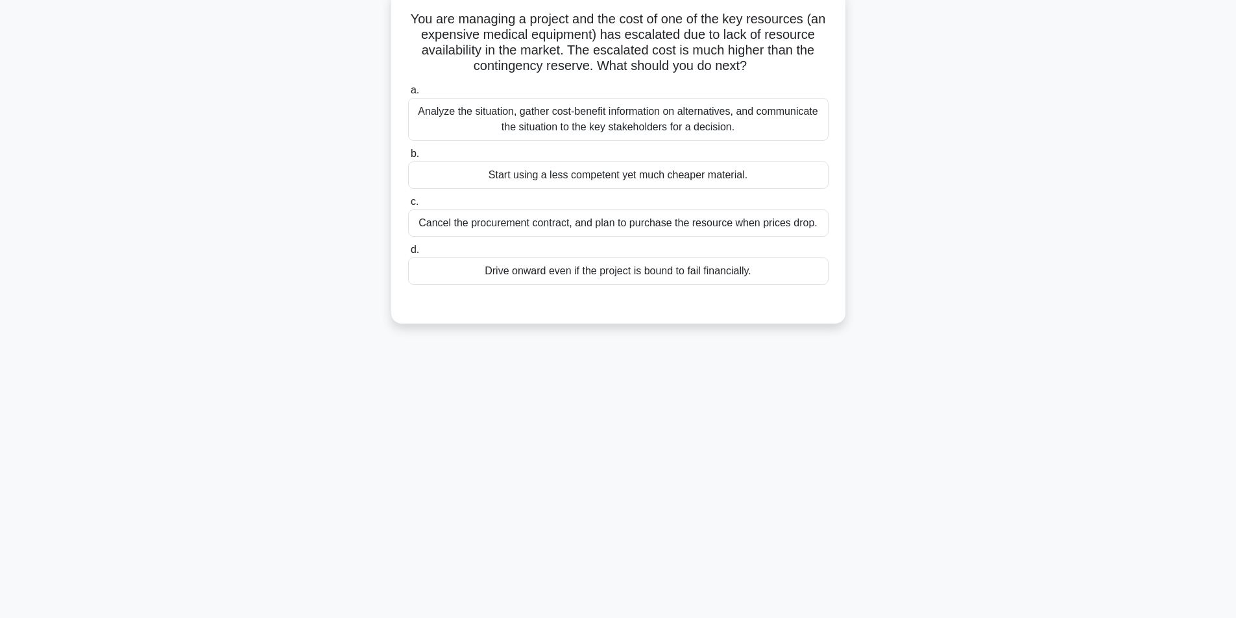
click at [617, 122] on div "Analyze the situation, gather cost-benefit information on alternatives, and com…" at bounding box center [618, 119] width 420 height 43
click at [408, 95] on input "a. Analyze the situation, gather cost-benefit information on alternatives, and …" at bounding box center [408, 90] width 0 height 8
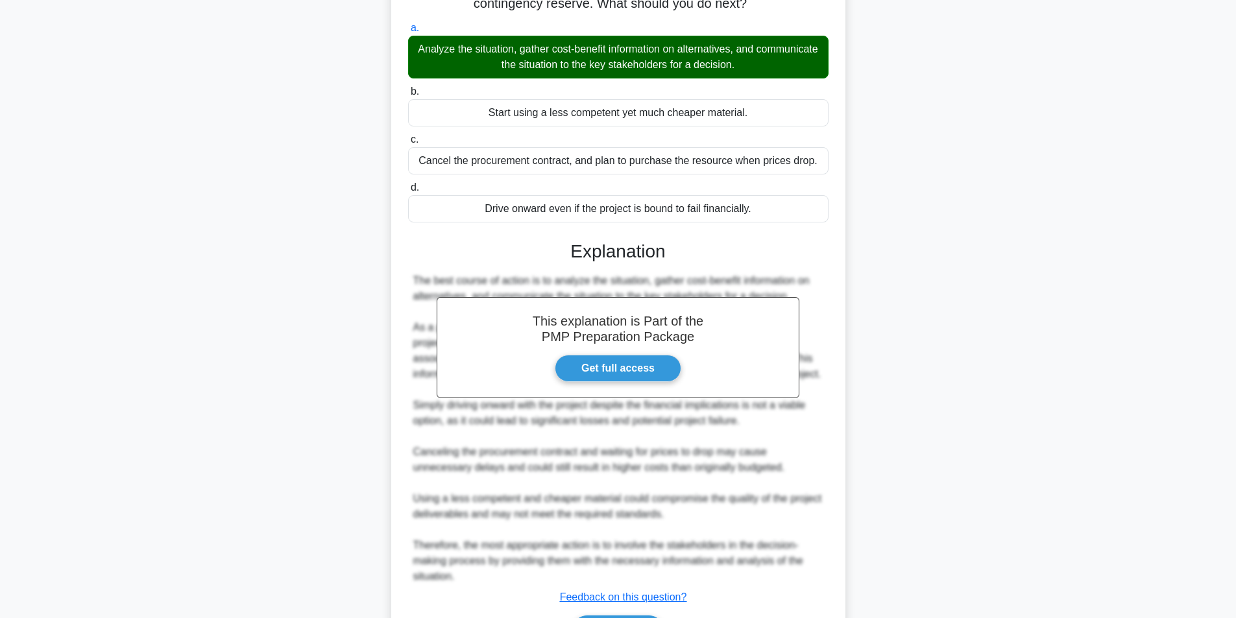
scroll to position [245, 0]
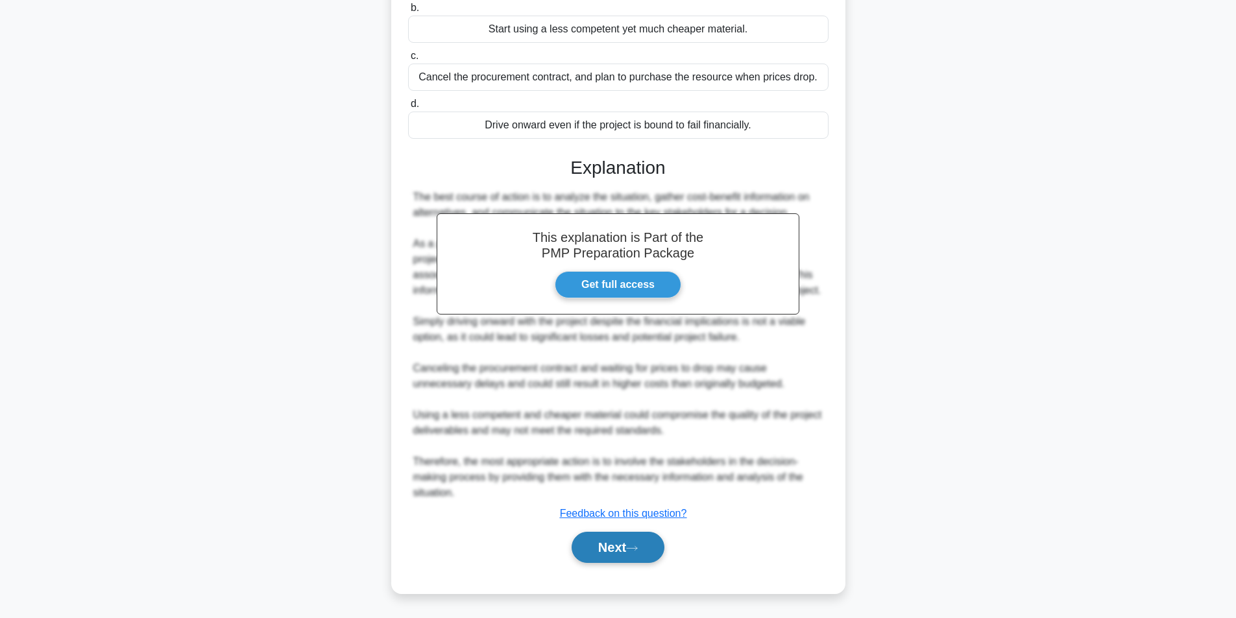
click at [625, 539] on button "Next" at bounding box center [618, 547] width 93 height 31
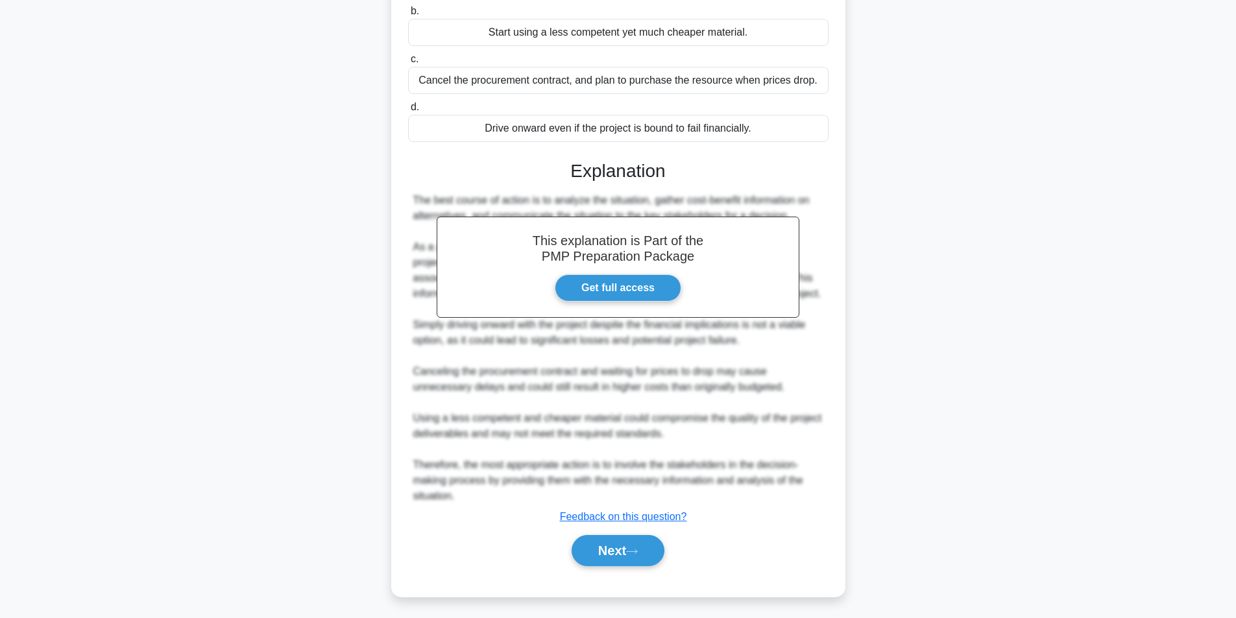
scroll to position [82, 0]
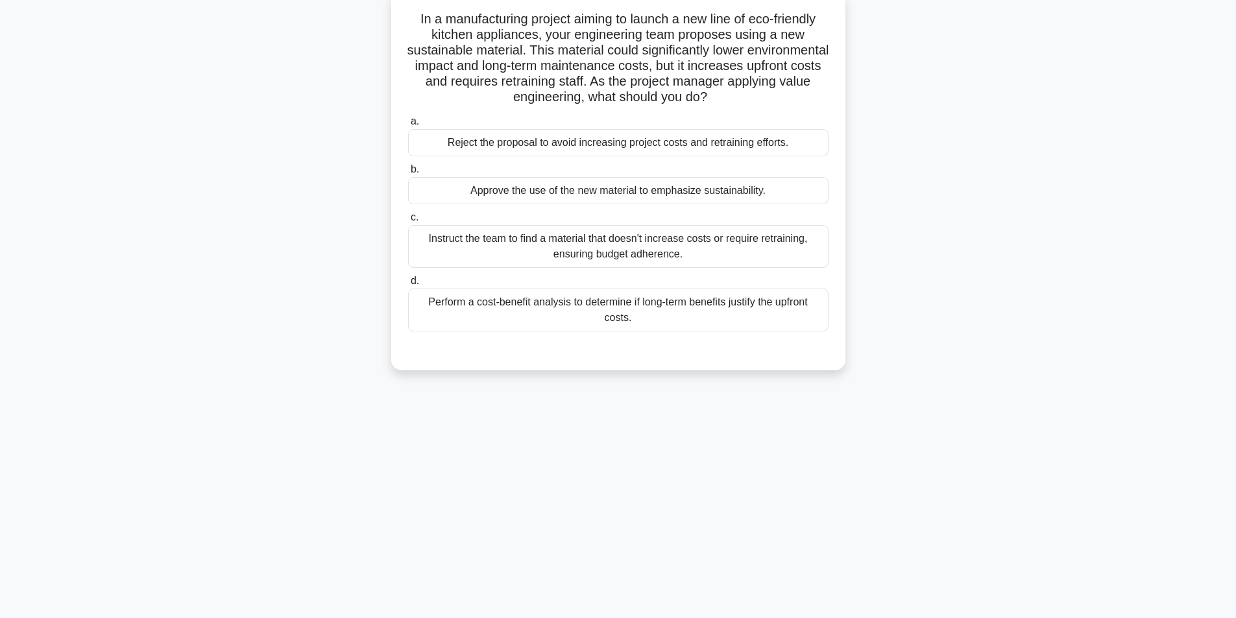
click at [592, 309] on div "Perform a cost-benefit analysis to determine if long-term benefits justify the …" at bounding box center [618, 310] width 420 height 43
click at [408, 285] on input "d. Perform a cost-benefit analysis to determine if long-term benefits justify t…" at bounding box center [408, 281] width 0 height 8
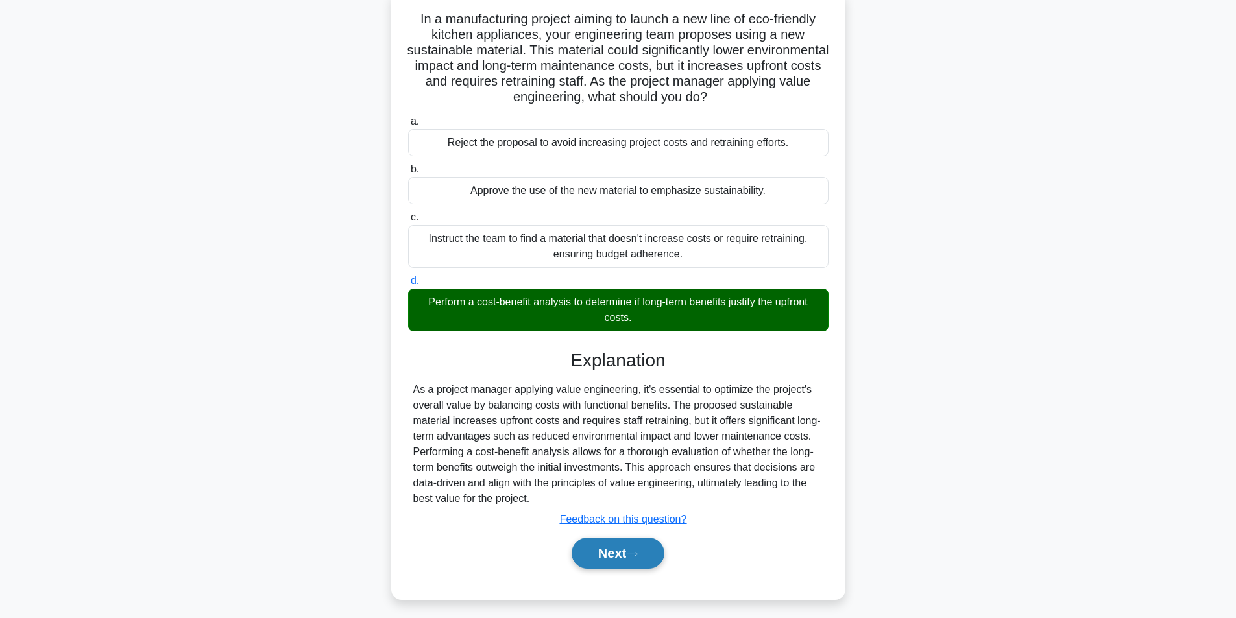
click at [622, 553] on button "Next" at bounding box center [618, 553] width 93 height 31
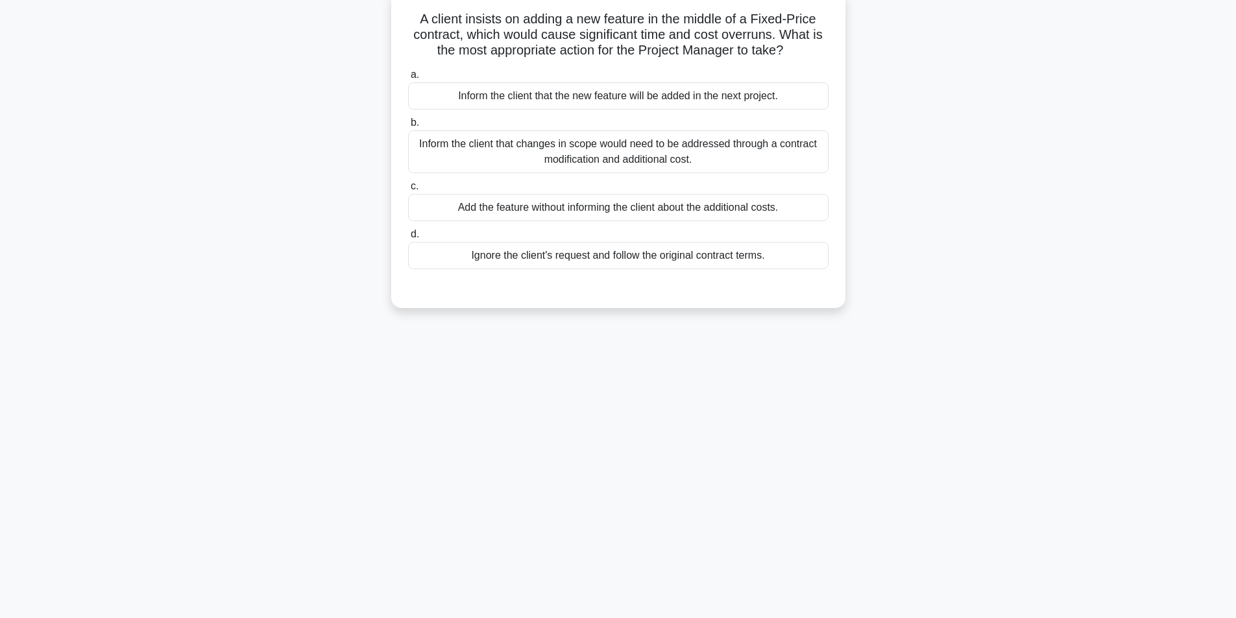
click at [647, 149] on div "Inform the client that changes in scope would need to be addressed through a co…" at bounding box center [618, 151] width 420 height 43
click at [408, 127] on input "b. Inform the client that changes in scope would need to be addressed through a…" at bounding box center [408, 123] width 0 height 8
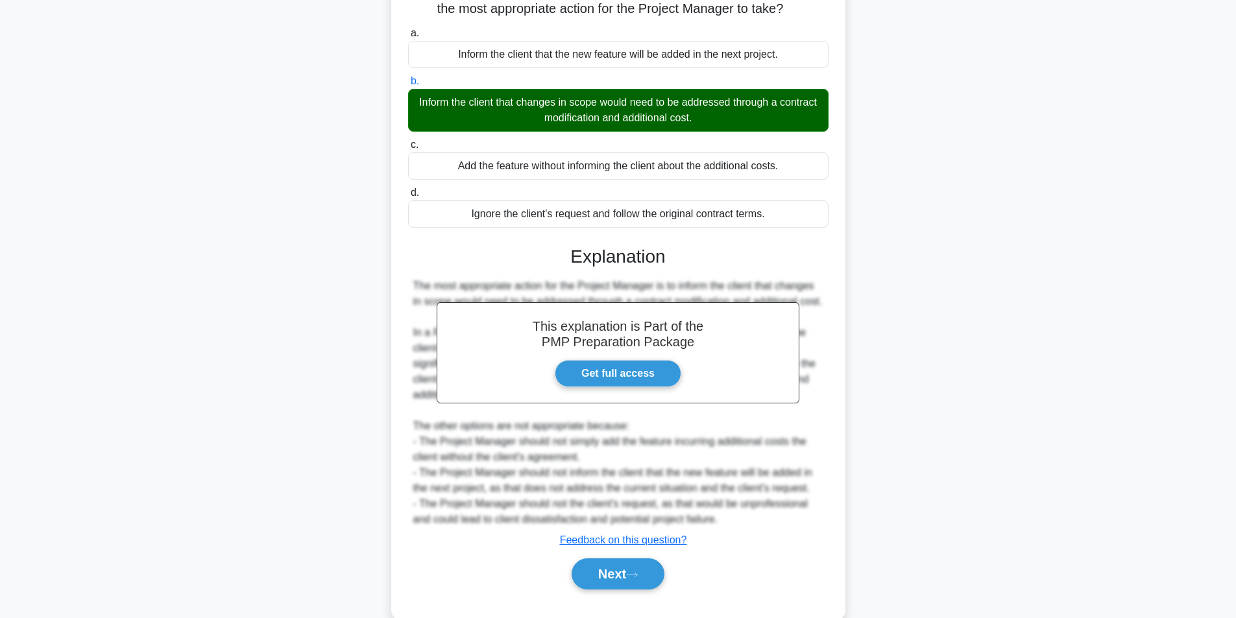
scroll to position [167, 0]
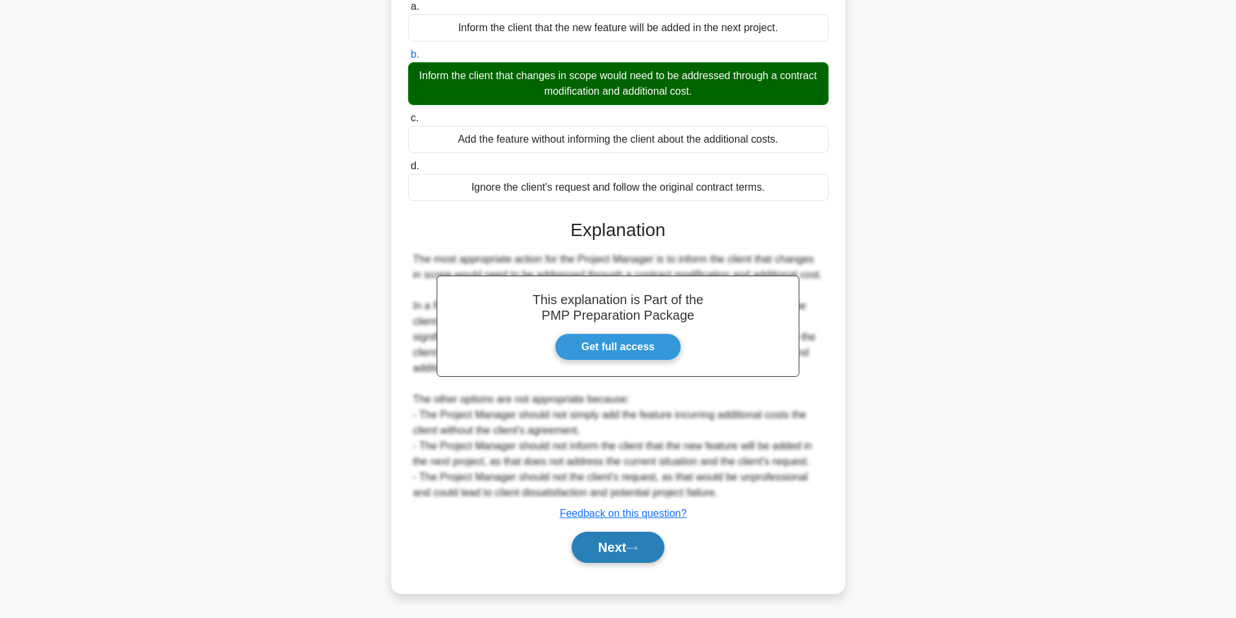
click at [605, 557] on button "Next" at bounding box center [618, 547] width 93 height 31
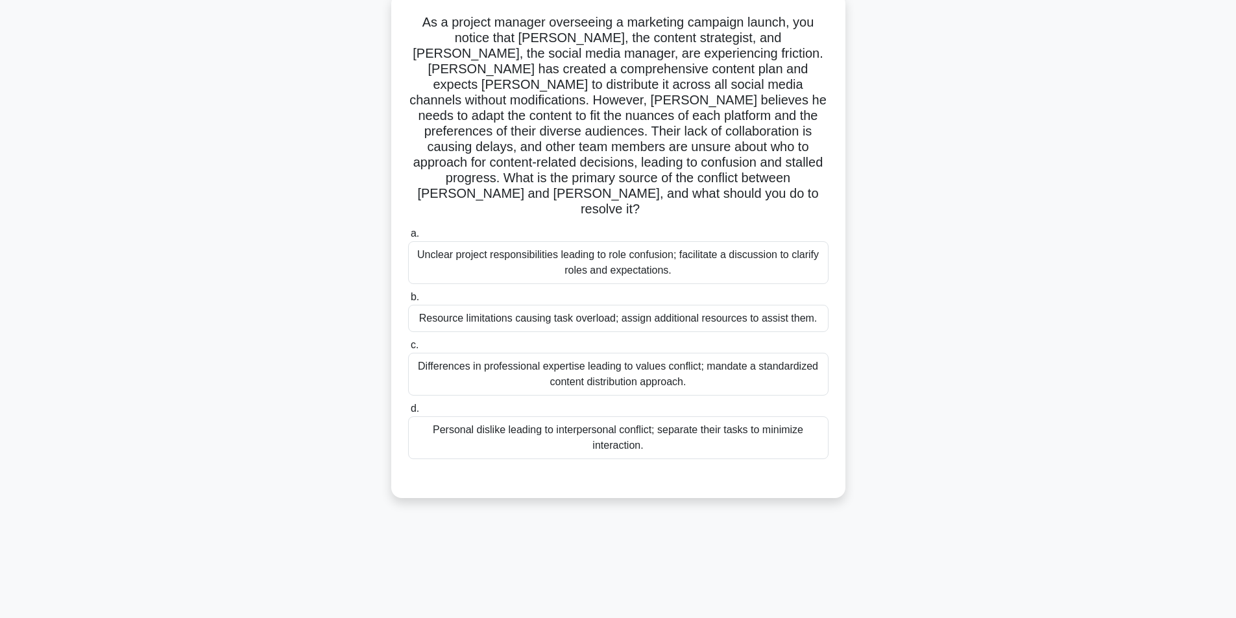
scroll to position [82, 0]
click at [659, 238] on div "Unclear project responsibilities leading to role confusion; facilitate a discus…" at bounding box center [618, 259] width 420 height 43
click at [408, 233] on input "a. Unclear project responsibilities leading to role confusion; facilitate a dis…" at bounding box center [408, 230] width 0 height 8
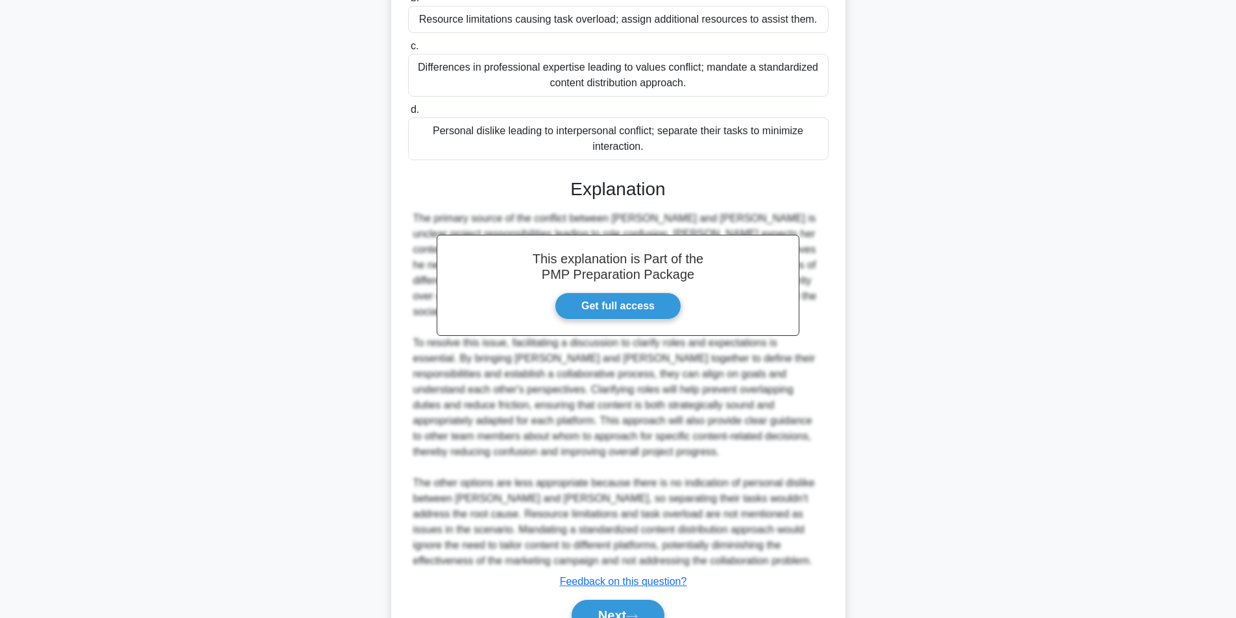
scroll to position [416, 0]
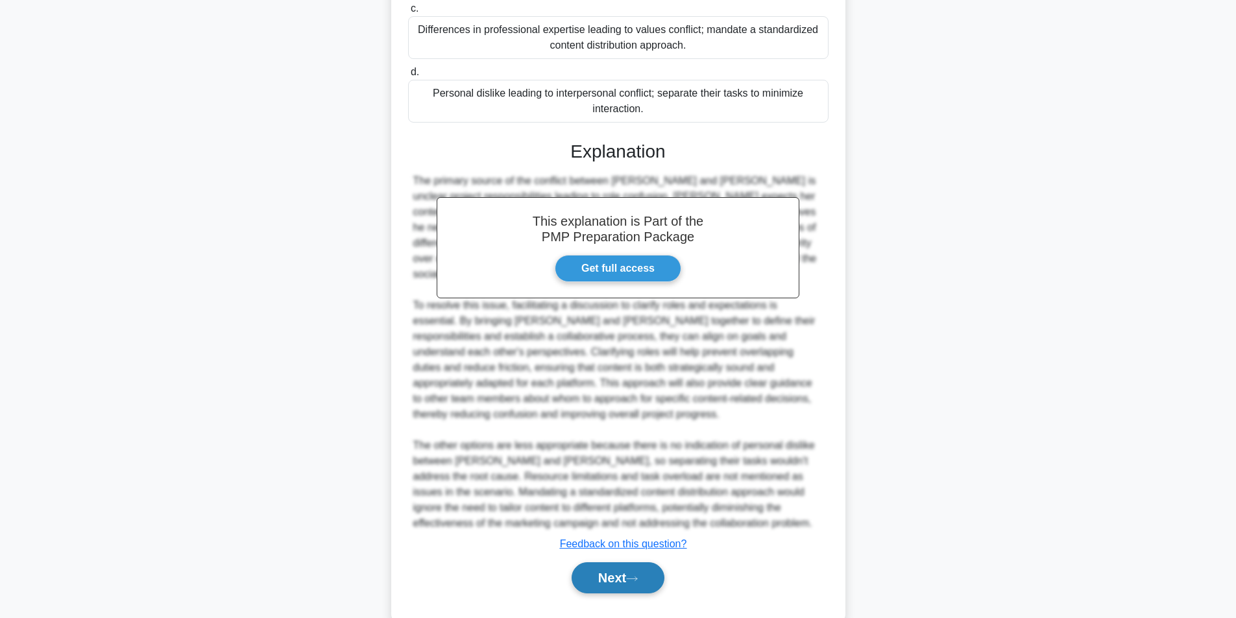
click at [626, 563] on button "Next" at bounding box center [618, 578] width 93 height 31
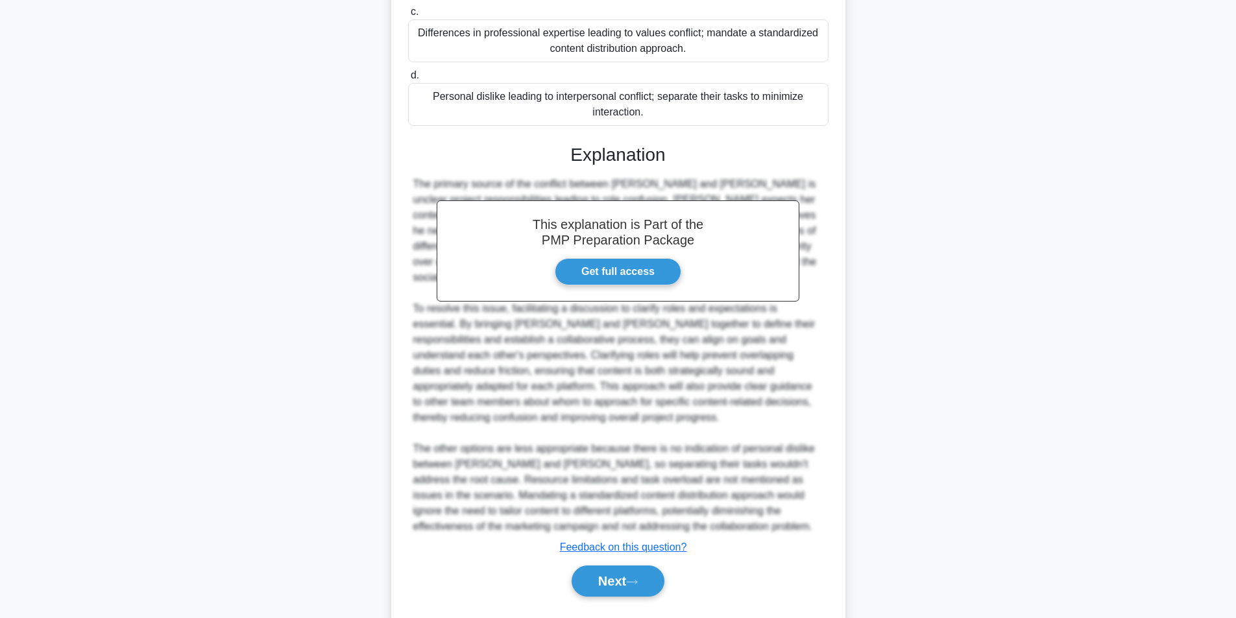
scroll to position [82, 0]
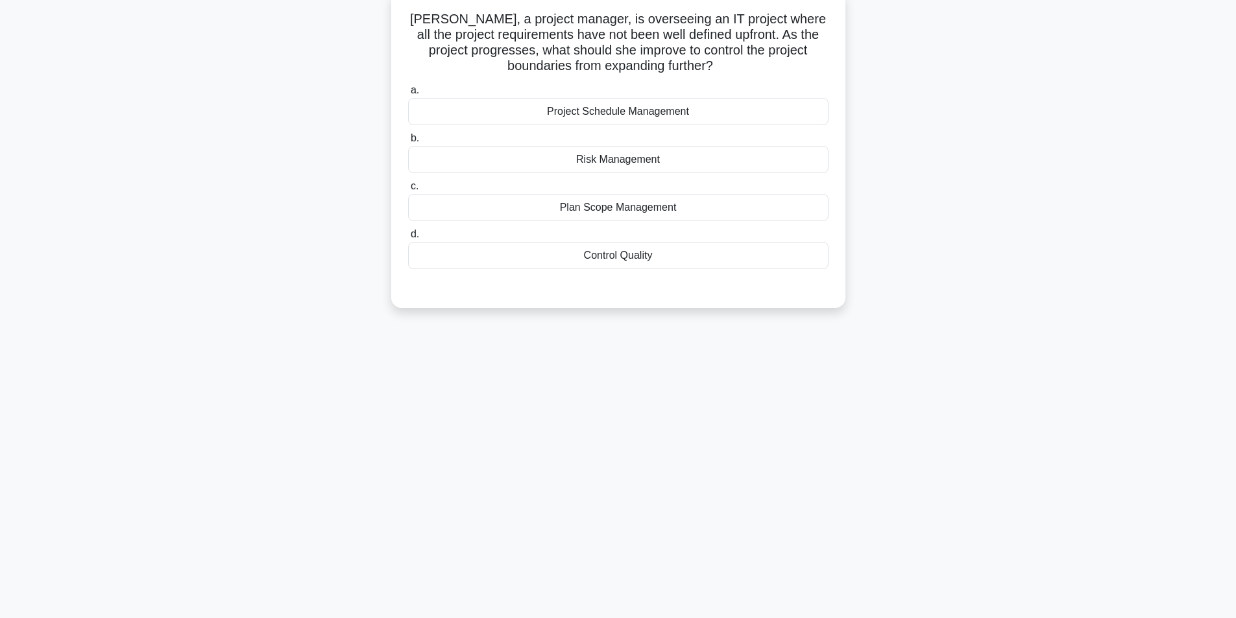
click at [641, 207] on div "Plan Scope Management" at bounding box center [618, 207] width 420 height 27
click at [408, 191] on input "c. Plan Scope Management" at bounding box center [408, 186] width 0 height 8
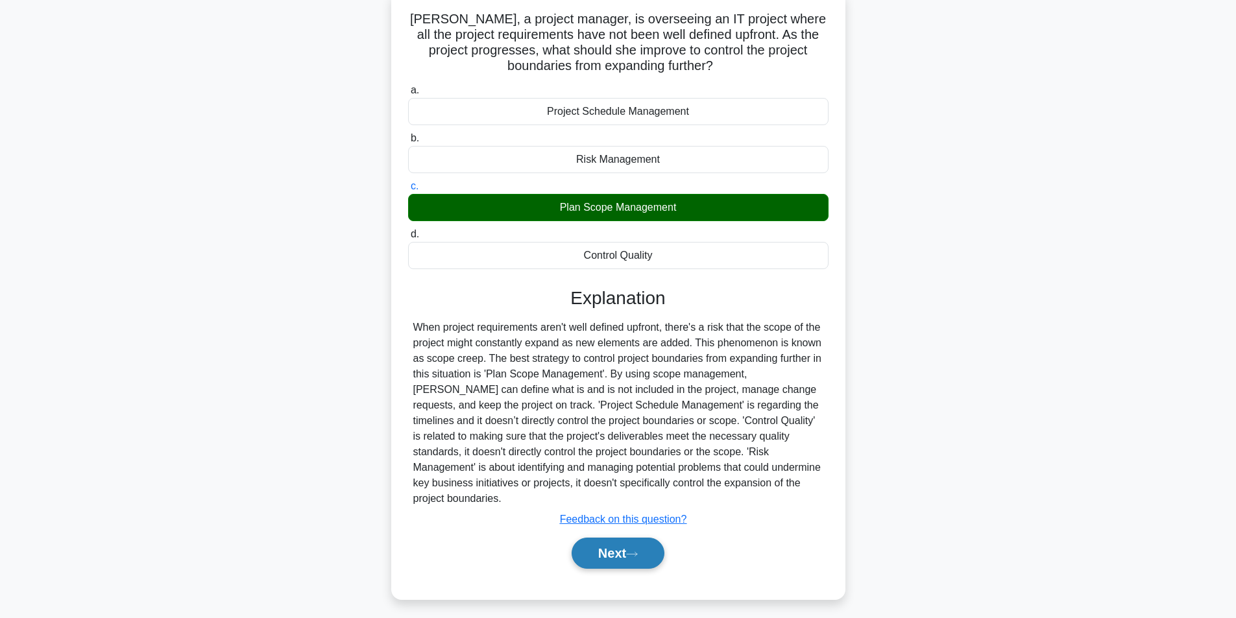
click at [631, 559] on button "Next" at bounding box center [618, 553] width 93 height 31
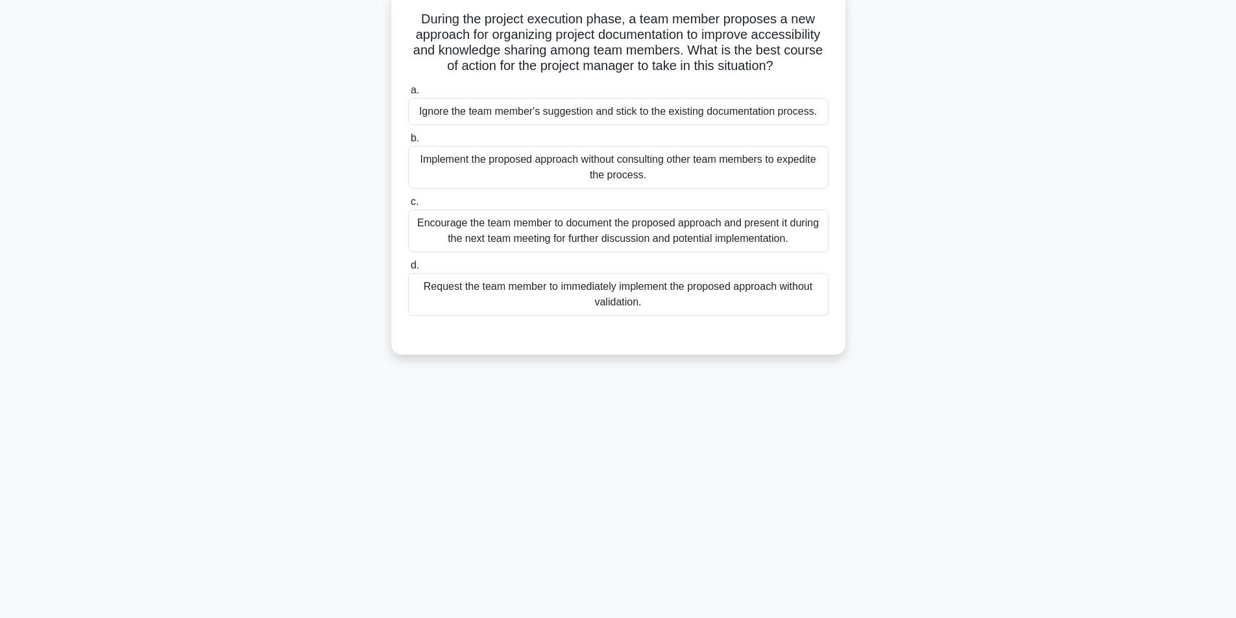
click at [638, 233] on div "Encourage the team member to document the proposed approach and present it duri…" at bounding box center [618, 231] width 420 height 43
click at [408, 206] on input "c. Encourage the team member to document the proposed approach and present it d…" at bounding box center [408, 202] width 0 height 8
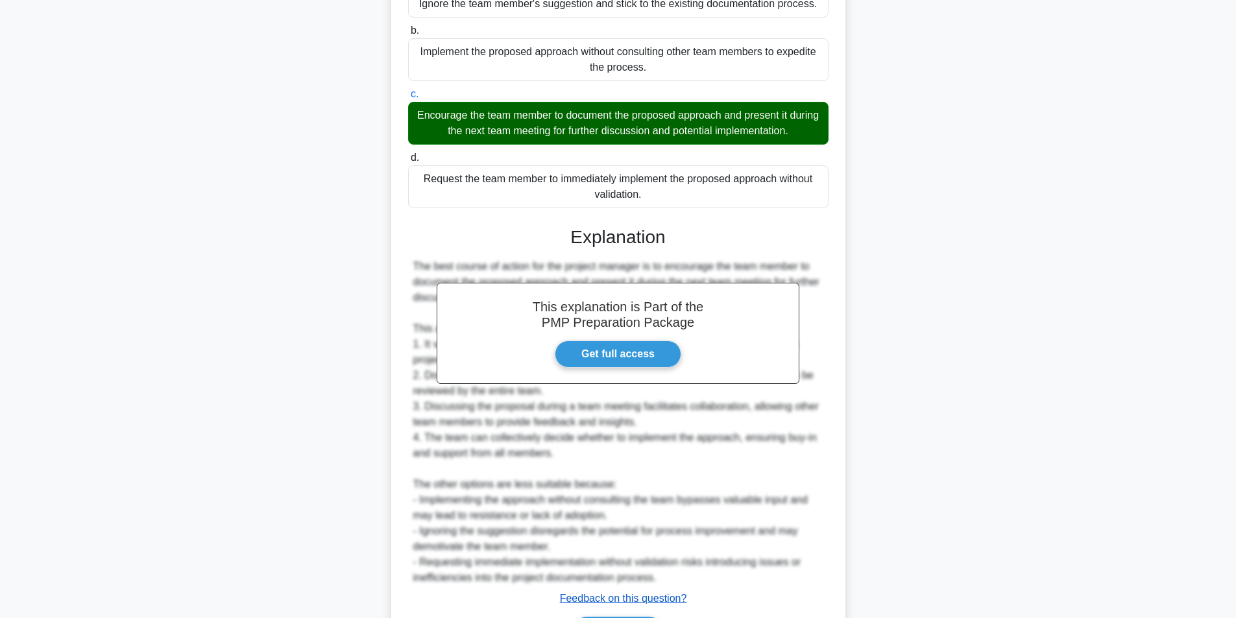
scroll to position [276, 0]
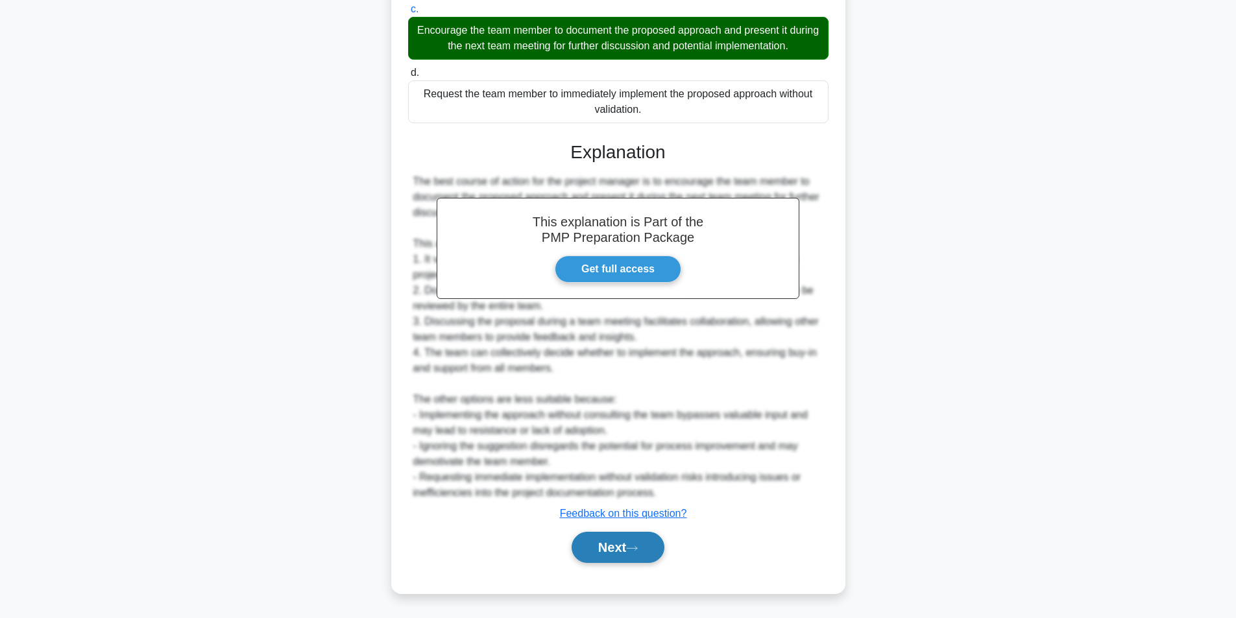
click at [639, 555] on button "Next" at bounding box center [618, 547] width 93 height 31
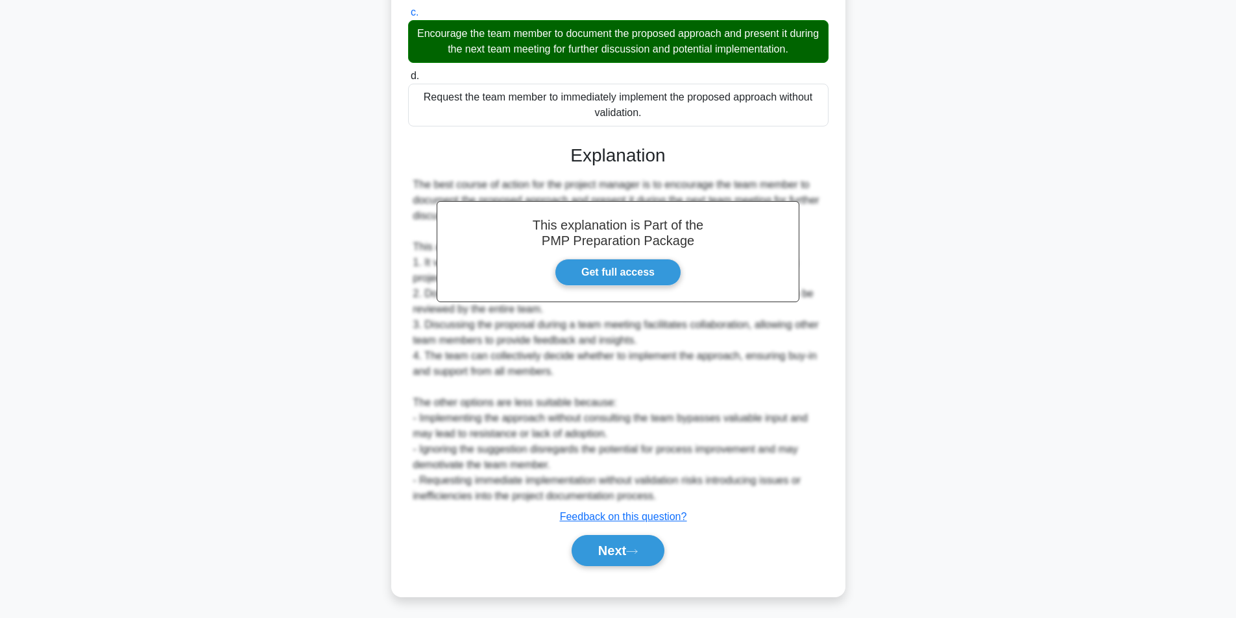
scroll to position [82, 0]
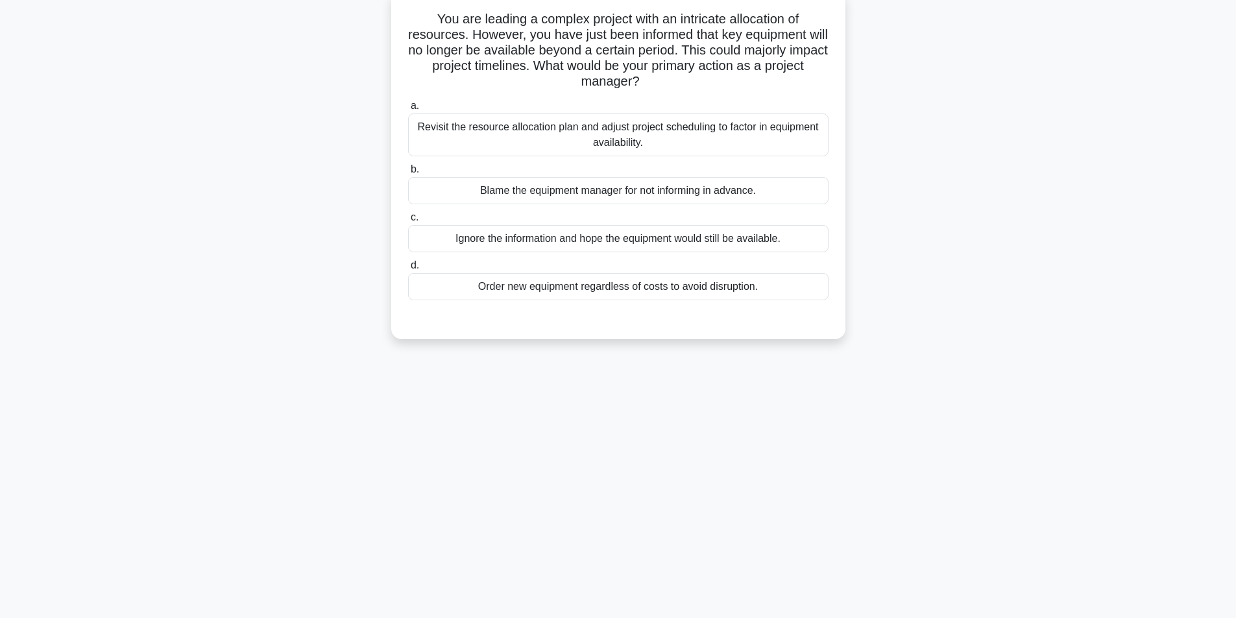
click at [598, 137] on div "Revisit the resource allocation plan and adjust project scheduling to factor in…" at bounding box center [618, 135] width 420 height 43
click at [408, 110] on input "a. Revisit the resource allocation plan and adjust project scheduling to factor…" at bounding box center [408, 106] width 0 height 8
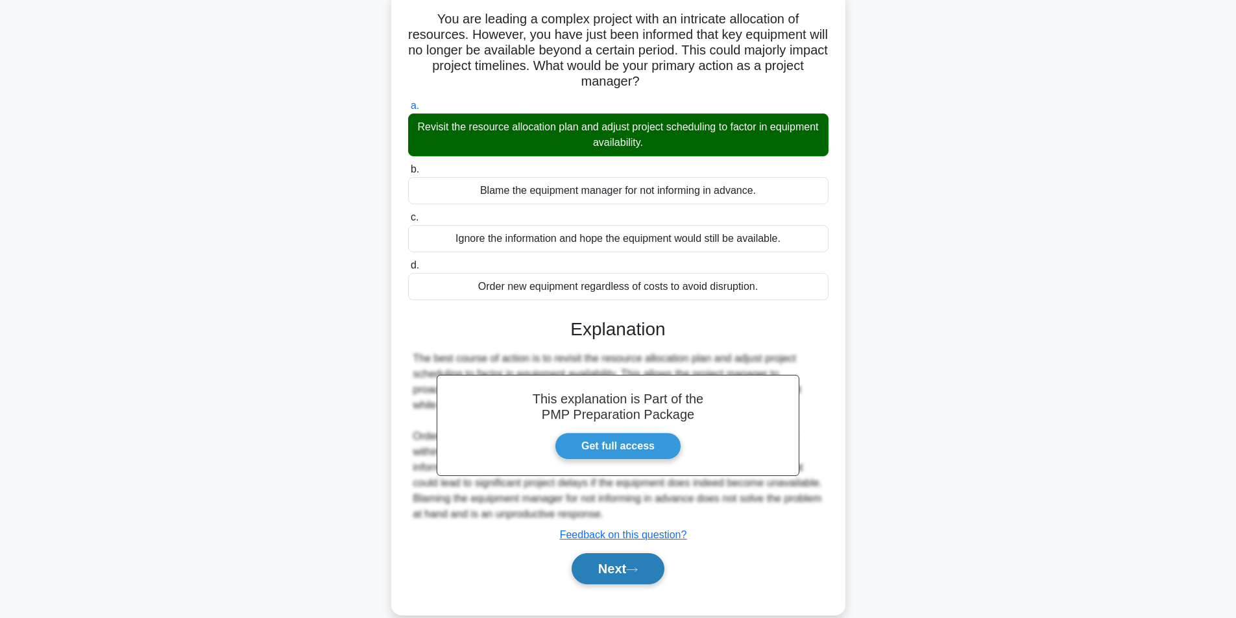
click at [621, 573] on button "Next" at bounding box center [618, 568] width 93 height 31
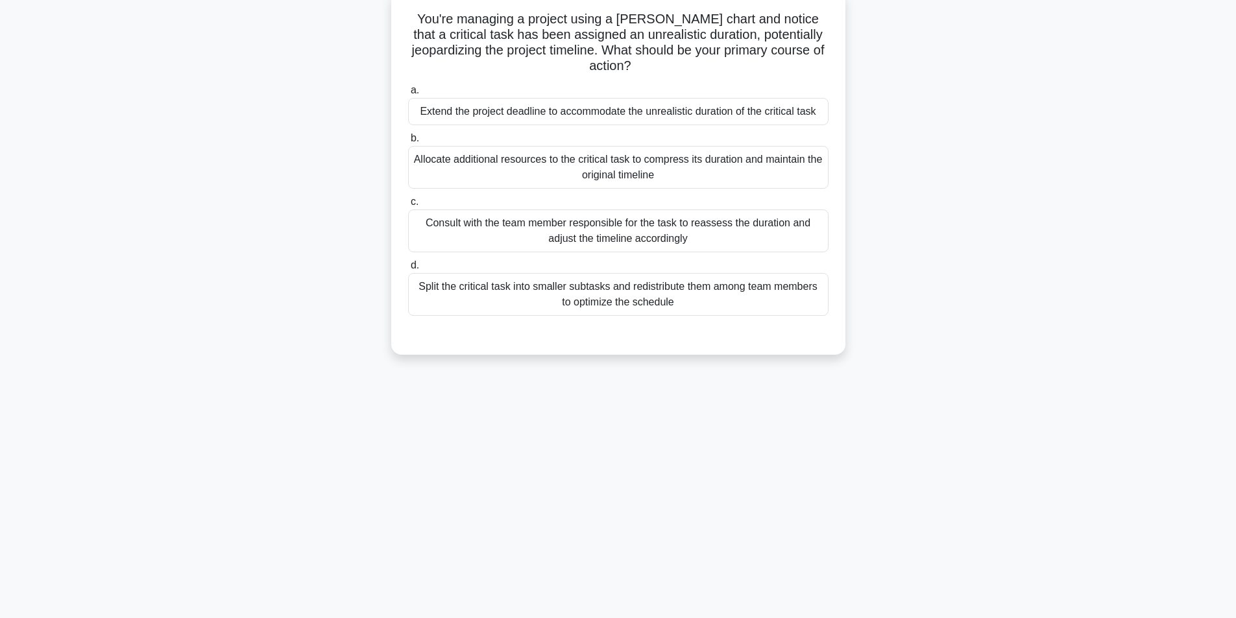
click at [666, 221] on div "Consult with the team member responsible for the task to reassess the duration …" at bounding box center [618, 231] width 420 height 43
click at [408, 206] on input "c. Consult with the team member responsible for the task to reassess the durati…" at bounding box center [408, 202] width 0 height 8
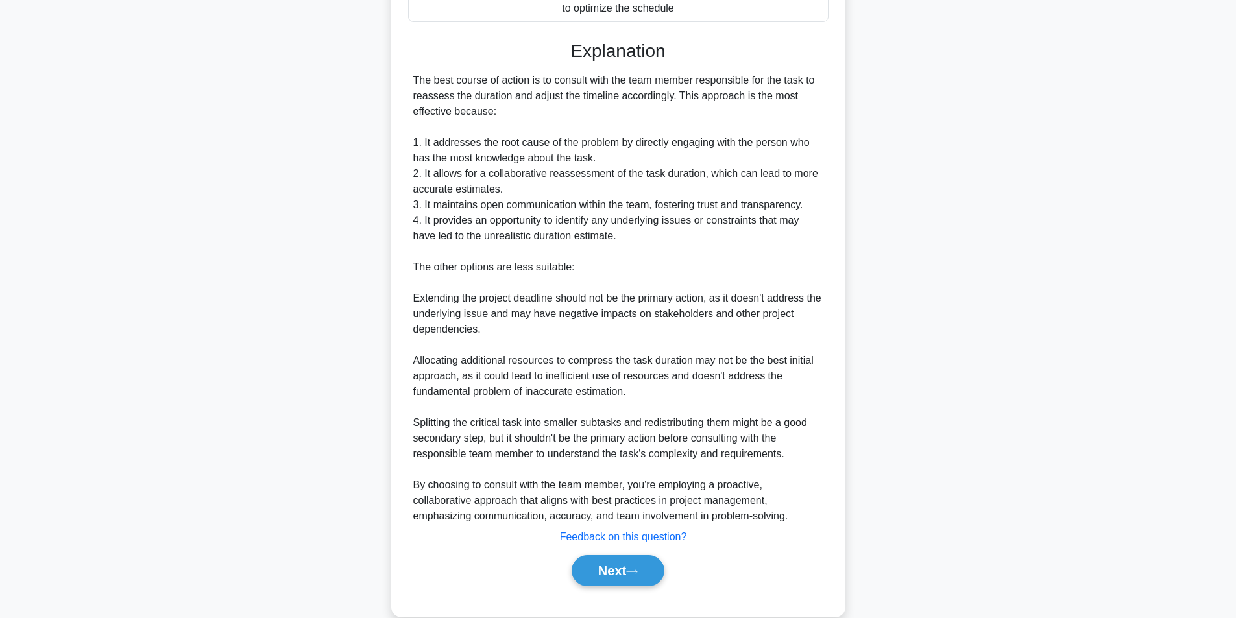
scroll to position [385, 0]
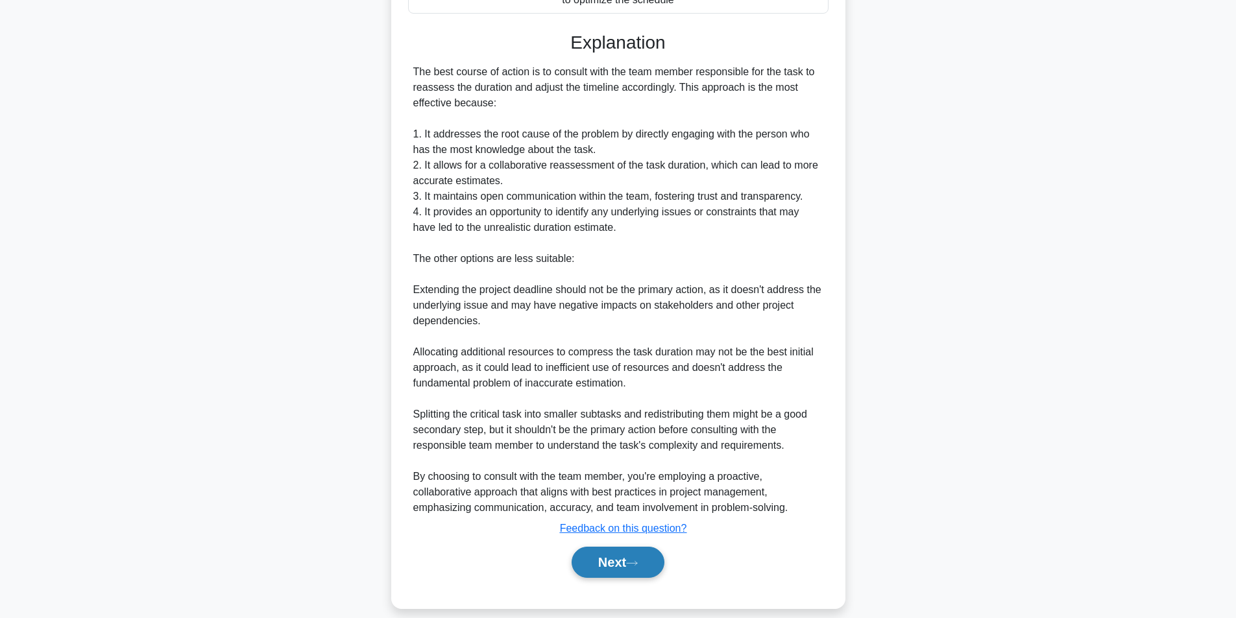
click at [621, 554] on button "Next" at bounding box center [618, 562] width 93 height 31
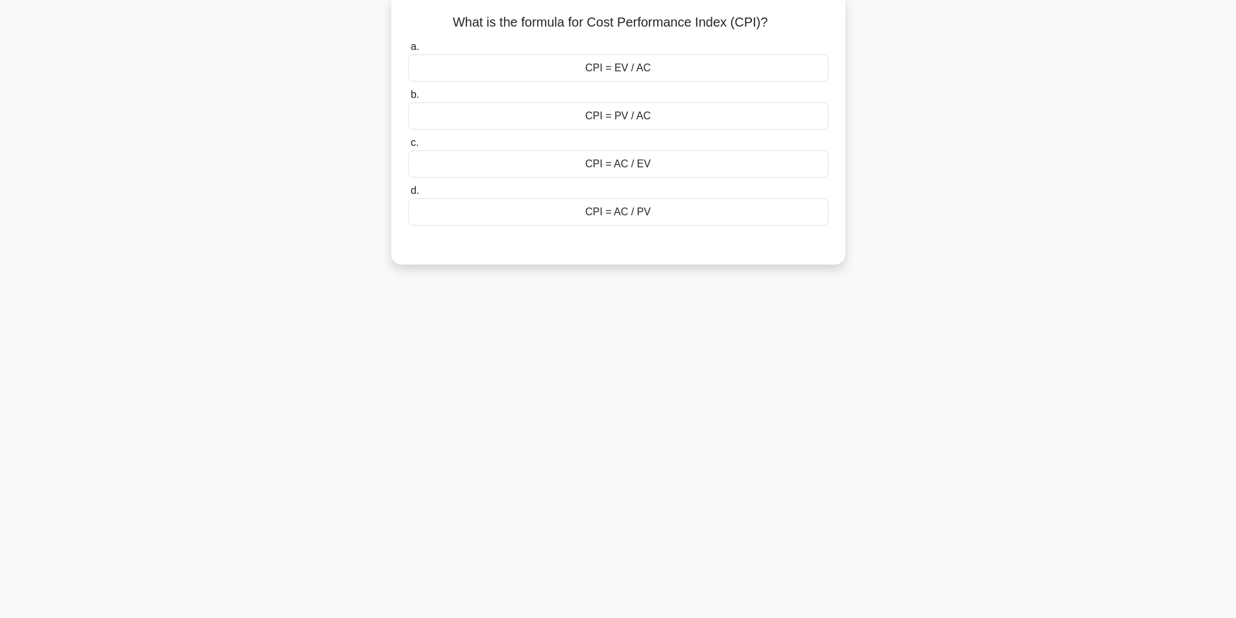
scroll to position [82, 0]
click at [640, 162] on div "CPI = AC / EV" at bounding box center [618, 160] width 420 height 27
click at [408, 144] on input "c. CPI = AC / EV" at bounding box center [408, 140] width 0 height 8
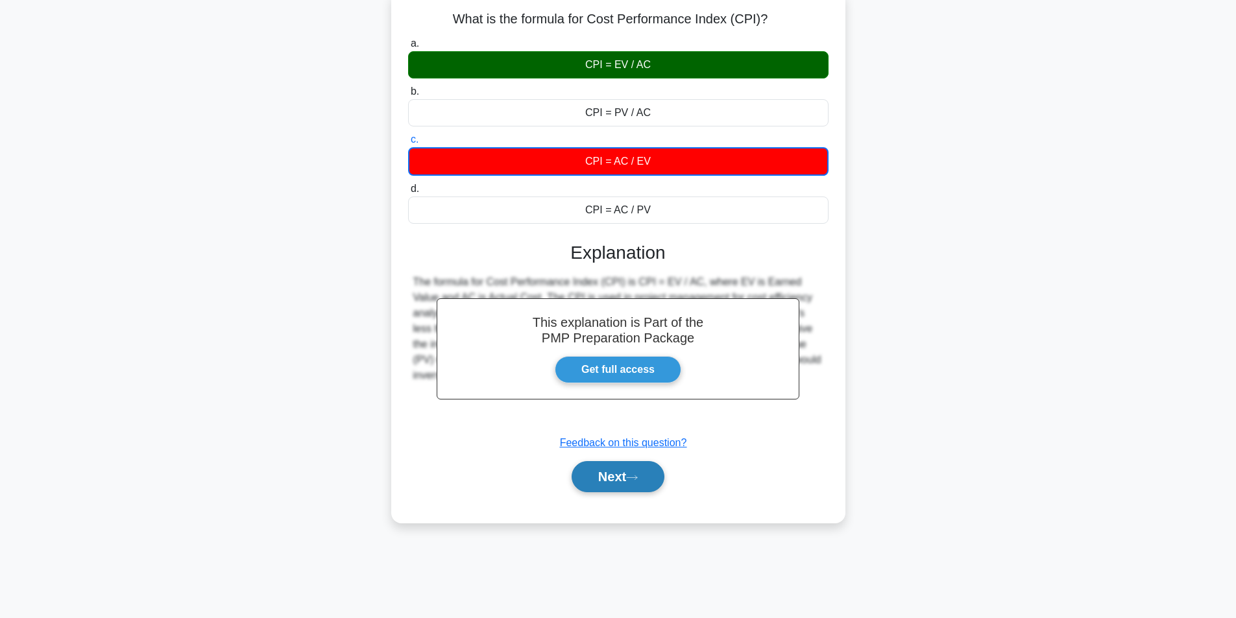
click at [642, 474] on button "Next" at bounding box center [618, 476] width 93 height 31
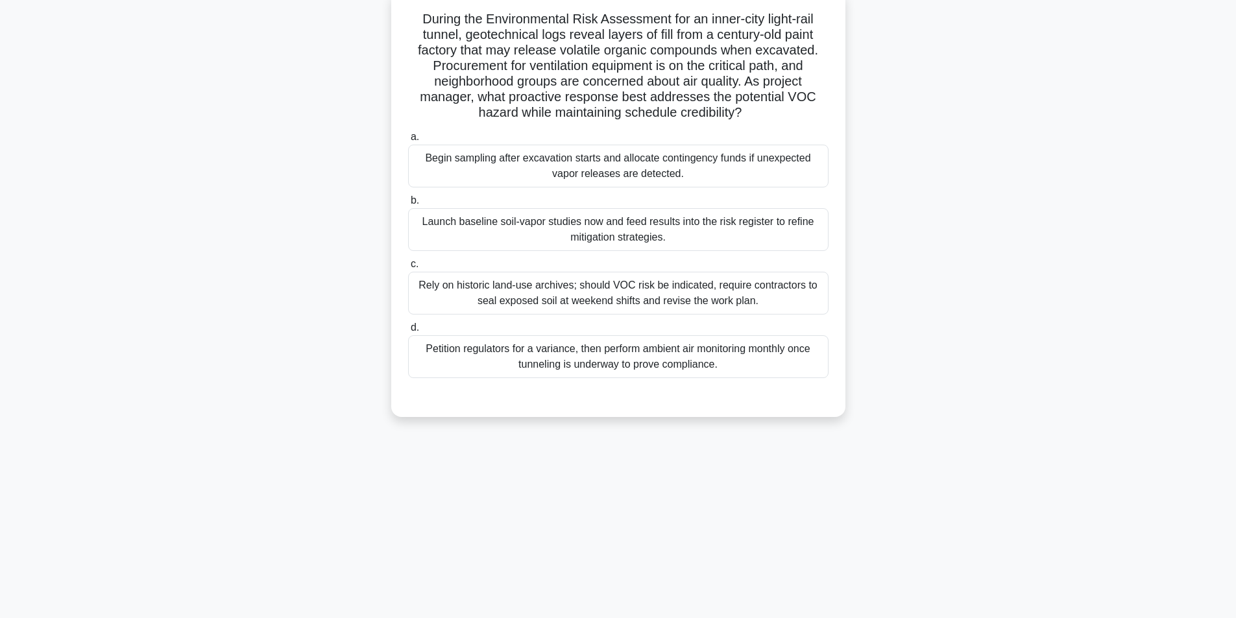
click at [764, 226] on div "Launch baseline soil-vapor studies now and feed results into the risk register …" at bounding box center [618, 229] width 420 height 43
click at [408, 205] on input "b. Launch baseline soil-vapor studies now and feed results into the risk regist…" at bounding box center [408, 201] width 0 height 8
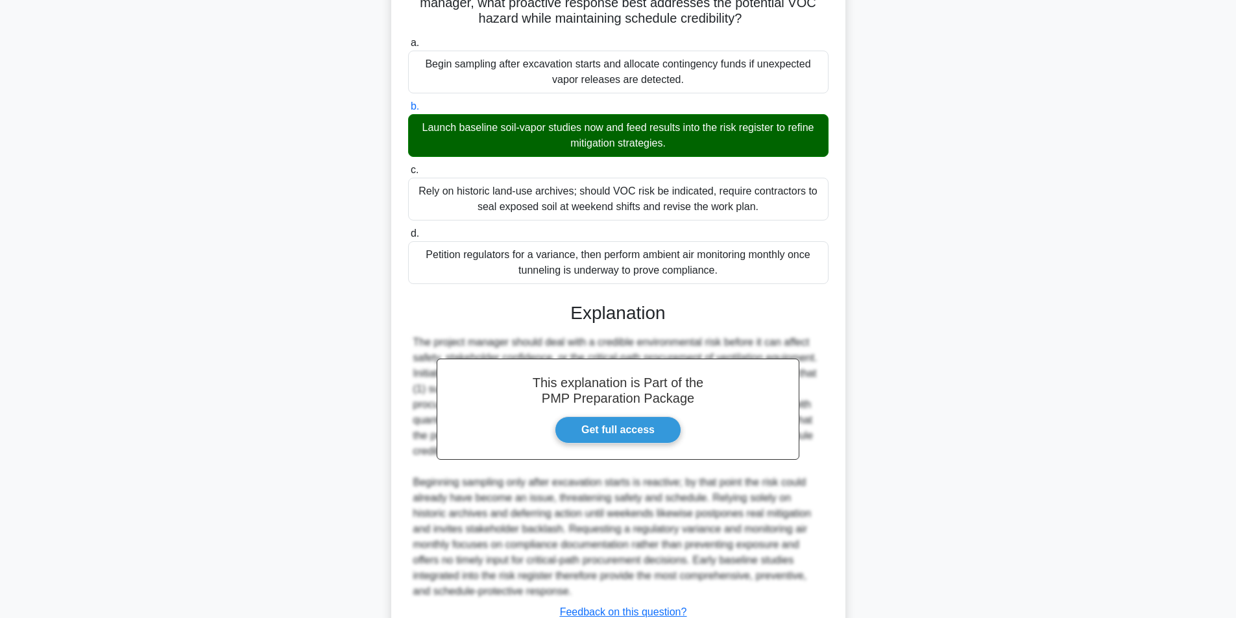
scroll to position [276, 0]
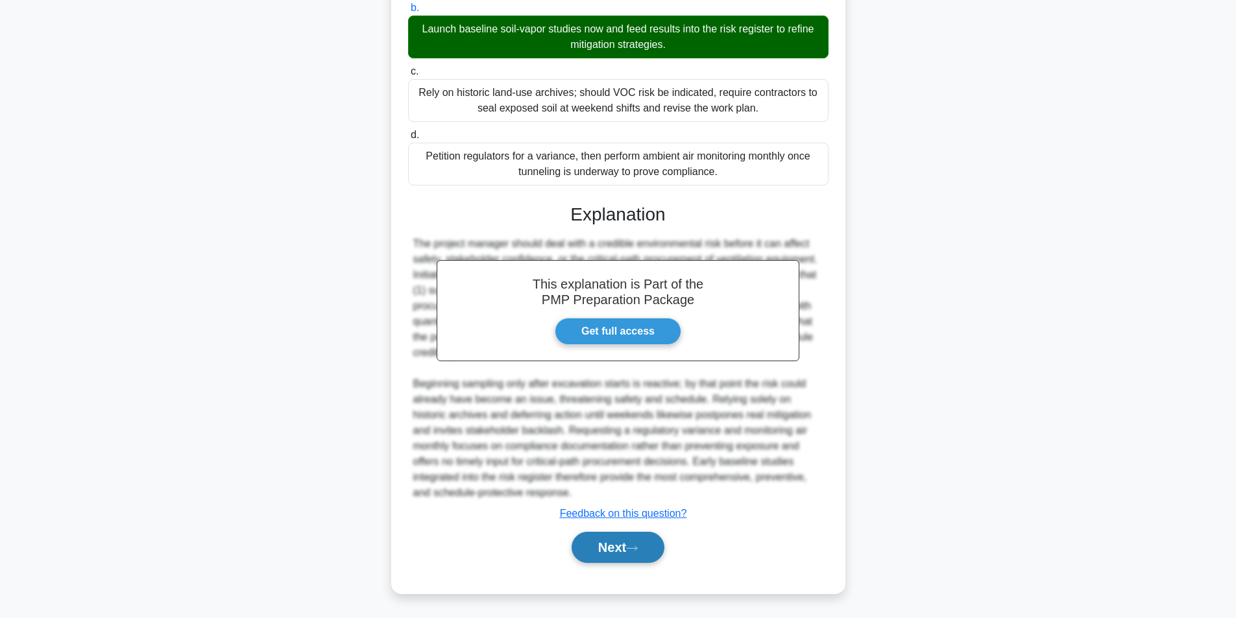
click at [590, 549] on button "Next" at bounding box center [618, 547] width 93 height 31
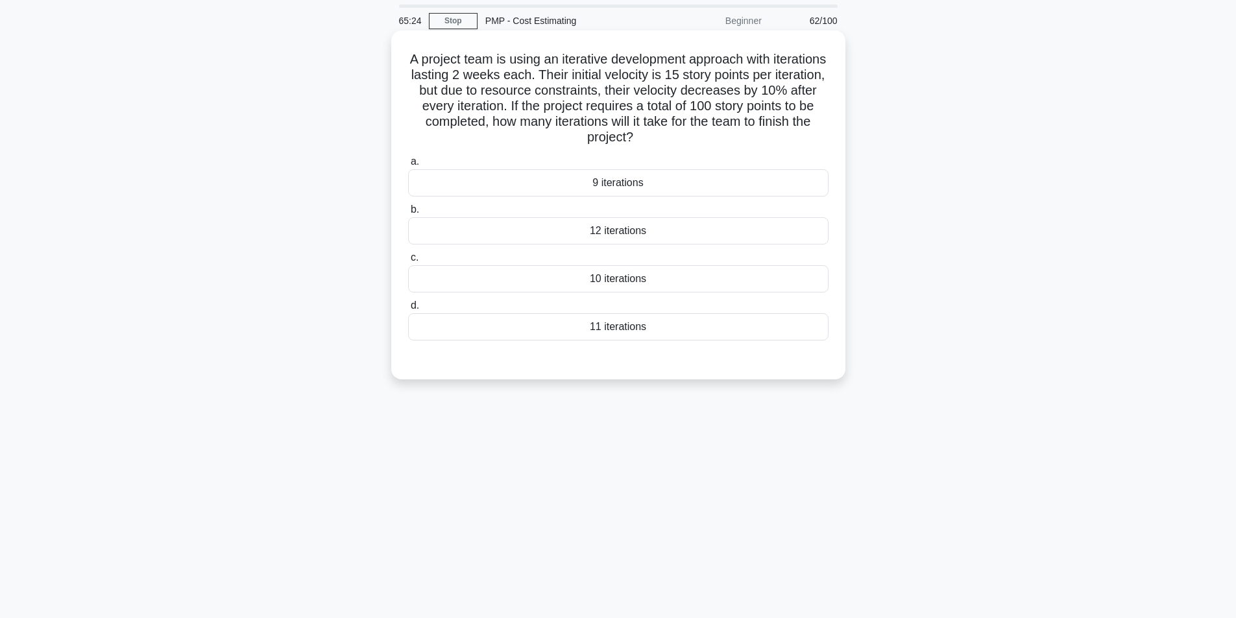
scroll to position [82, 0]
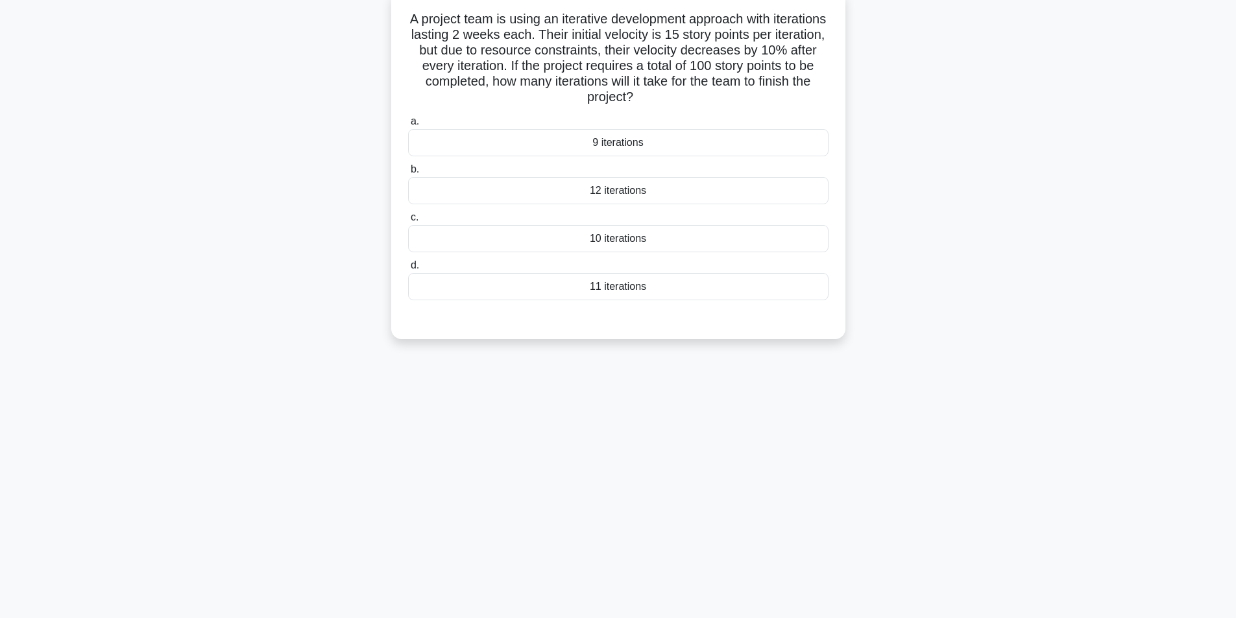
click at [646, 144] on div "9 iterations" at bounding box center [618, 142] width 420 height 27
click at [408, 126] on input "a. 9 iterations" at bounding box center [408, 121] width 0 height 8
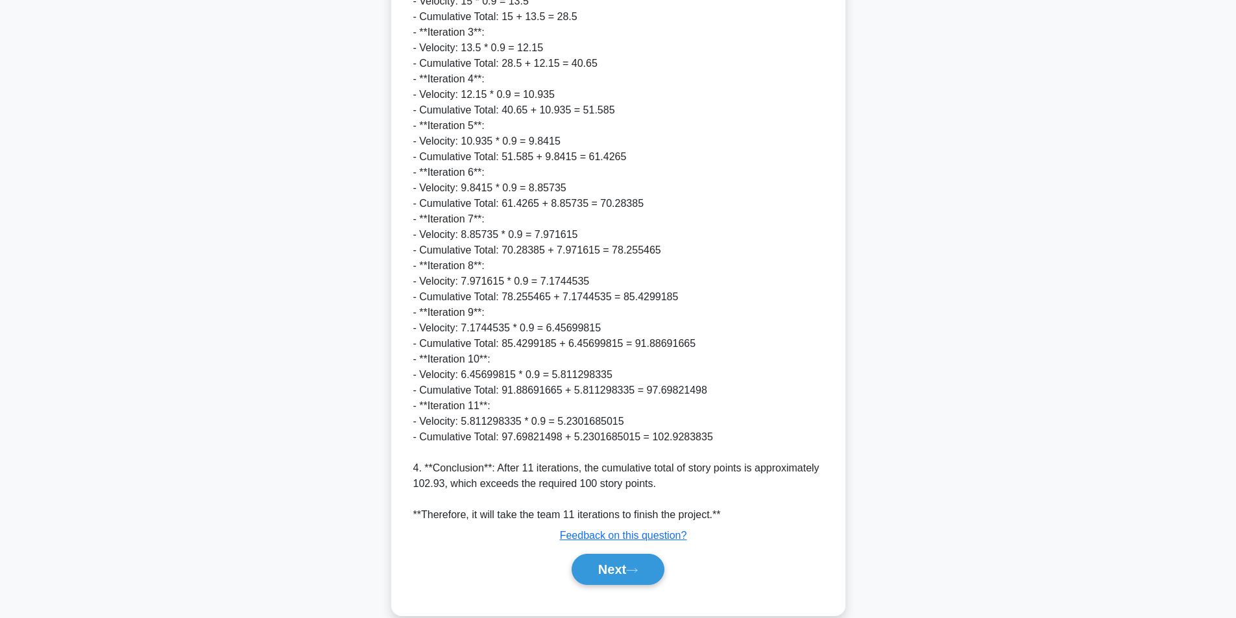
scroll to position [666, 0]
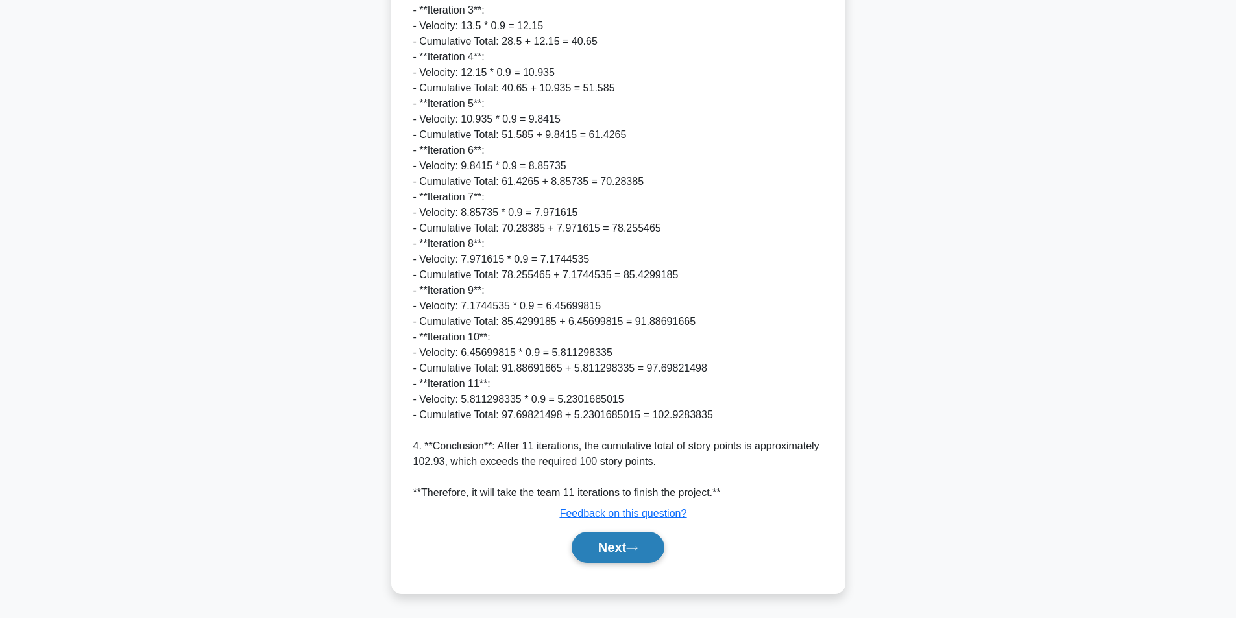
click at [621, 551] on button "Next" at bounding box center [618, 547] width 93 height 31
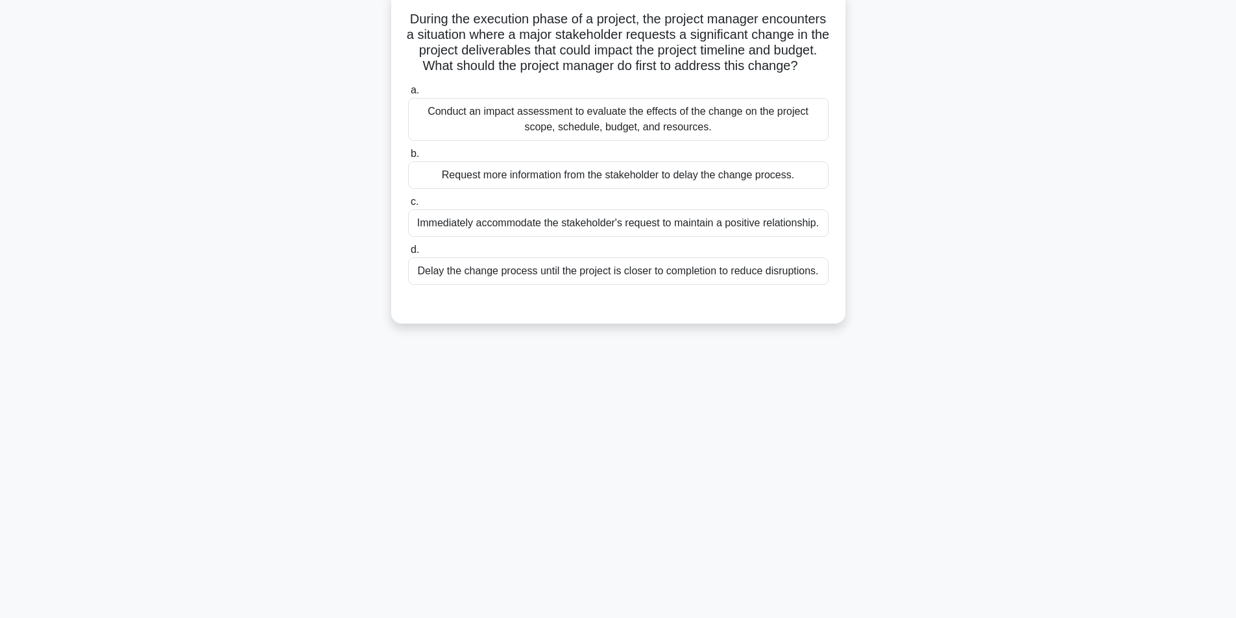
click at [598, 134] on div "Conduct an impact assessment to evaluate the effects of the change on the proje…" at bounding box center [618, 119] width 420 height 43
click at [408, 95] on input "a. Conduct an impact assessment to evaluate the effects of the change on the pr…" at bounding box center [408, 90] width 0 height 8
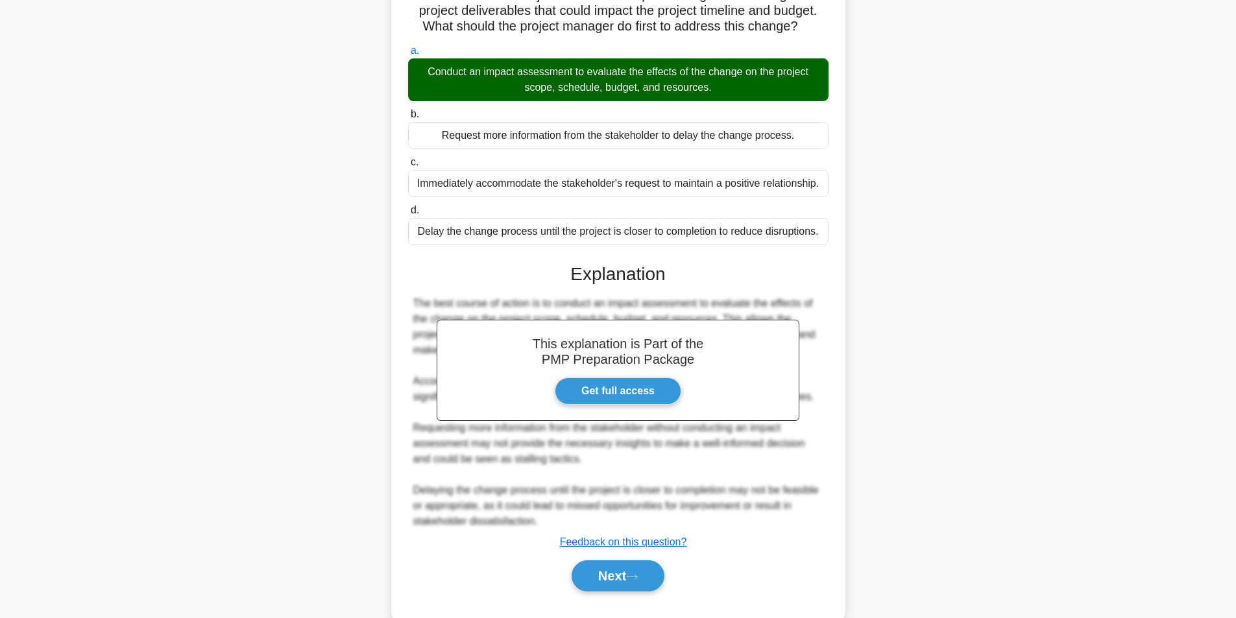
scroll to position [167, 0]
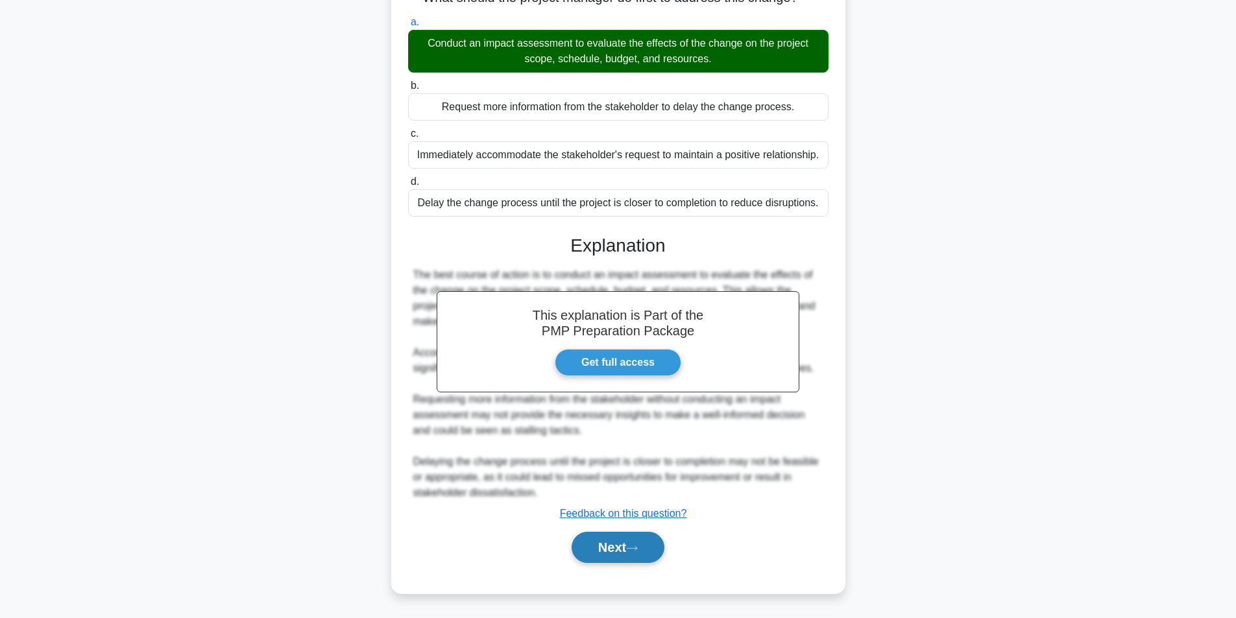
click at [640, 544] on button "Next" at bounding box center [618, 547] width 93 height 31
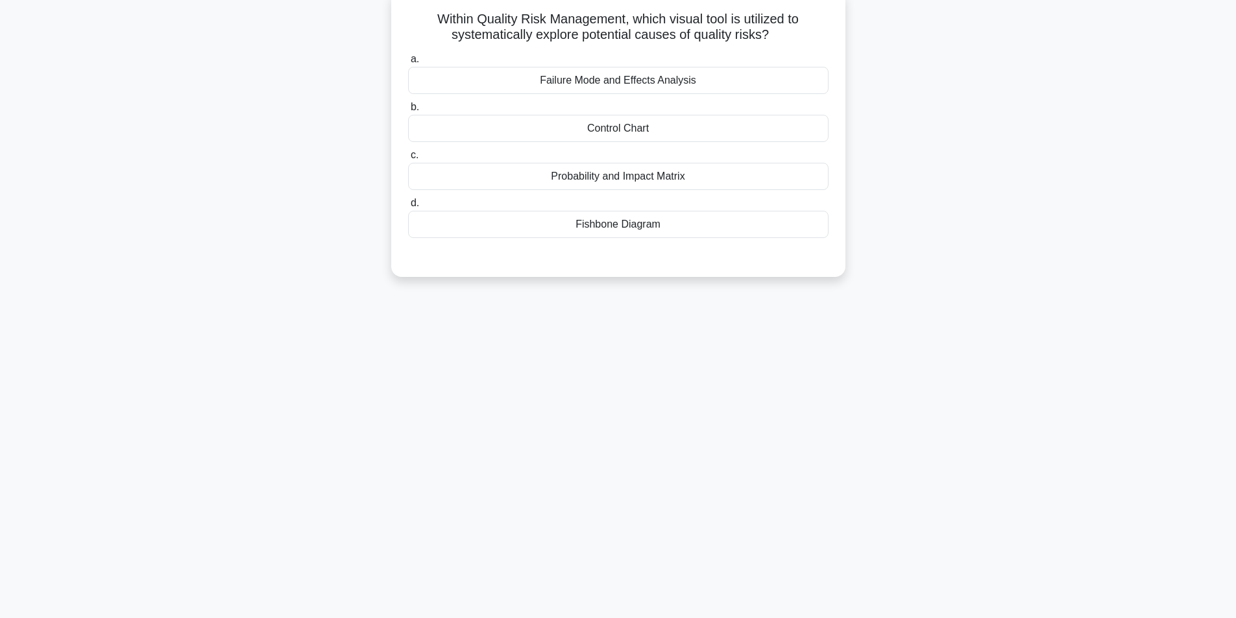
click at [674, 84] on div "Failure Mode and Effects Analysis" at bounding box center [618, 80] width 420 height 27
click at [408, 64] on input "a. Failure Mode and Effects Analysis" at bounding box center [408, 59] width 0 height 8
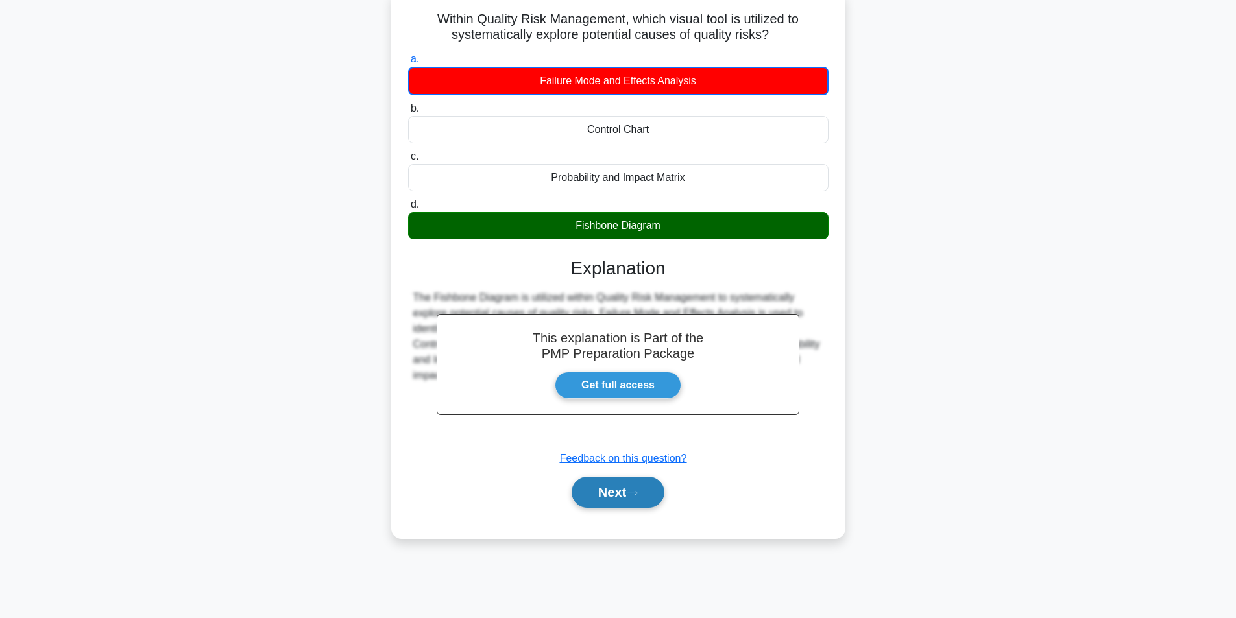
click at [621, 487] on button "Next" at bounding box center [618, 492] width 93 height 31
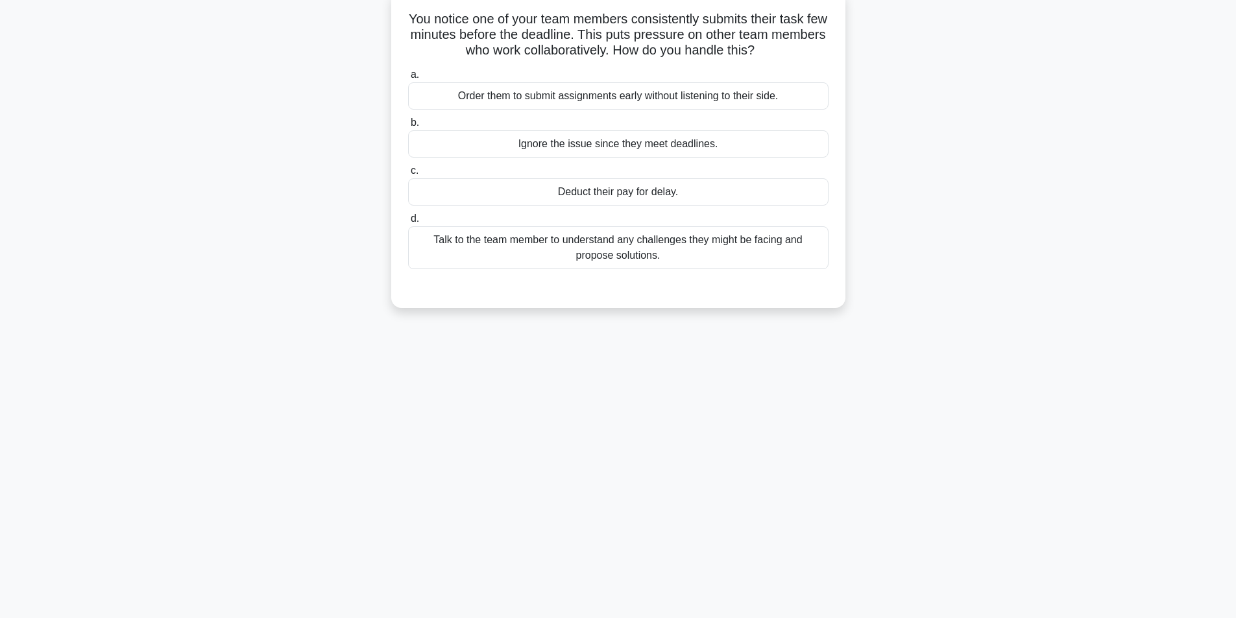
click at [605, 261] on div "Talk to the team member to understand any challenges they might be facing and p…" at bounding box center [618, 247] width 420 height 43
click at [408, 223] on input "d. Talk to the team member to understand any challenges they might be facing an…" at bounding box center [408, 219] width 0 height 8
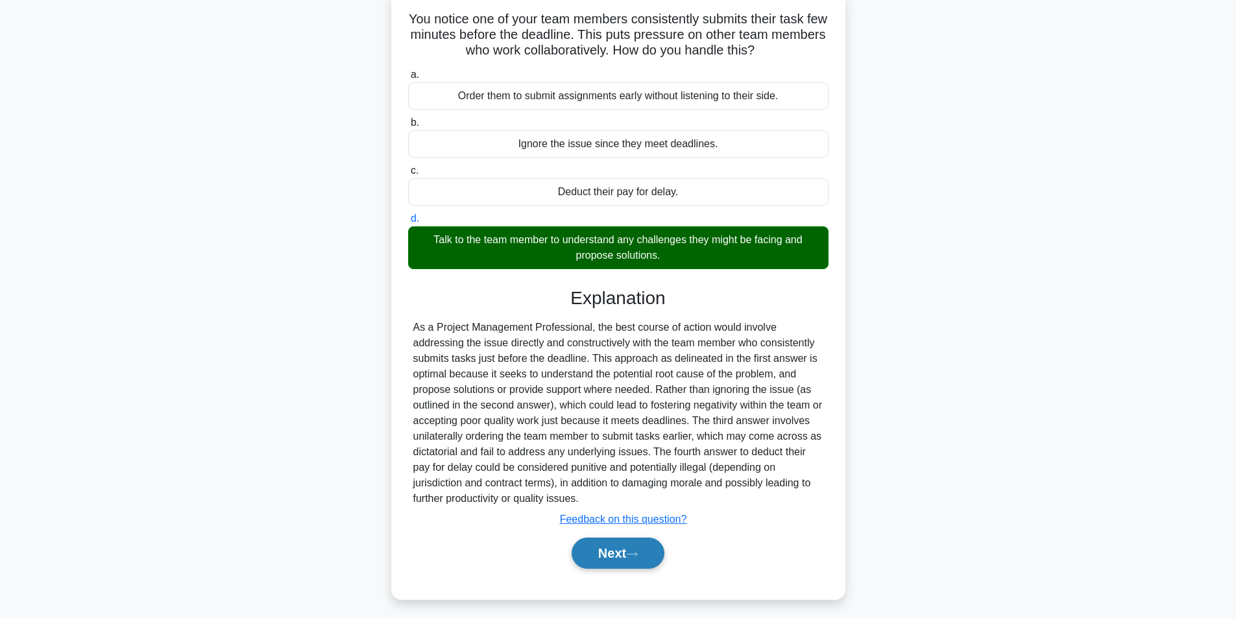
click at [618, 558] on button "Next" at bounding box center [618, 553] width 93 height 31
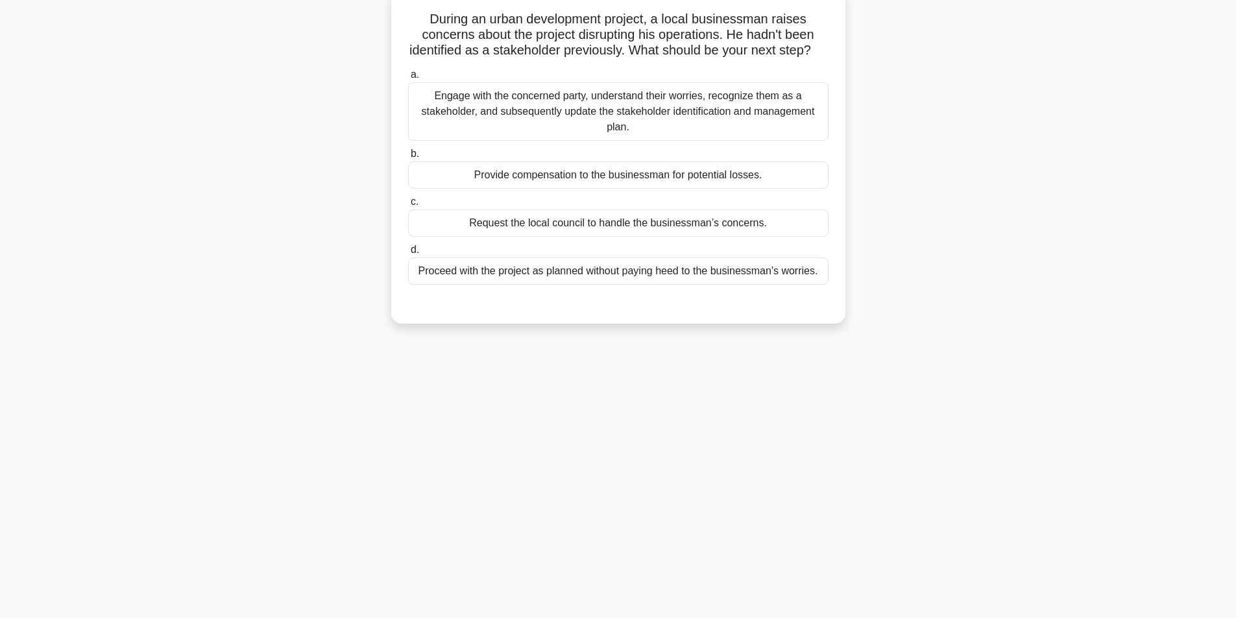
click at [696, 131] on div "Engage with the concerned party, understand their worries, recognize them as a …" at bounding box center [618, 111] width 420 height 58
click at [648, 136] on div "Engage with the concerned party, understand their worries, recognize them as a …" at bounding box center [618, 111] width 420 height 58
click at [408, 79] on input "a. Engage with the concerned party, understand their worries, recognize them as…" at bounding box center [408, 75] width 0 height 8
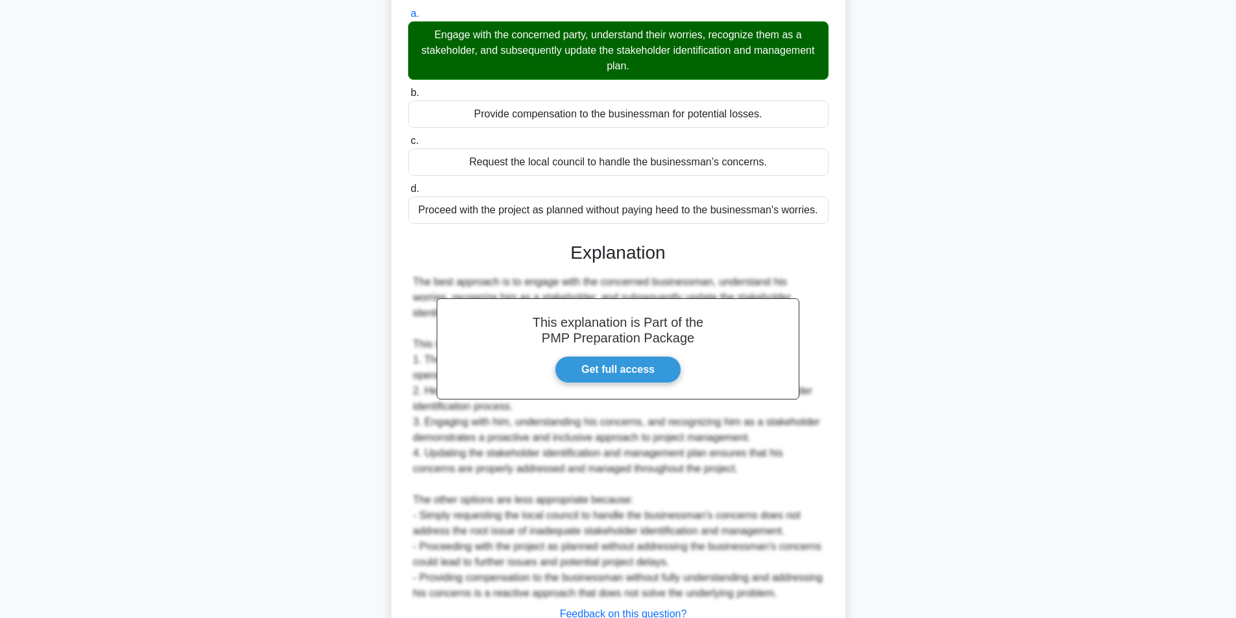
scroll to position [276, 0]
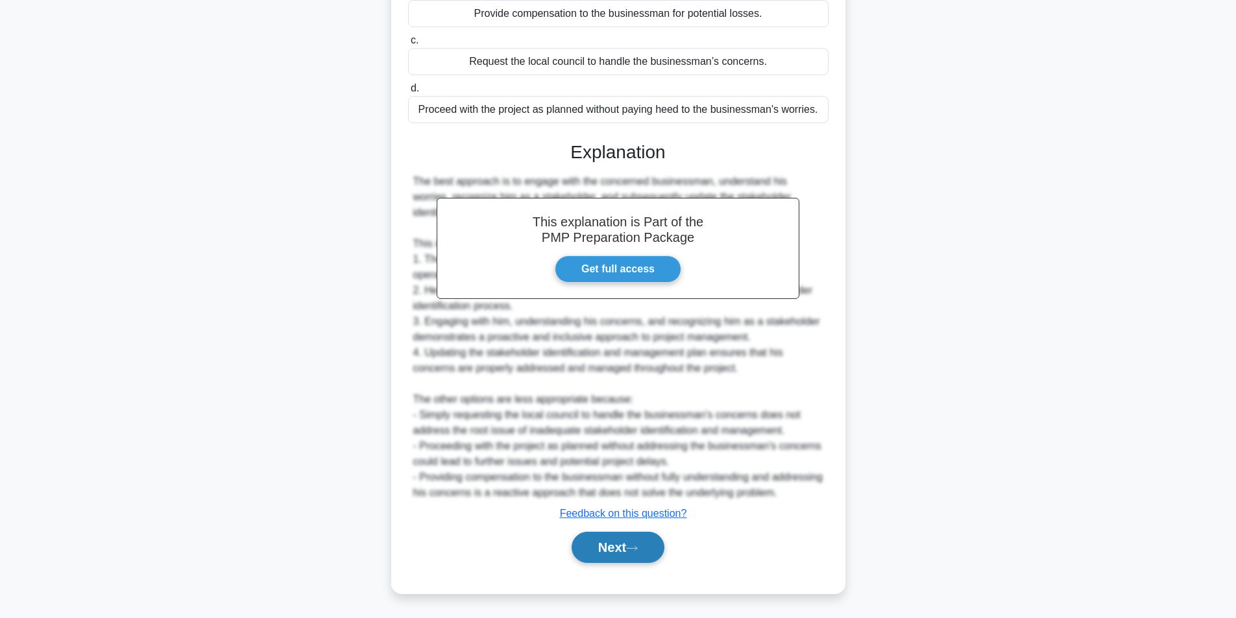
click at [624, 552] on button "Next" at bounding box center [618, 547] width 93 height 31
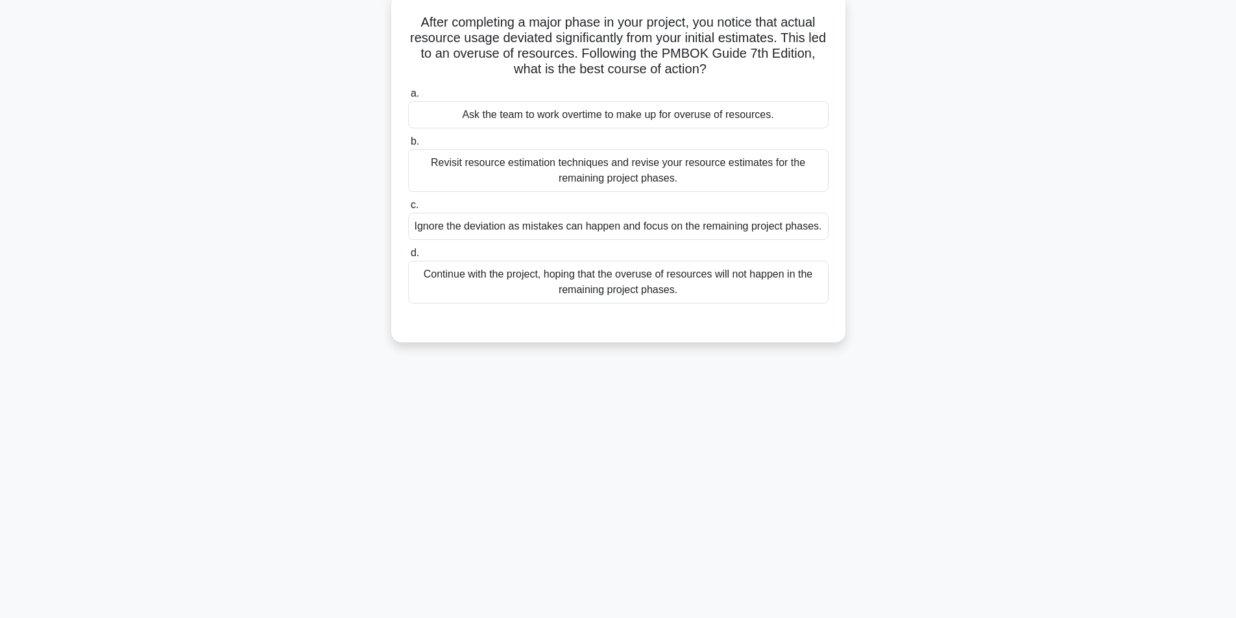
scroll to position [82, 0]
click at [688, 173] on div "Revisit resource estimation techniques and revise your resource estimates for t…" at bounding box center [618, 167] width 420 height 43
click at [408, 143] on input "b. Revisit resource estimation techniques and revise your resource estimates fo…" at bounding box center [408, 138] width 0 height 8
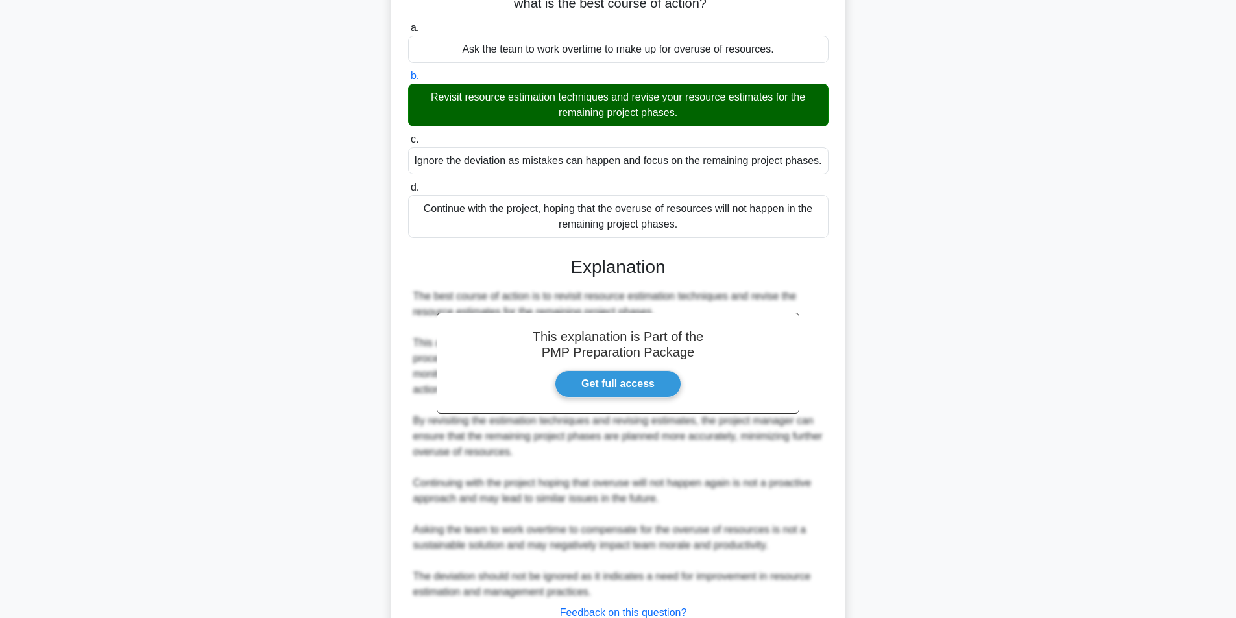
scroll to position [229, 0]
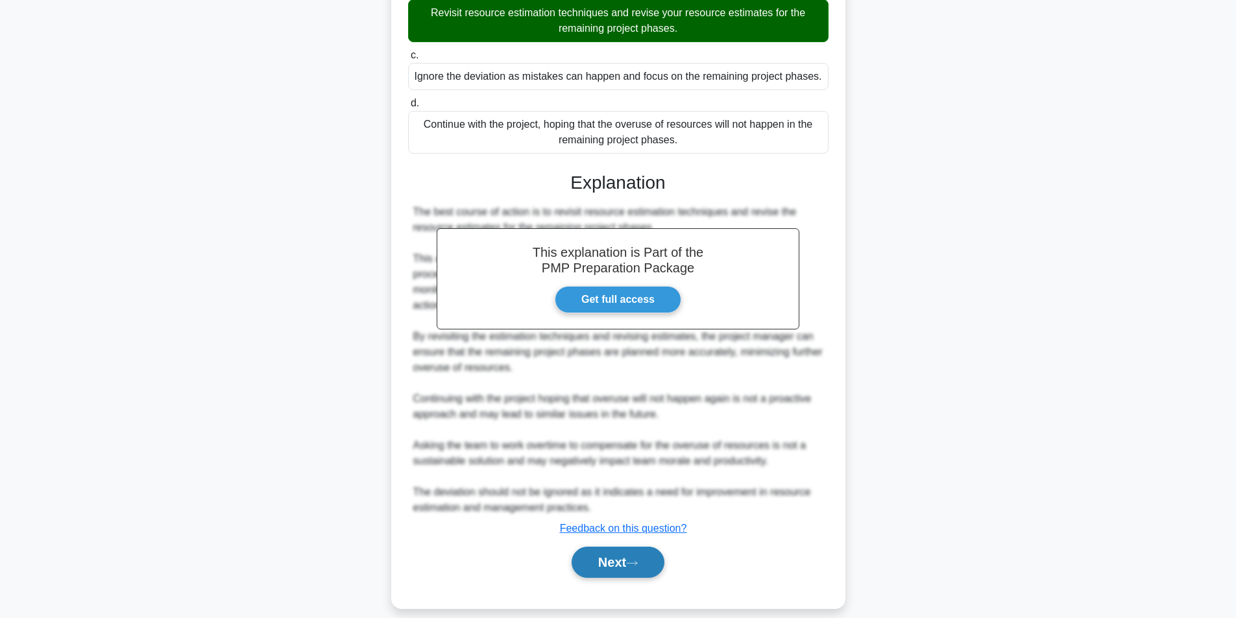
click at [625, 550] on button "Next" at bounding box center [618, 562] width 93 height 31
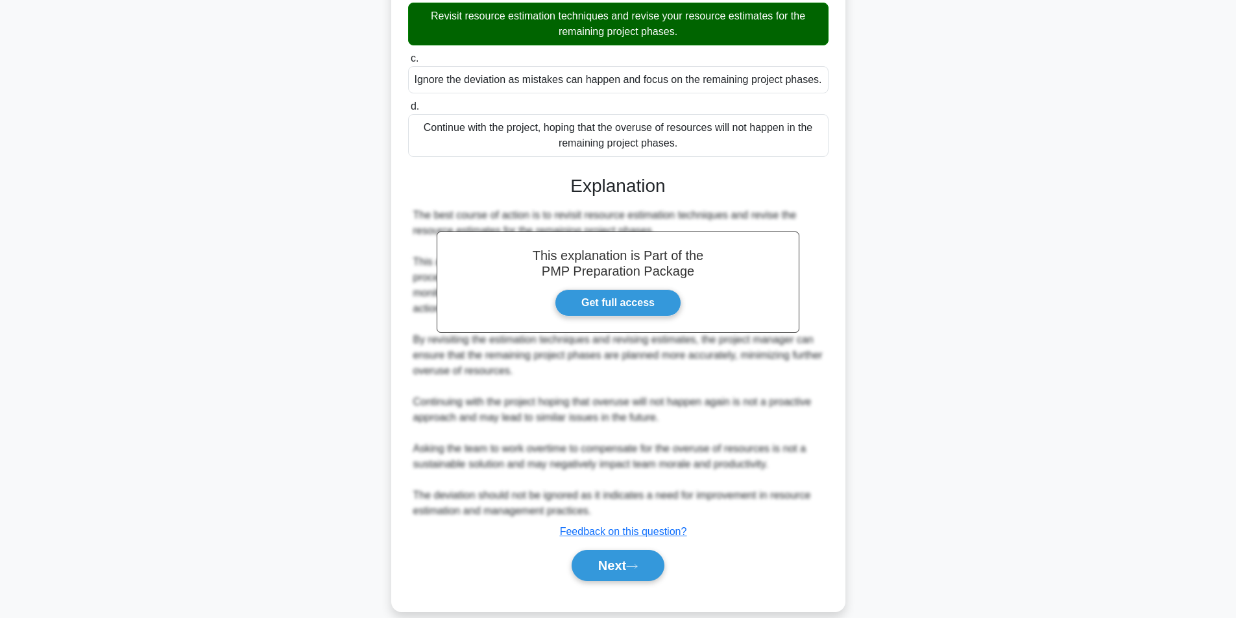
scroll to position [82, 0]
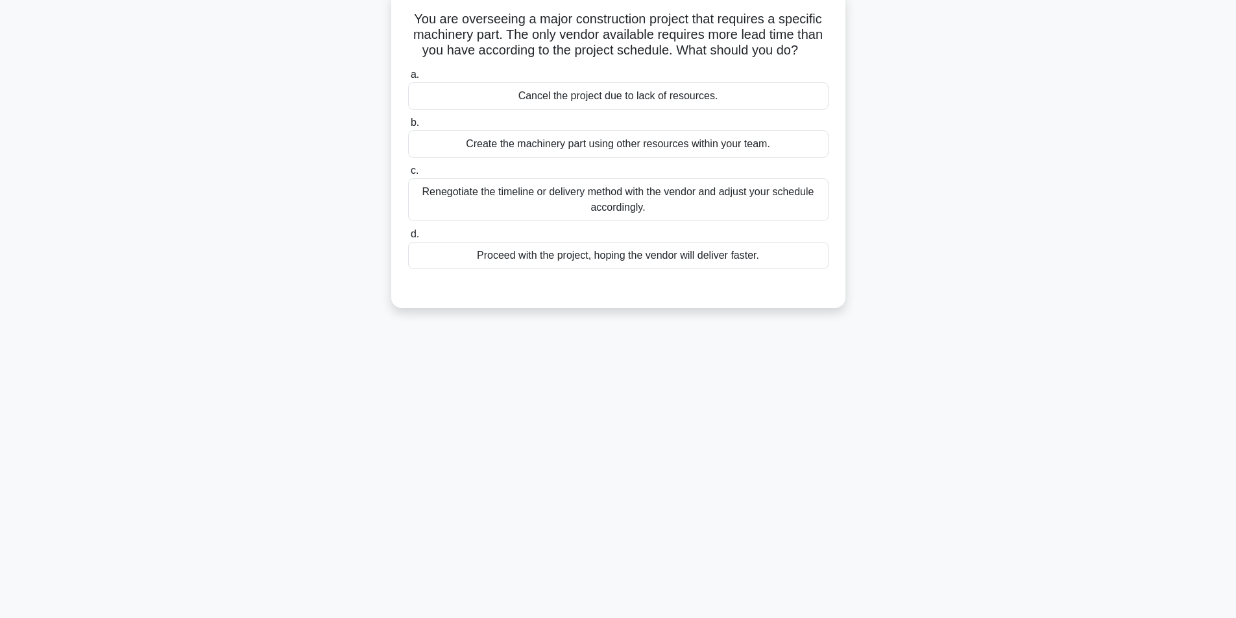
click at [714, 196] on div "Renegotiate the timeline or delivery method with the vendor and adjust your sch…" at bounding box center [618, 199] width 420 height 43
click at [408, 175] on input "c. Renegotiate the timeline or delivery method with the vendor and adjust your …" at bounding box center [408, 171] width 0 height 8
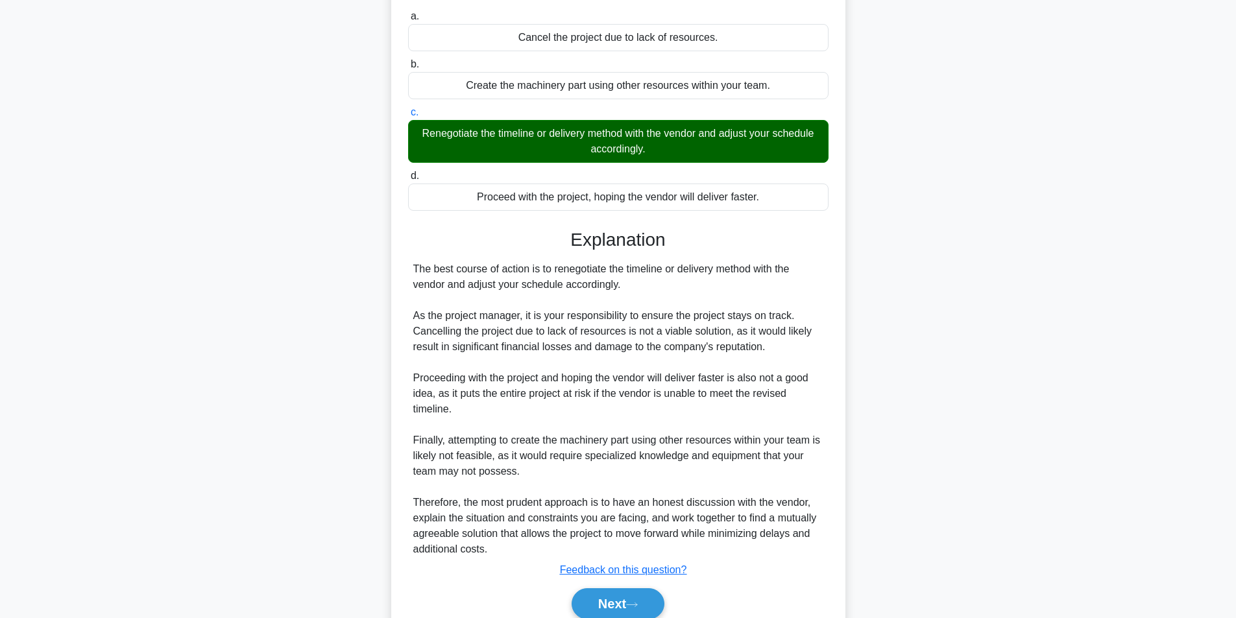
scroll to position [198, 0]
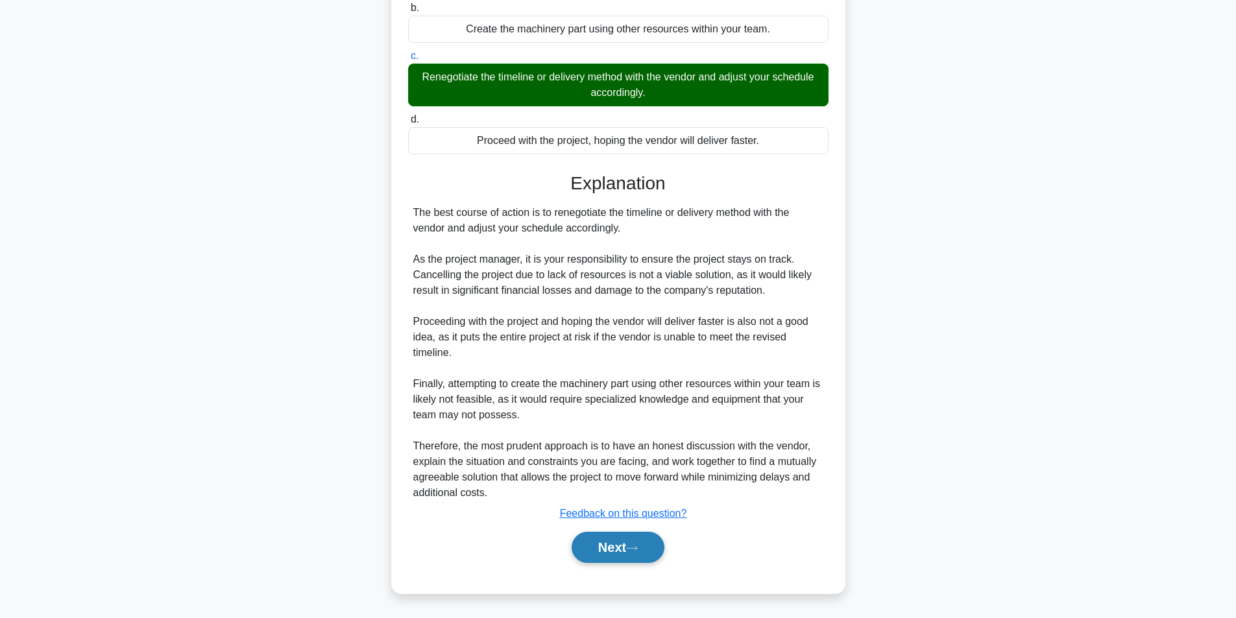
click at [616, 552] on button "Next" at bounding box center [618, 547] width 93 height 31
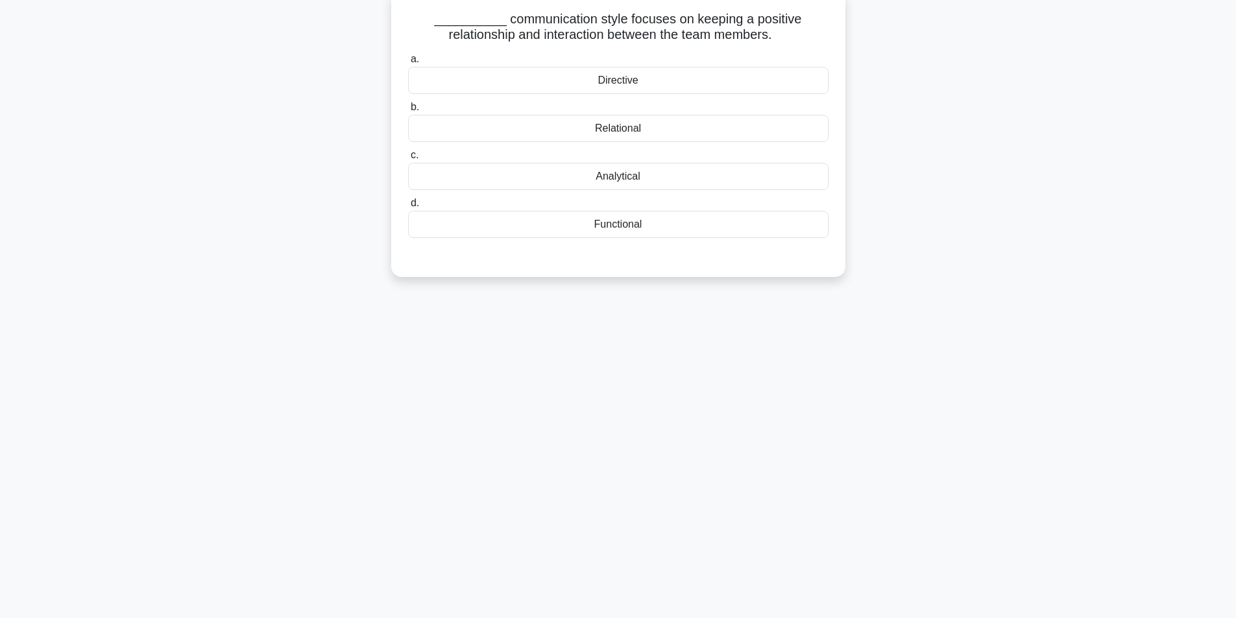
click at [680, 136] on div "Relational" at bounding box center [618, 128] width 420 height 27
click at [408, 112] on input "b. Relational" at bounding box center [408, 107] width 0 height 8
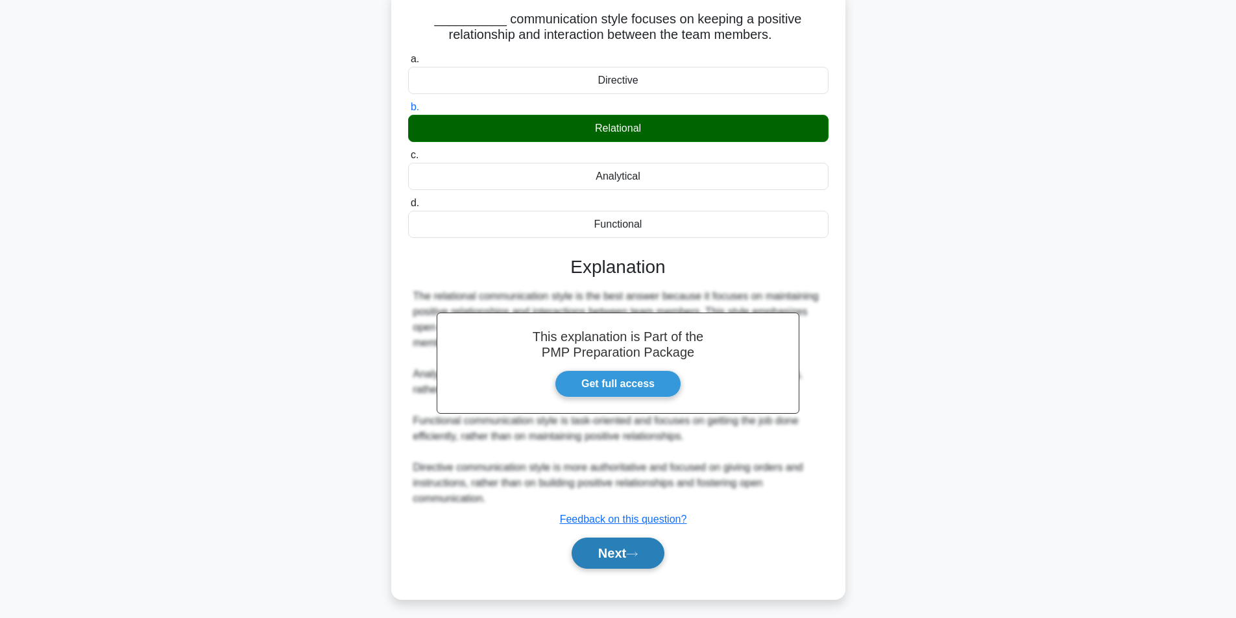
click at [619, 569] on button "Next" at bounding box center [618, 553] width 93 height 31
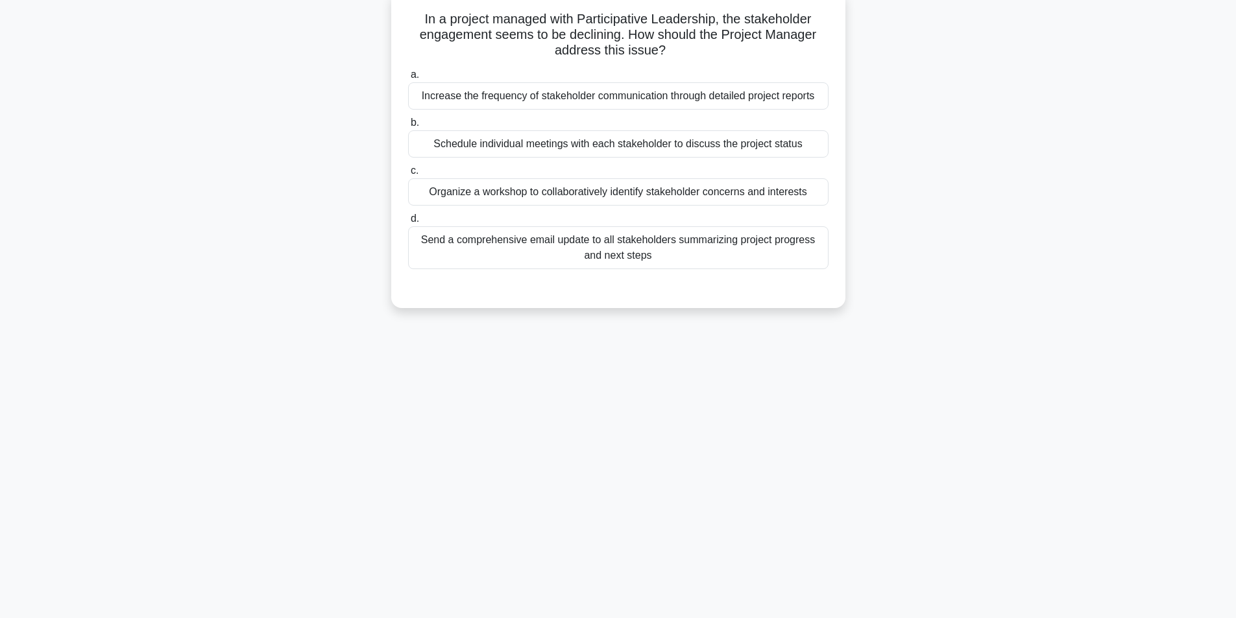
click at [551, 200] on div "Organize a workshop to collaboratively identify stakeholder concerns and intere…" at bounding box center [618, 191] width 420 height 27
click at [408, 175] on input "c. Organize a workshop to collaboratively identify stakeholder concerns and int…" at bounding box center [408, 171] width 0 height 8
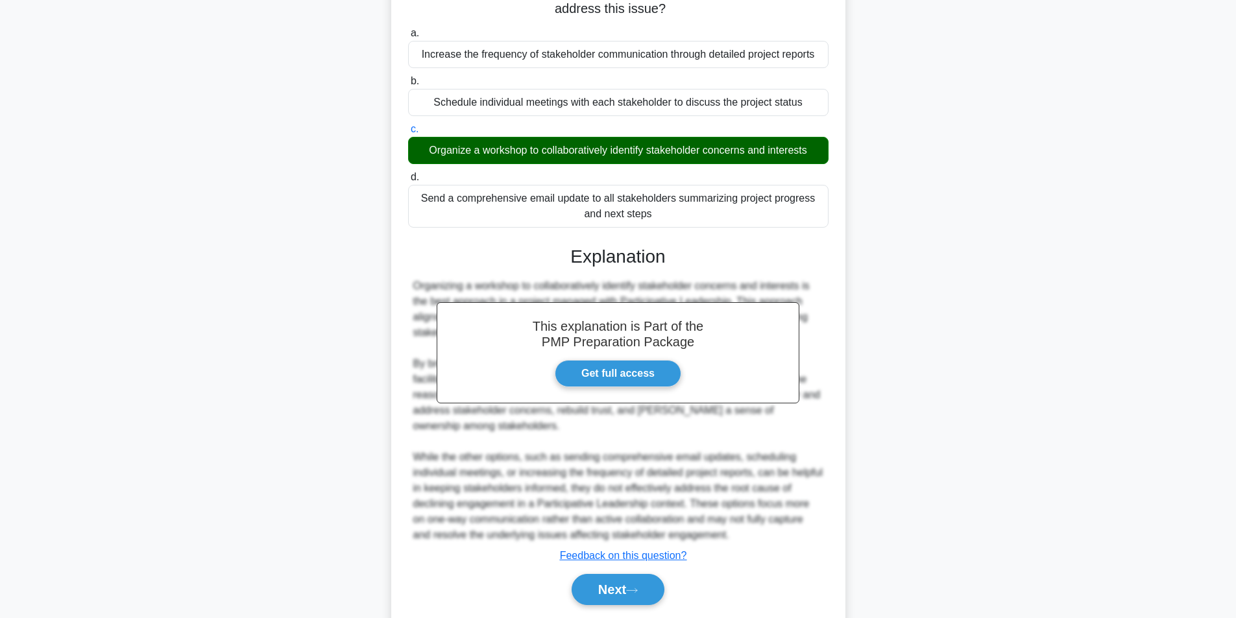
scroll to position [167, 0]
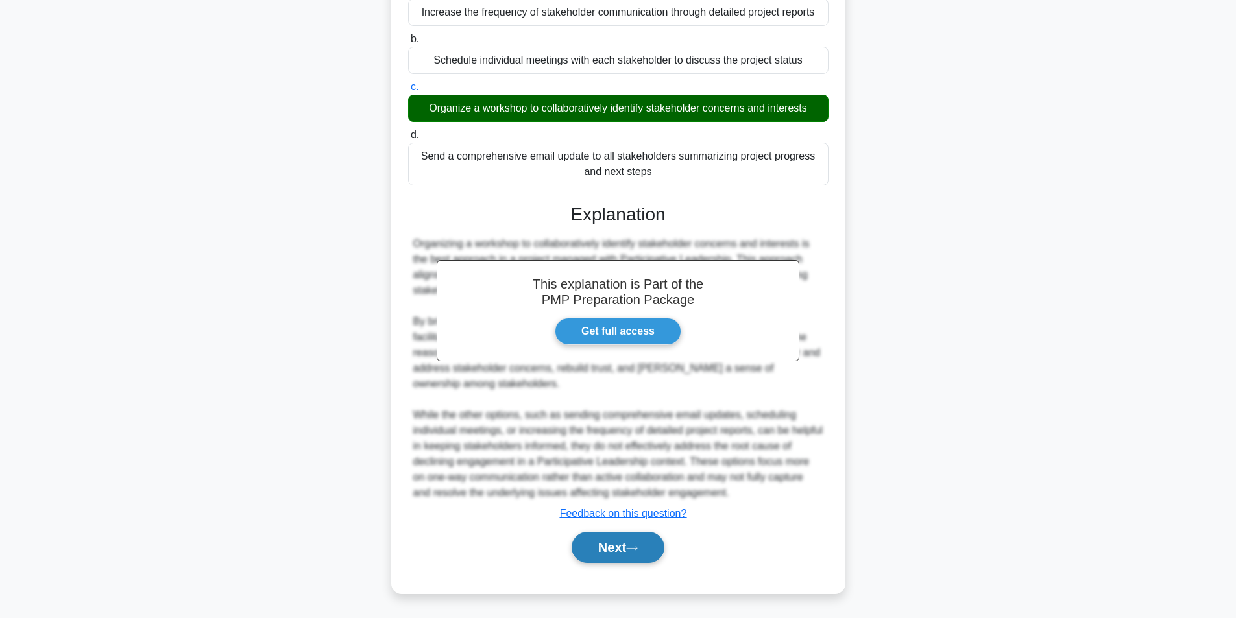
click at [617, 546] on button "Next" at bounding box center [618, 547] width 93 height 31
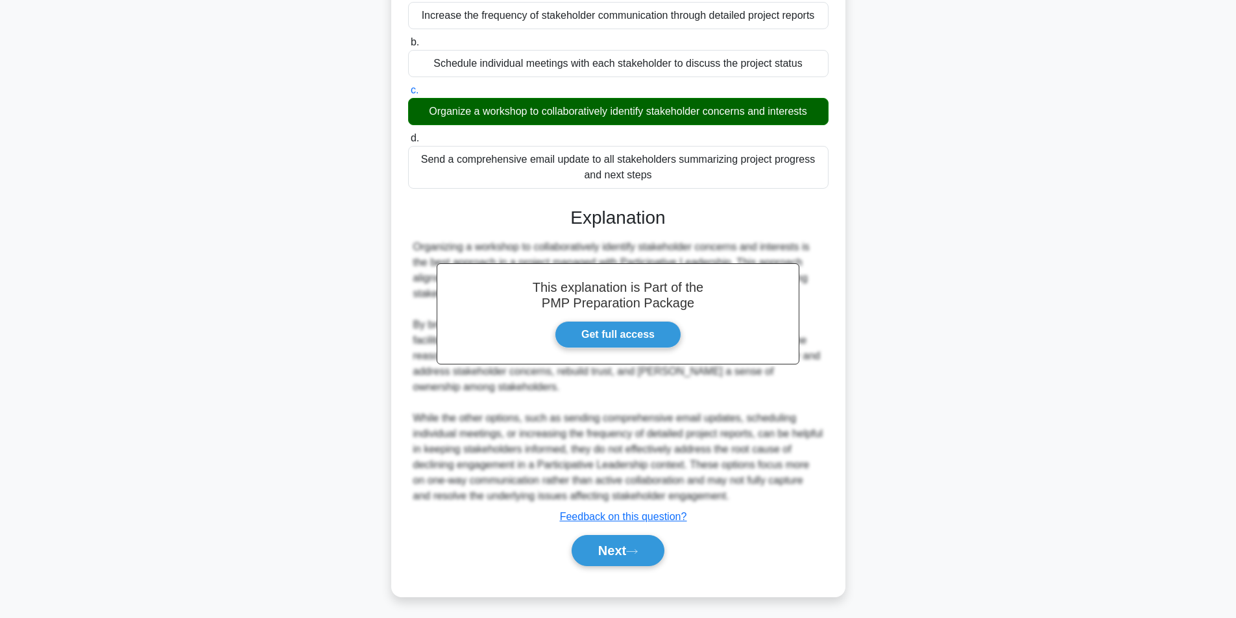
scroll to position [82, 0]
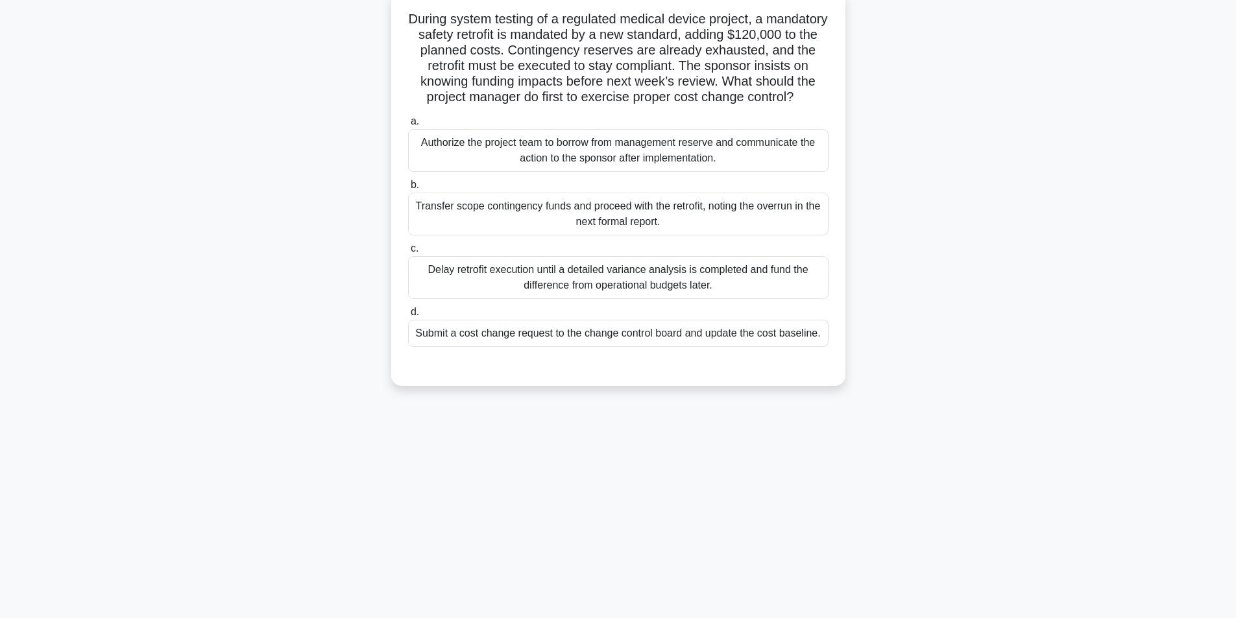
click at [578, 347] on div "Submit a cost change request to the change control board and update the cost ba…" at bounding box center [618, 333] width 420 height 27
click at [408, 317] on input "d. Submit a cost change request to the change control board and update the cost…" at bounding box center [408, 312] width 0 height 8
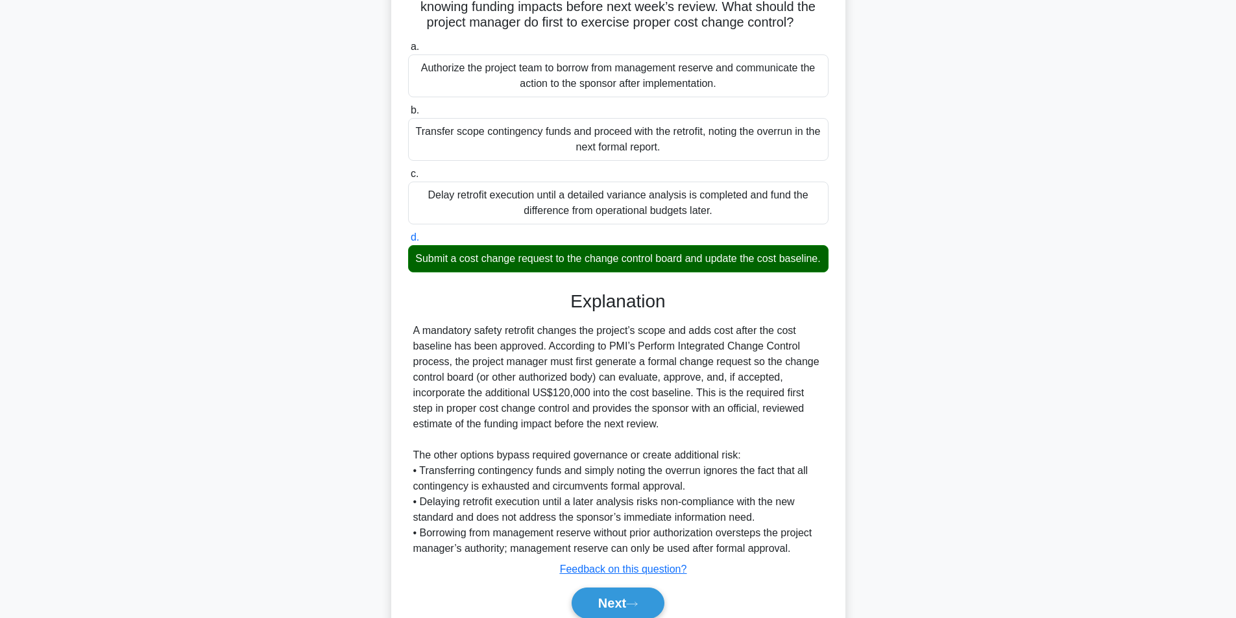
scroll to position [245, 0]
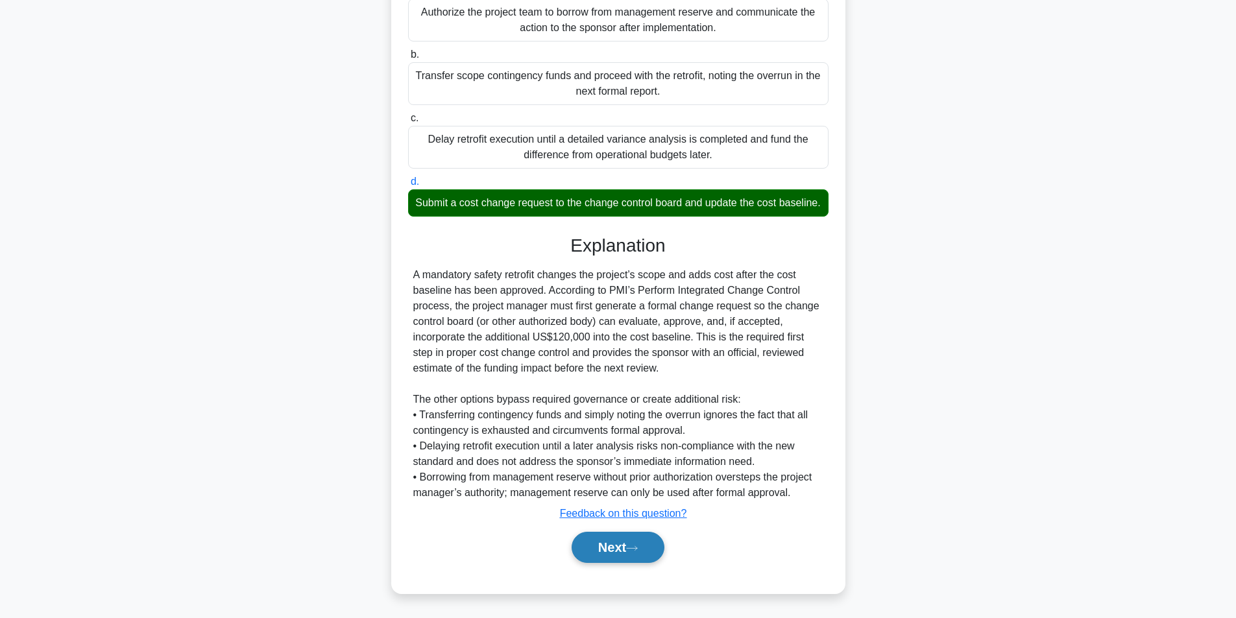
click at [600, 555] on button "Next" at bounding box center [618, 547] width 93 height 31
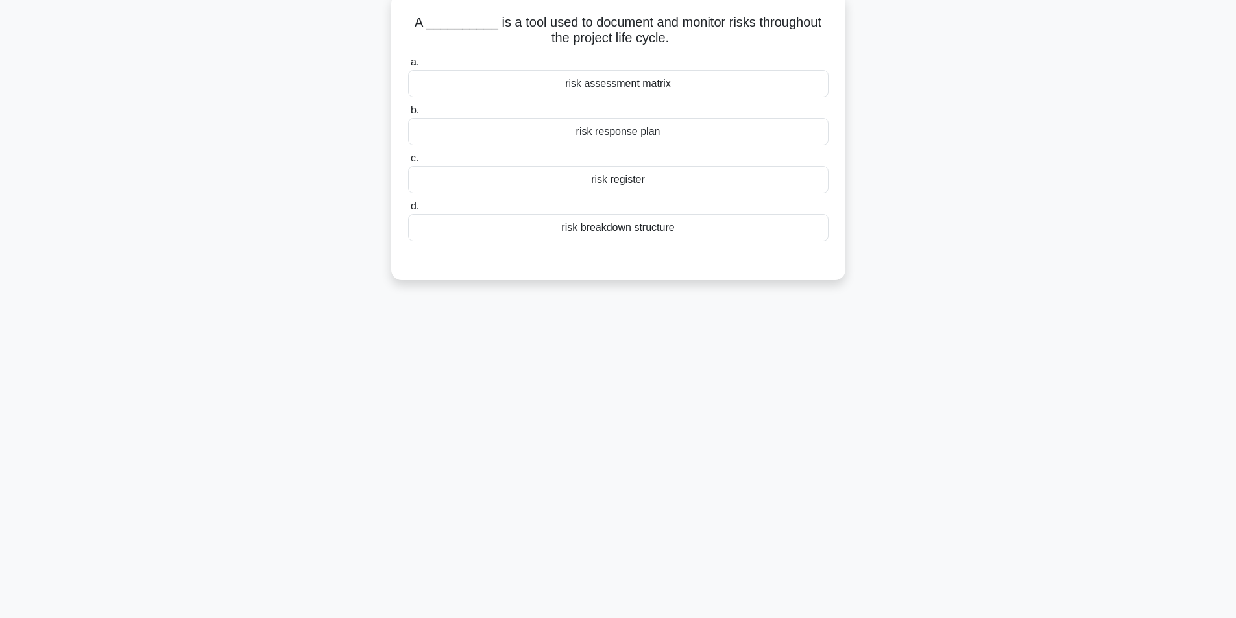
scroll to position [82, 0]
click at [652, 180] on div "risk register" at bounding box center [618, 176] width 420 height 27
click at [408, 160] on input "c. risk register" at bounding box center [408, 155] width 0 height 8
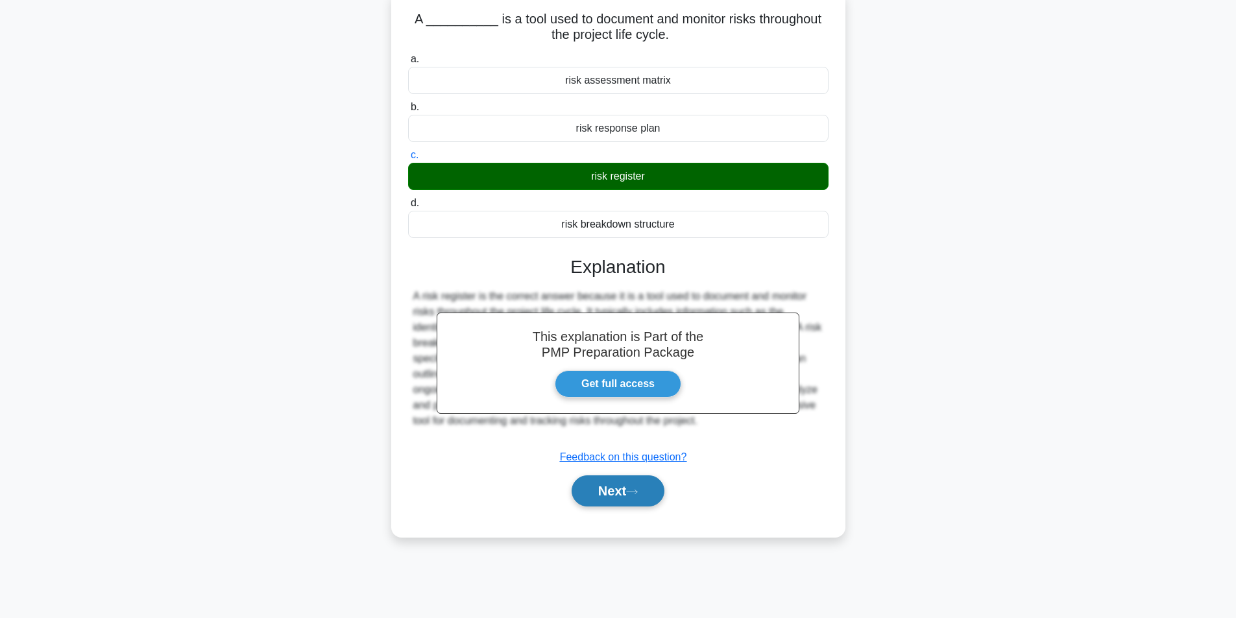
click at [659, 496] on button "Next" at bounding box center [618, 491] width 93 height 31
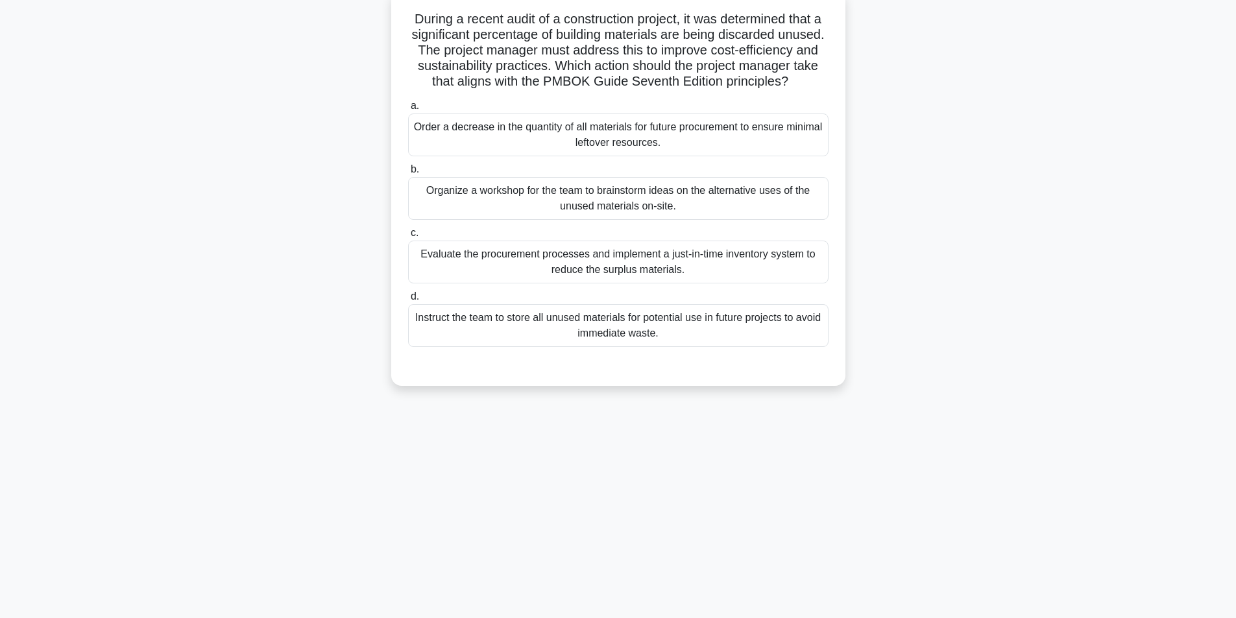
click at [586, 278] on div "Evaluate the procurement processes and implement a just-in-time inventory syste…" at bounding box center [618, 262] width 420 height 43
click at [408, 237] on input "c. Evaluate the procurement processes and implement a just-in-time inventory sy…" at bounding box center [408, 233] width 0 height 8
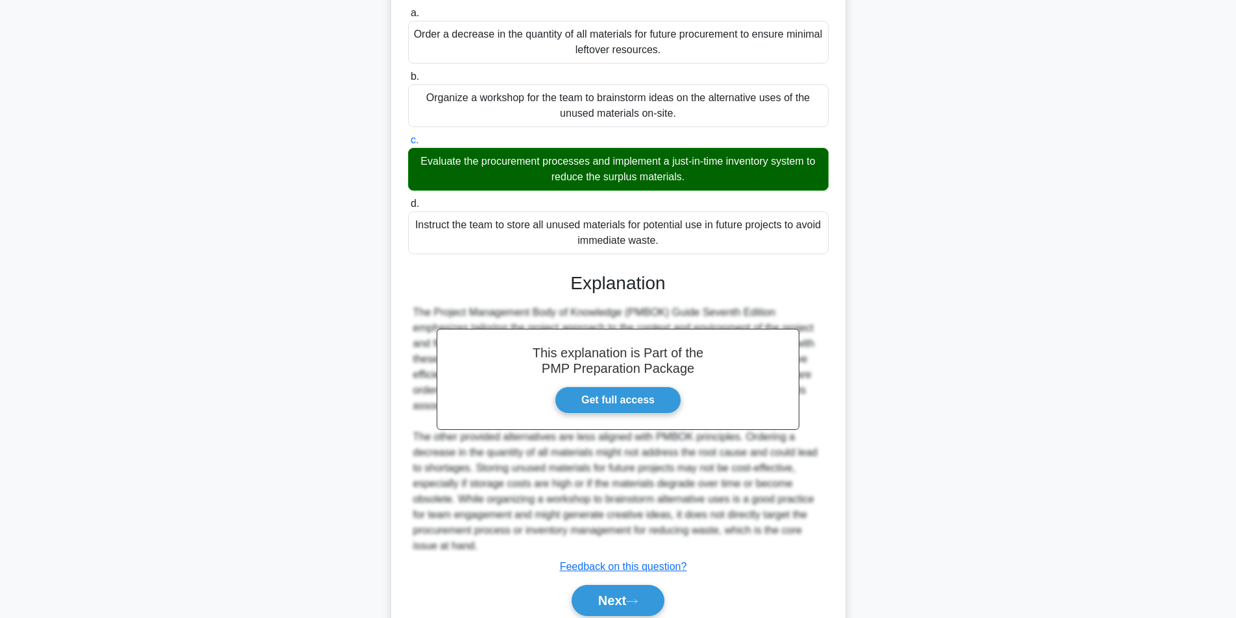
scroll to position [245, 0]
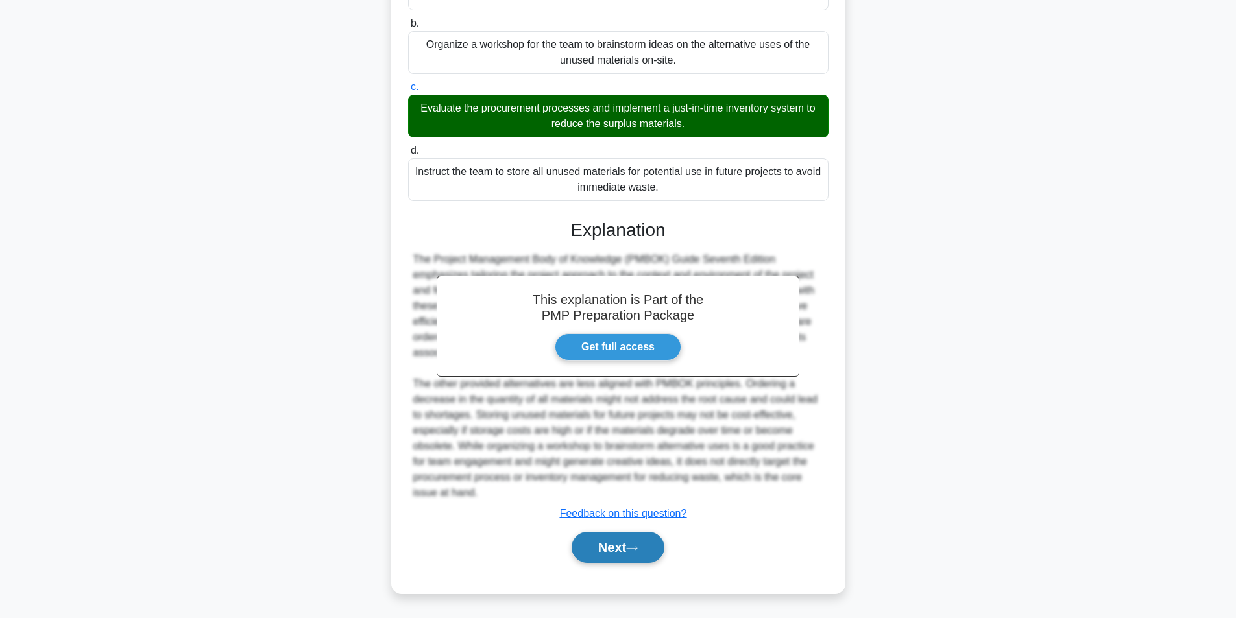
click at [616, 550] on button "Next" at bounding box center [618, 547] width 93 height 31
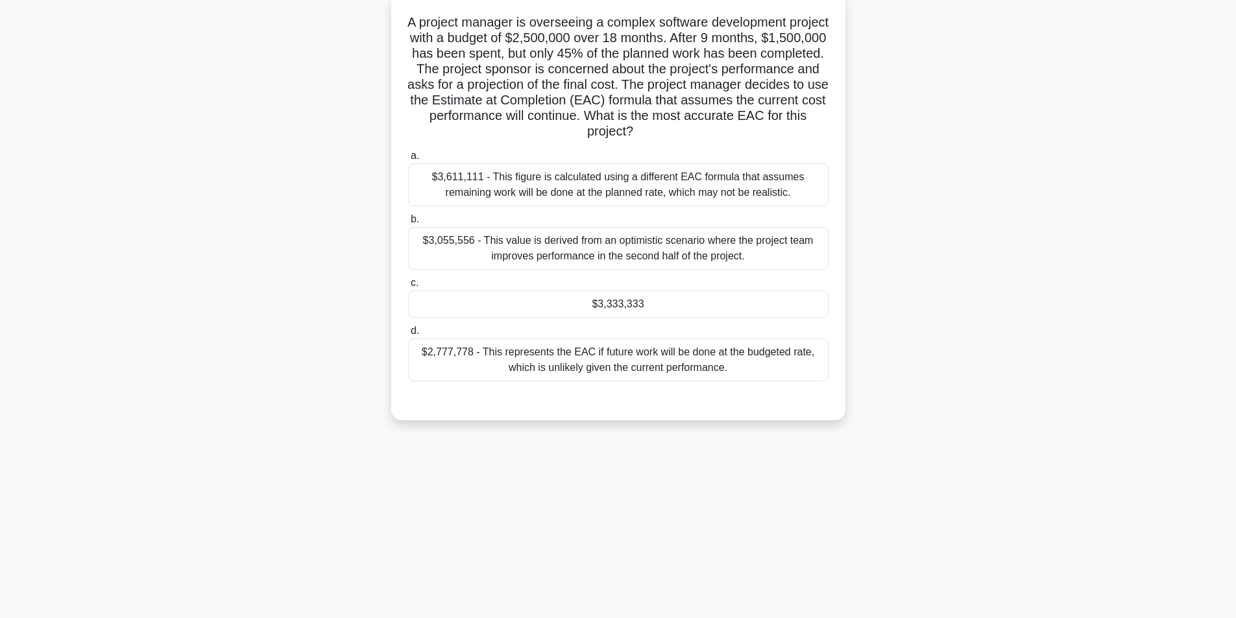
scroll to position [82, 0]
click at [634, 297] on div "$3,333,333" at bounding box center [618, 300] width 420 height 27
click at [408, 284] on input "c. $3,333,333" at bounding box center [408, 280] width 0 height 8
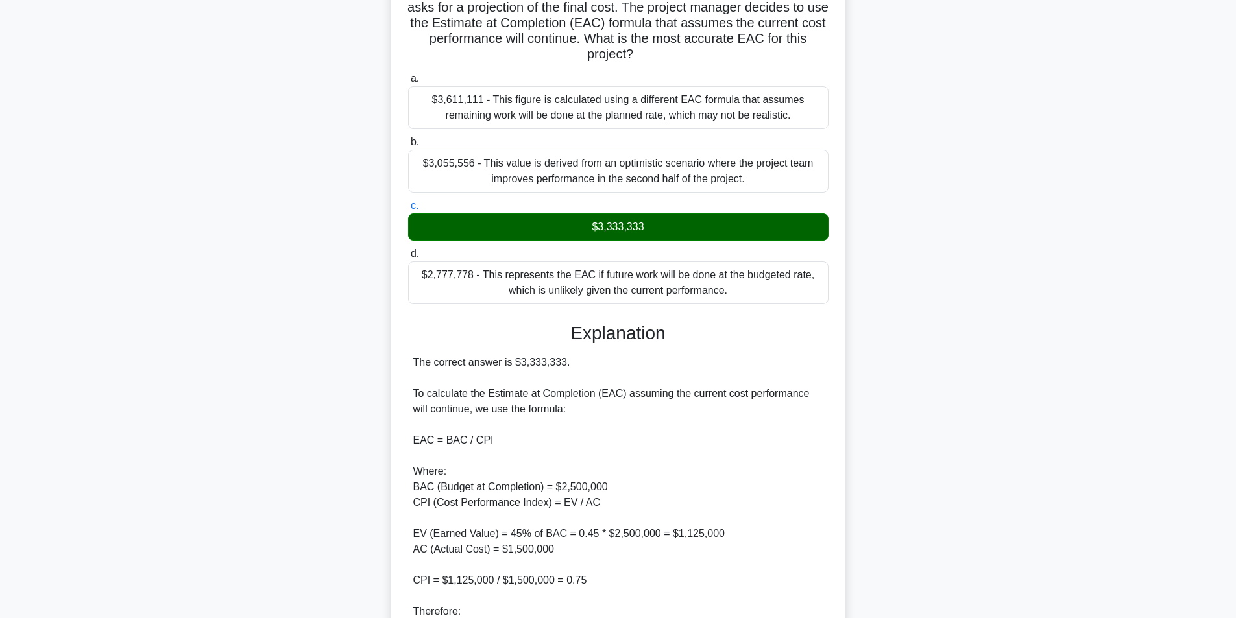
scroll to position [400, 0]
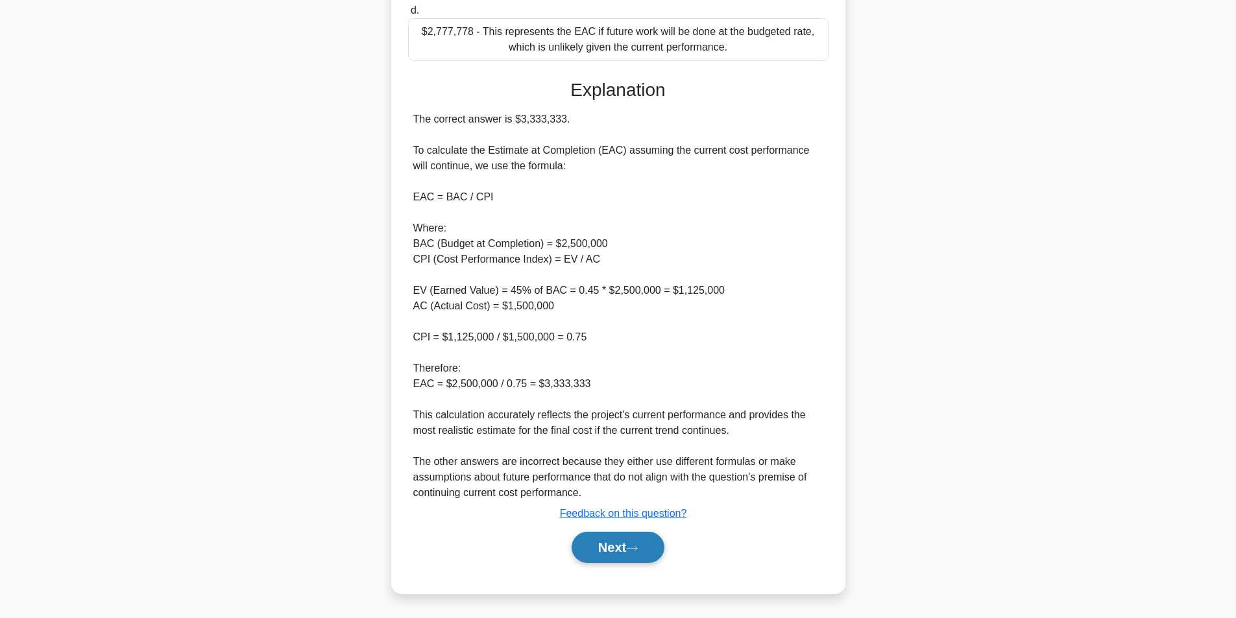
click at [629, 549] on button "Next" at bounding box center [618, 547] width 93 height 31
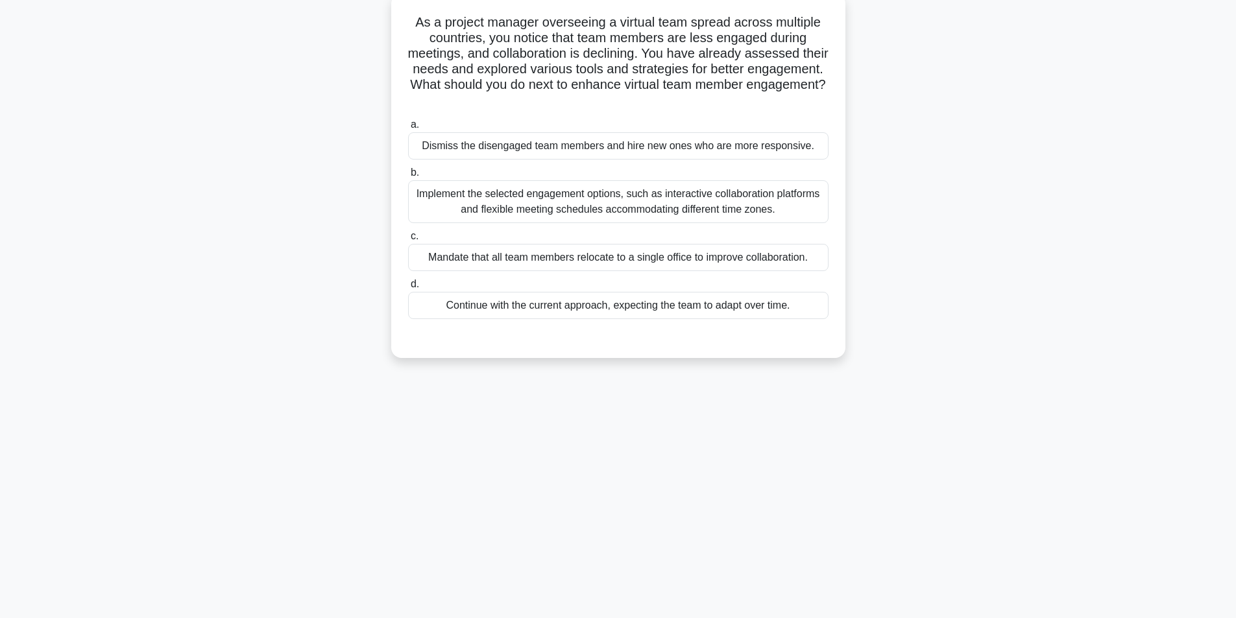
scroll to position [82, 0]
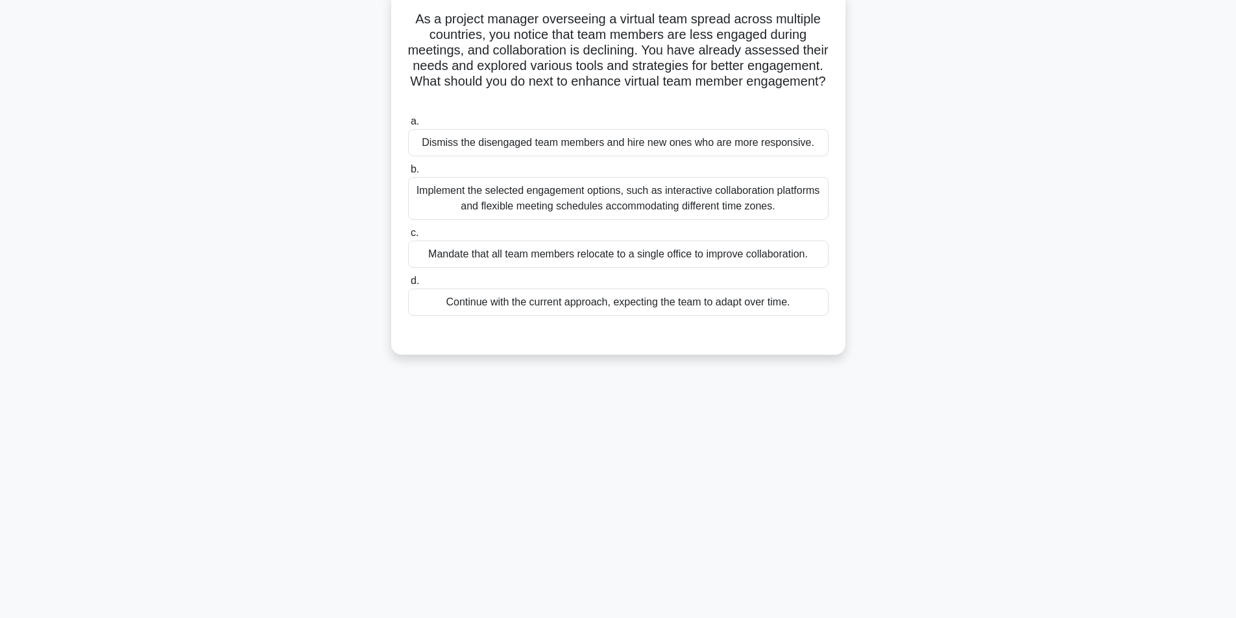
click at [573, 198] on div "Implement the selected engagement options, such as interactive collaboration pl…" at bounding box center [618, 198] width 420 height 43
click at [408, 174] on input "b. Implement the selected engagement options, such as interactive collaboration…" at bounding box center [408, 169] width 0 height 8
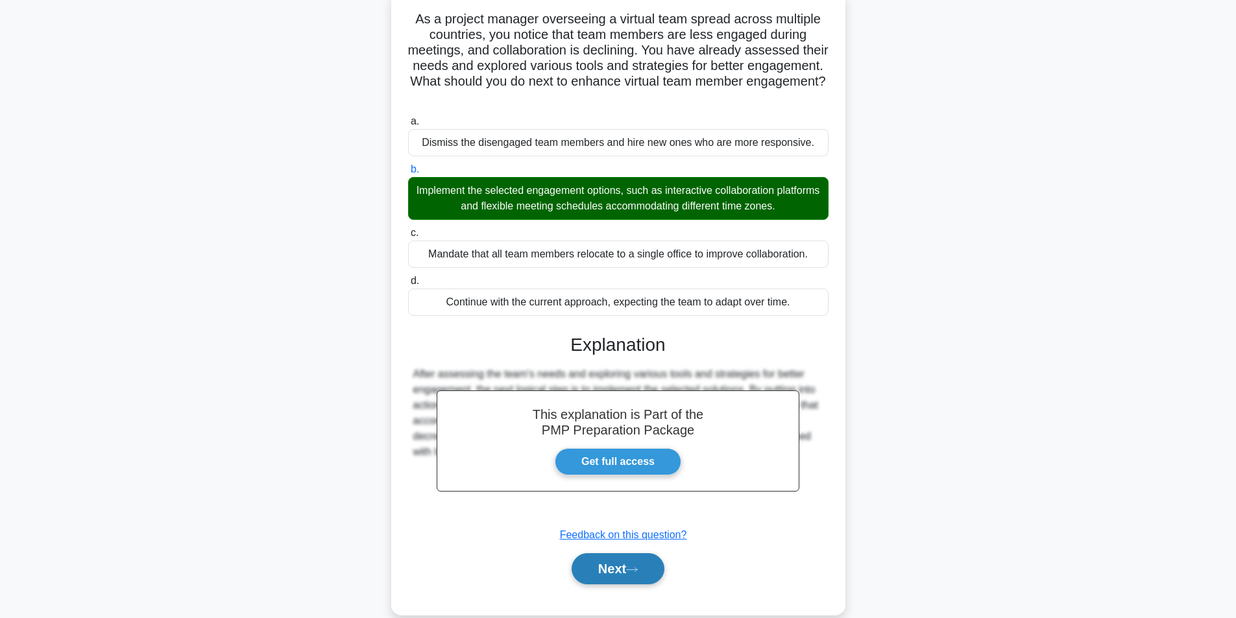
click at [609, 573] on button "Next" at bounding box center [618, 568] width 93 height 31
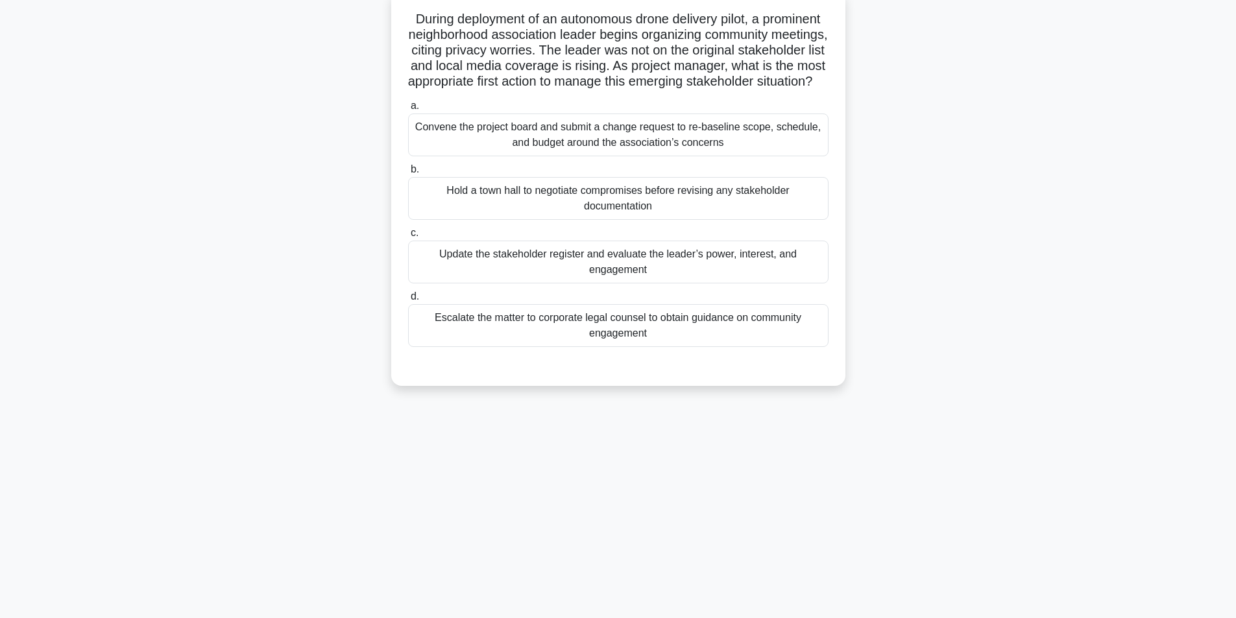
click at [622, 284] on div "Update the stakeholder register and evaluate the leader’s power, interest, and …" at bounding box center [618, 262] width 420 height 43
click at [408, 237] on input "c. Update the stakeholder register and evaluate the leader’s power, interest, a…" at bounding box center [408, 233] width 0 height 8
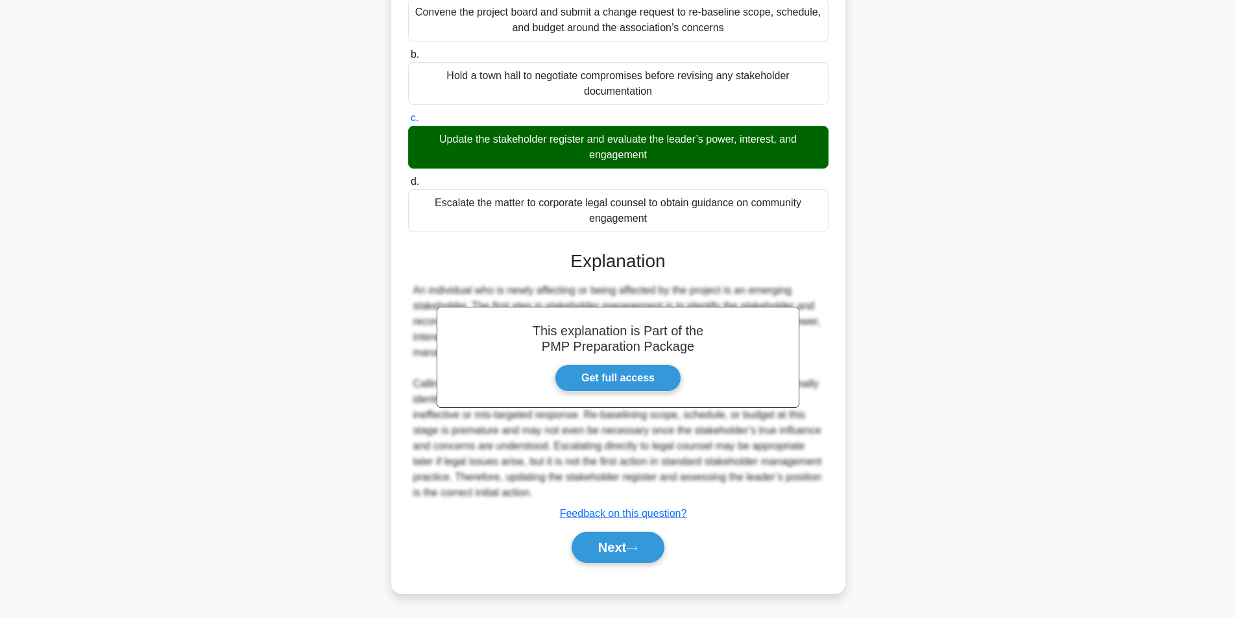
scroll to position [213, 0]
click at [638, 546] on icon at bounding box center [632, 548] width 12 height 7
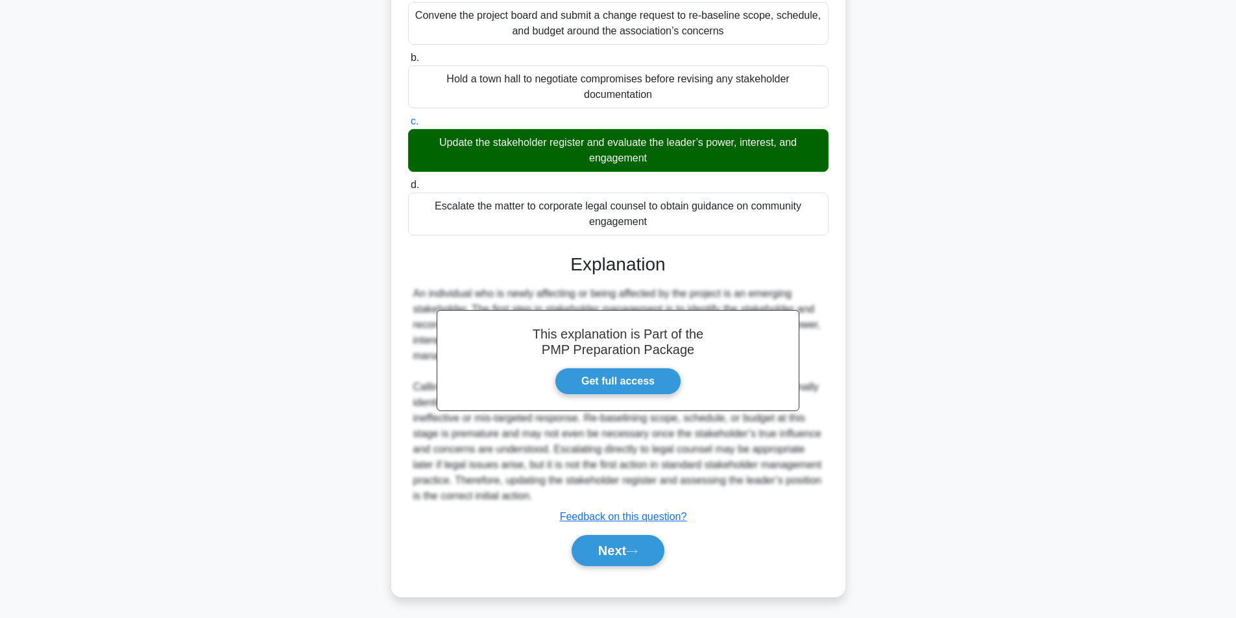
scroll to position [82, 0]
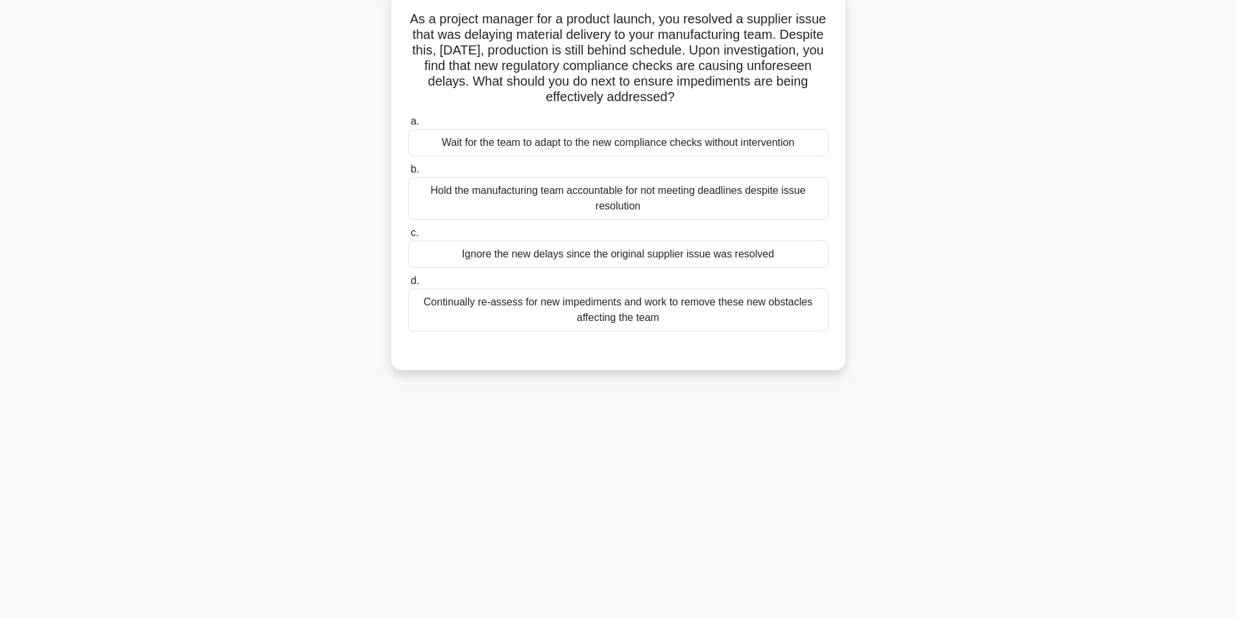
click at [600, 304] on div "Continually re-assess for new impediments and work to remove these new obstacle…" at bounding box center [618, 310] width 420 height 43
click at [408, 285] on input "d. Continually re-assess for new impediments and work to remove these new obsta…" at bounding box center [408, 281] width 0 height 8
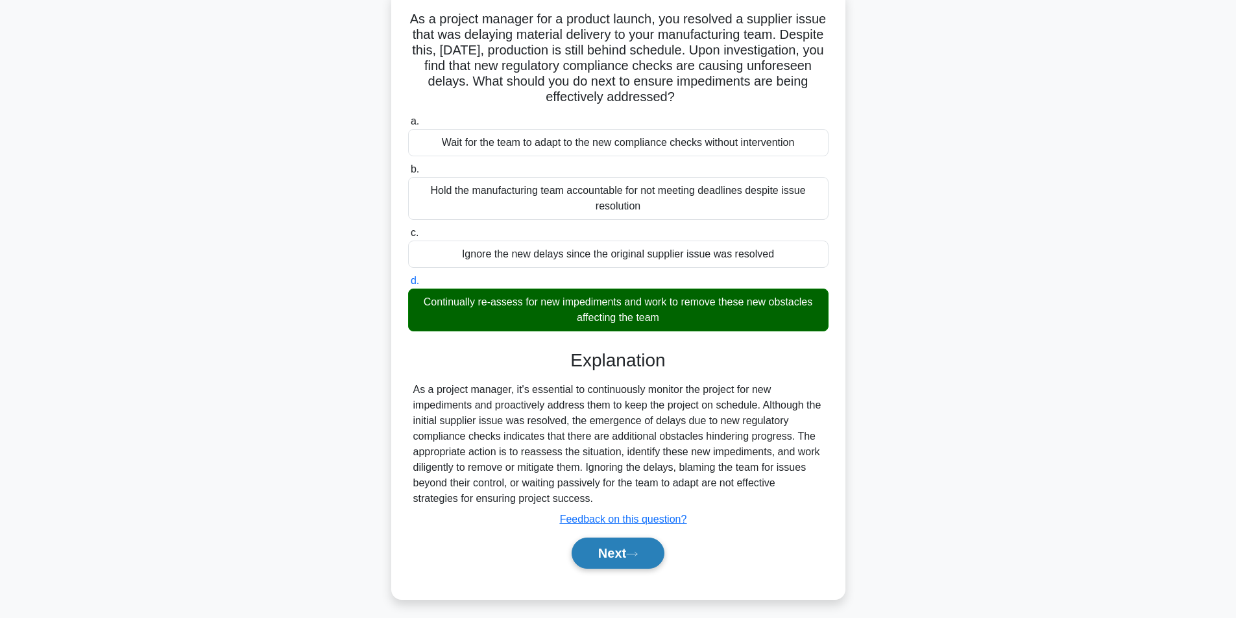
click at [601, 561] on button "Next" at bounding box center [618, 553] width 93 height 31
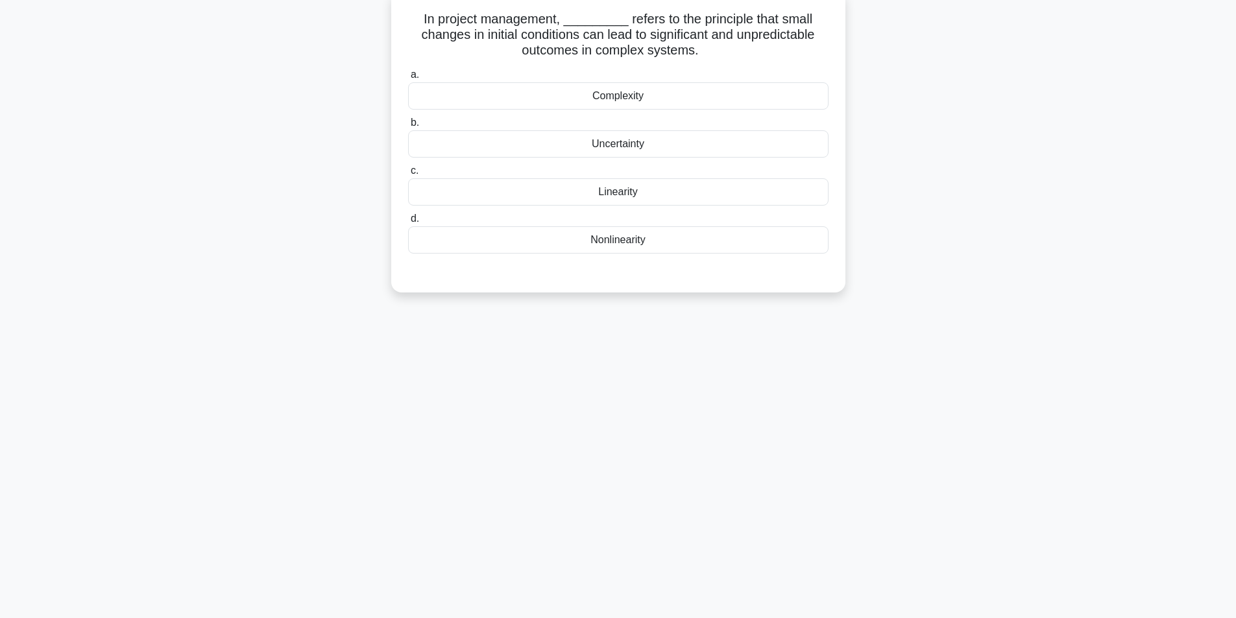
click at [618, 240] on div "Nonlinearity" at bounding box center [618, 239] width 420 height 27
click at [408, 223] on input "d. Nonlinearity" at bounding box center [408, 219] width 0 height 8
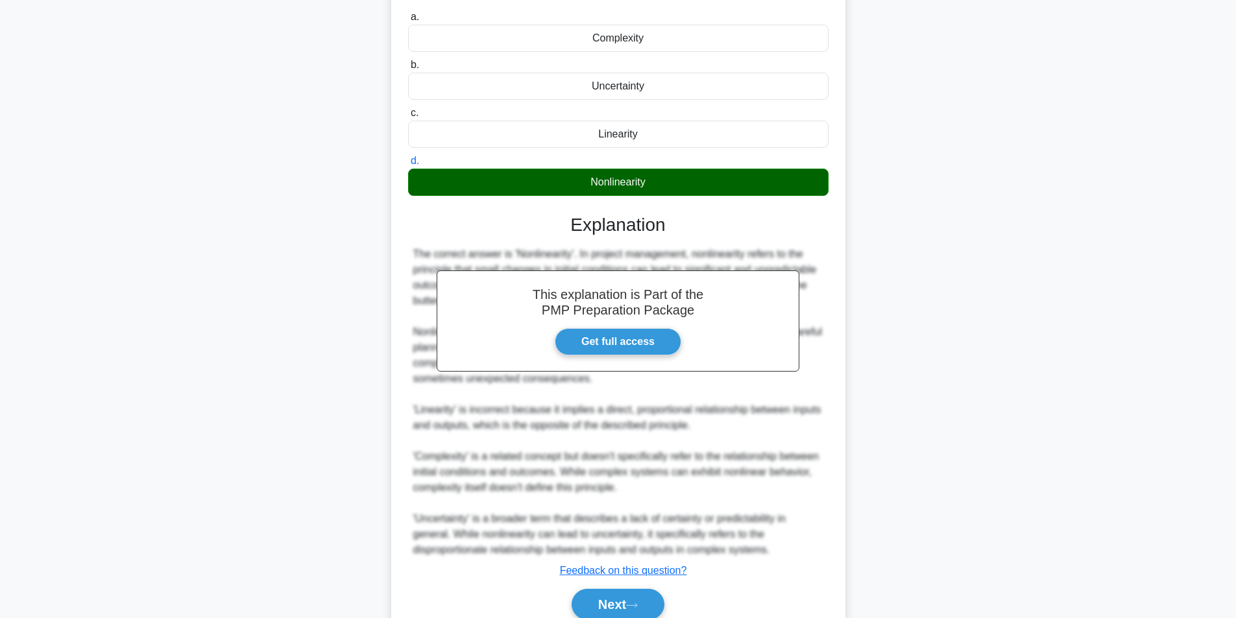
scroll to position [198, 0]
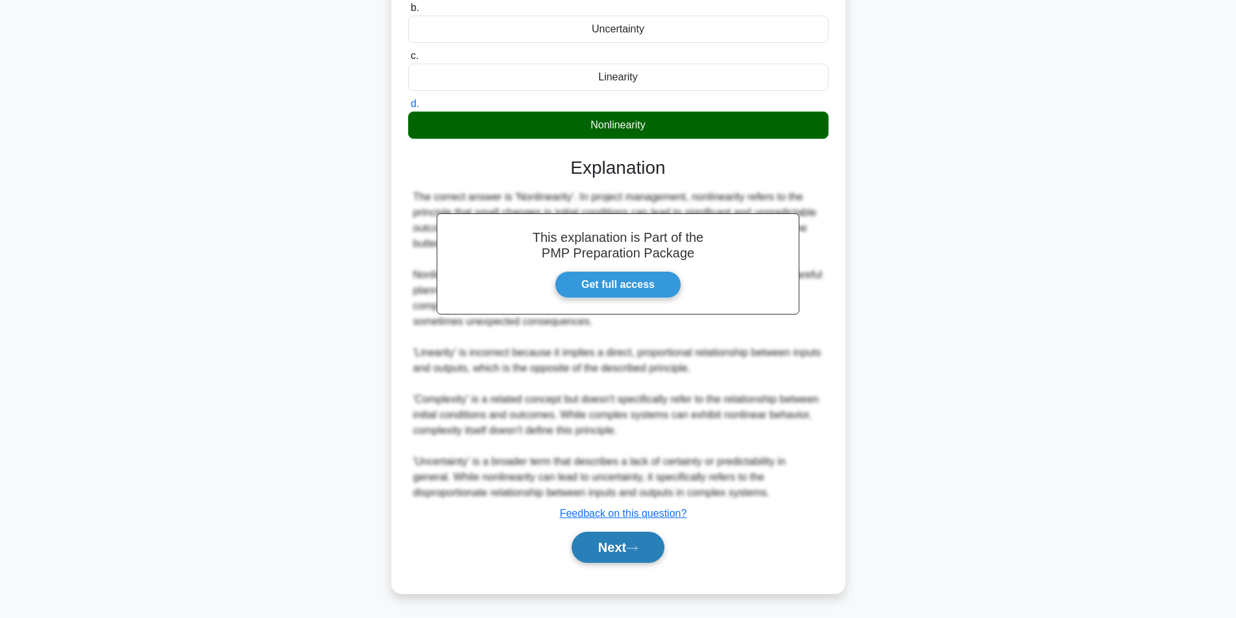
click at [607, 555] on button "Next" at bounding box center [618, 547] width 93 height 31
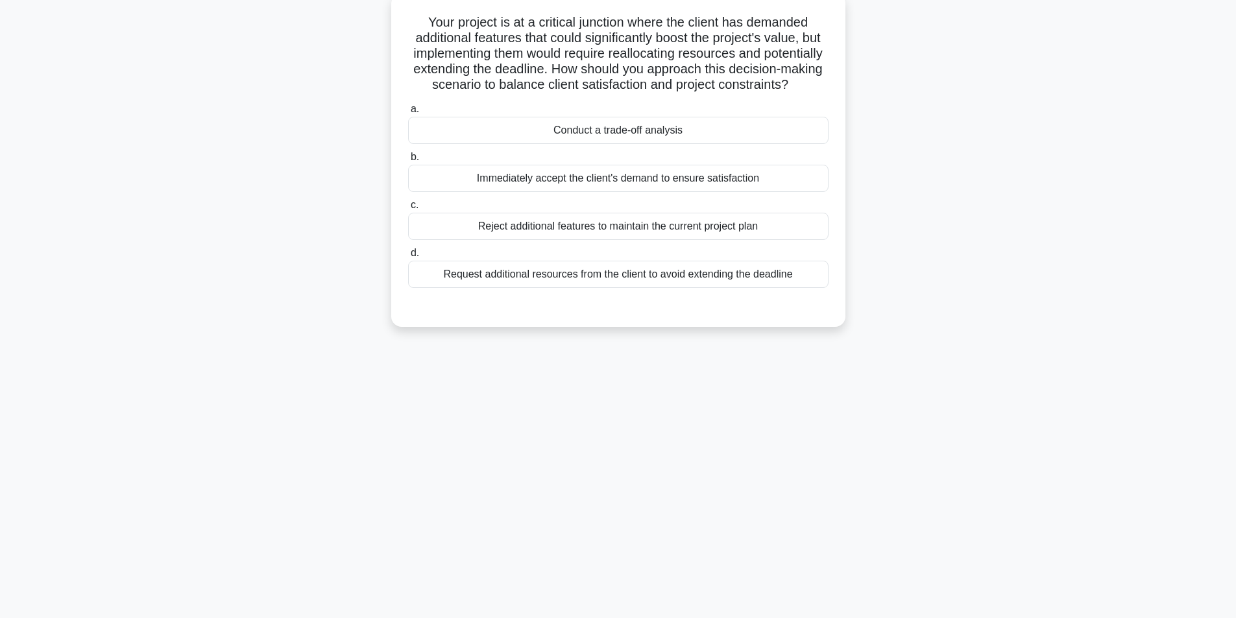
scroll to position [82, 0]
click at [600, 141] on div "Conduct a trade-off analysis" at bounding box center [618, 127] width 420 height 27
click at [408, 110] on input "a. Conduct a trade-off analysis" at bounding box center [408, 106] width 0 height 8
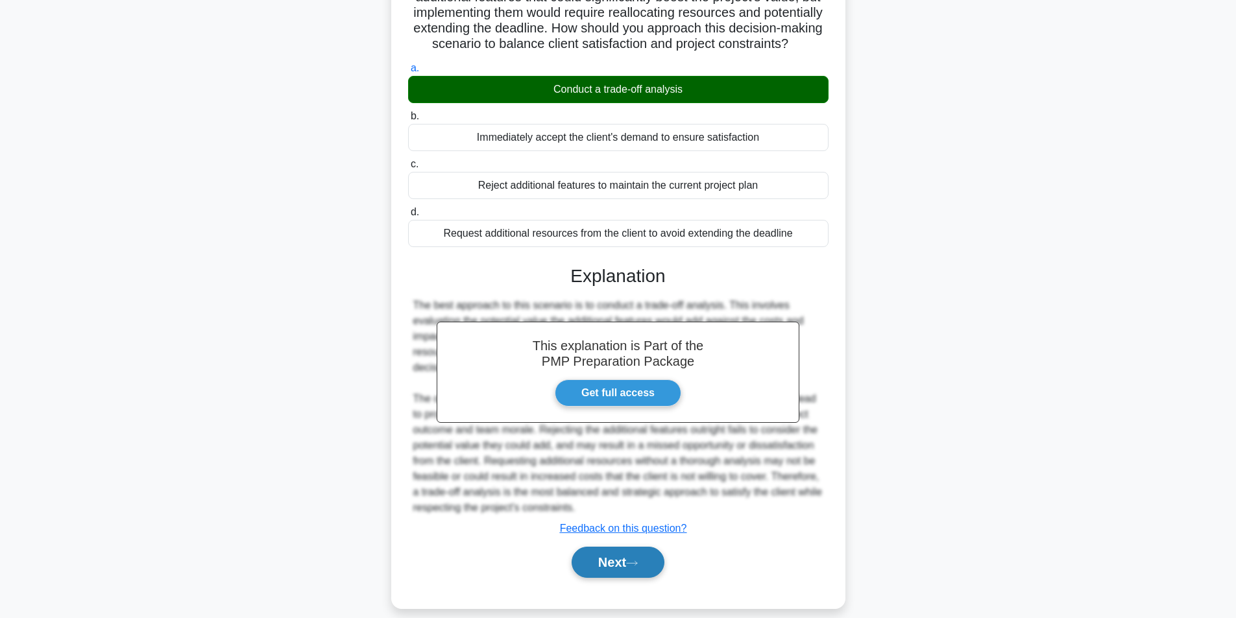
scroll to position [151, 0]
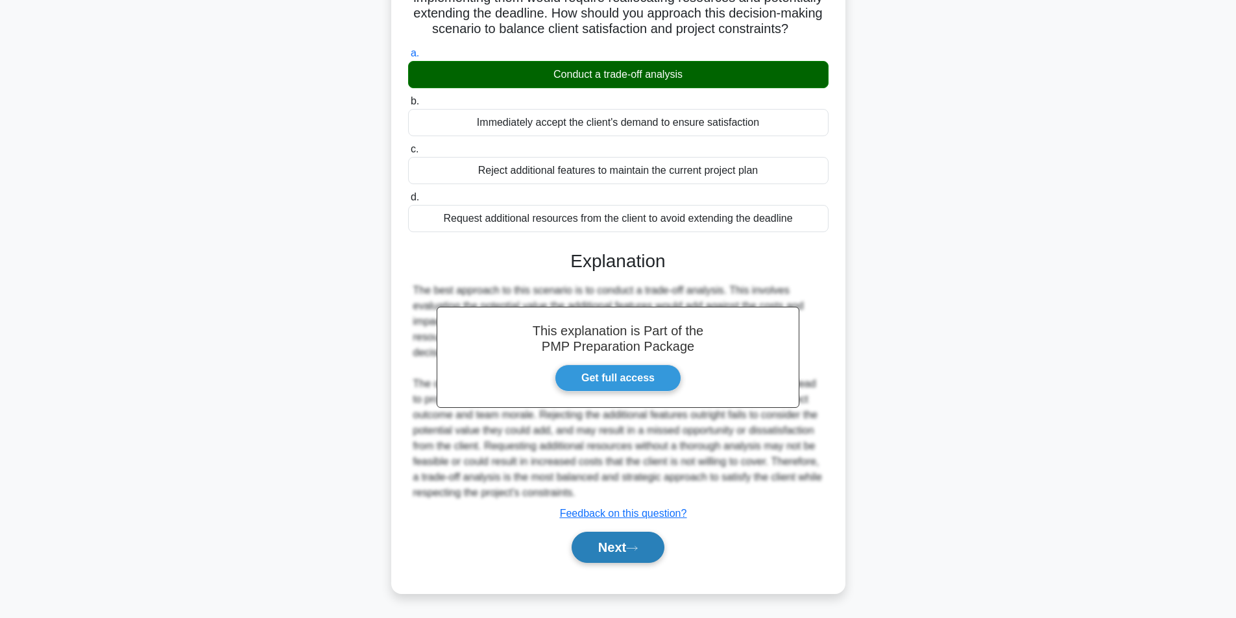
click at [613, 553] on button "Next" at bounding box center [618, 547] width 93 height 31
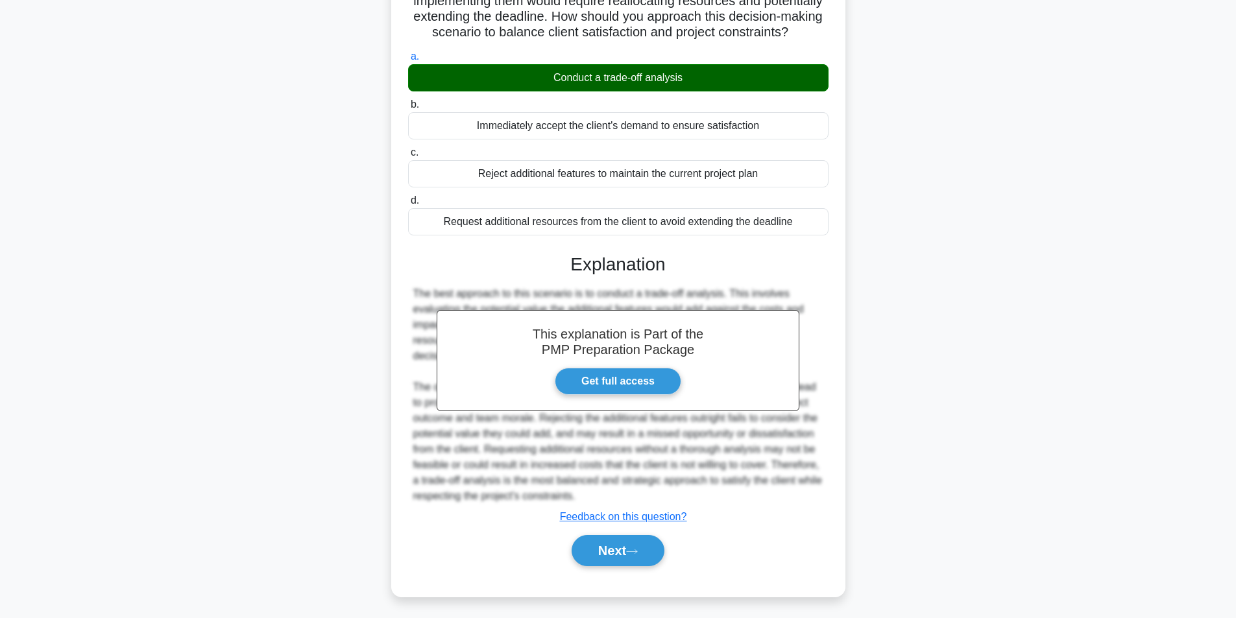
scroll to position [82, 0]
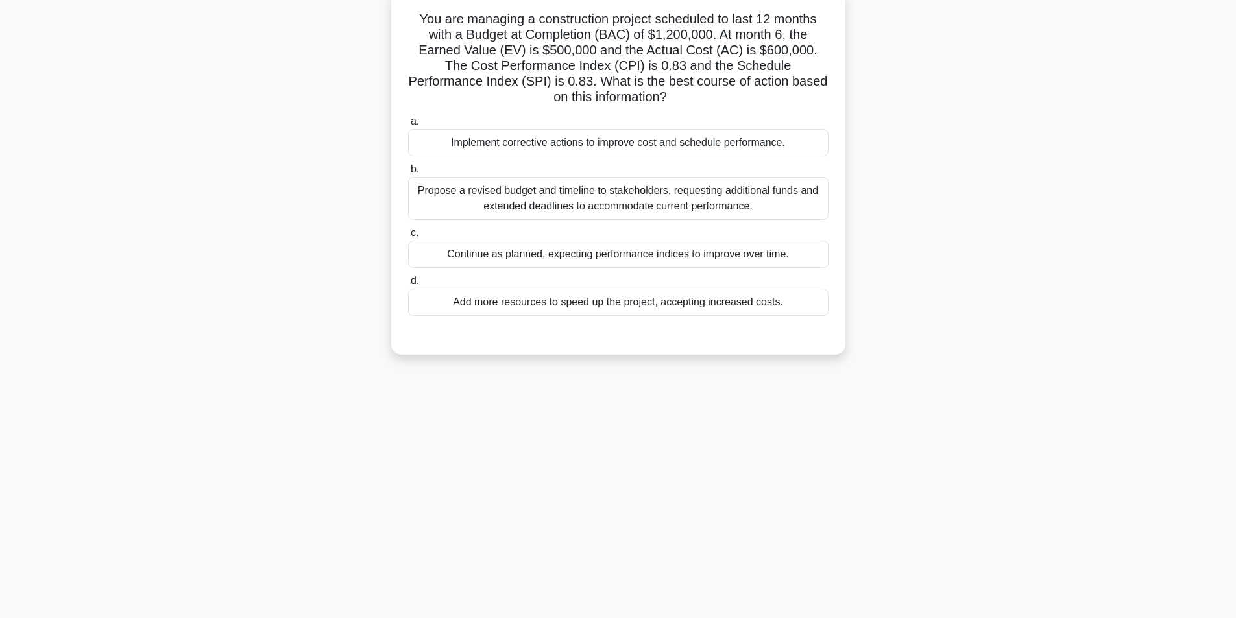
click at [642, 147] on div "Implement corrective actions to improve cost and schedule performance." at bounding box center [618, 142] width 420 height 27
click at [408, 126] on input "a. Implement corrective actions to improve cost and schedule performance." at bounding box center [408, 121] width 0 height 8
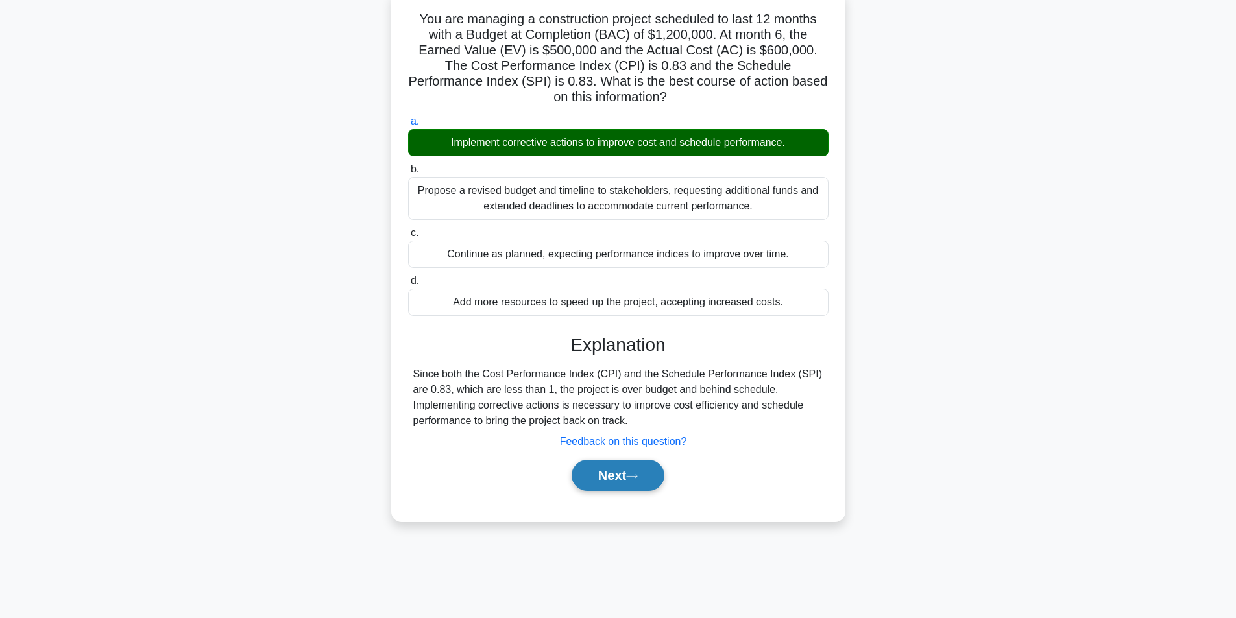
click at [622, 463] on button "Next" at bounding box center [618, 475] width 93 height 31
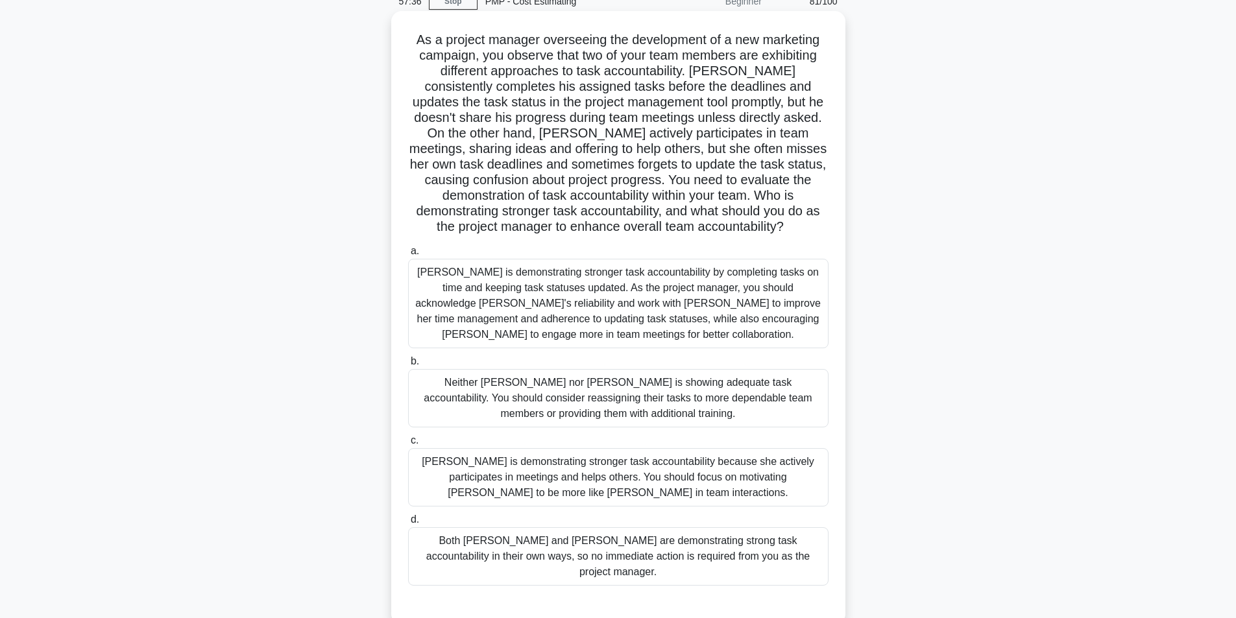
scroll to position [65, 0]
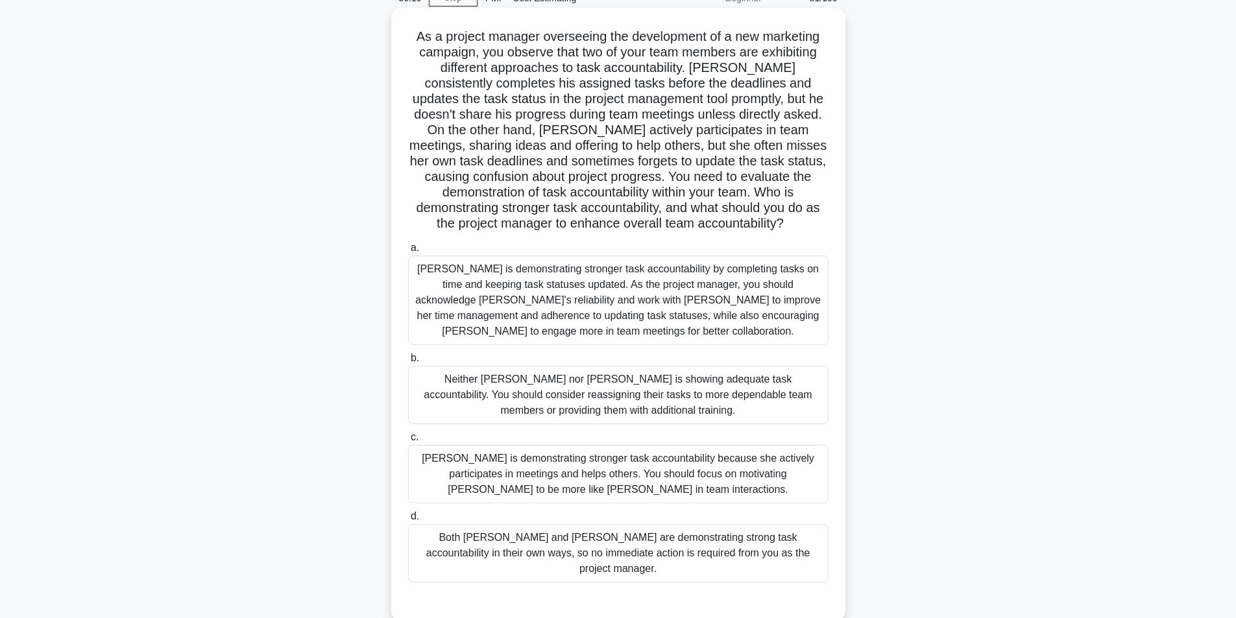
click at [609, 318] on div "Jacob is demonstrating stronger task accountability by completing tasks on time…" at bounding box center [618, 301] width 420 height 90
click at [408, 252] on input "a. Jacob is demonstrating stronger task accountability by completing tasks on t…" at bounding box center [408, 248] width 0 height 8
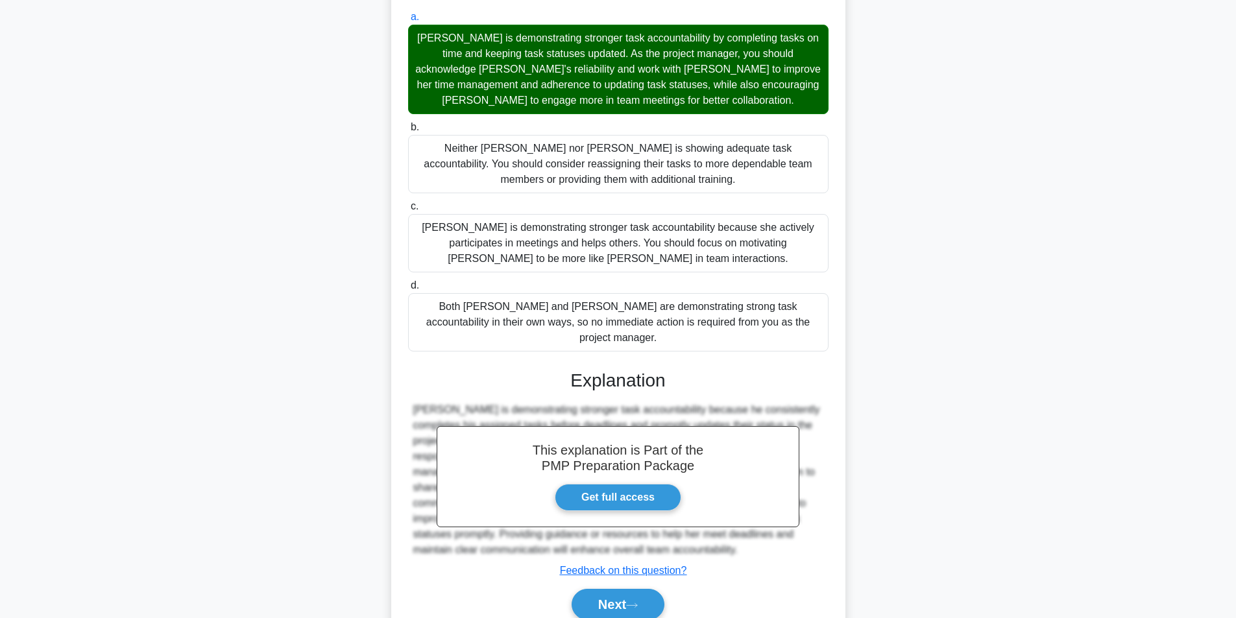
scroll to position [338, 0]
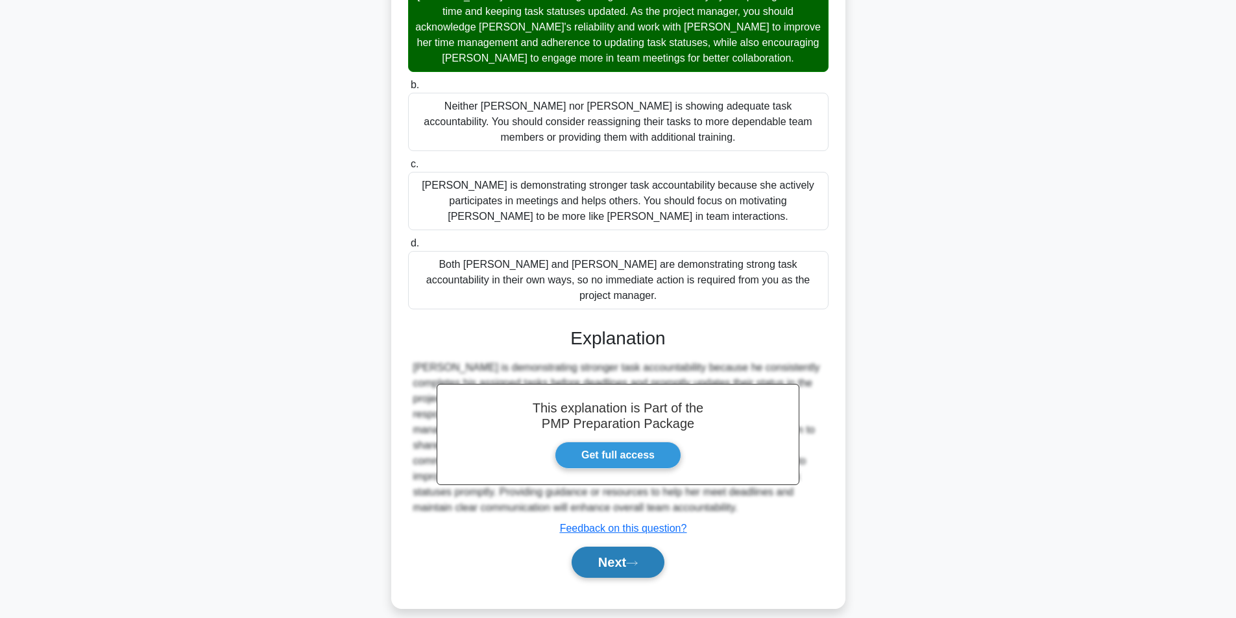
click at [627, 547] on button "Next" at bounding box center [618, 562] width 93 height 31
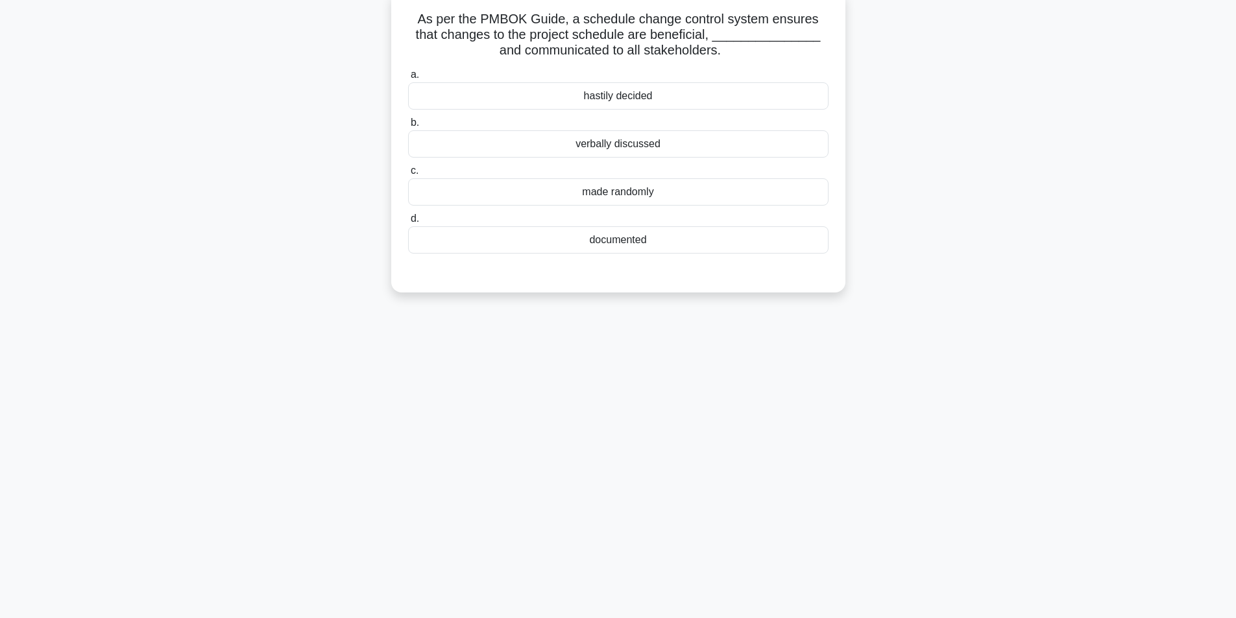
click at [620, 244] on div "documented" at bounding box center [618, 239] width 420 height 27
click at [408, 223] on input "d. documented" at bounding box center [408, 219] width 0 height 8
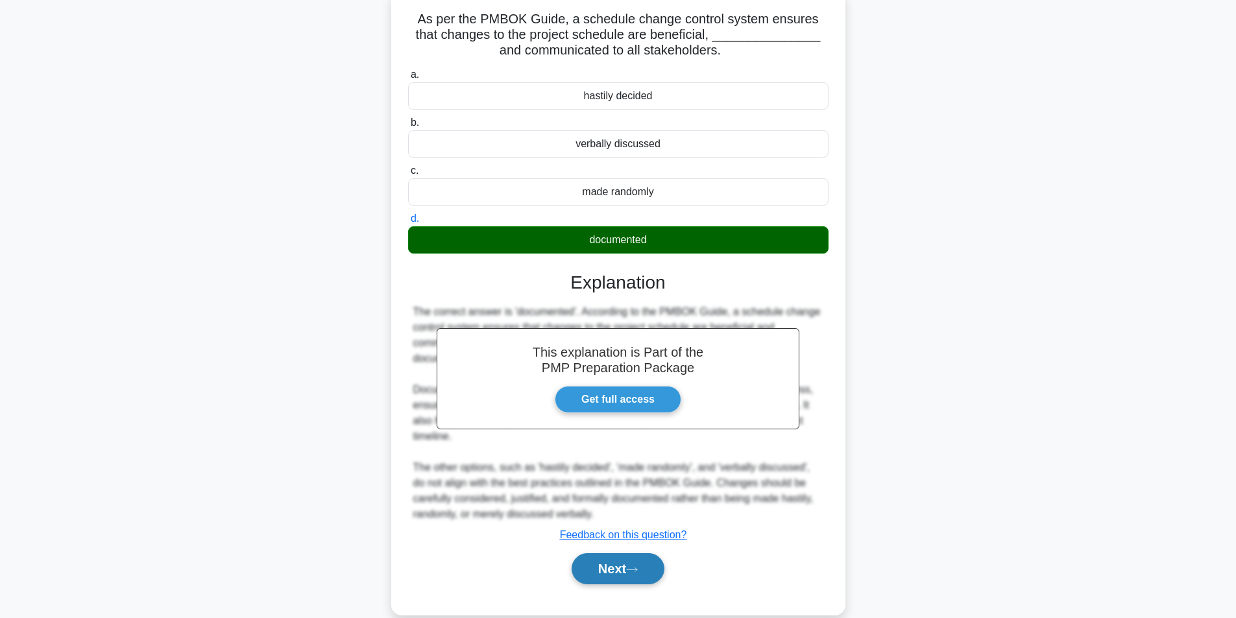
click at [651, 576] on button "Next" at bounding box center [618, 568] width 93 height 31
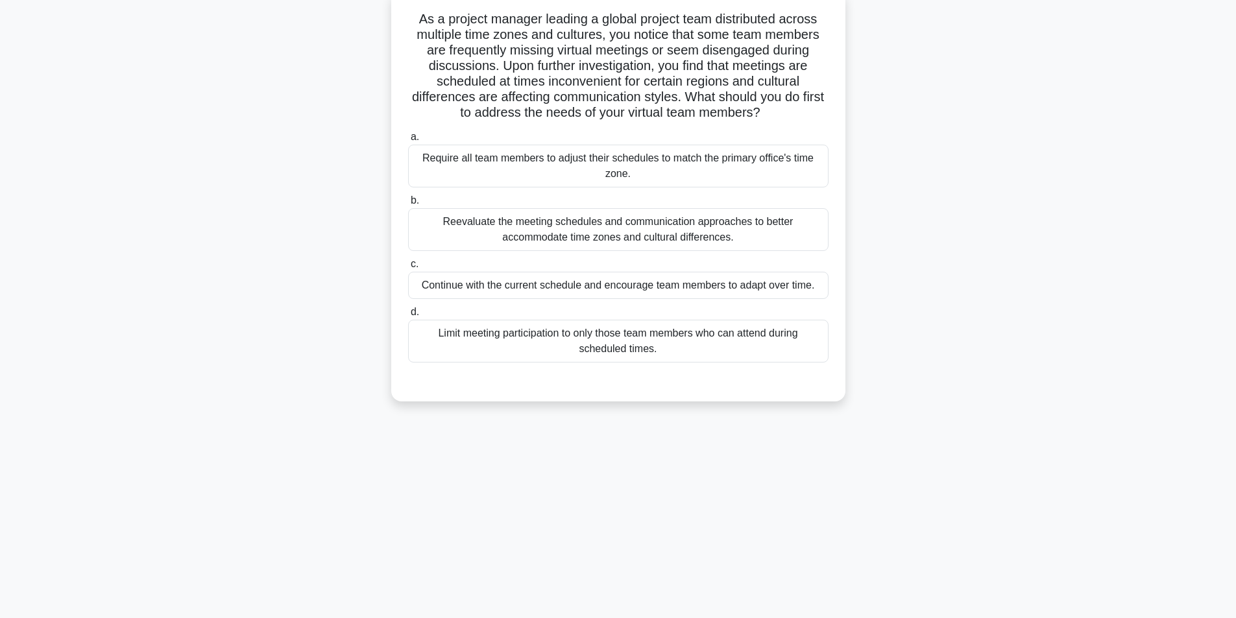
click at [621, 234] on div "Reevaluate the meeting schedules and communication approaches to better accommo…" at bounding box center [618, 229] width 420 height 43
click at [408, 205] on input "b. Reevaluate the meeting schedules and communication approaches to better acco…" at bounding box center [408, 201] width 0 height 8
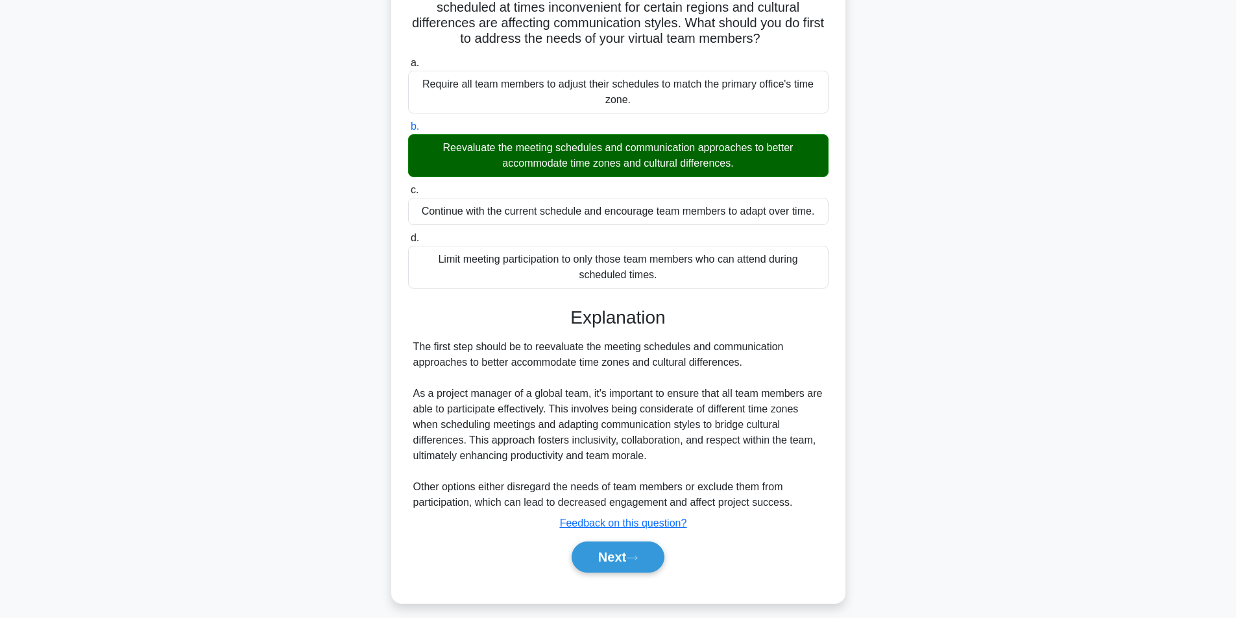
scroll to position [167, 0]
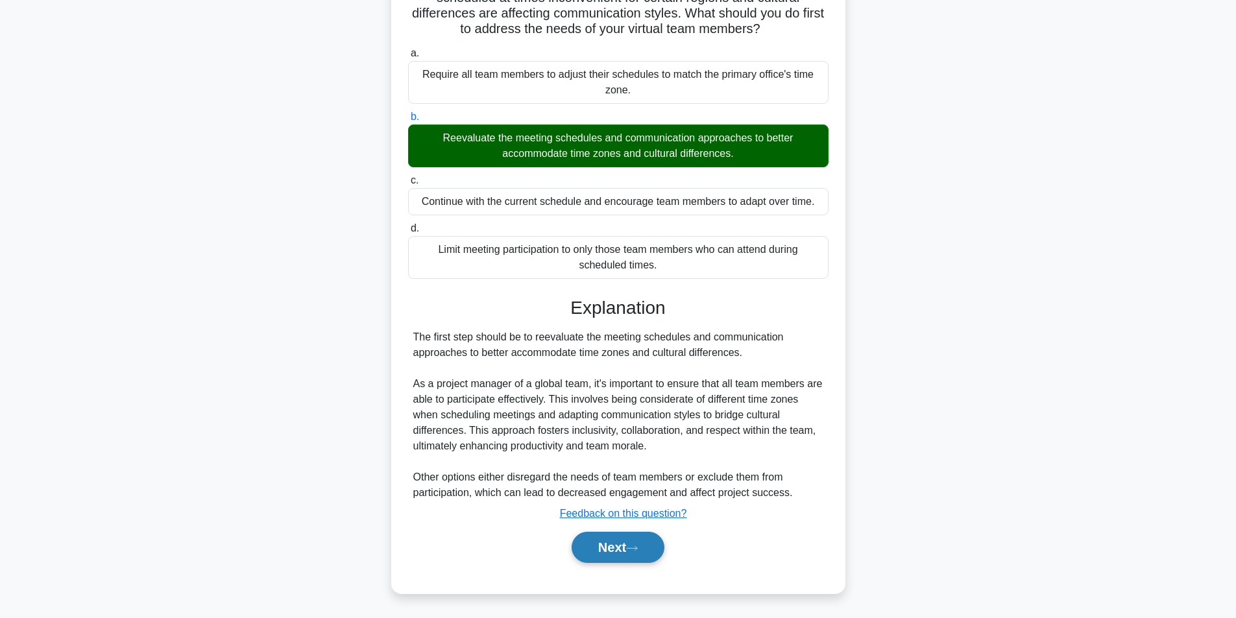
click at [617, 544] on button "Next" at bounding box center [618, 547] width 93 height 31
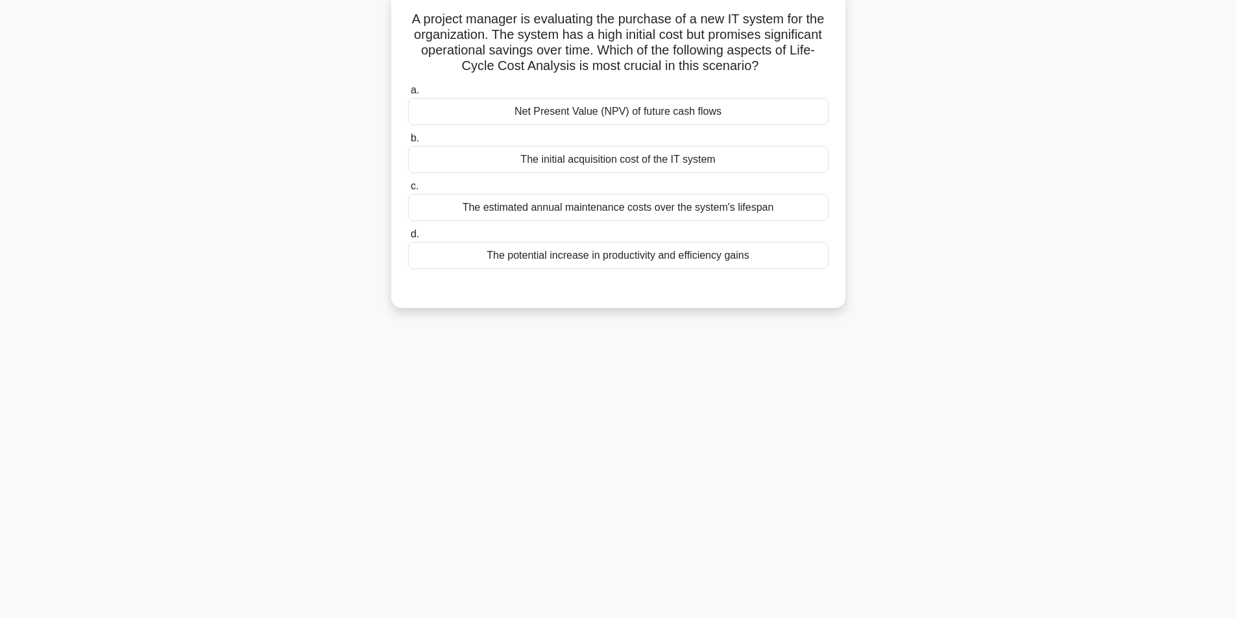
click at [656, 114] on div "Net Present Value (NPV) of future cash flows" at bounding box center [618, 111] width 420 height 27
click at [408, 95] on input "a. Net Present Value (NPV) of future cash flows" at bounding box center [408, 90] width 0 height 8
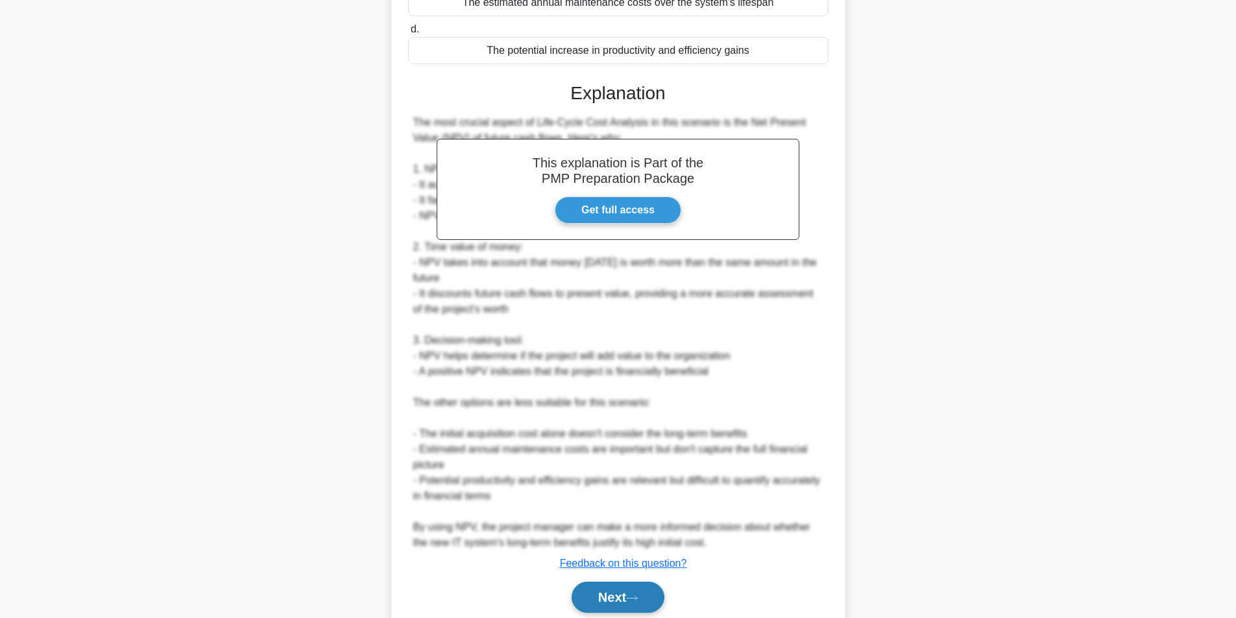
scroll to position [338, 0]
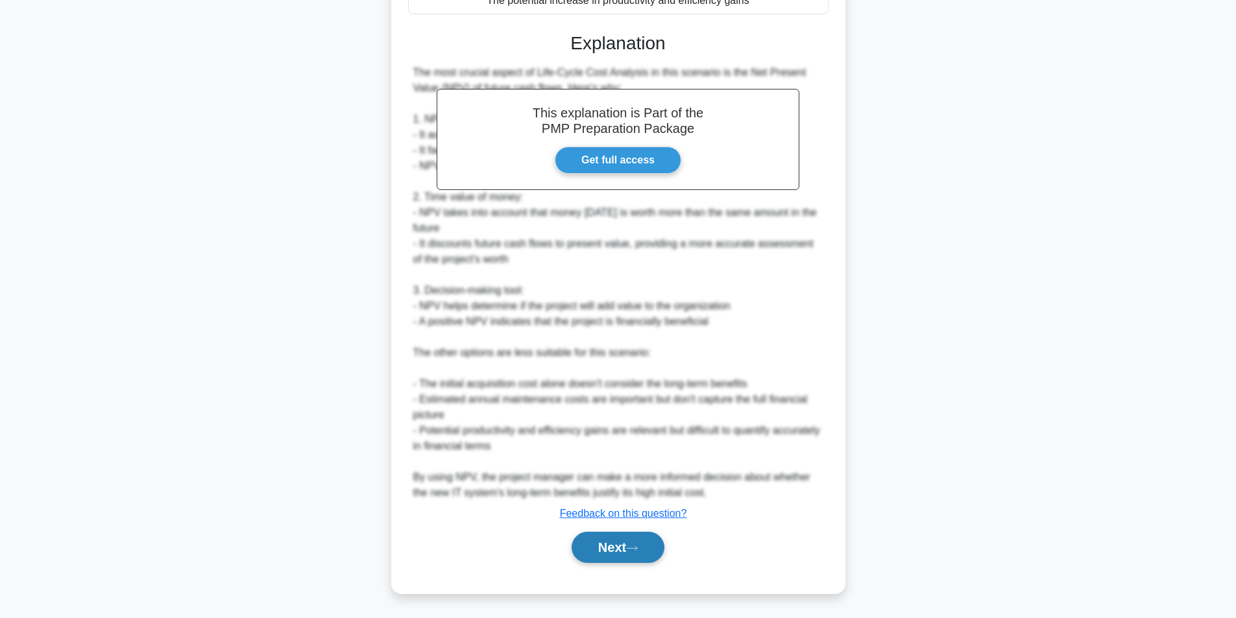
click at [586, 556] on button "Next" at bounding box center [618, 547] width 93 height 31
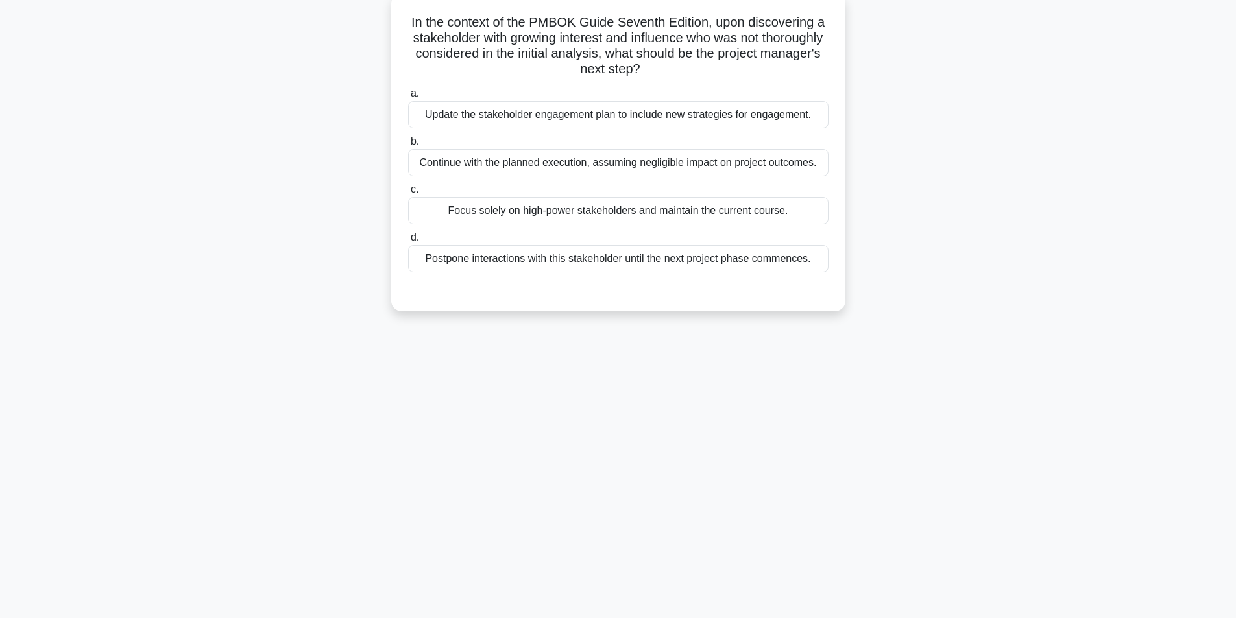
scroll to position [82, 0]
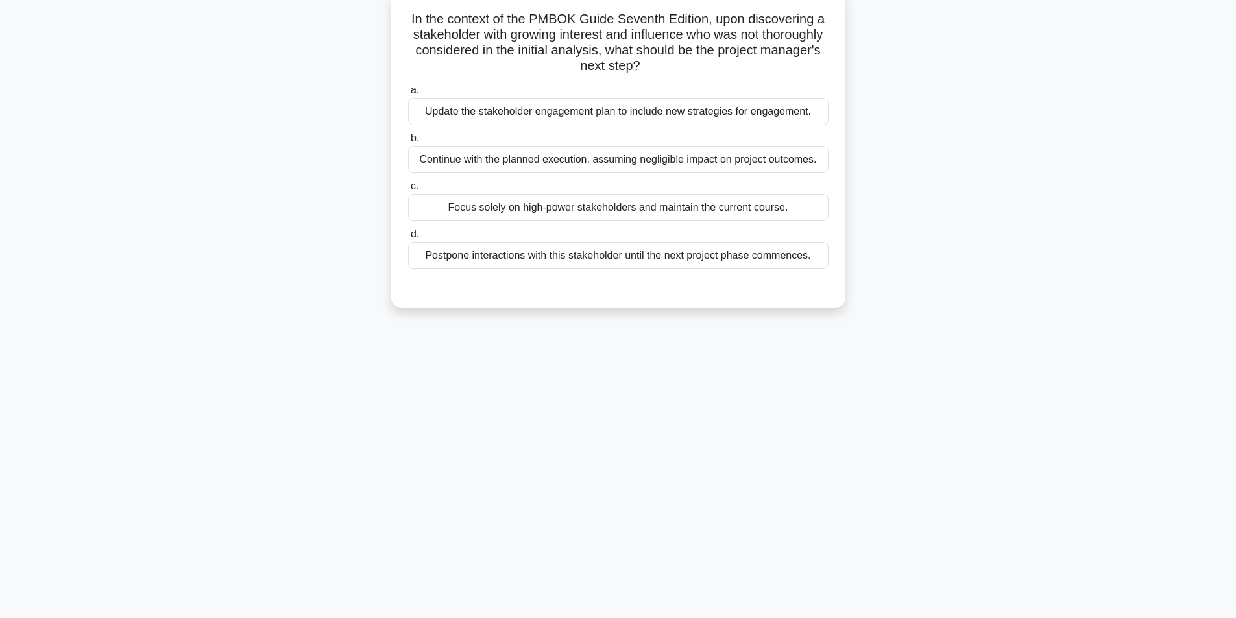
click at [628, 117] on div "Update the stakeholder engagement plan to include new strategies for engagement." at bounding box center [618, 111] width 420 height 27
click at [408, 95] on input "a. Update the stakeholder engagement plan to include new strategies for engagem…" at bounding box center [408, 90] width 0 height 8
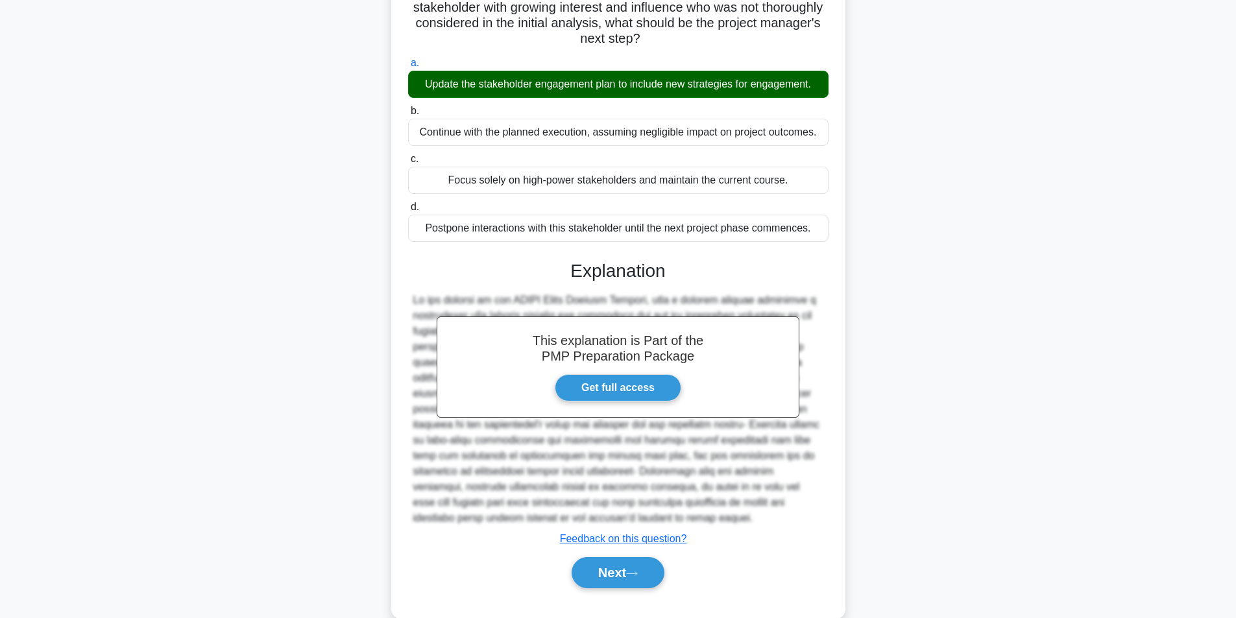
scroll to position [136, 0]
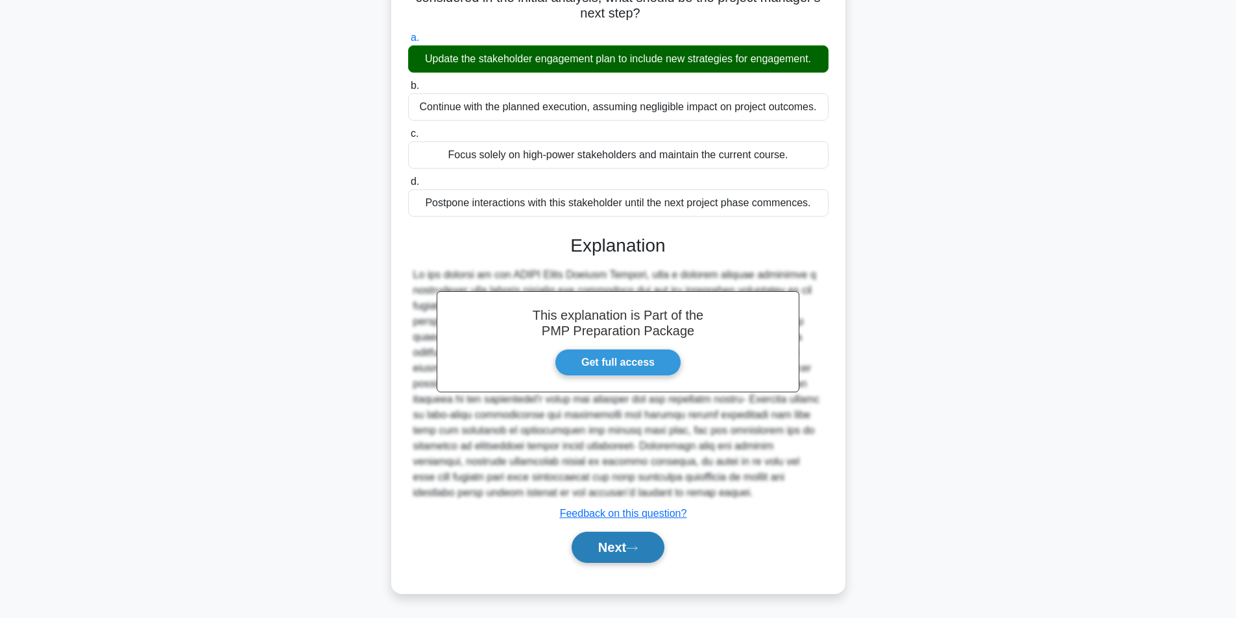
click at [609, 548] on button "Next" at bounding box center [618, 547] width 93 height 31
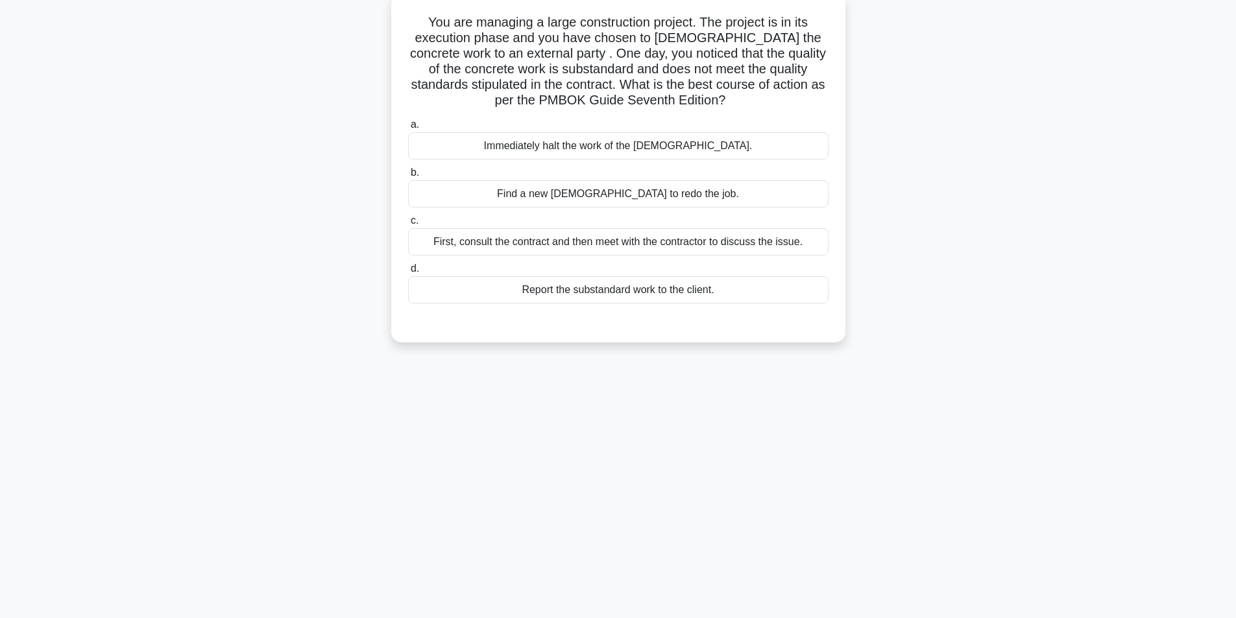
scroll to position [82, 0]
click at [616, 245] on div "First, consult the contract and then meet with the contractor to discuss the is…" at bounding box center [618, 238] width 420 height 27
click at [408, 222] on input "c. First, consult the contract and then meet with the contractor to discuss the…" at bounding box center [408, 217] width 0 height 8
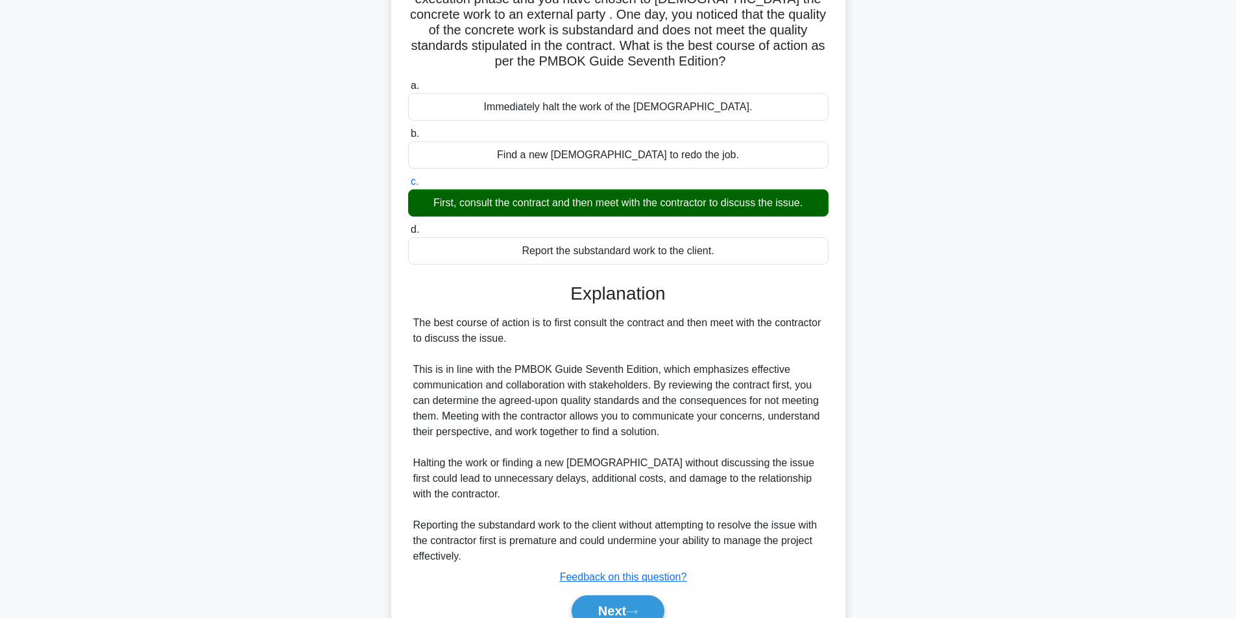
click at [622, 555] on div "Explanation The best course of action is to first consult the contract and then…" at bounding box center [618, 457] width 420 height 349
click at [635, 603] on button "Next" at bounding box center [618, 611] width 93 height 31
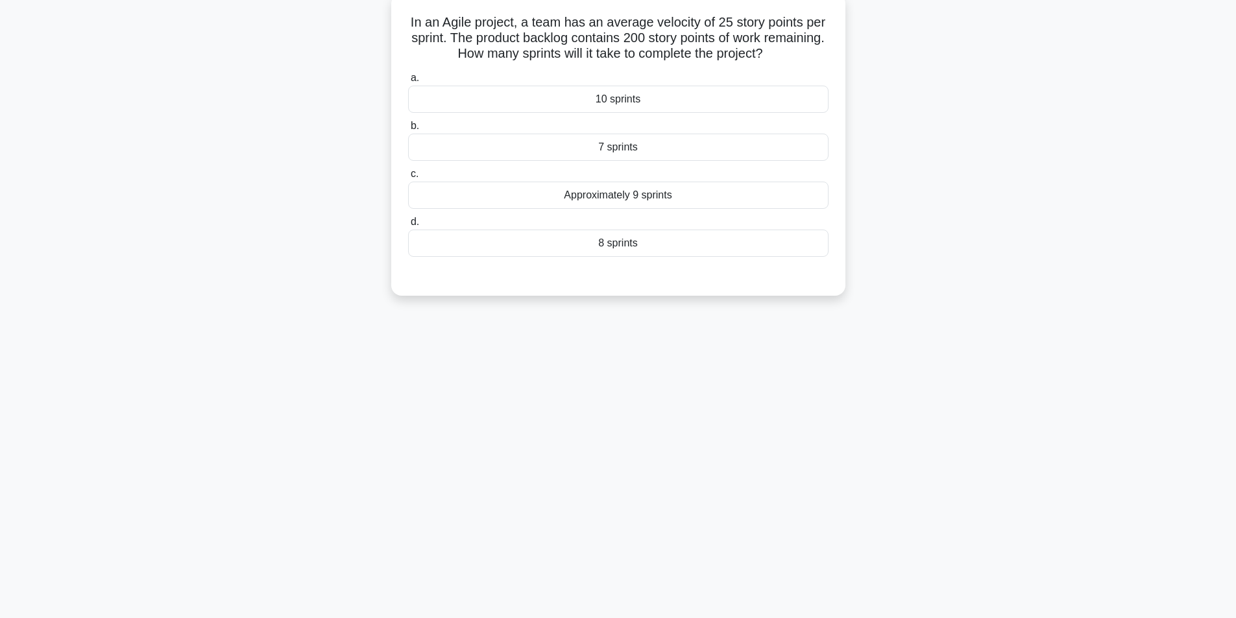
scroll to position [82, 0]
click at [622, 244] on div "8 sprints" at bounding box center [618, 239] width 420 height 27
click at [408, 223] on input "d. 8 sprints" at bounding box center [408, 219] width 0 height 8
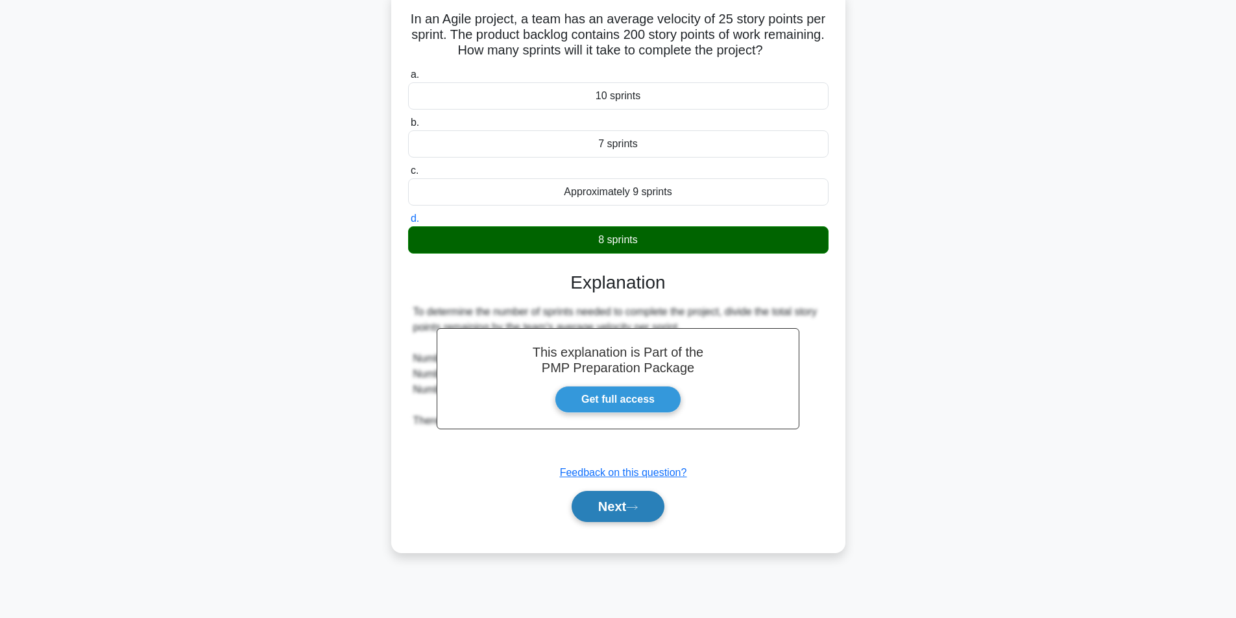
click at [627, 512] on button "Next" at bounding box center [618, 506] width 93 height 31
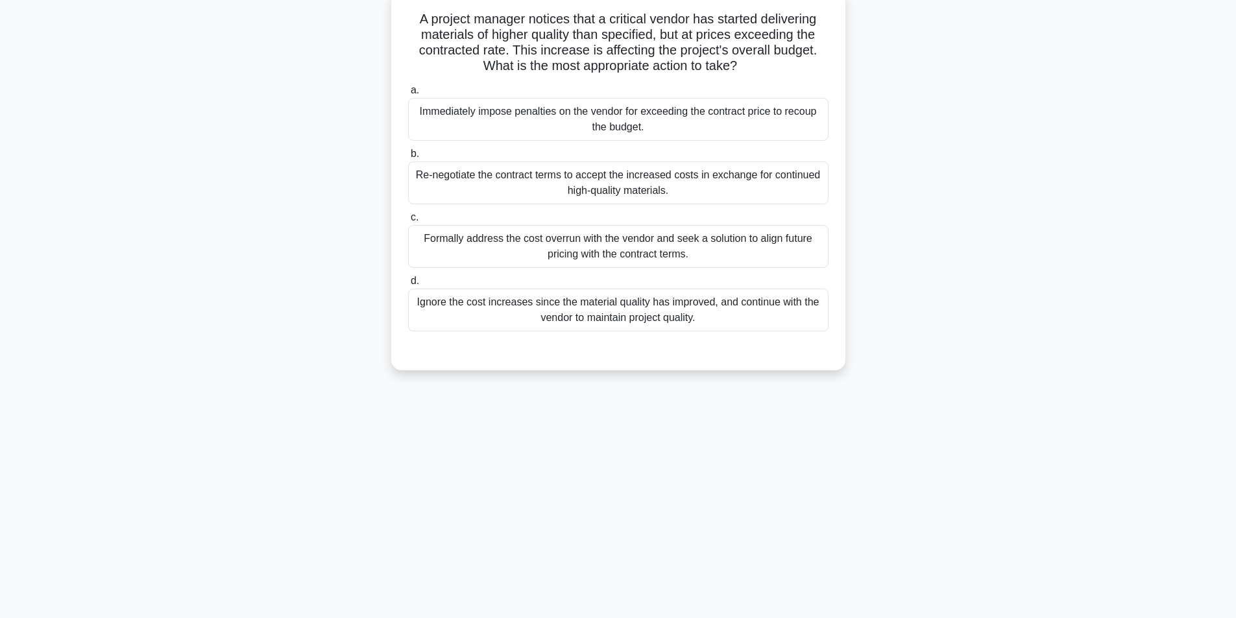
click at [643, 244] on div "Formally address the cost overrun with the vendor and seek a solution to align …" at bounding box center [618, 246] width 420 height 43
click at [408, 222] on input "c. Formally address the cost overrun with the vendor and seek a solution to ali…" at bounding box center [408, 217] width 0 height 8
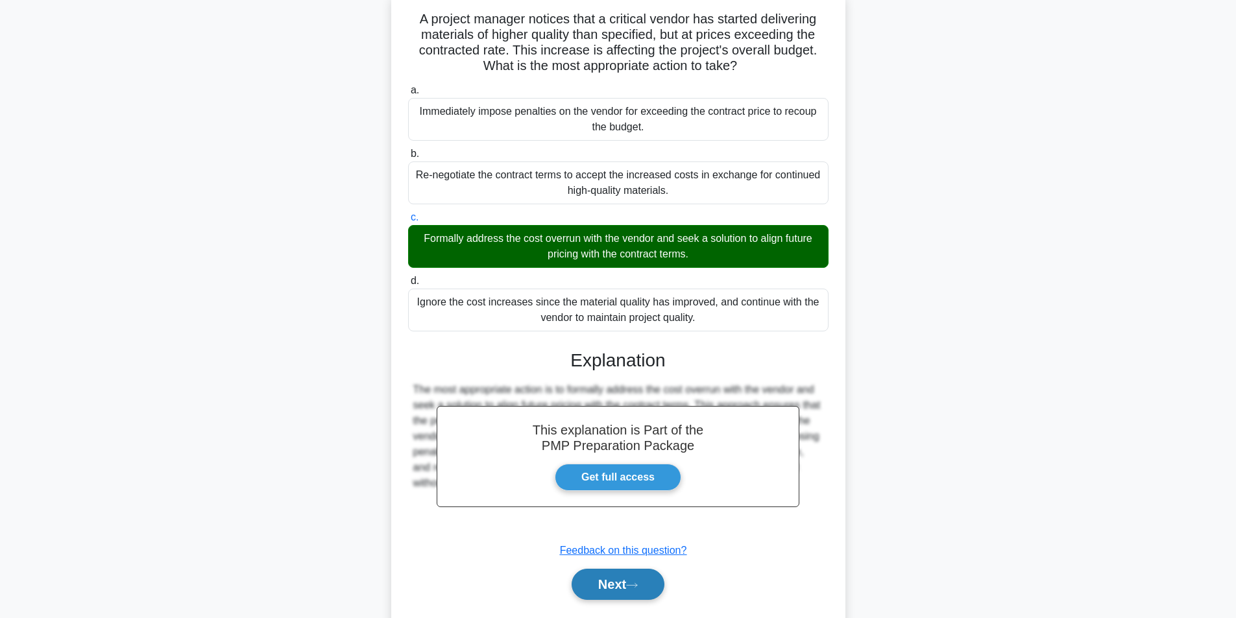
scroll to position [120, 0]
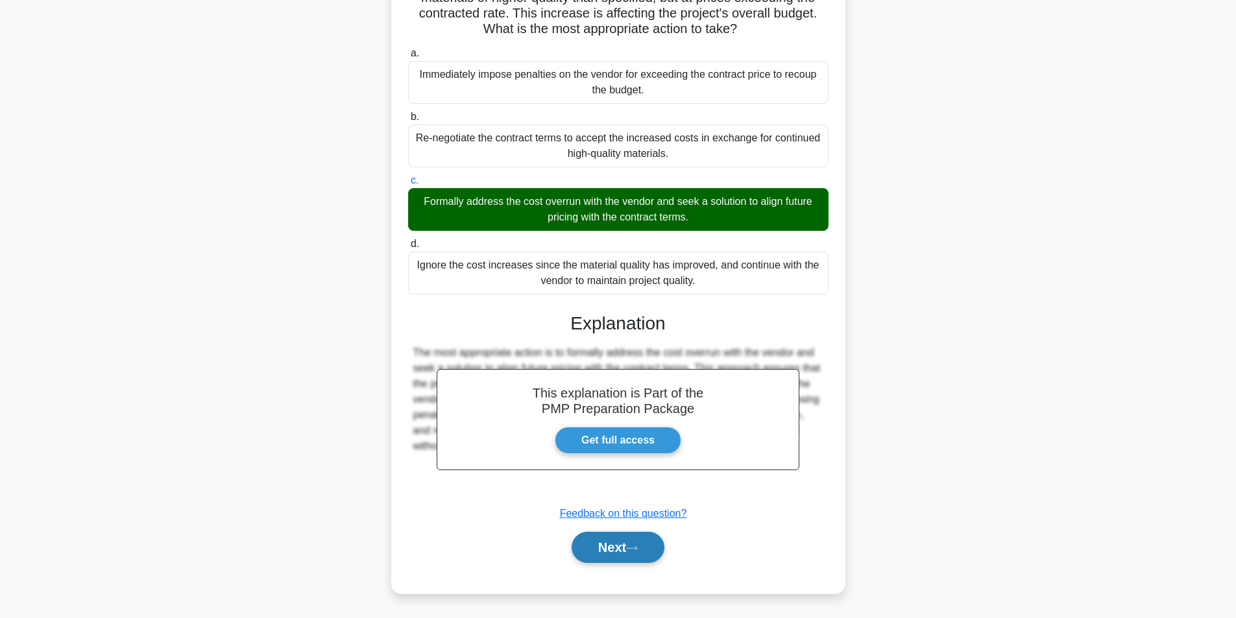
click at [595, 547] on button "Next" at bounding box center [618, 547] width 93 height 31
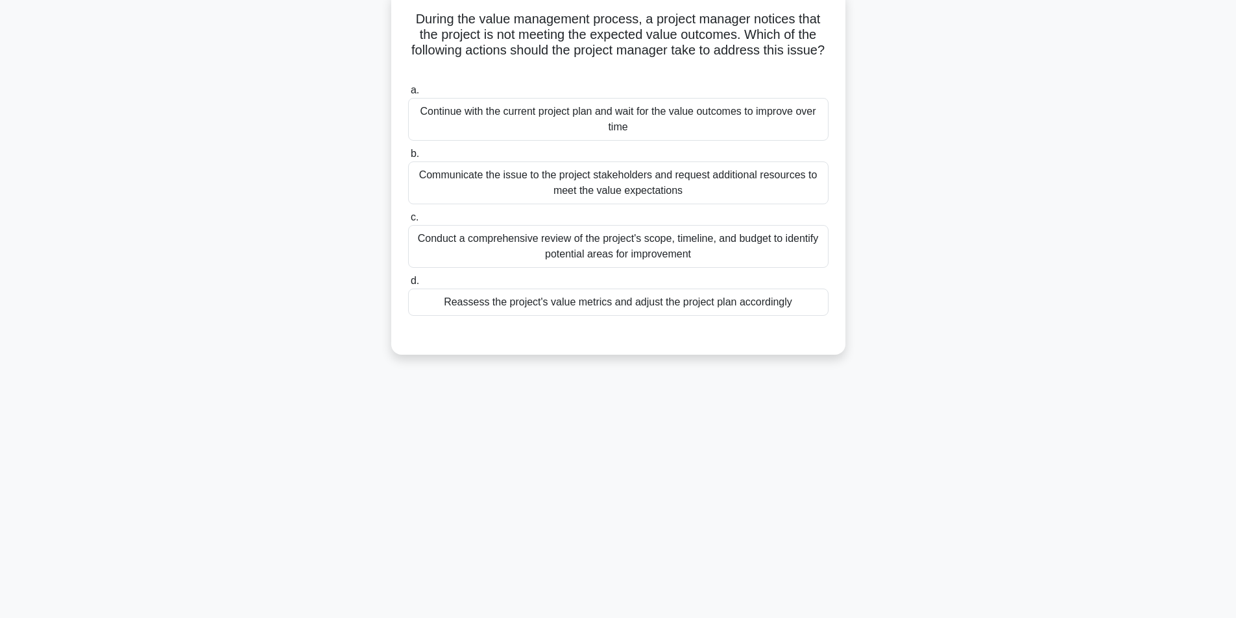
click at [679, 302] on div "Reassess the project's value metrics and adjust the project plan accordingly" at bounding box center [618, 302] width 420 height 27
click at [408, 285] on input "d. Reassess the project's value metrics and adjust the project plan accordingly" at bounding box center [408, 281] width 0 height 8
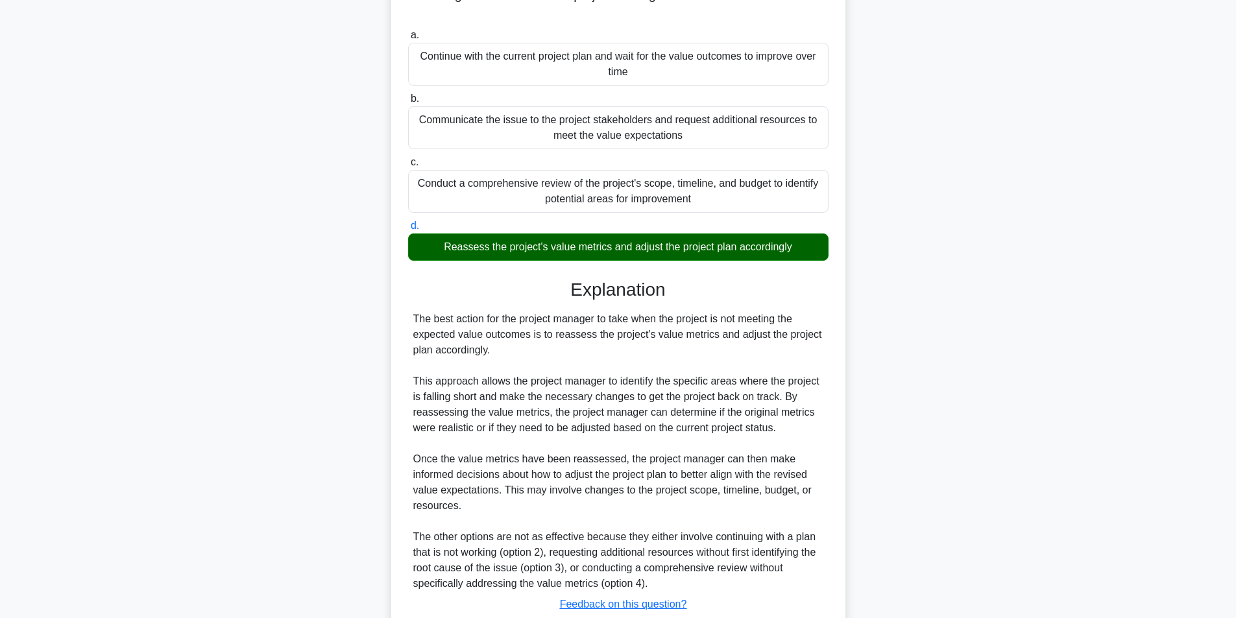
scroll to position [229, 0]
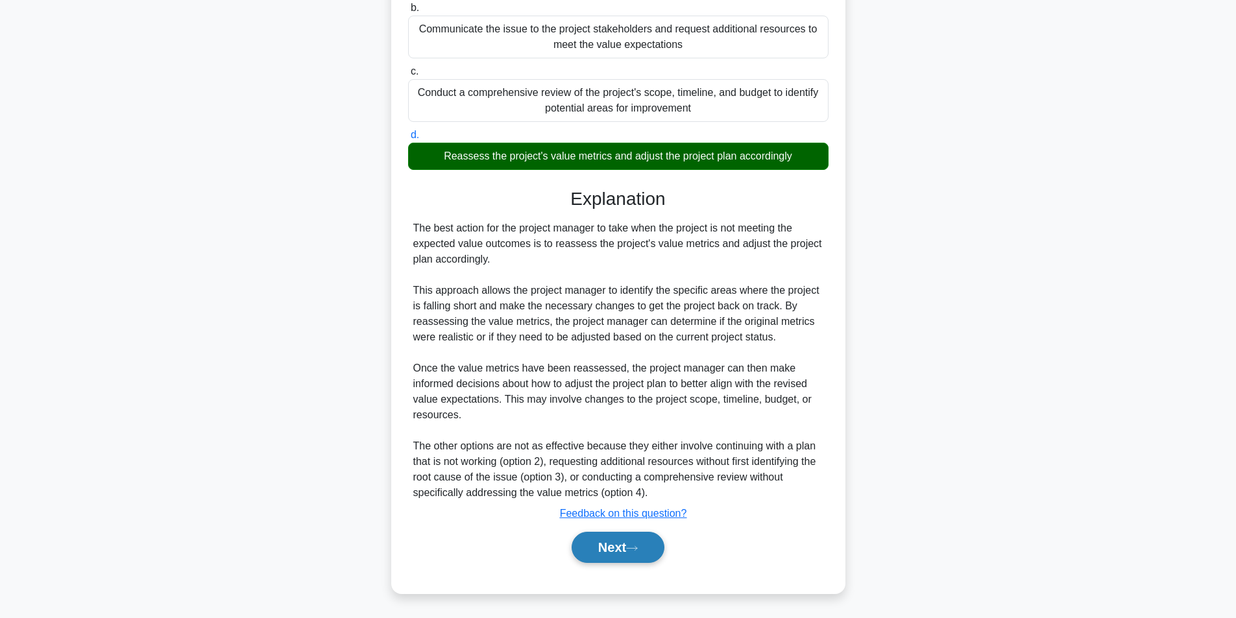
click at [595, 551] on button "Next" at bounding box center [618, 547] width 93 height 31
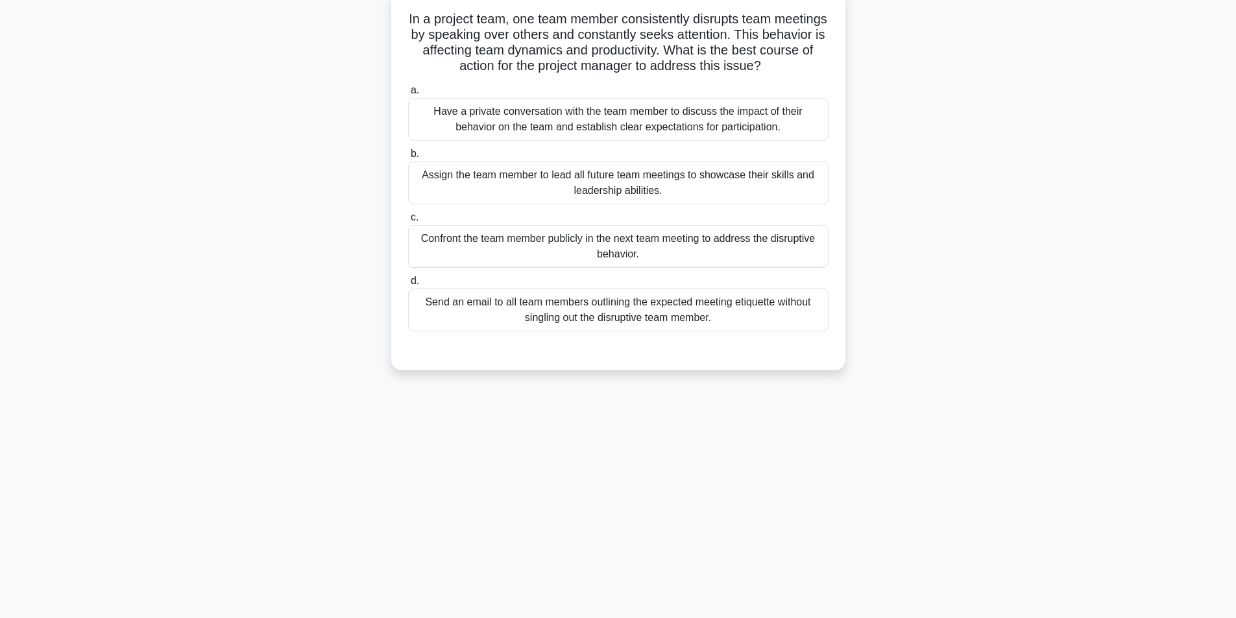
click at [601, 107] on div "Have a private conversation with the team member to discuss the impact of their…" at bounding box center [618, 119] width 420 height 43
click at [408, 95] on input "a. Have a private conversation with the team member to discuss the impact of th…" at bounding box center [408, 90] width 0 height 8
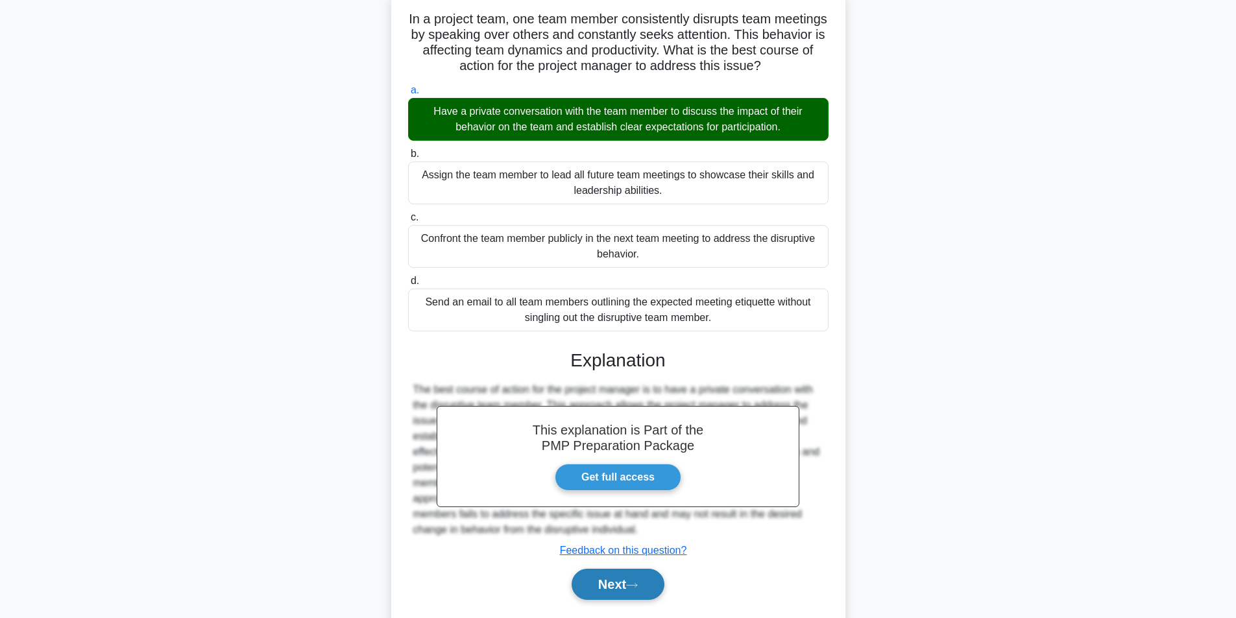
click at [608, 597] on button "Next" at bounding box center [618, 584] width 93 height 31
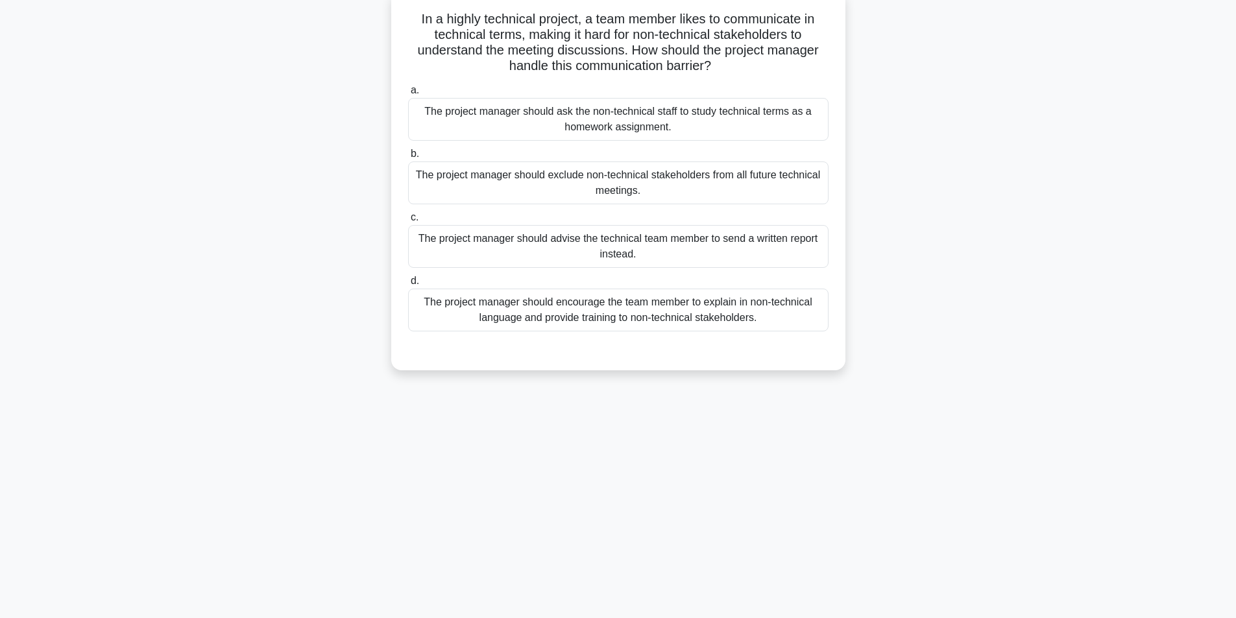
click at [637, 309] on div "The project manager should encourage the team member to explain in non-technica…" at bounding box center [618, 310] width 420 height 43
click at [408, 285] on input "d. The project manager should encourage the team member to explain in non-techn…" at bounding box center [408, 281] width 0 height 8
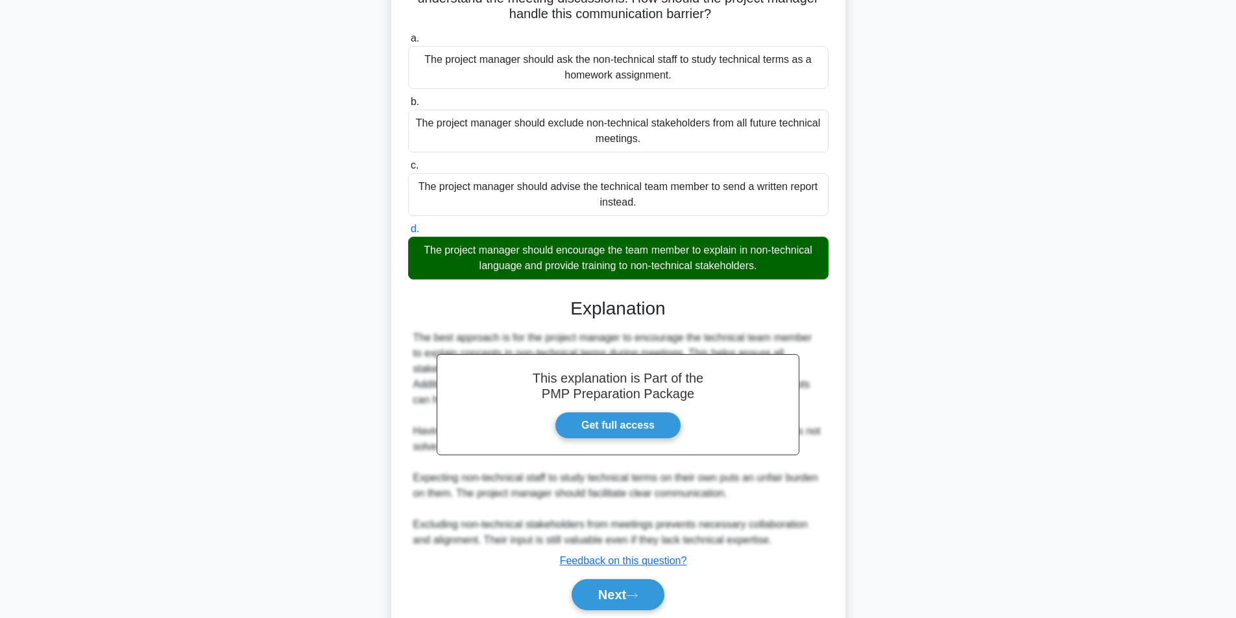
scroll to position [182, 0]
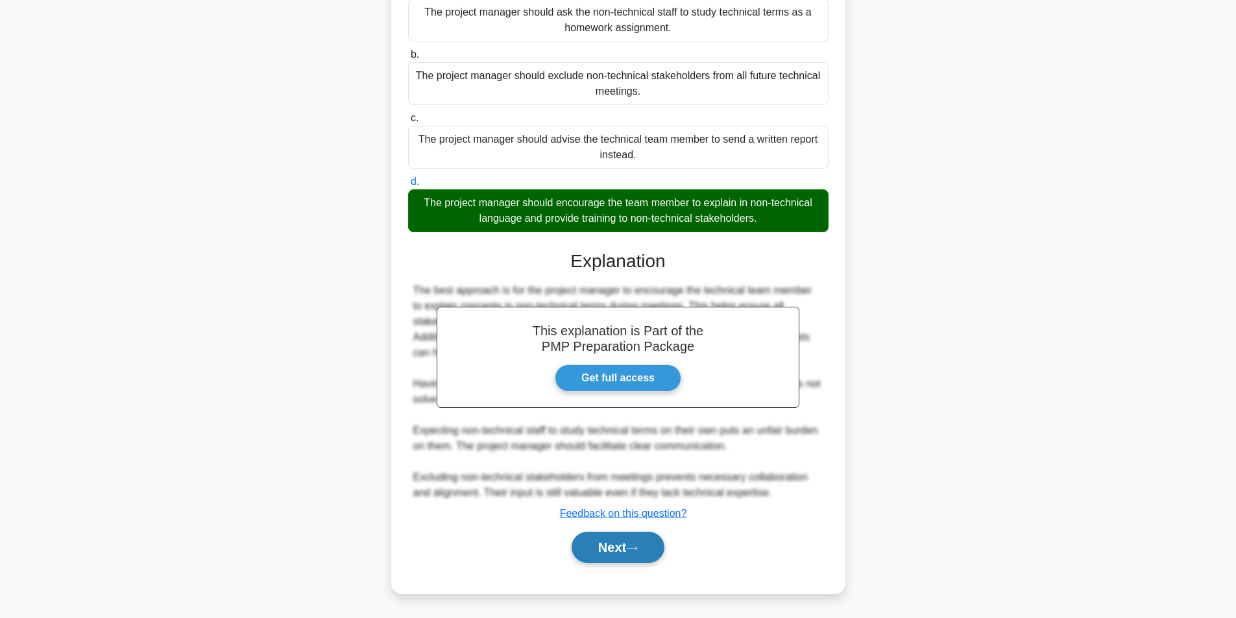
click at [591, 559] on button "Next" at bounding box center [618, 547] width 93 height 31
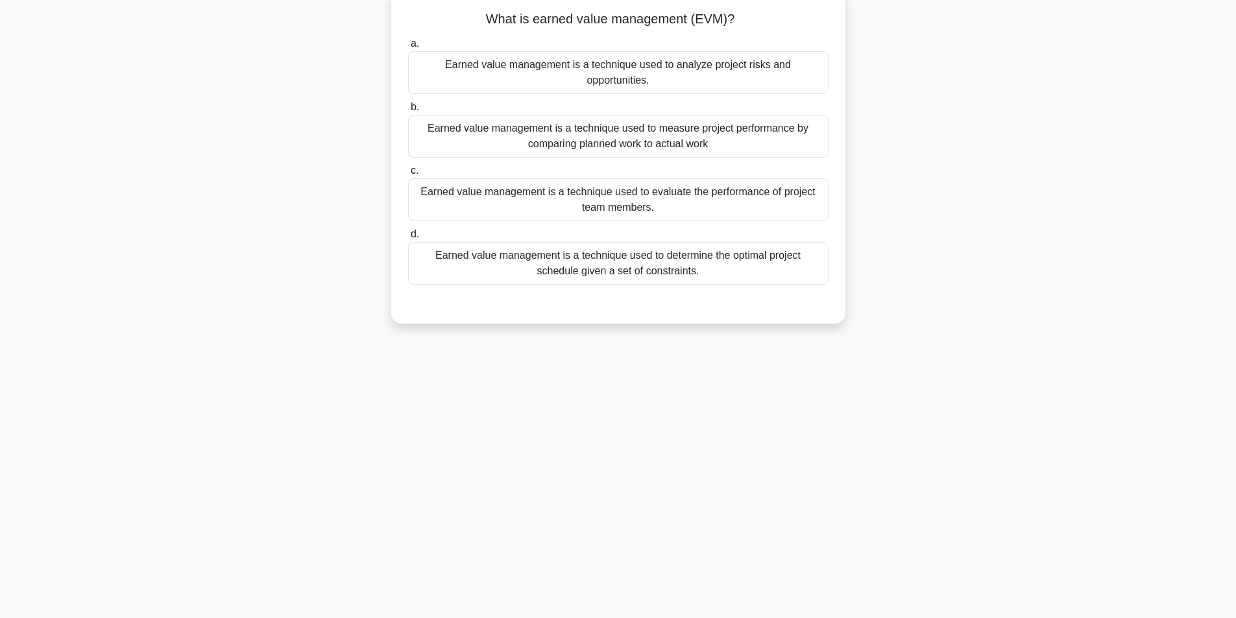
click at [643, 128] on div "Earned value management is a technique used to measure project performance by c…" at bounding box center [618, 136] width 420 height 43
click at [408, 112] on input "b. Earned value management is a technique used to measure project performance b…" at bounding box center [408, 107] width 0 height 8
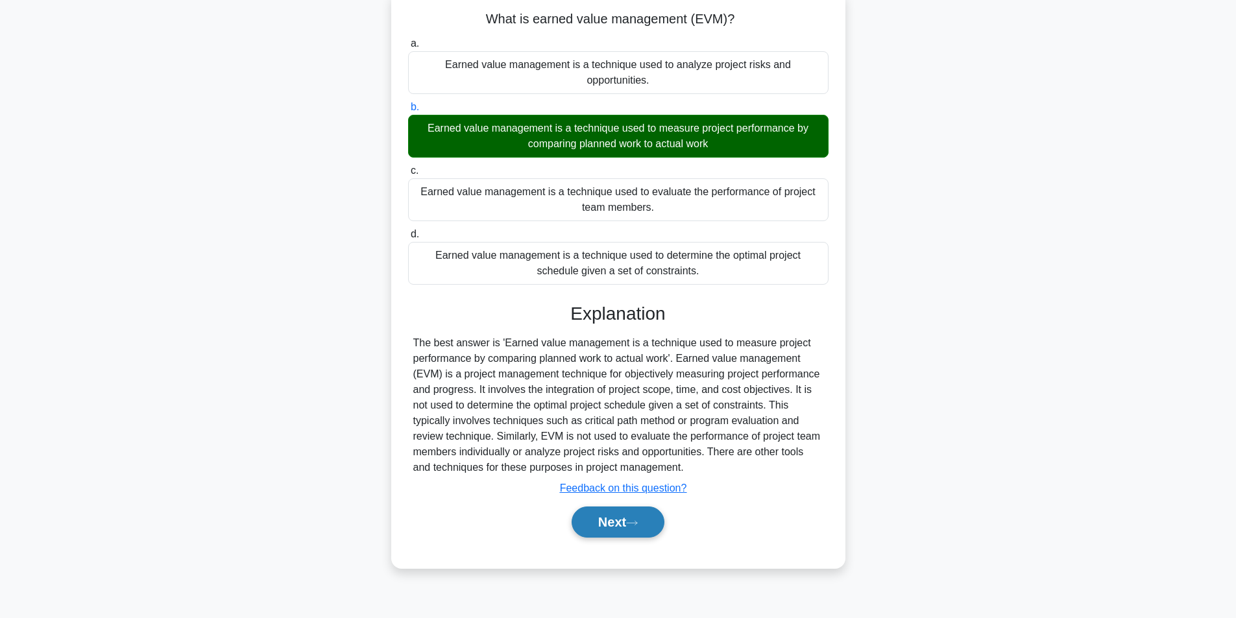
click at [632, 507] on button "Next" at bounding box center [618, 522] width 93 height 31
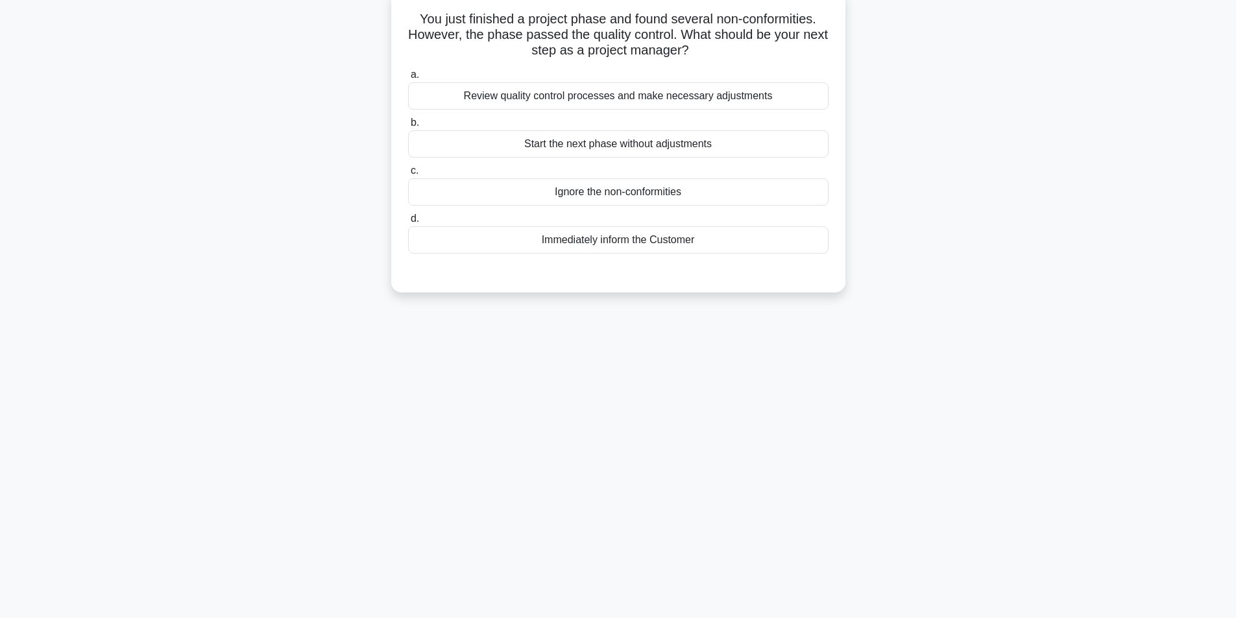
click at [655, 102] on div "Review quality control processes and make necessary adjustments" at bounding box center [618, 95] width 420 height 27
click at [408, 79] on input "a. Review quality control processes and make necessary adjustments" at bounding box center [408, 75] width 0 height 8
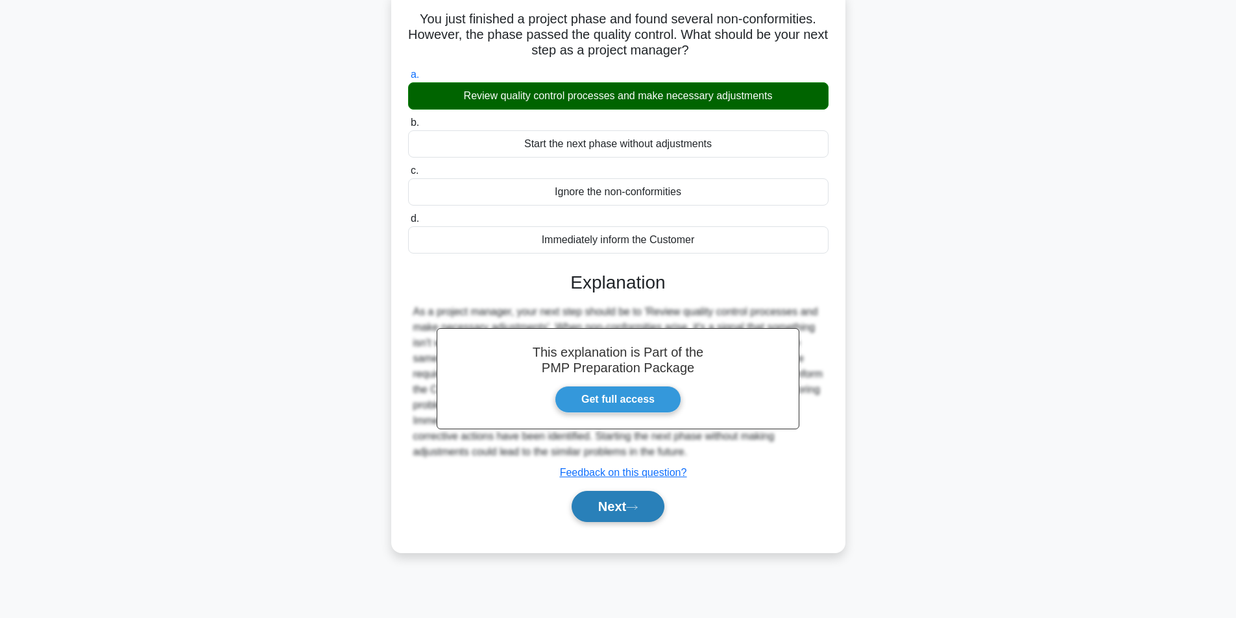
click at [607, 509] on button "Next" at bounding box center [618, 506] width 93 height 31
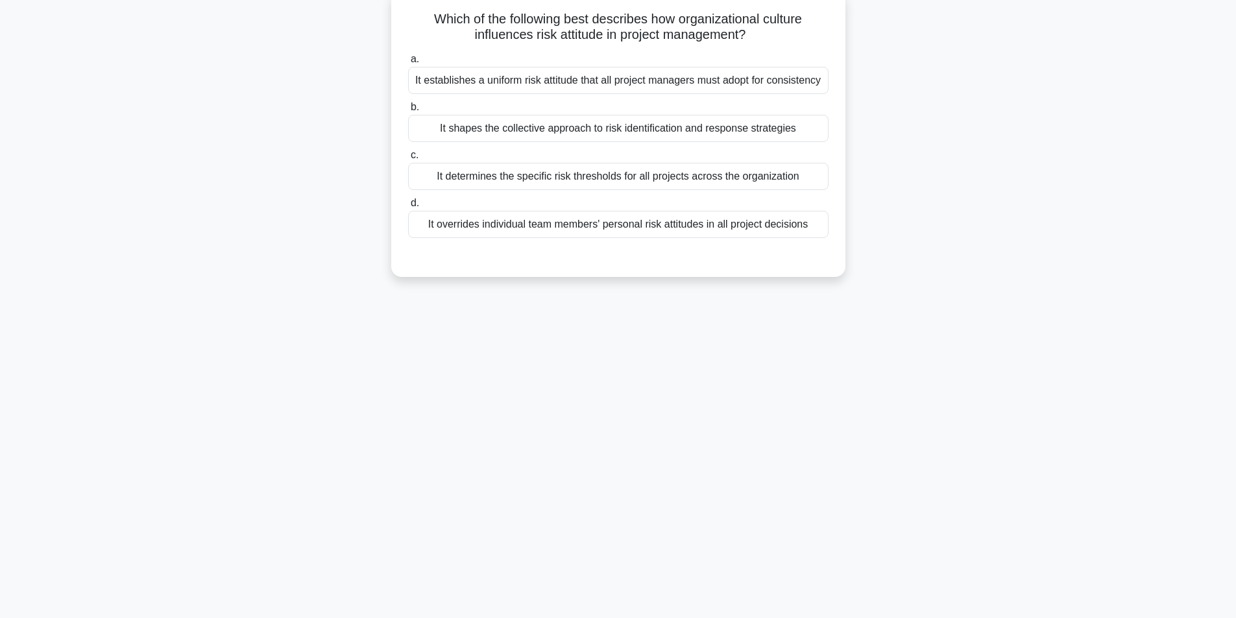
click at [605, 180] on div "It determines the specific risk thresholds for all projects across the organiza…" at bounding box center [618, 176] width 420 height 27
click at [408, 160] on input "c. It determines the specific risk thresholds for all projects across the organ…" at bounding box center [408, 155] width 0 height 8
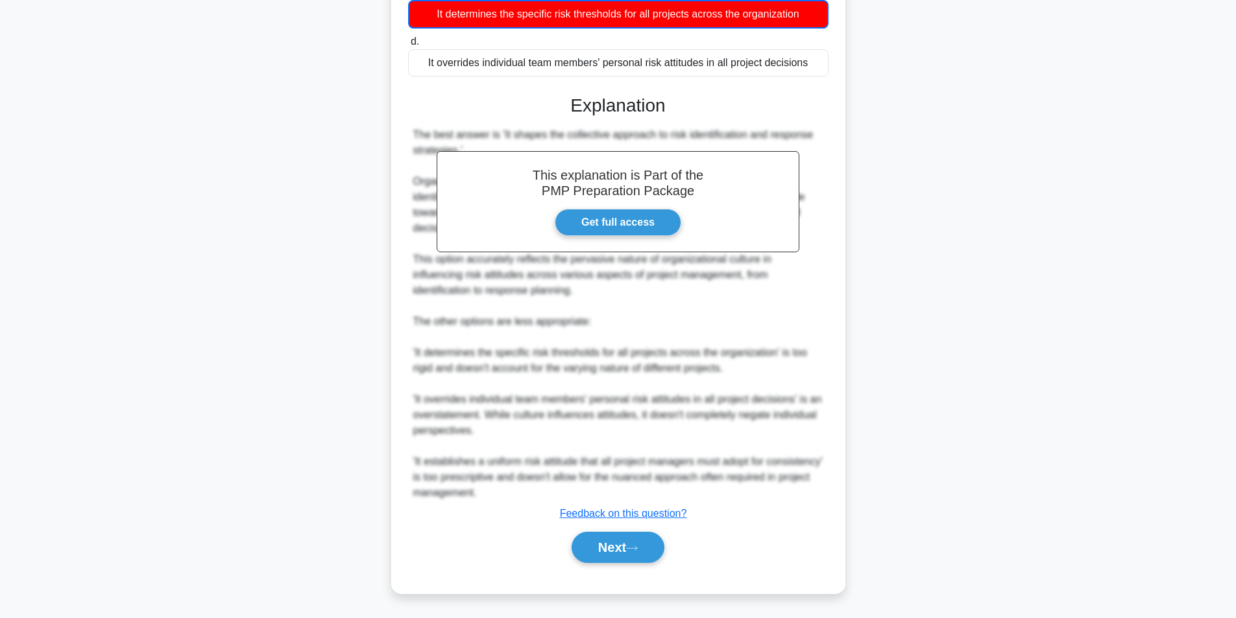
scroll to position [246, 0]
click at [625, 538] on button "Next" at bounding box center [618, 547] width 93 height 31
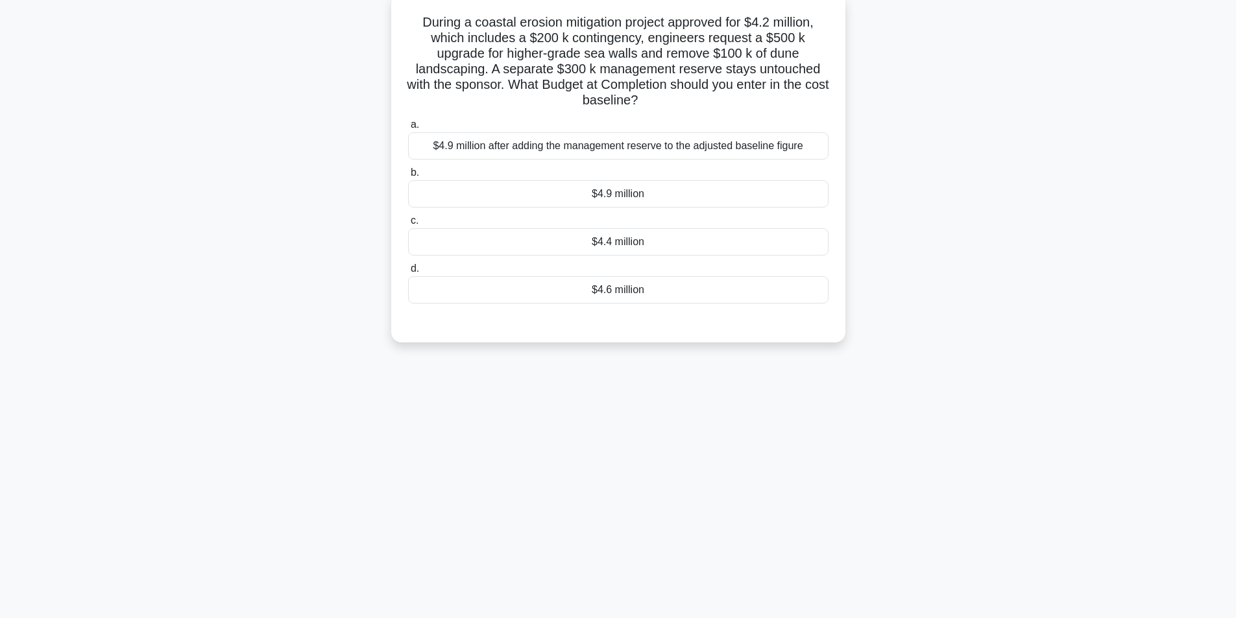
scroll to position [82, 0]
click at [670, 289] on div "$4.6 million" at bounding box center [618, 286] width 420 height 27
click at [408, 270] on input "d. $4.6 million" at bounding box center [408, 265] width 0 height 8
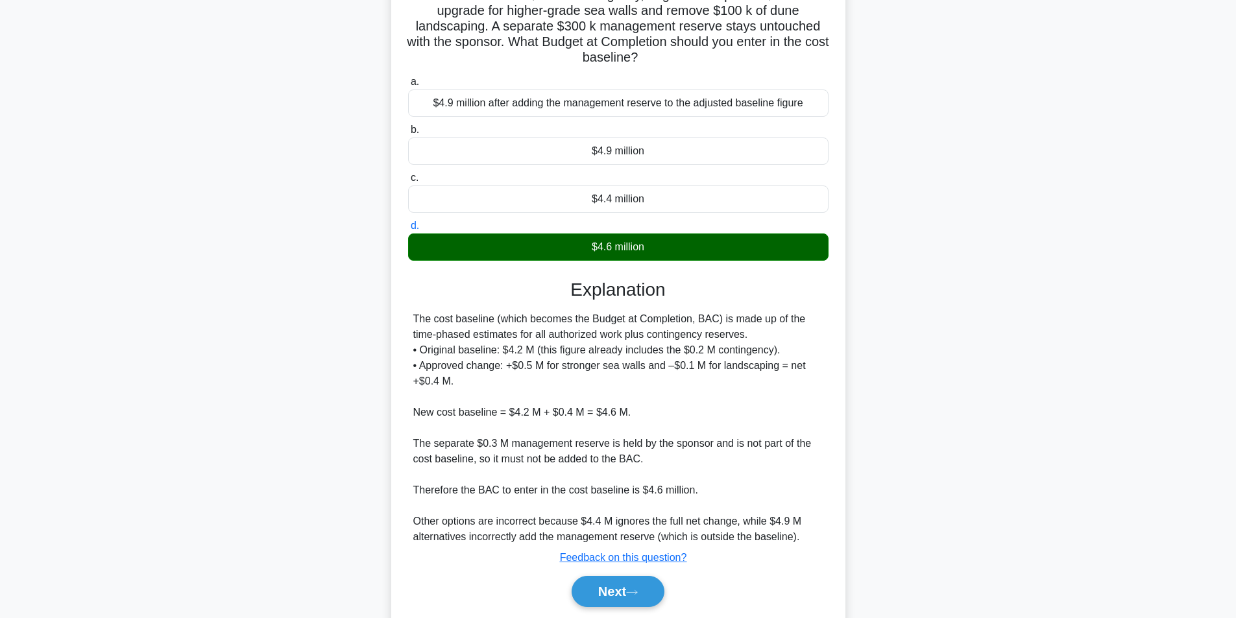
scroll to position [167, 0]
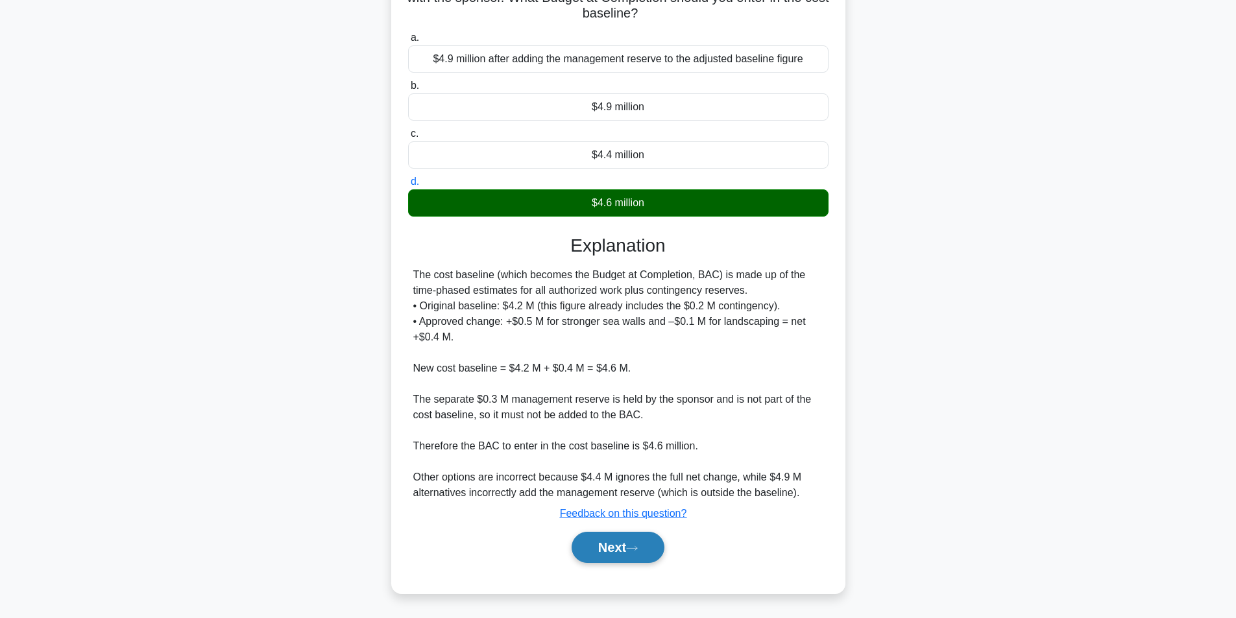
click at [617, 553] on button "Next" at bounding box center [618, 547] width 93 height 31
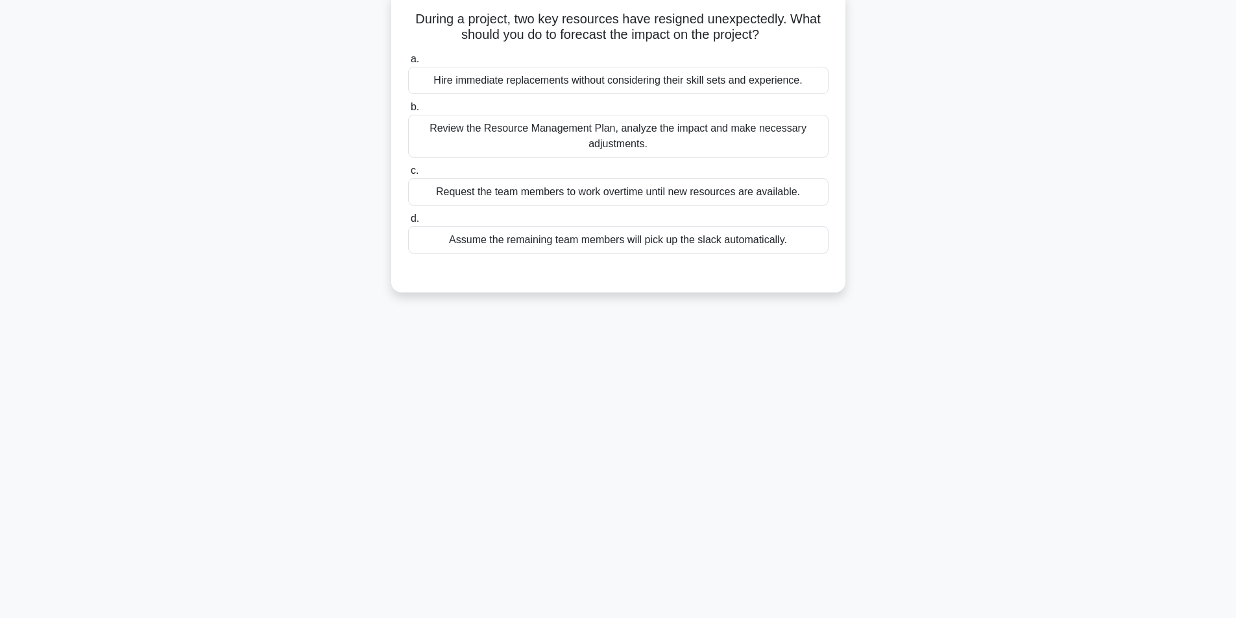
click at [567, 134] on div "Review the Resource Management Plan, analyze the impact and make necessary adju…" at bounding box center [618, 136] width 420 height 43
click at [408, 112] on input "b. Review the Resource Management Plan, analyze the impact and make necessary a…" at bounding box center [408, 107] width 0 height 8
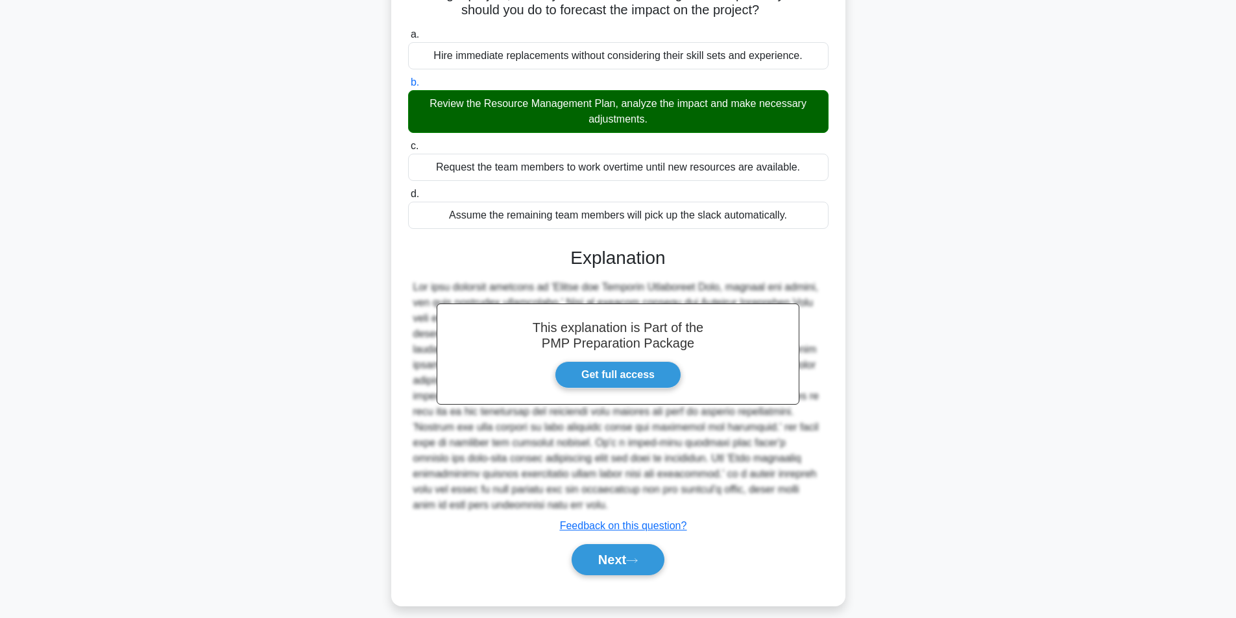
scroll to position [120, 0]
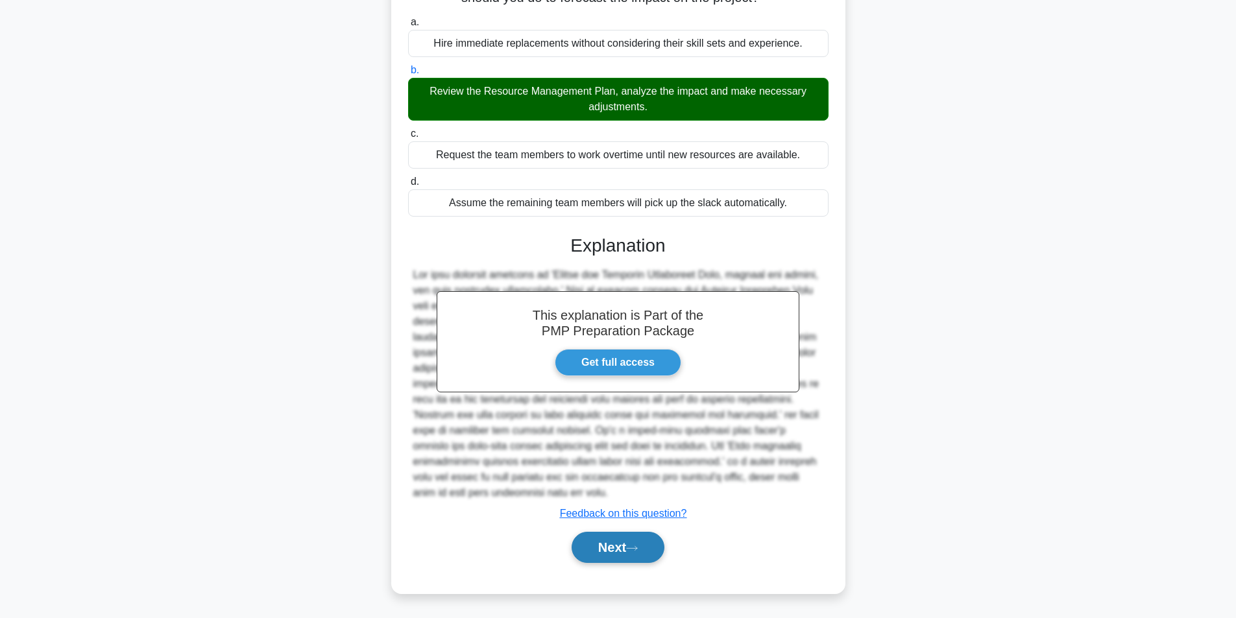
click at [635, 560] on button "Next" at bounding box center [618, 547] width 93 height 31
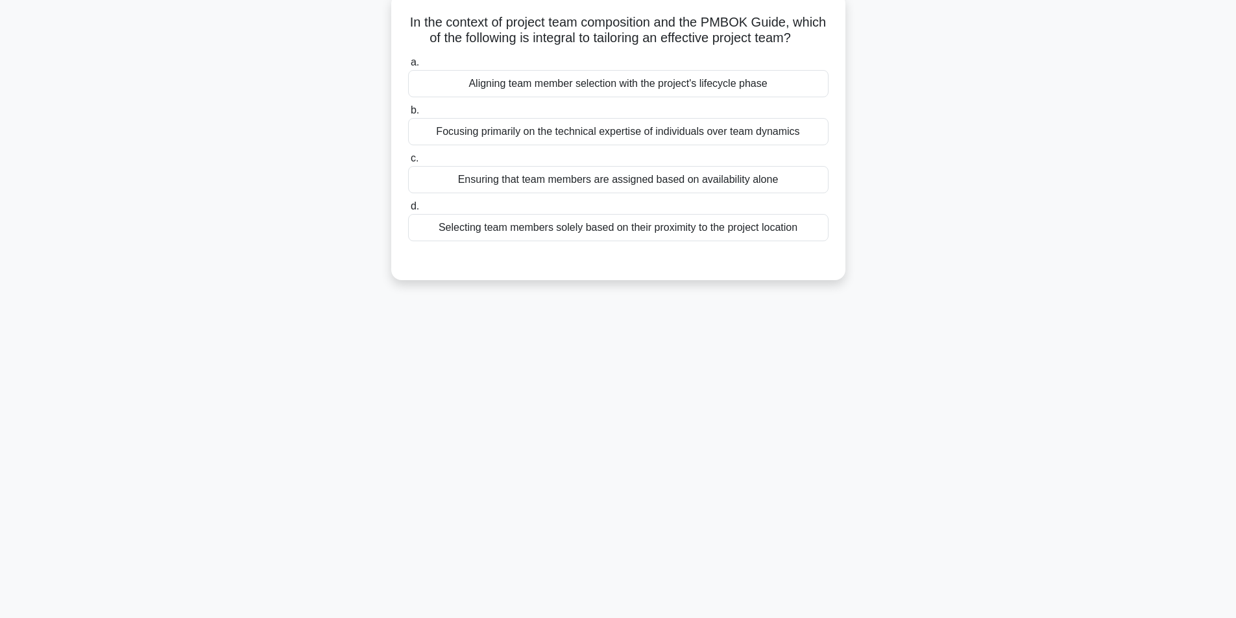
scroll to position [82, 0]
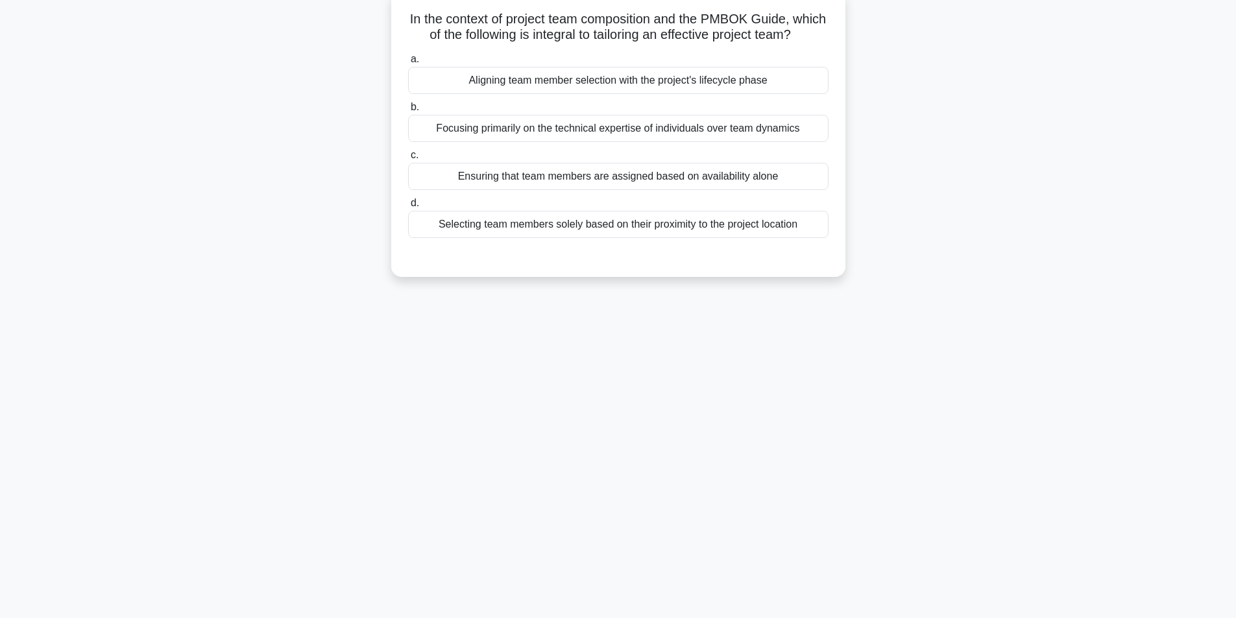
click at [625, 94] on div "Aligning team member selection with the project's lifecycle phase" at bounding box center [618, 80] width 420 height 27
click at [408, 64] on input "a. Aligning team member selection with the project's lifecycle phase" at bounding box center [408, 59] width 0 height 8
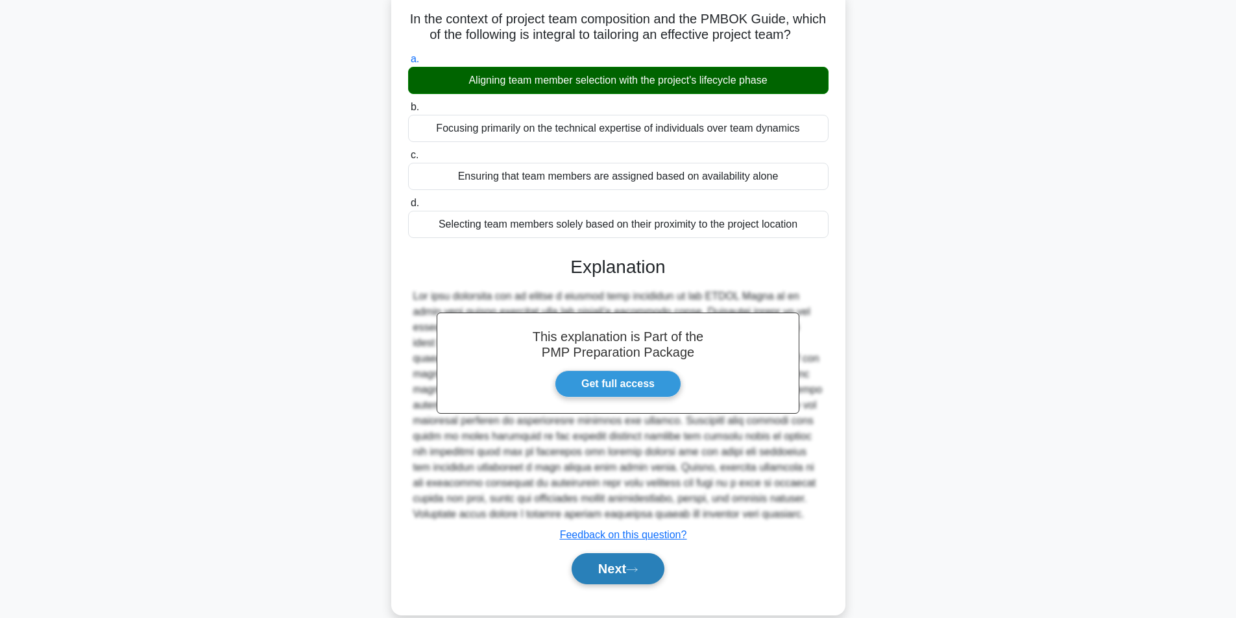
click at [585, 579] on button "Next" at bounding box center [618, 568] width 93 height 31
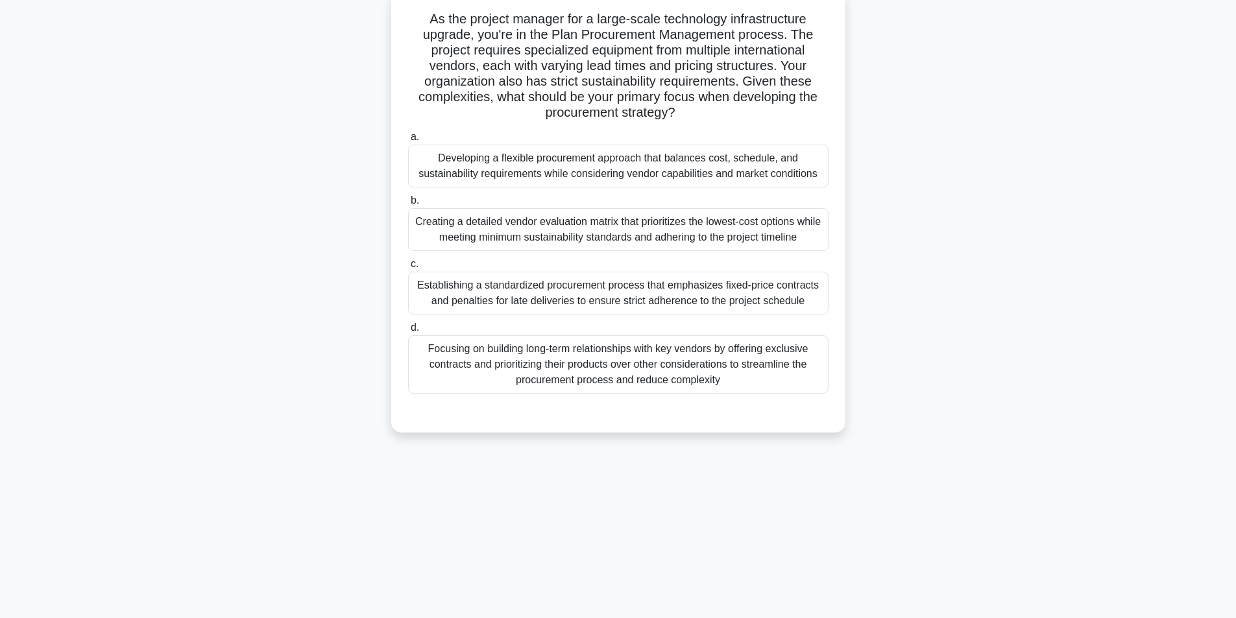
drag, startPoint x: 659, startPoint y: 162, endPoint x: 635, endPoint y: 188, distance: 35.4
click at [656, 164] on div "Developing a flexible procurement approach that balances cost, schedule, and su…" at bounding box center [618, 166] width 420 height 43
drag, startPoint x: 594, startPoint y: 167, endPoint x: 592, endPoint y: 176, distance: 9.9
click at [594, 173] on div "Developing a flexible procurement approach that balances cost, schedule, and su…" at bounding box center [618, 166] width 420 height 43
click at [620, 171] on div "Developing a flexible procurement approach that balances cost, schedule, and su…" at bounding box center [618, 166] width 420 height 43
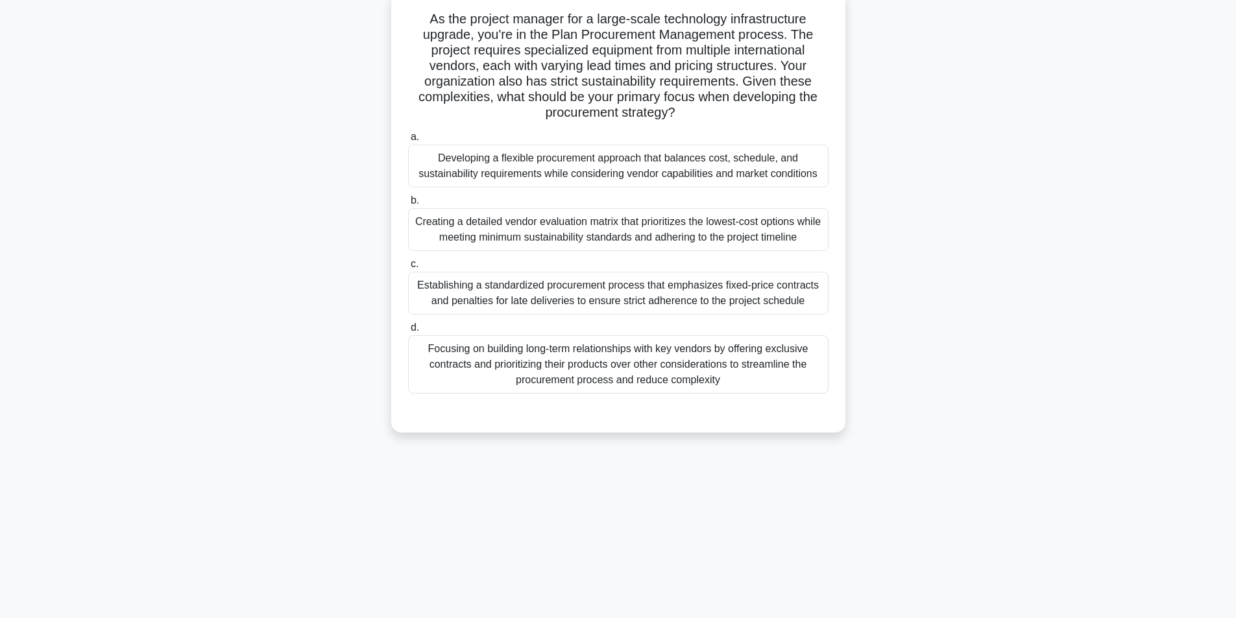
click at [408, 141] on input "a. Developing a flexible procurement approach that balances cost, schedule, and…" at bounding box center [408, 137] width 0 height 8
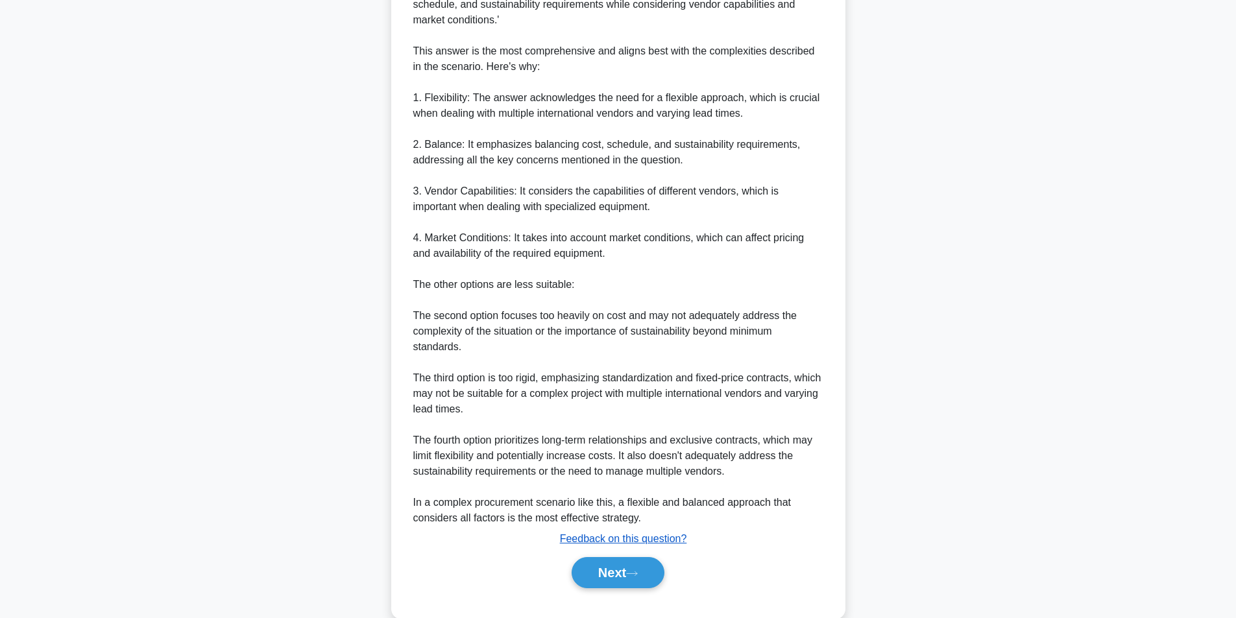
scroll to position [587, 0]
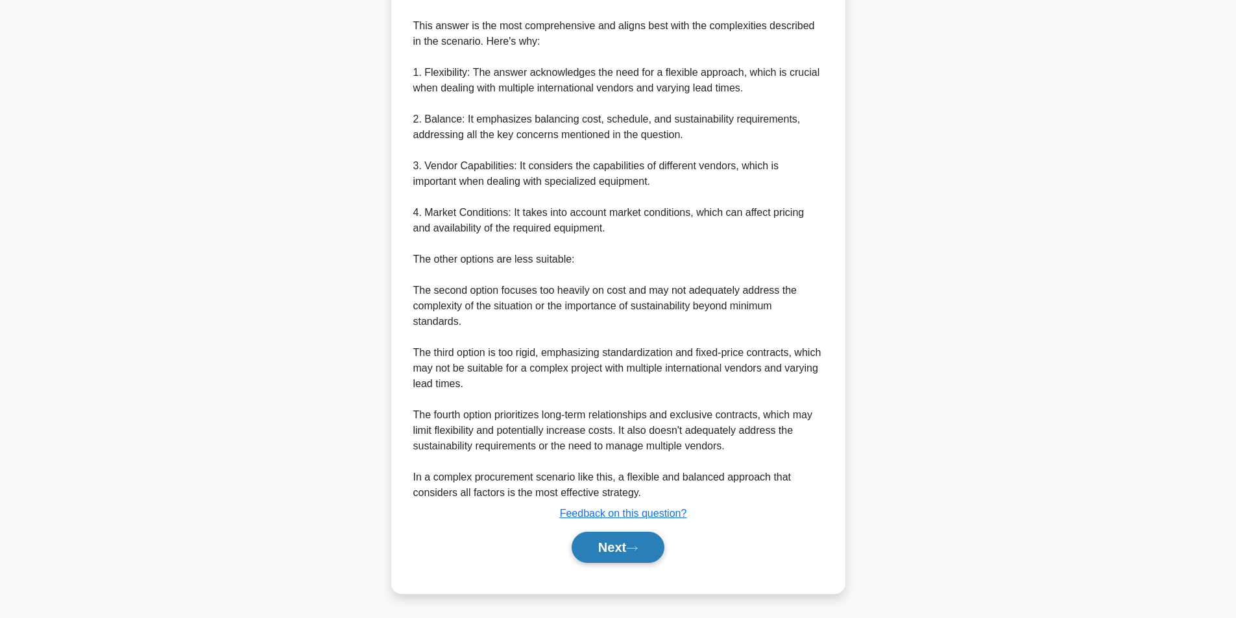
click at [601, 542] on button "Next" at bounding box center [618, 547] width 93 height 31
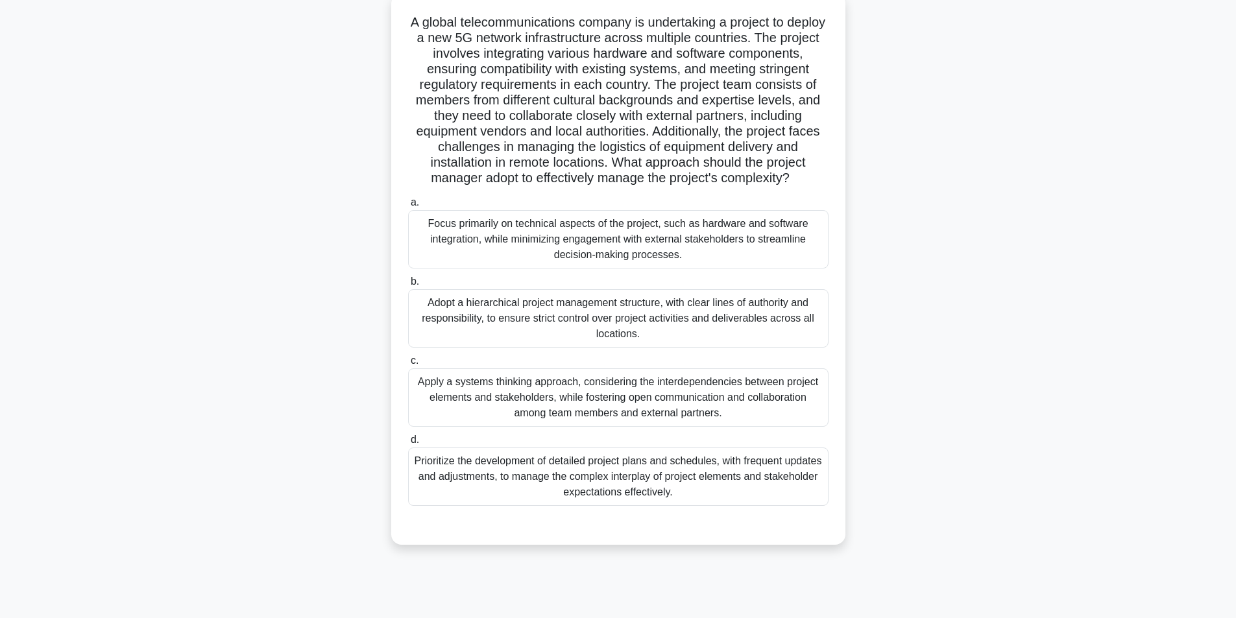
scroll to position [82, 0]
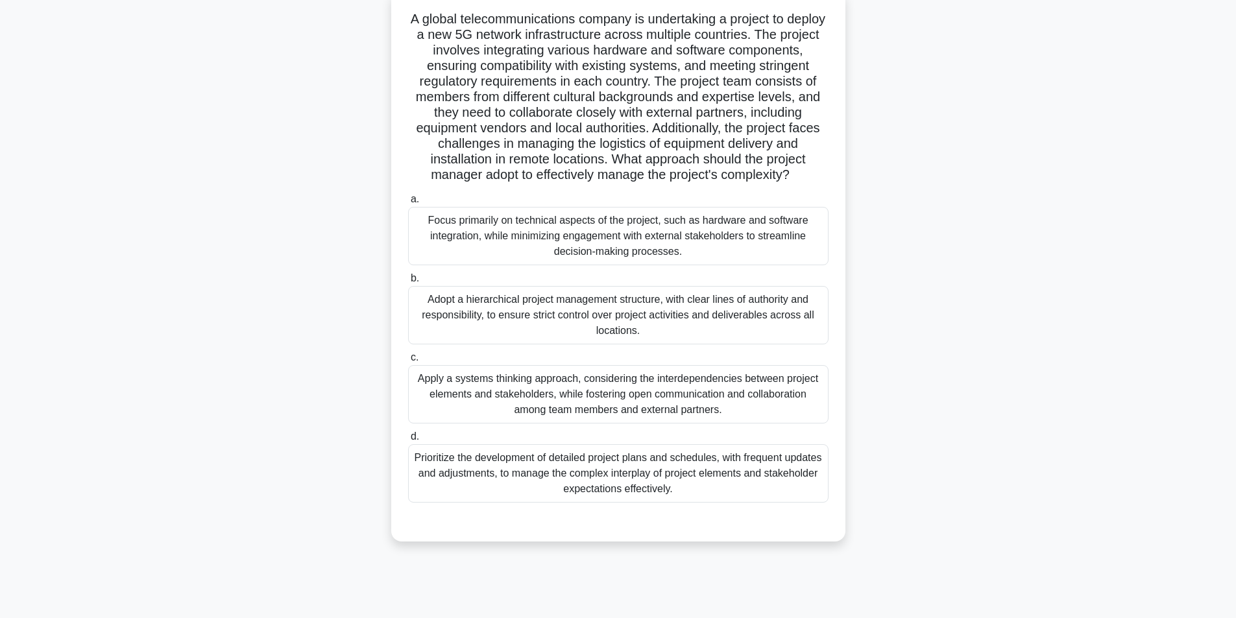
click at [673, 402] on div "Apply a systems thinking approach, considering the interdependencies between pr…" at bounding box center [618, 394] width 420 height 58
click at [408, 362] on input "c. Apply a systems thinking approach, considering the interdependencies between…" at bounding box center [408, 358] width 0 height 8
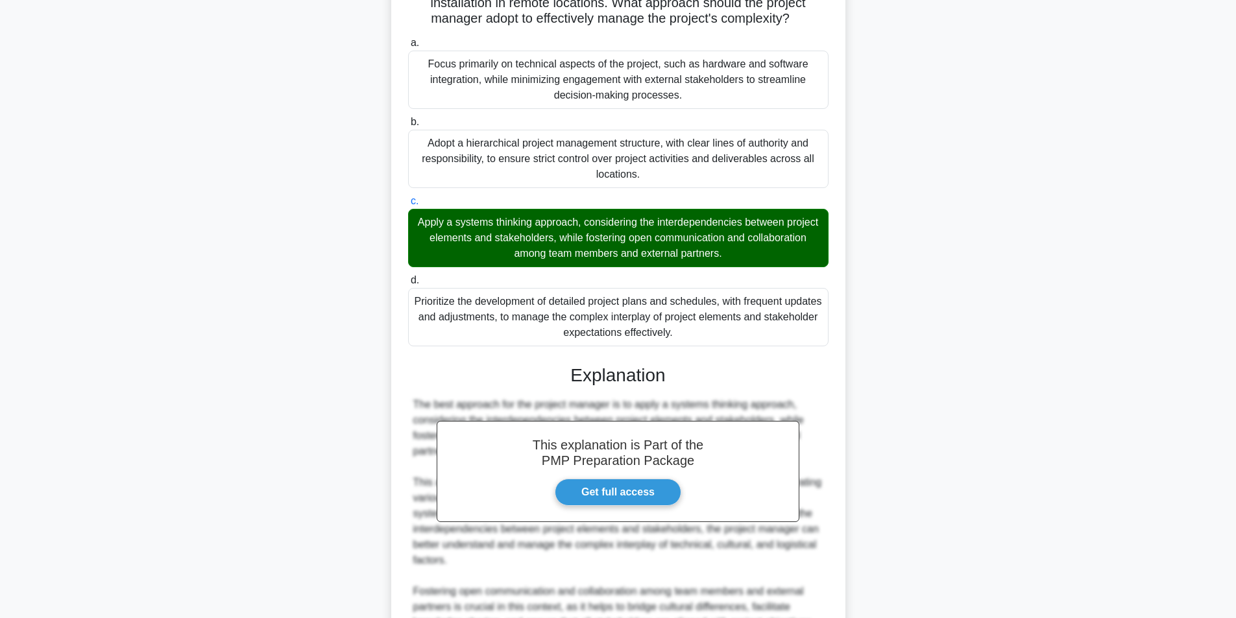
scroll to position [472, 0]
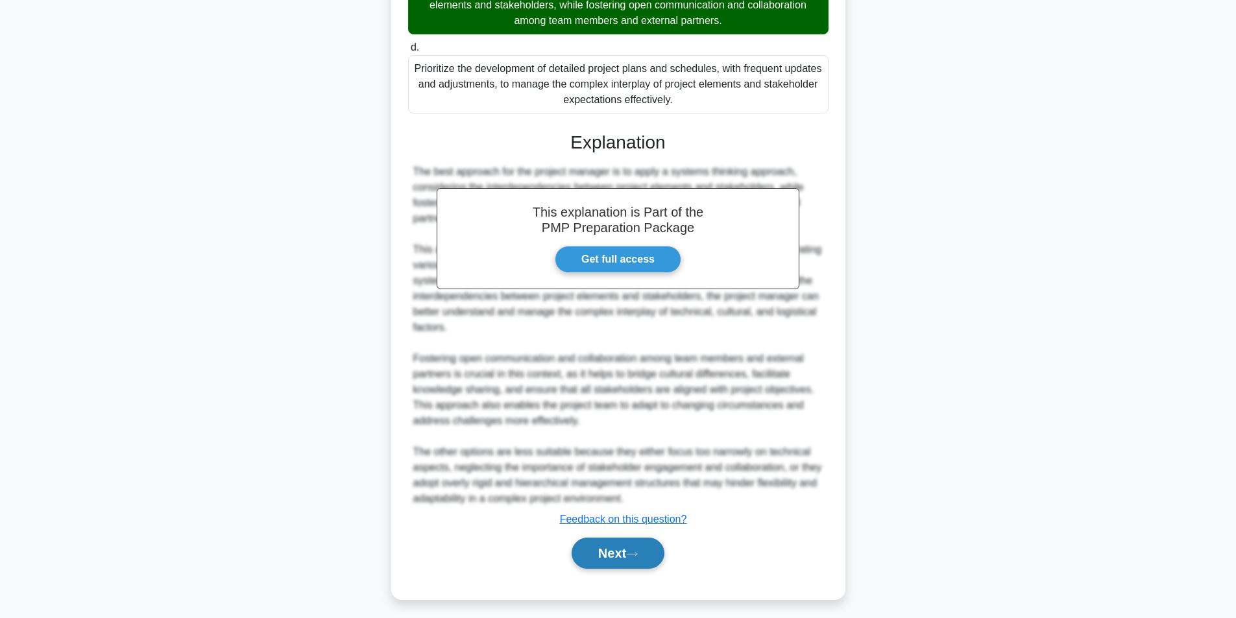
click at [634, 566] on button "Next" at bounding box center [618, 553] width 93 height 31
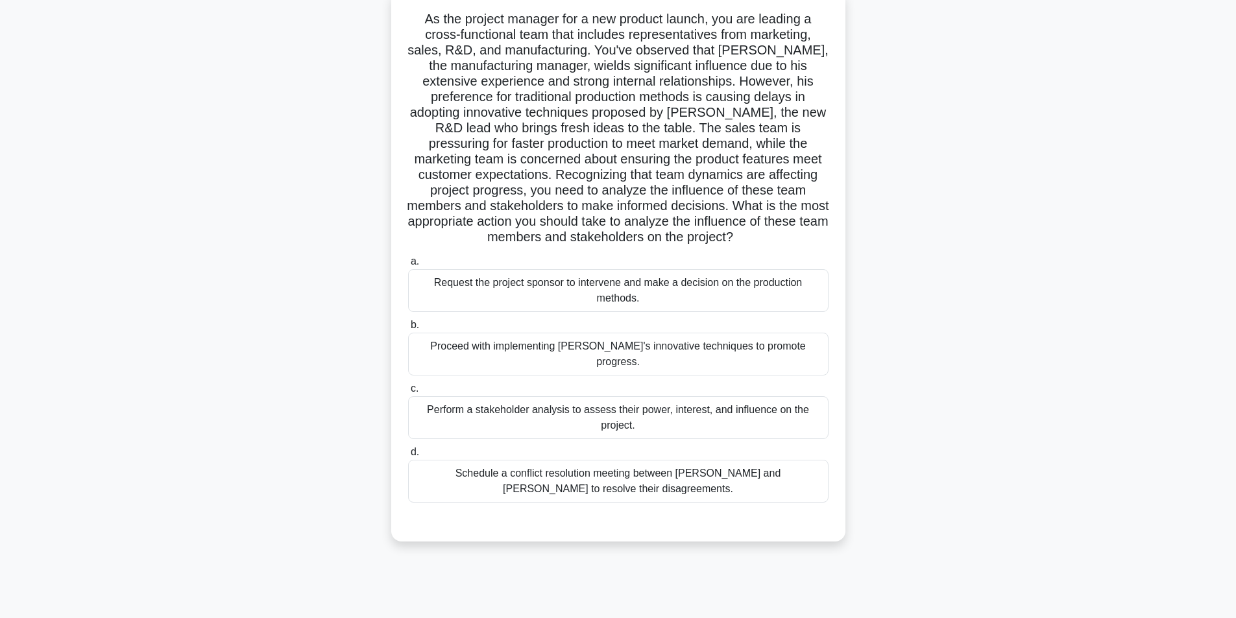
click at [596, 402] on div "Perform a stakeholder analysis to assess their power, interest, and influence o…" at bounding box center [618, 417] width 420 height 43
click at [408, 393] on input "c. Perform a stakeholder analysis to assess their power, interest, and influenc…" at bounding box center [408, 389] width 0 height 8
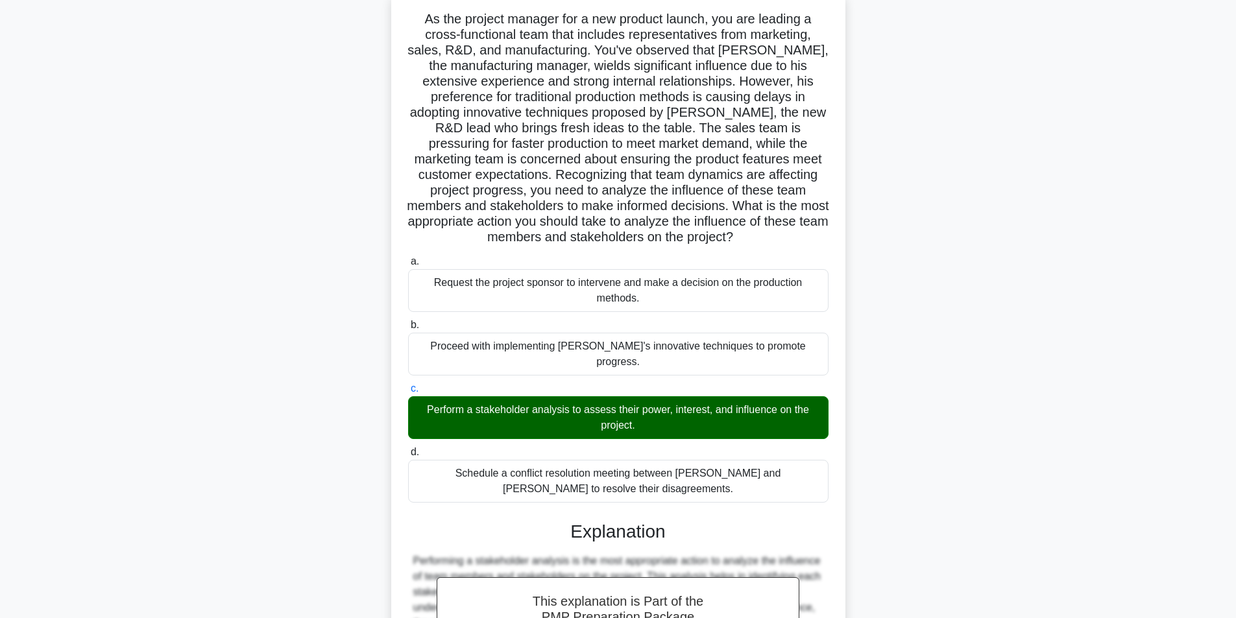
scroll to position [276, 0]
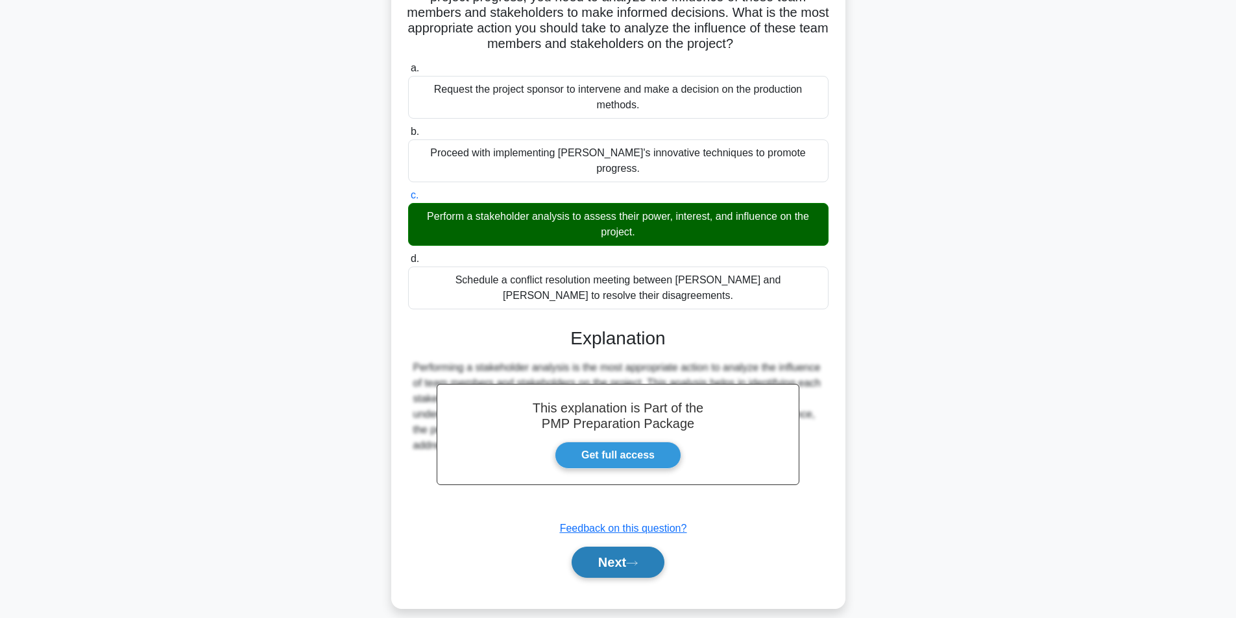
click at [624, 548] on button "Next" at bounding box center [618, 562] width 93 height 31
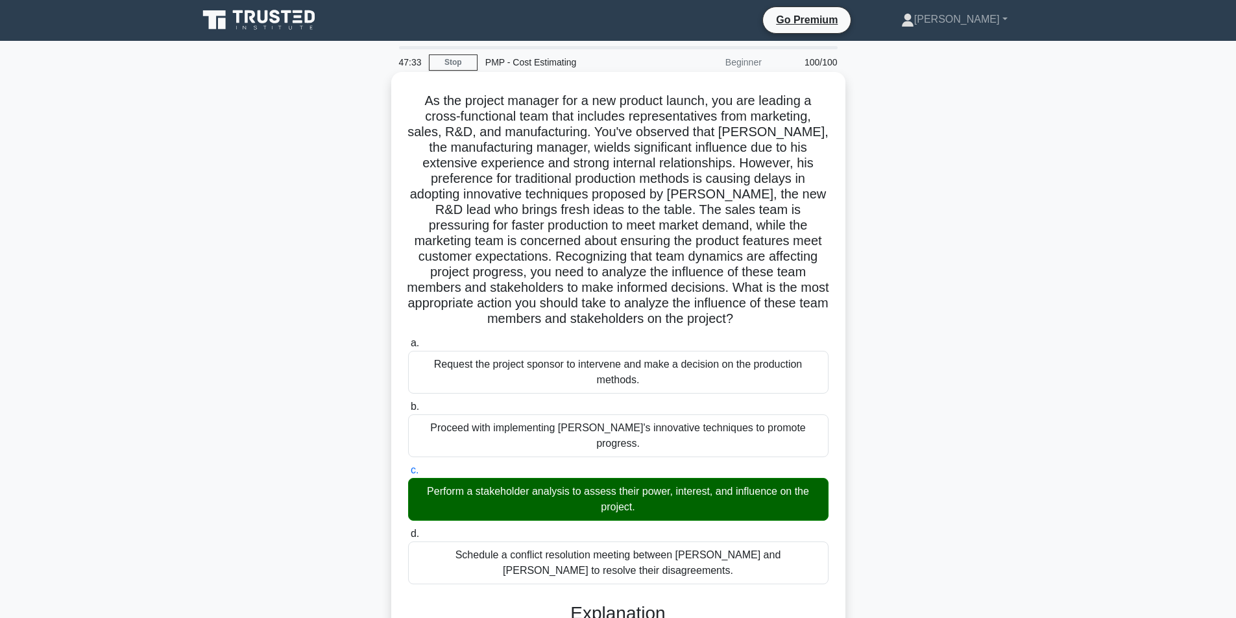
scroll to position [0, 0]
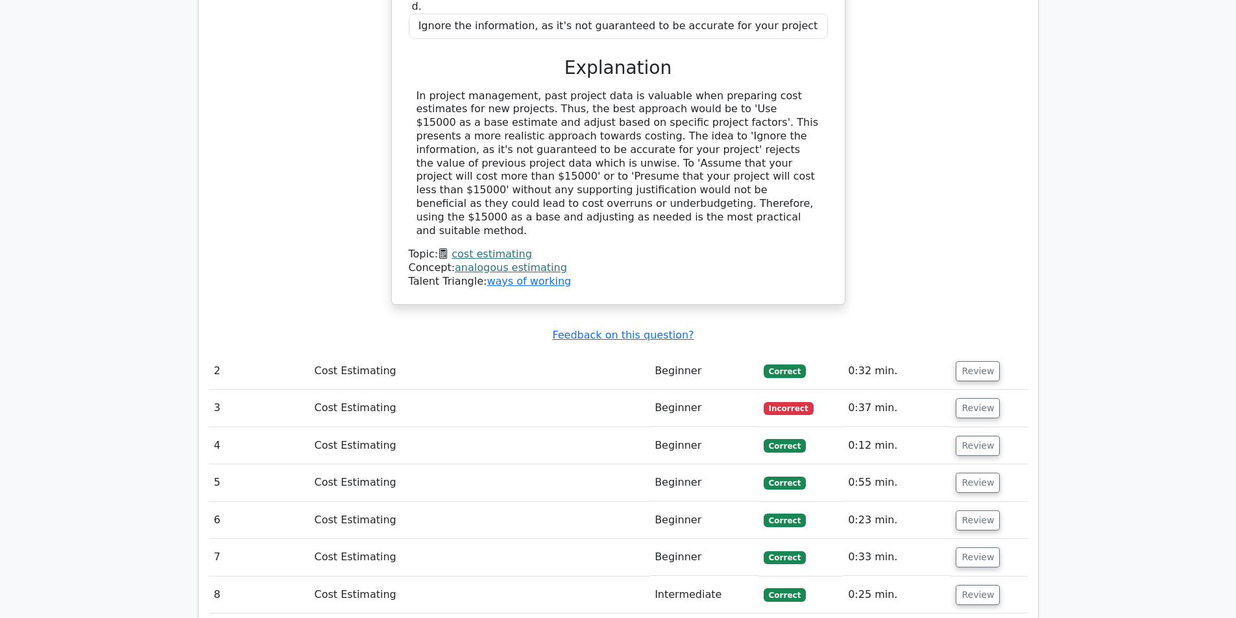
scroll to position [2141, 0]
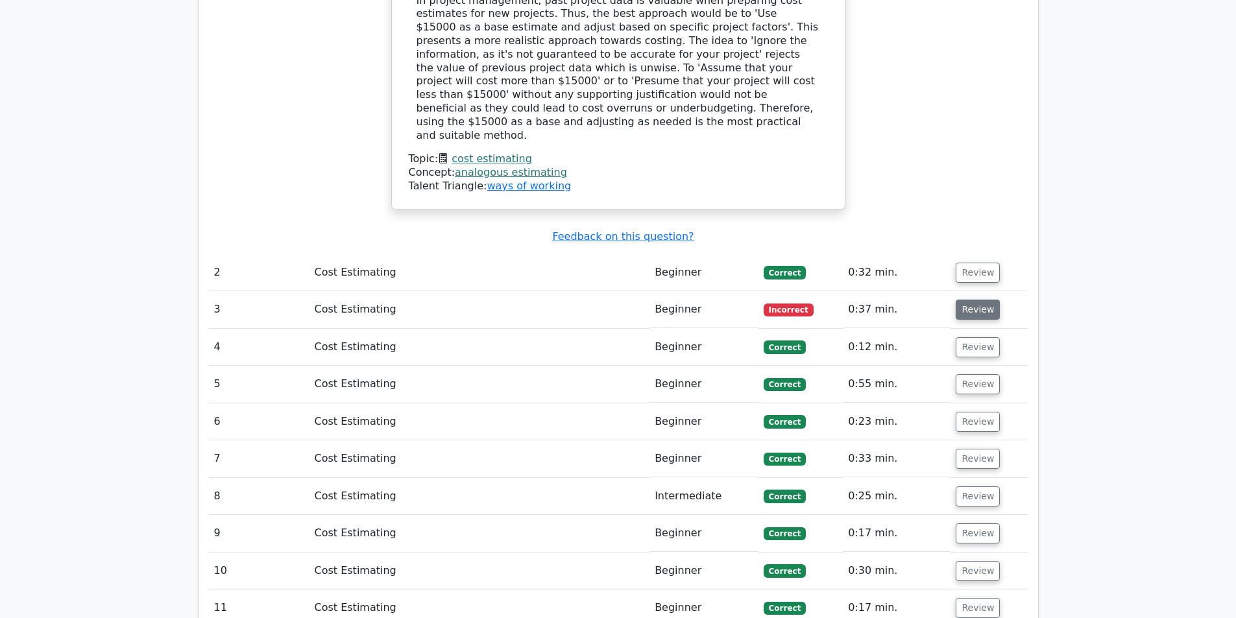
click at [982, 300] on button "Review" at bounding box center [978, 310] width 44 height 20
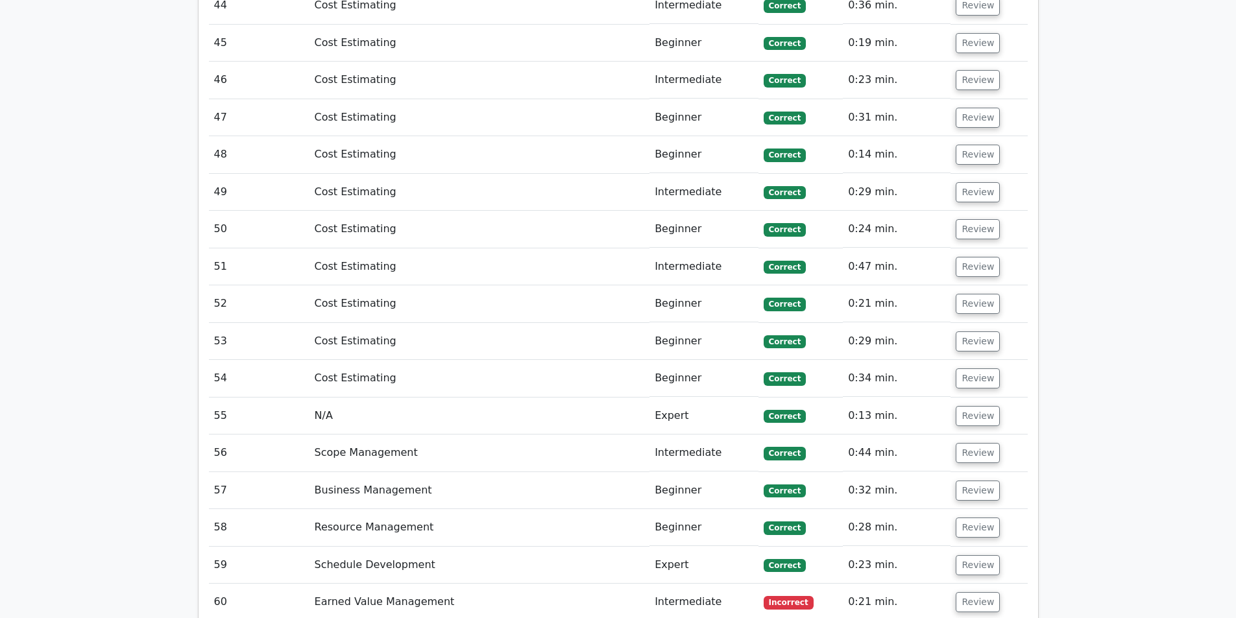
scroll to position [4866, 0]
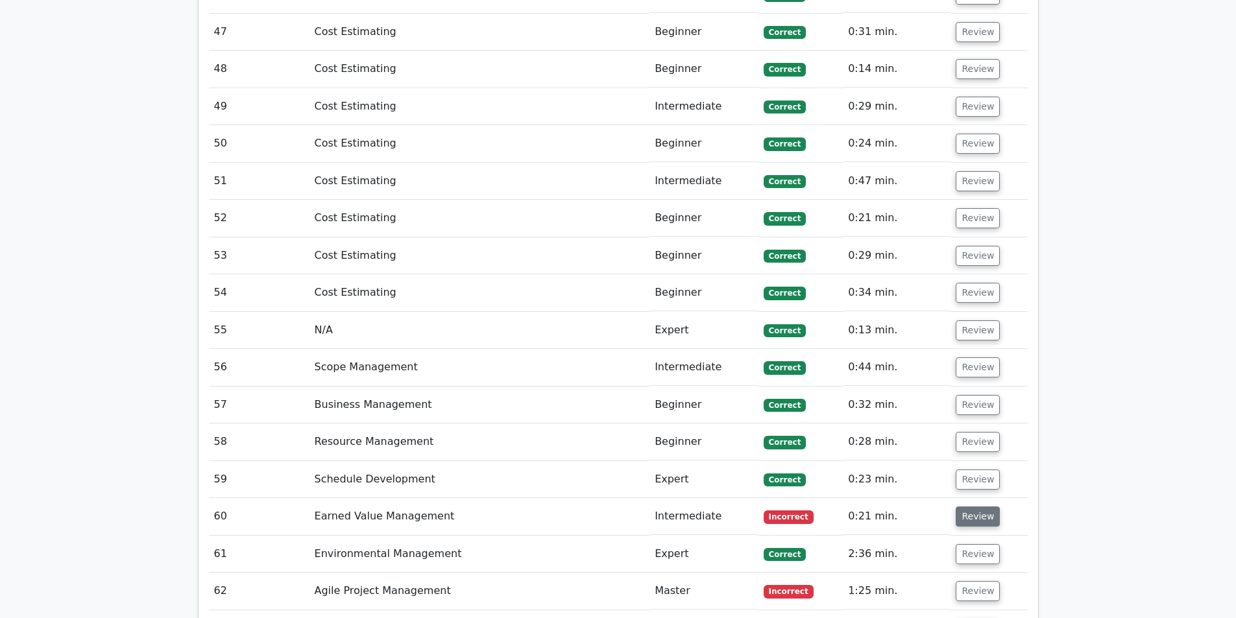
click at [973, 507] on button "Review" at bounding box center [978, 517] width 44 height 20
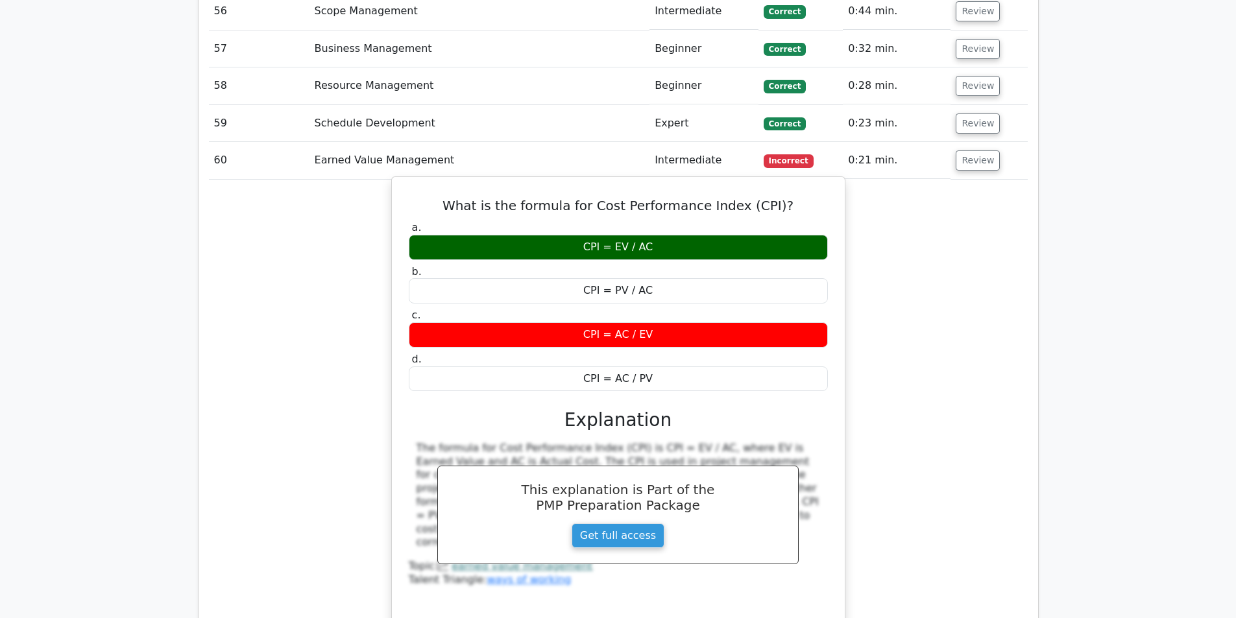
scroll to position [5515, 0]
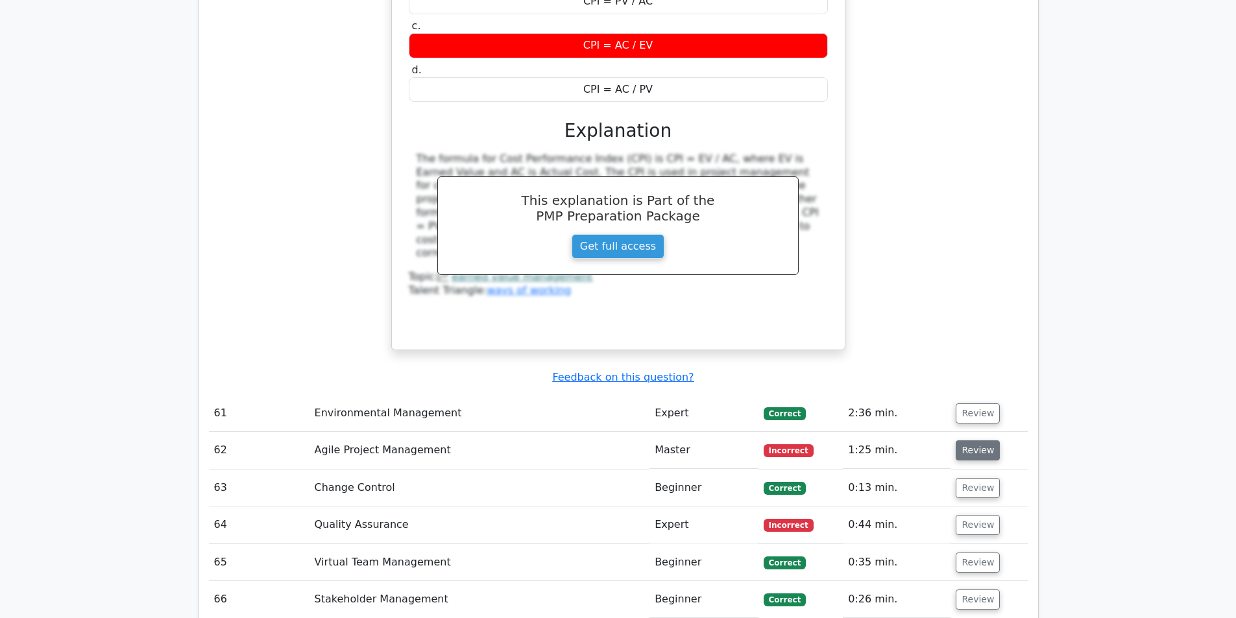
click at [971, 441] on button "Review" at bounding box center [978, 451] width 44 height 20
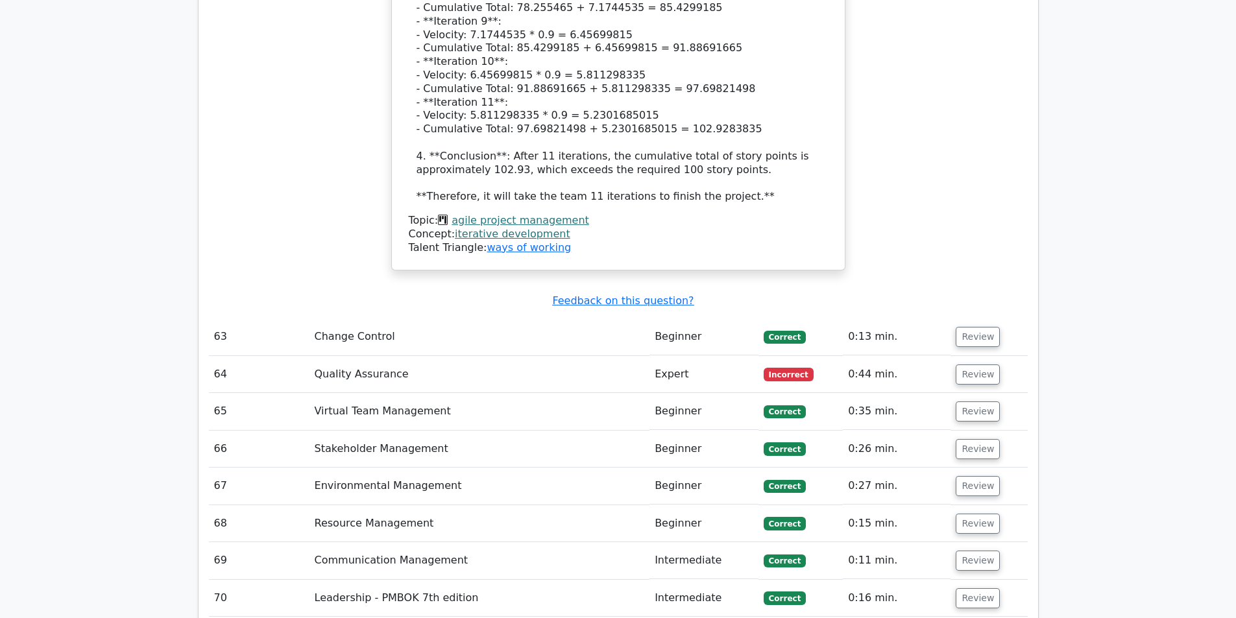
scroll to position [6813, 0]
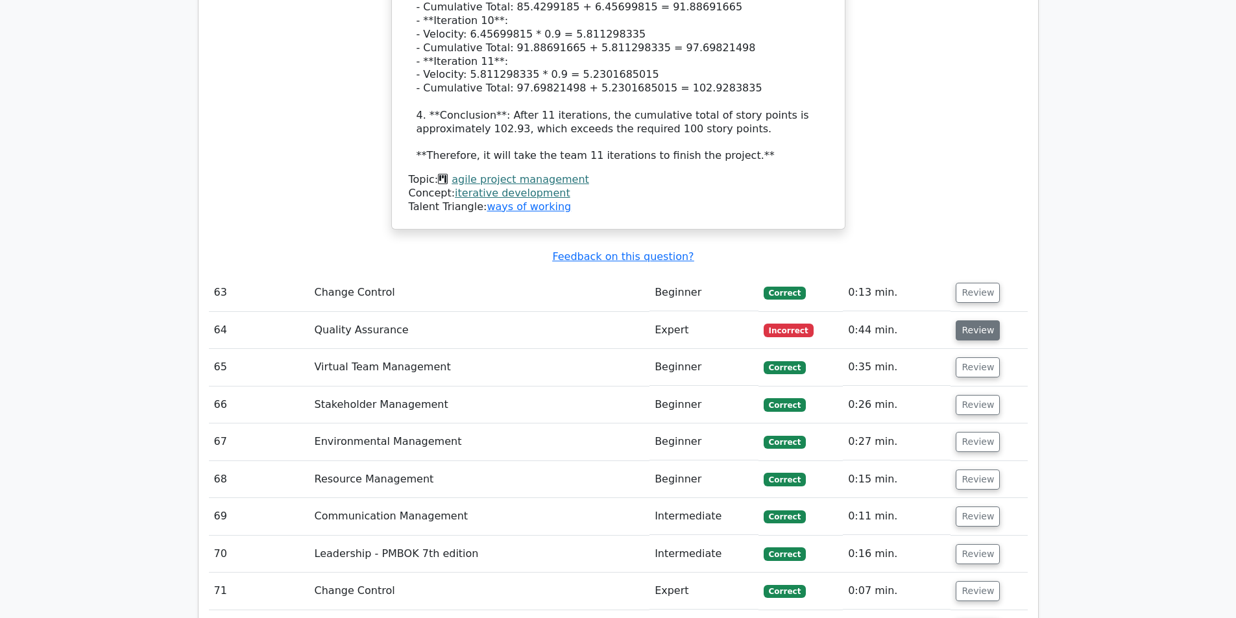
click at [972, 321] on button "Review" at bounding box center [978, 331] width 44 height 20
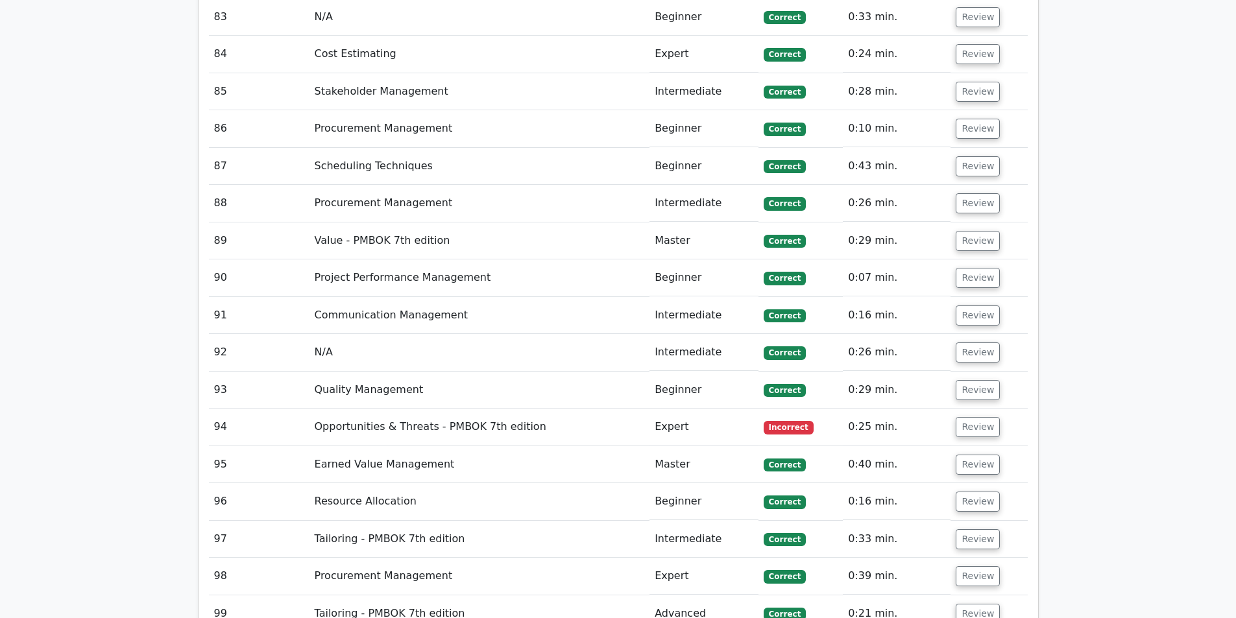
scroll to position [8370, 0]
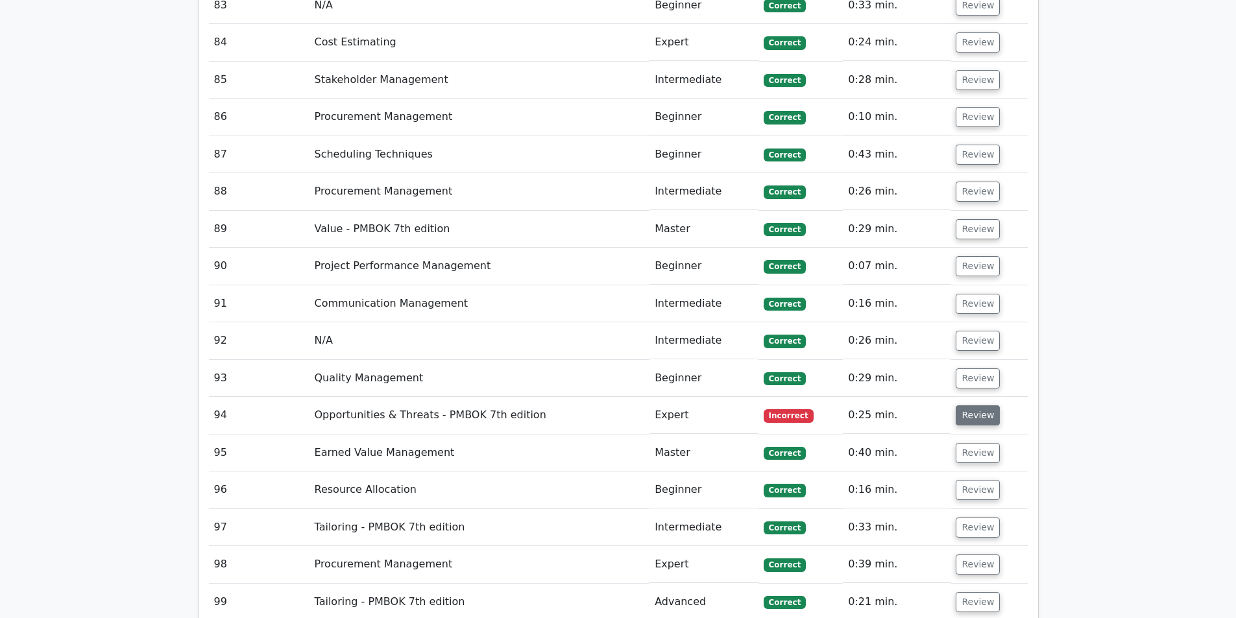
click at [976, 406] on button "Review" at bounding box center [978, 416] width 44 height 20
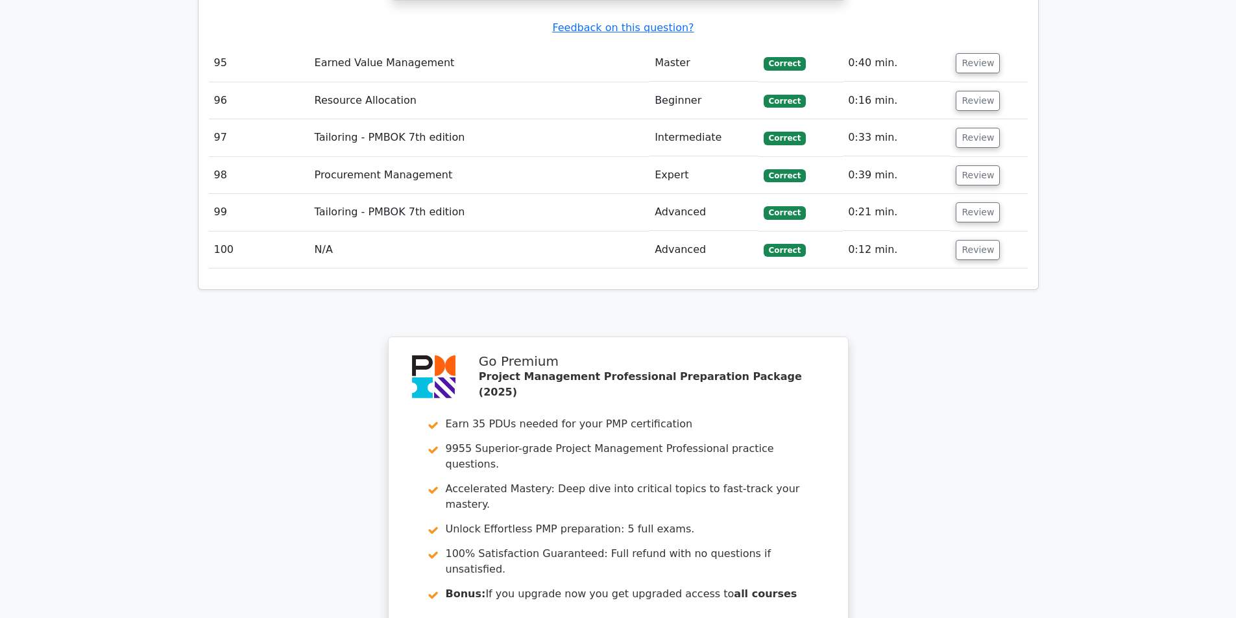
scroll to position [9644, 0]
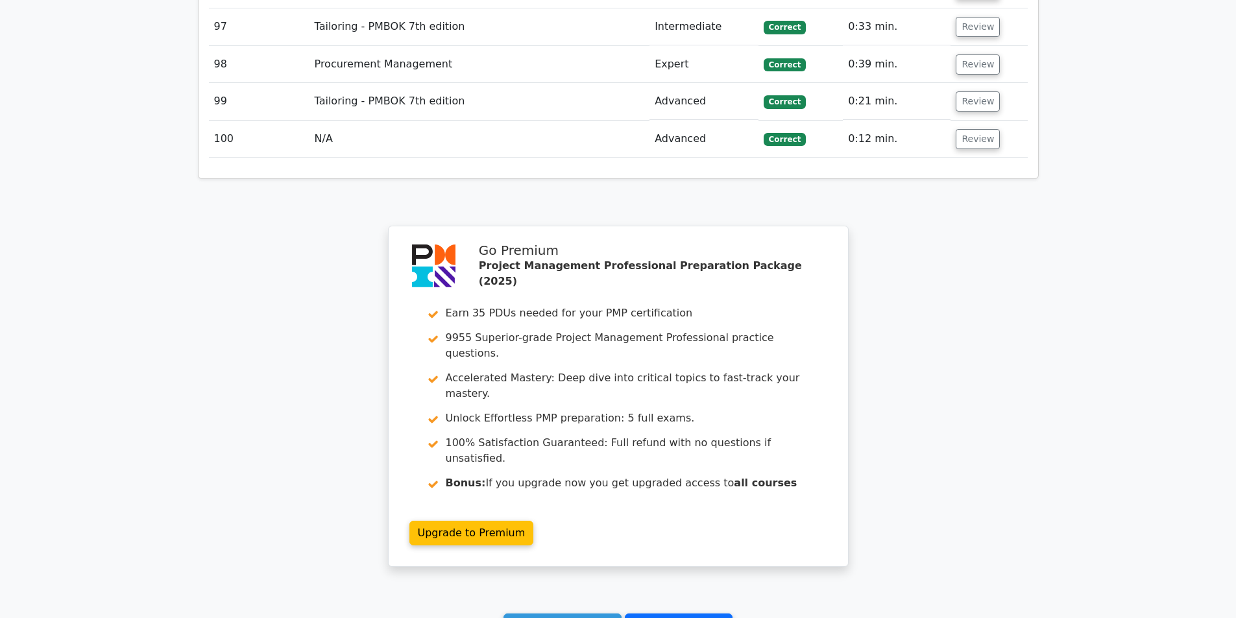
click at [677, 614] on link "Go to your profile" at bounding box center [679, 626] width 108 height 25
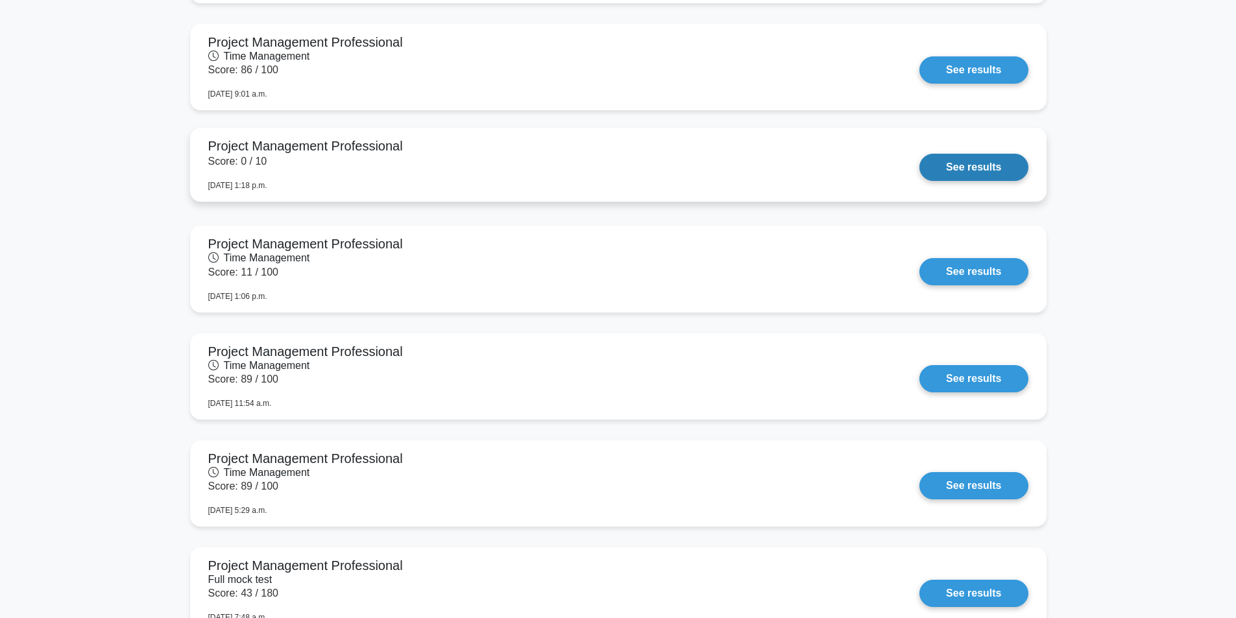
scroll to position [1817, 0]
